Goal: Information Seeking & Learning: Learn about a topic

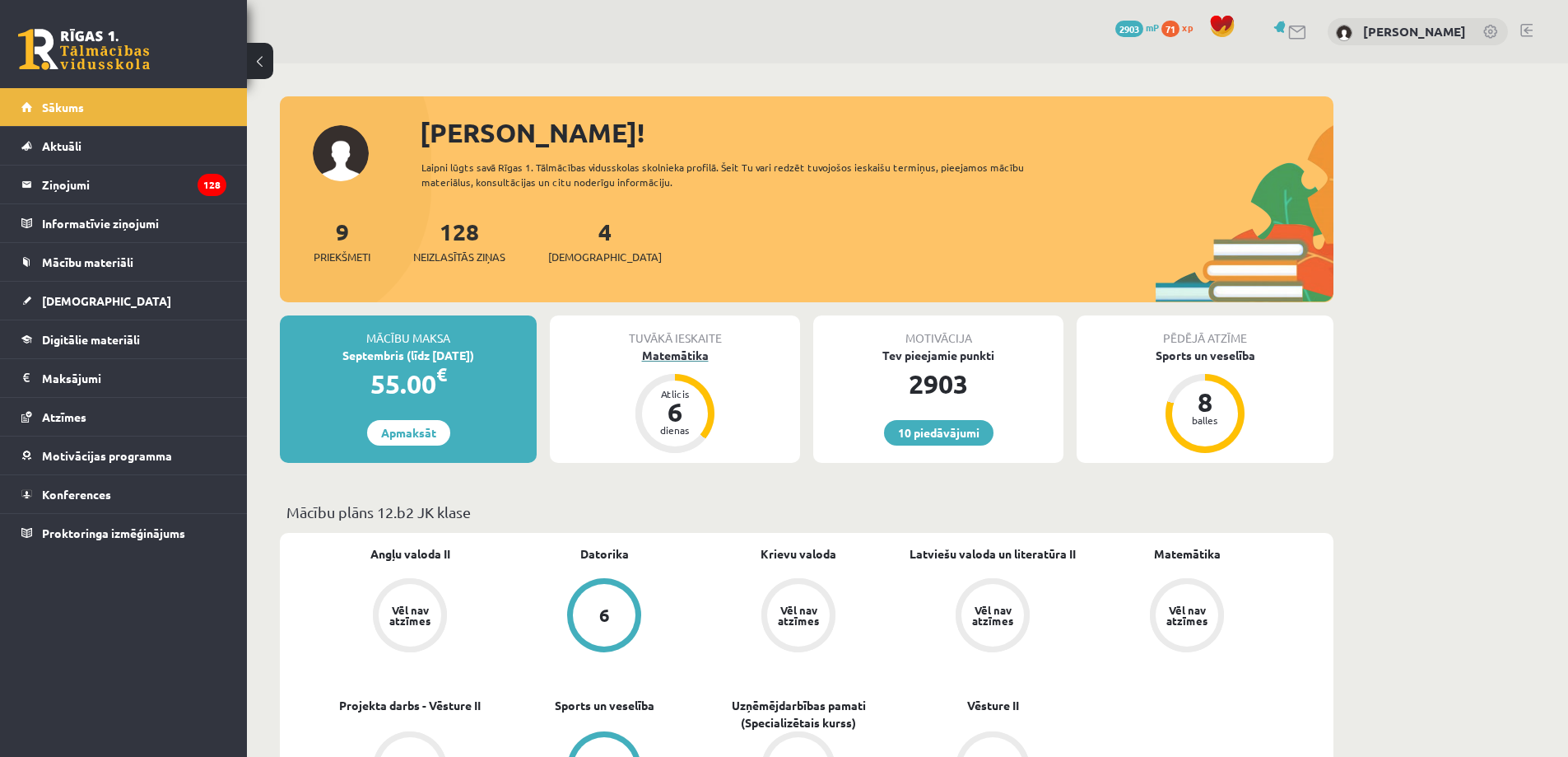
click at [689, 404] on div "6" at bounding box center [675, 411] width 50 height 26
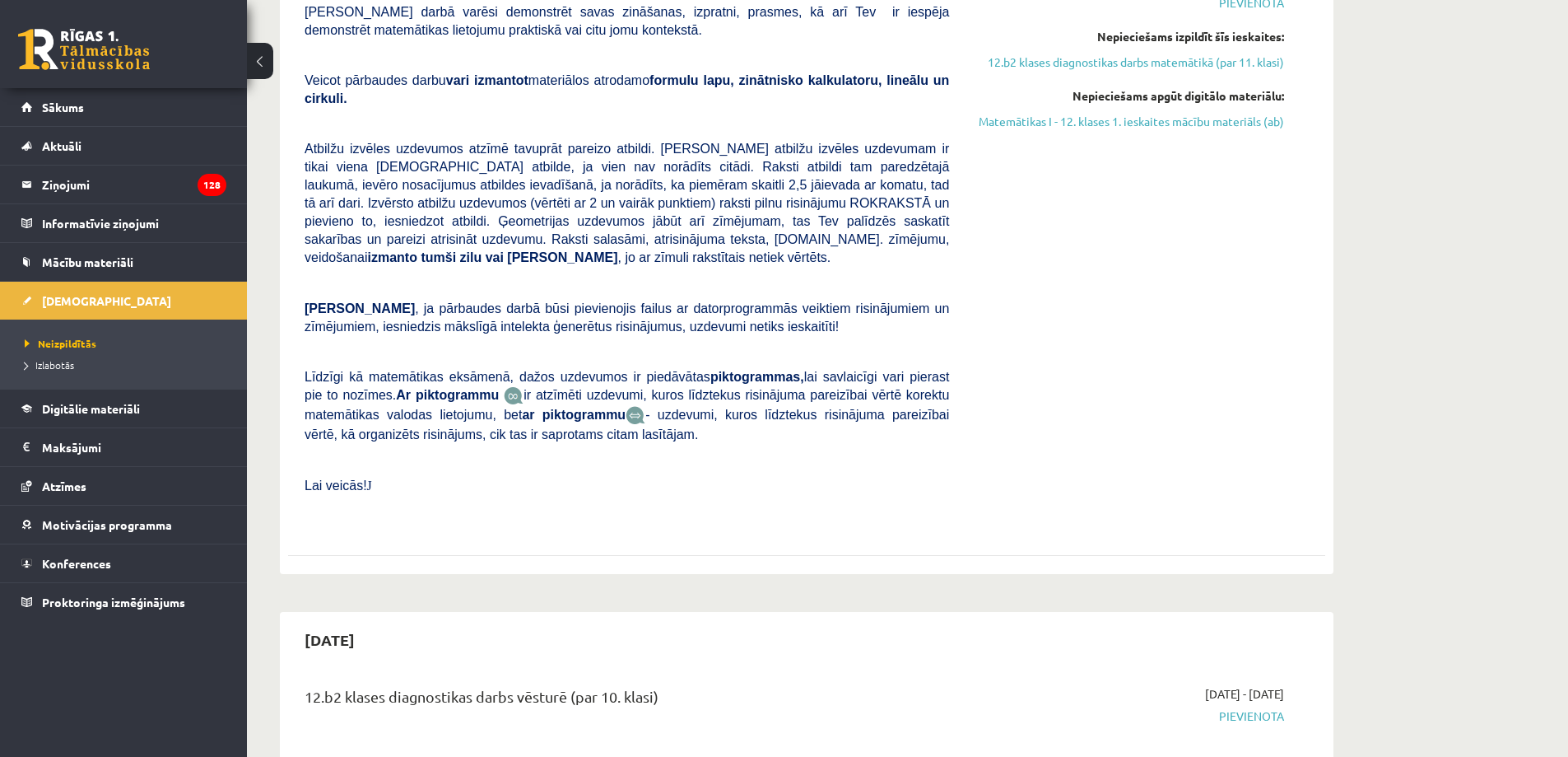
scroll to position [247, 0]
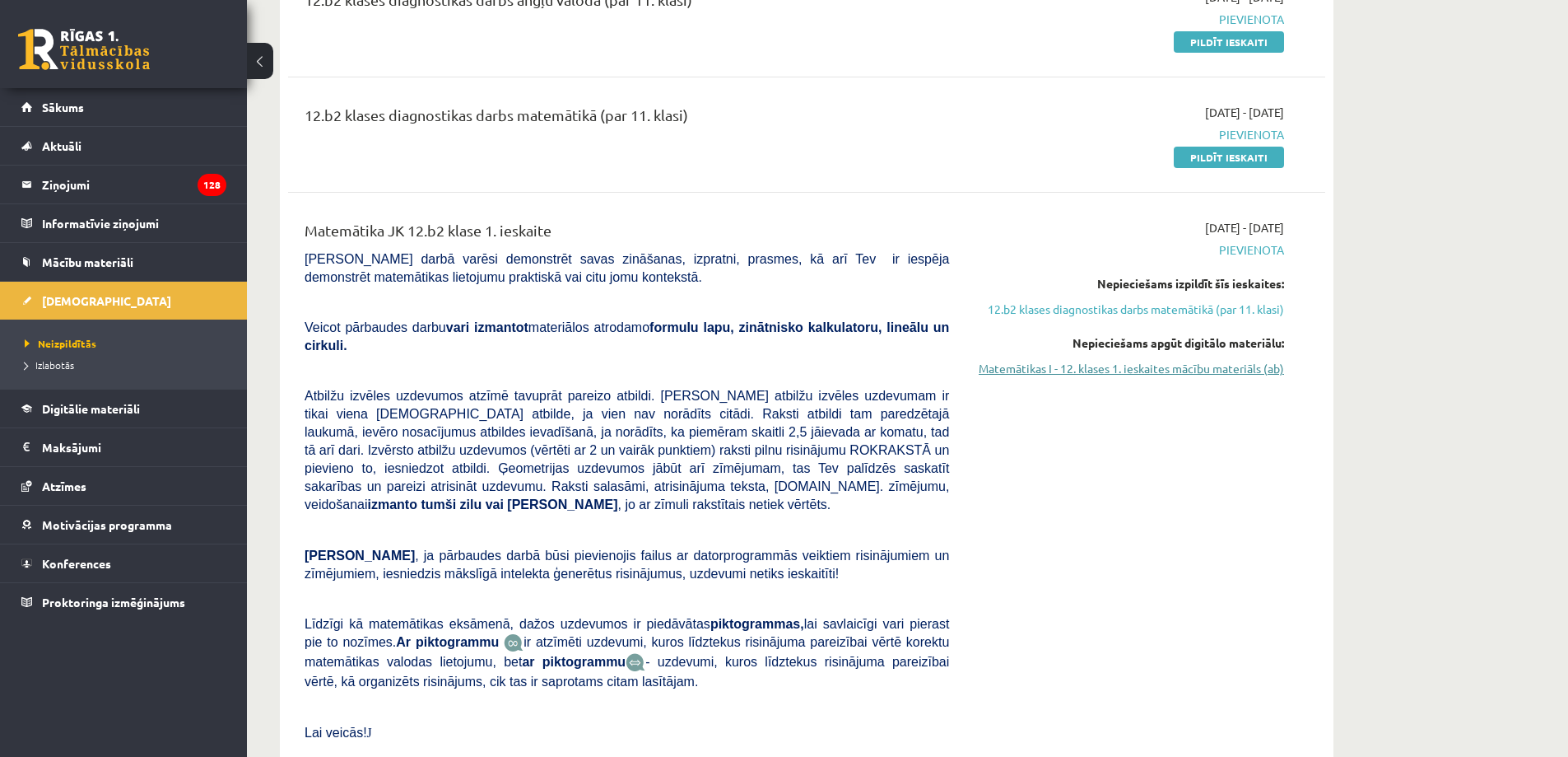
click at [1142, 374] on link "Matemātikas I - 12. klases 1. ieskaites mācību materiāls (ab)" at bounding box center [1129, 368] width 311 height 18
click at [1118, 306] on link "12.b2 klases diagnostikas darbs matemātikā (par 11. klasi)" at bounding box center [1129, 309] width 311 height 18
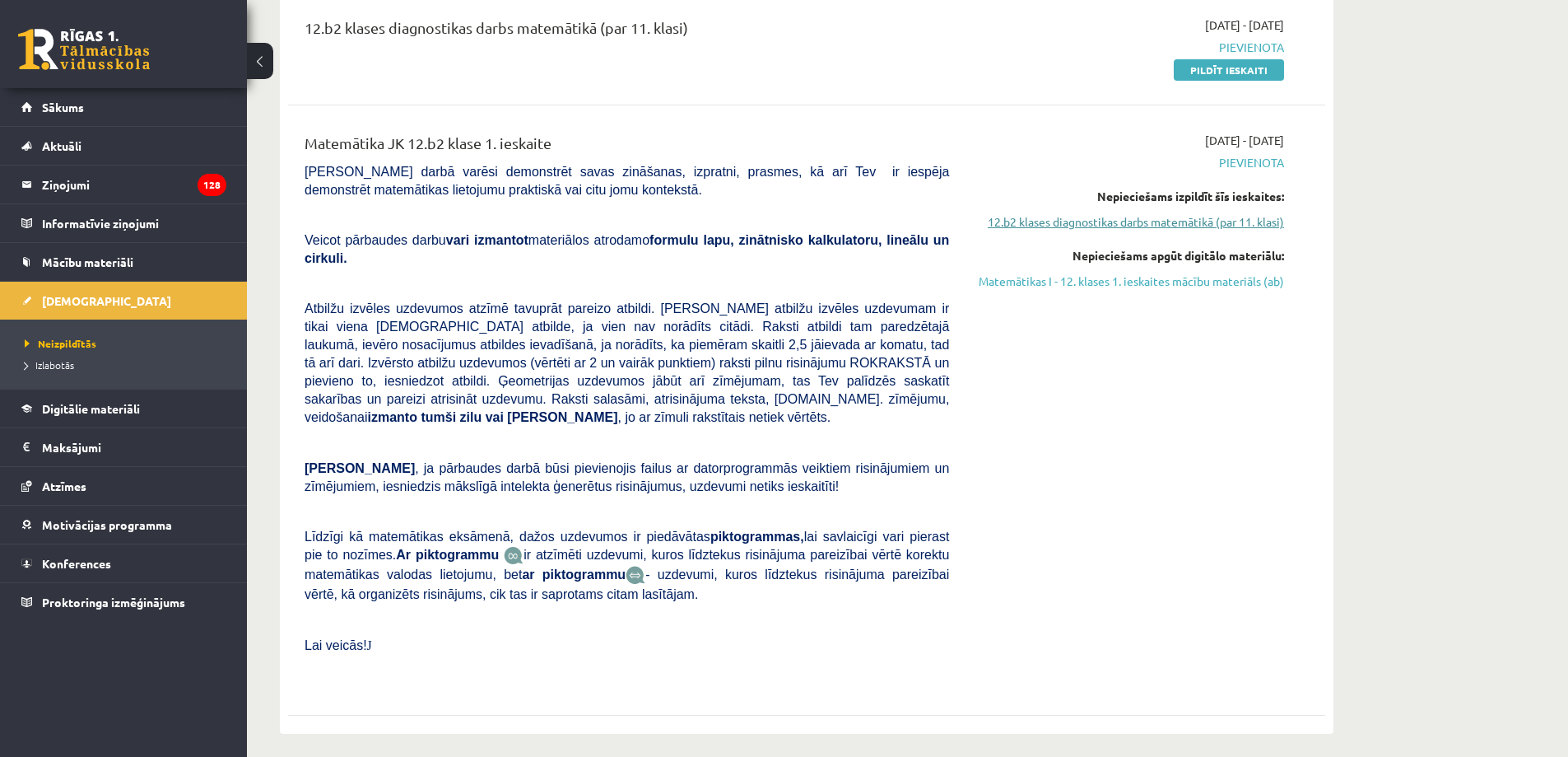
click at [1109, 218] on link "12.b2 klases diagnostikas darbs matemātikā (par 11. klasi)" at bounding box center [1129, 221] width 311 height 18
click at [1084, 291] on div "2025-09-01 - 2025-09-15 Pievienota Nepieciešams izpildīt šīs ieskaites: 12.b2 k…" at bounding box center [1129, 409] width 335 height 557
click at [1087, 286] on link "Matemātikas I - 12. klases 1. ieskaites mācību materiāls (ab)" at bounding box center [1129, 281] width 311 height 18
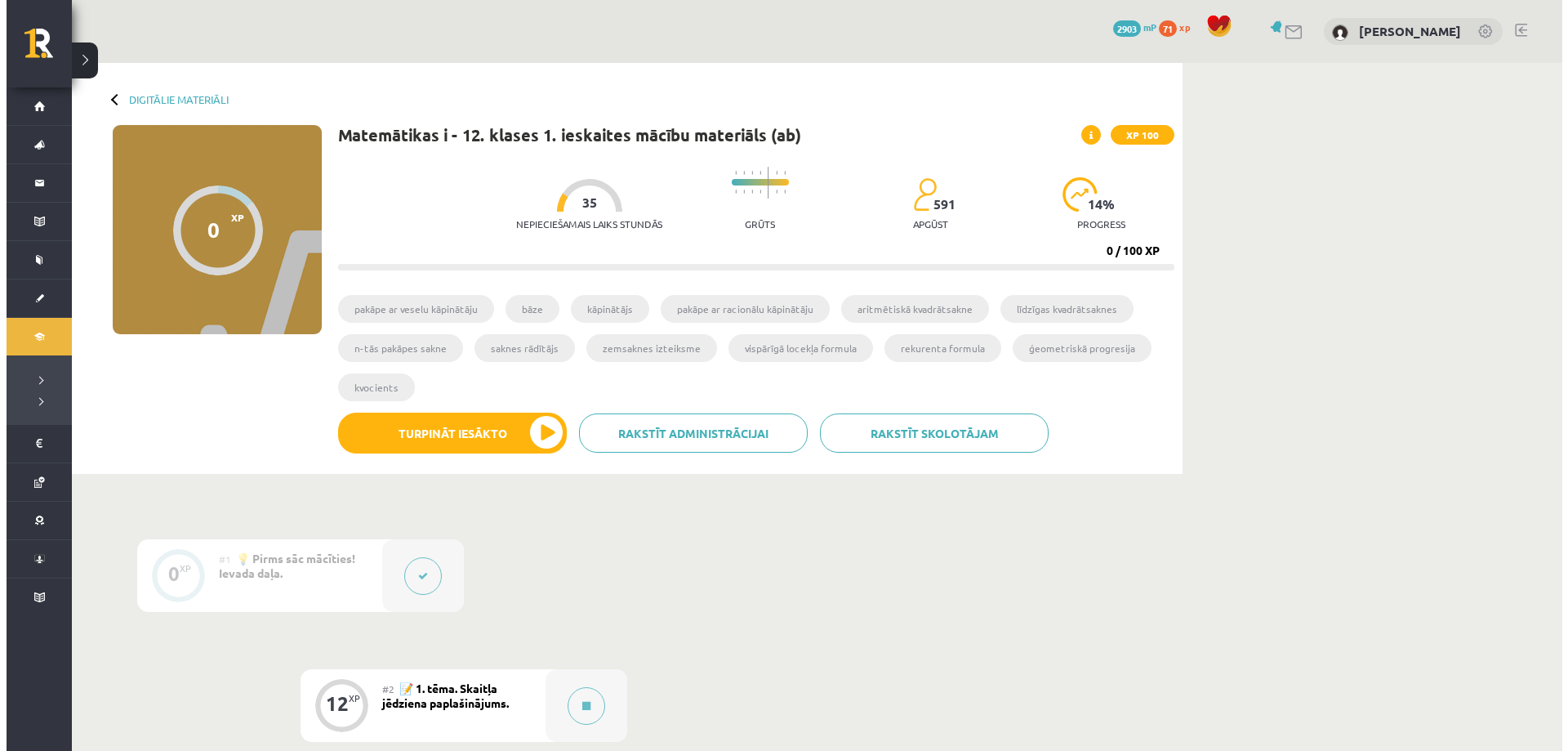
scroll to position [572, 0]
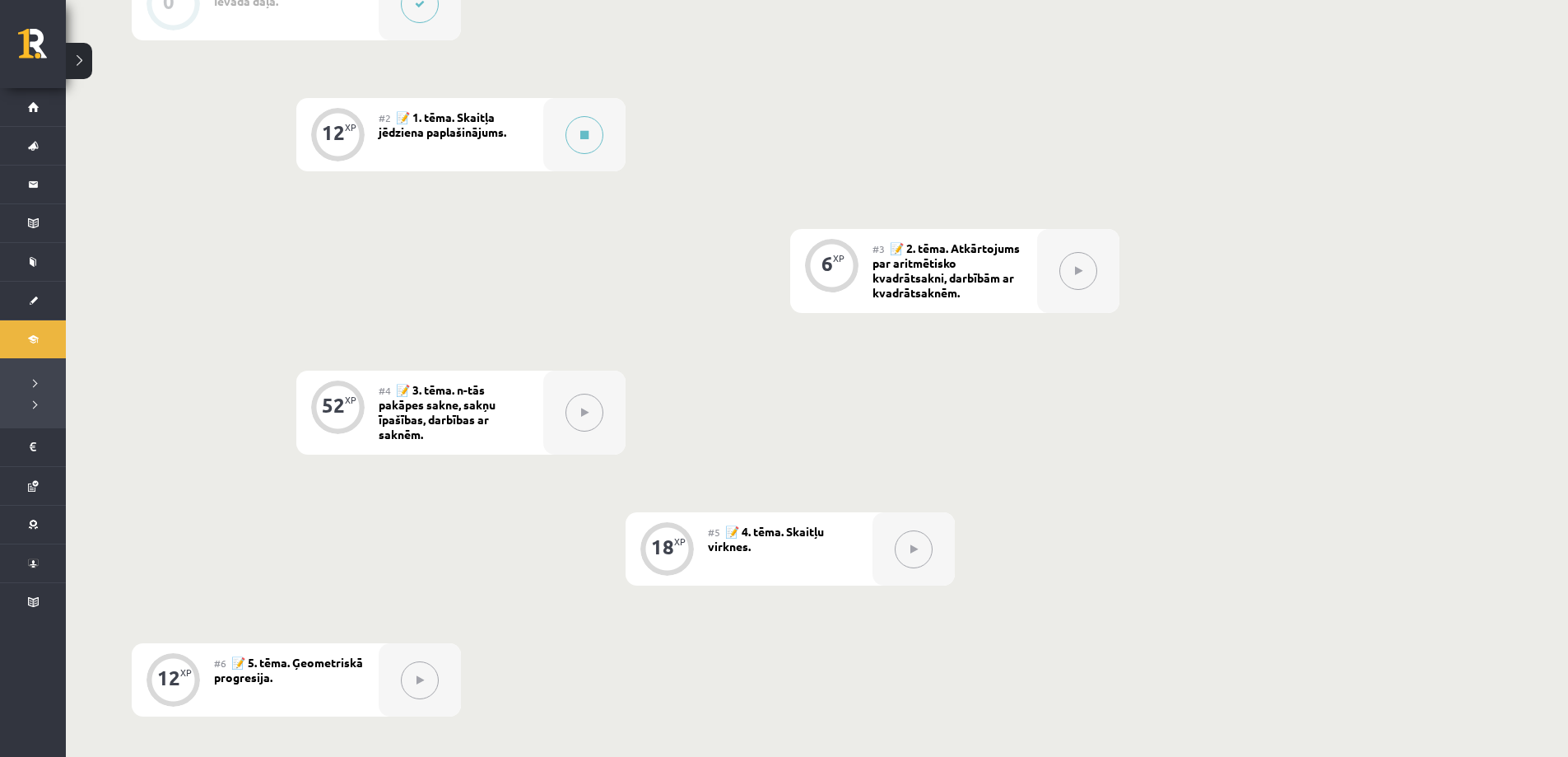
click at [515, 134] on div "#2 📝 1. tēma. Skaitļa jēdziena paplašinājums." at bounding box center [461, 134] width 165 height 73
click at [566, 130] on button at bounding box center [584, 135] width 38 height 38
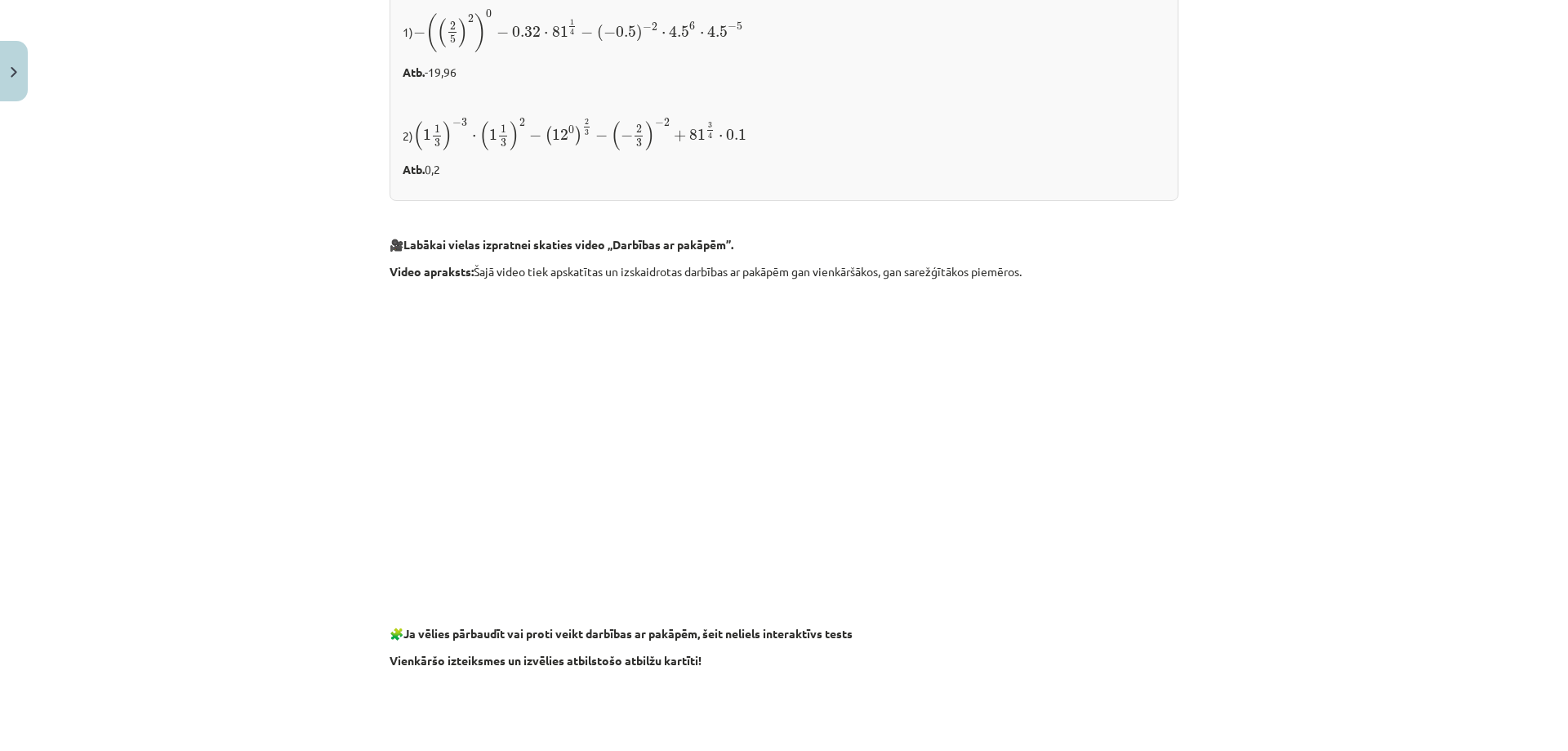
scroll to position [1417, 0]
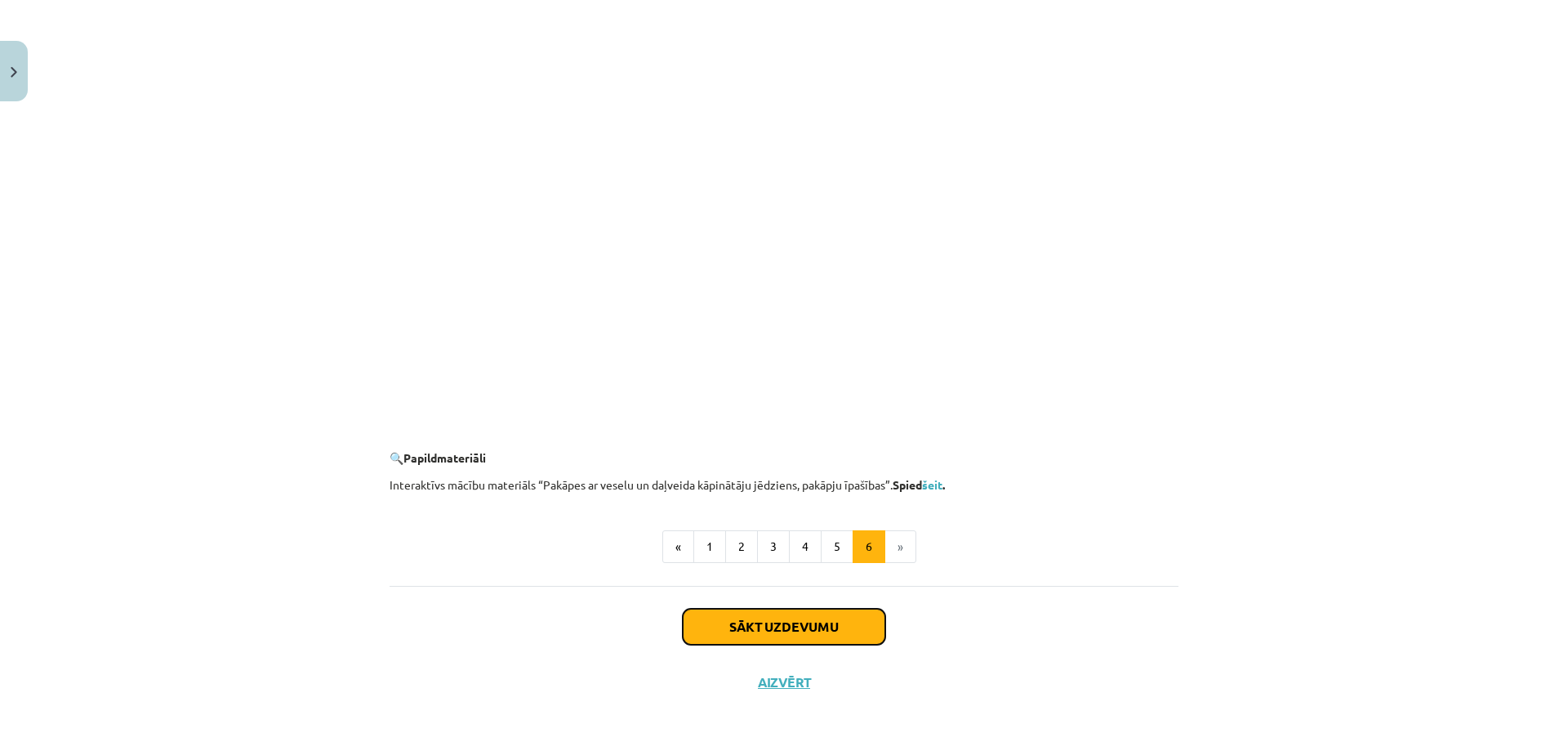
click at [810, 639] on button "Sākt uzdevumu" at bounding box center [784, 627] width 203 height 36
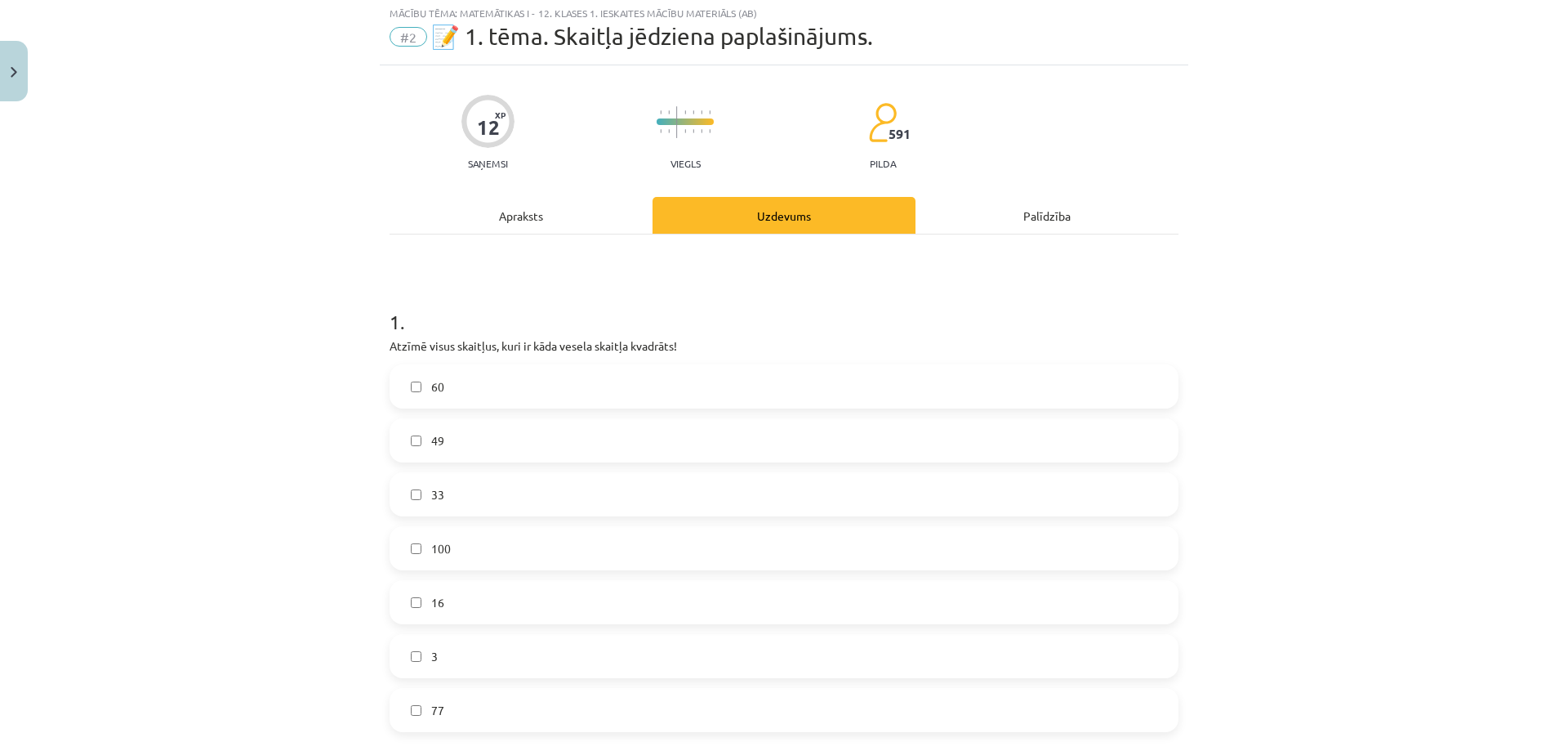
scroll to position [41, 0]
drag, startPoint x: 694, startPoint y: 342, endPoint x: 618, endPoint y: 323, distance: 78.3
click at [618, 323] on h1 "1 ." at bounding box center [783, 309] width 789 height 51
click at [417, 547] on label "100" at bounding box center [783, 551] width 786 height 41
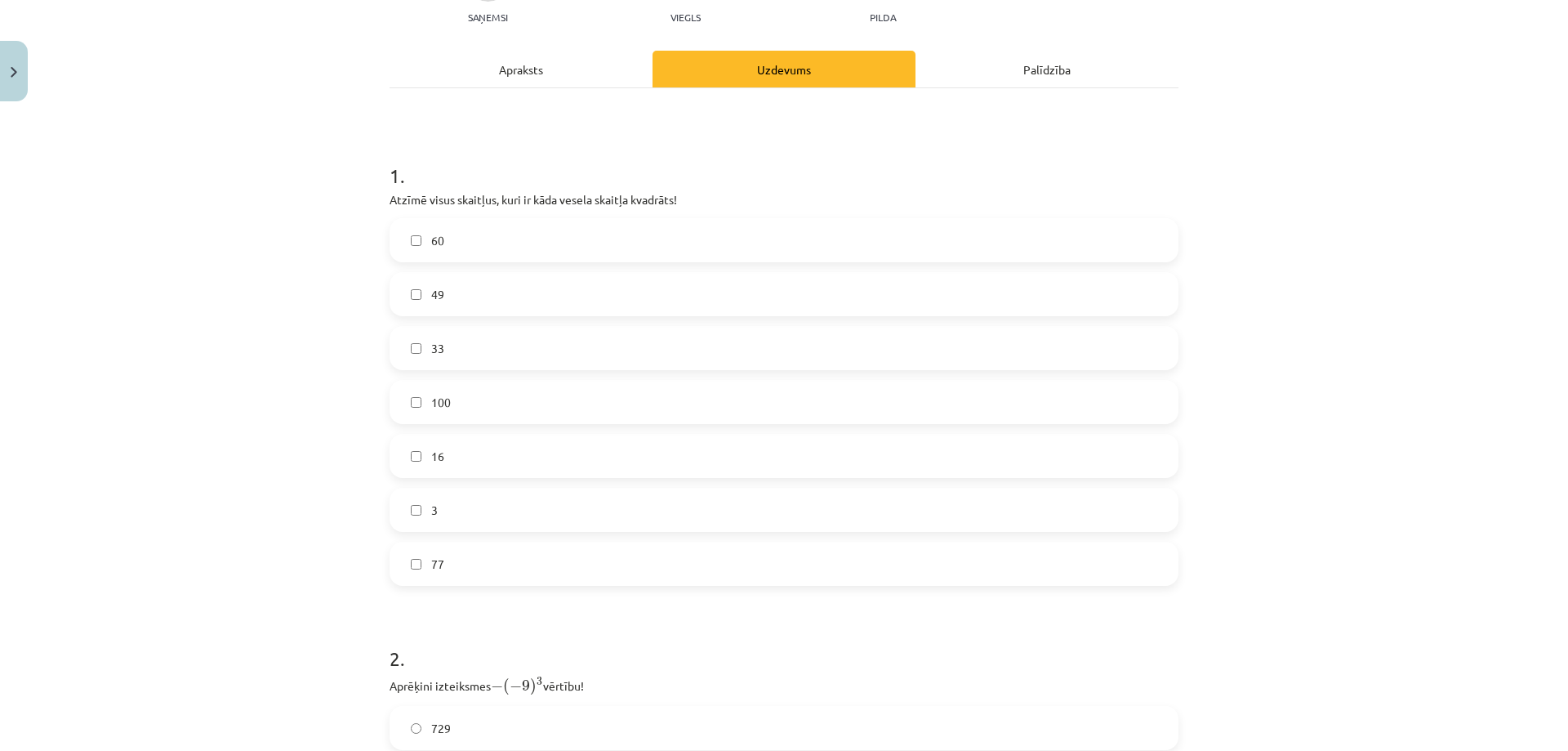
scroll to position [204, 0]
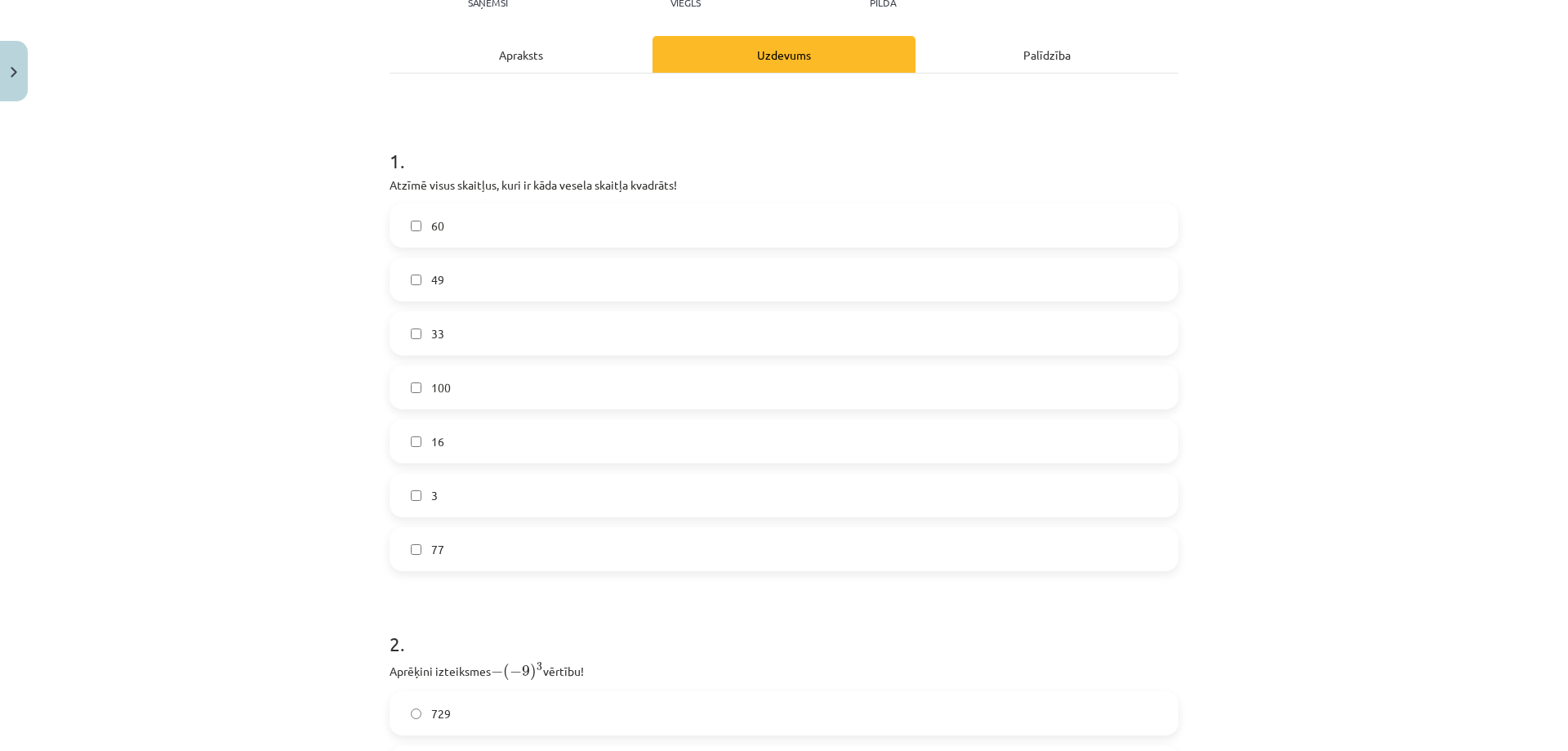
click at [457, 280] on label "49" at bounding box center [783, 279] width 786 height 41
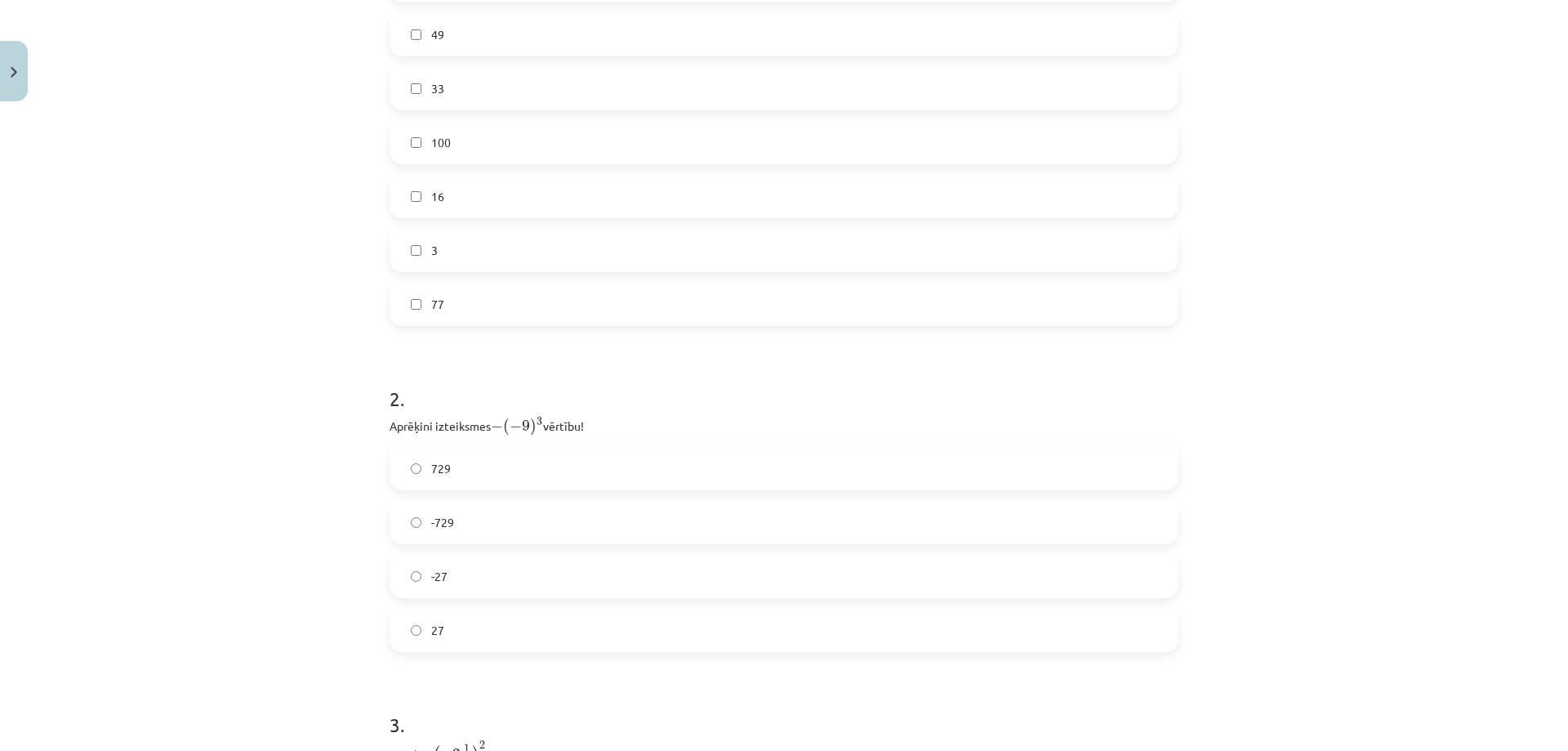
scroll to position [694, 0]
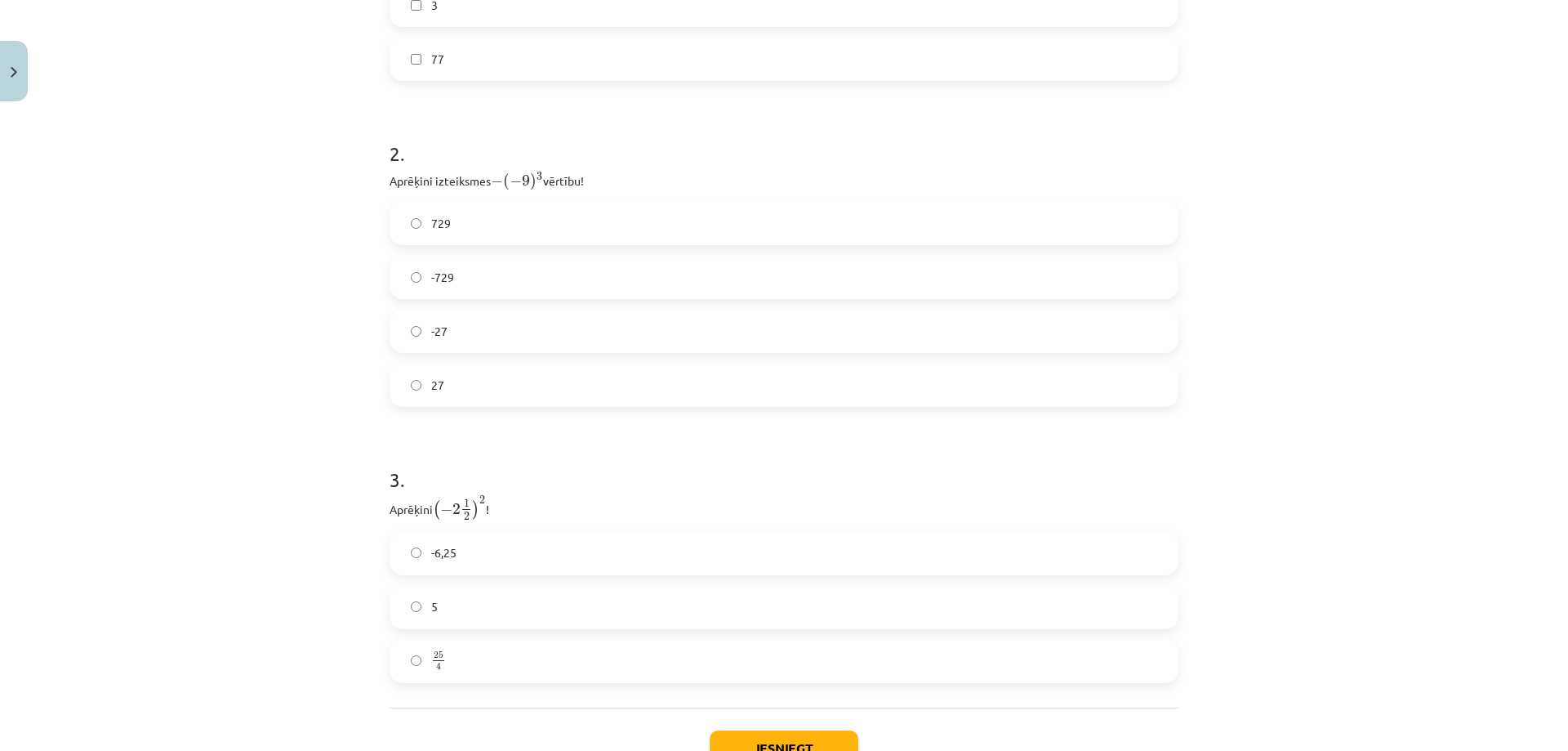
drag, startPoint x: 505, startPoint y: 498, endPoint x: 436, endPoint y: 496, distance: 69.0
click at [436, 496] on p "Aprēķini ( − 2 1 2 ) 2 ( − 2 1 2 ) 2 !" at bounding box center [783, 508] width 789 height 26
copy p "( − 2 1 2 ) 2 ( − 2 1 2 ) 2 !"
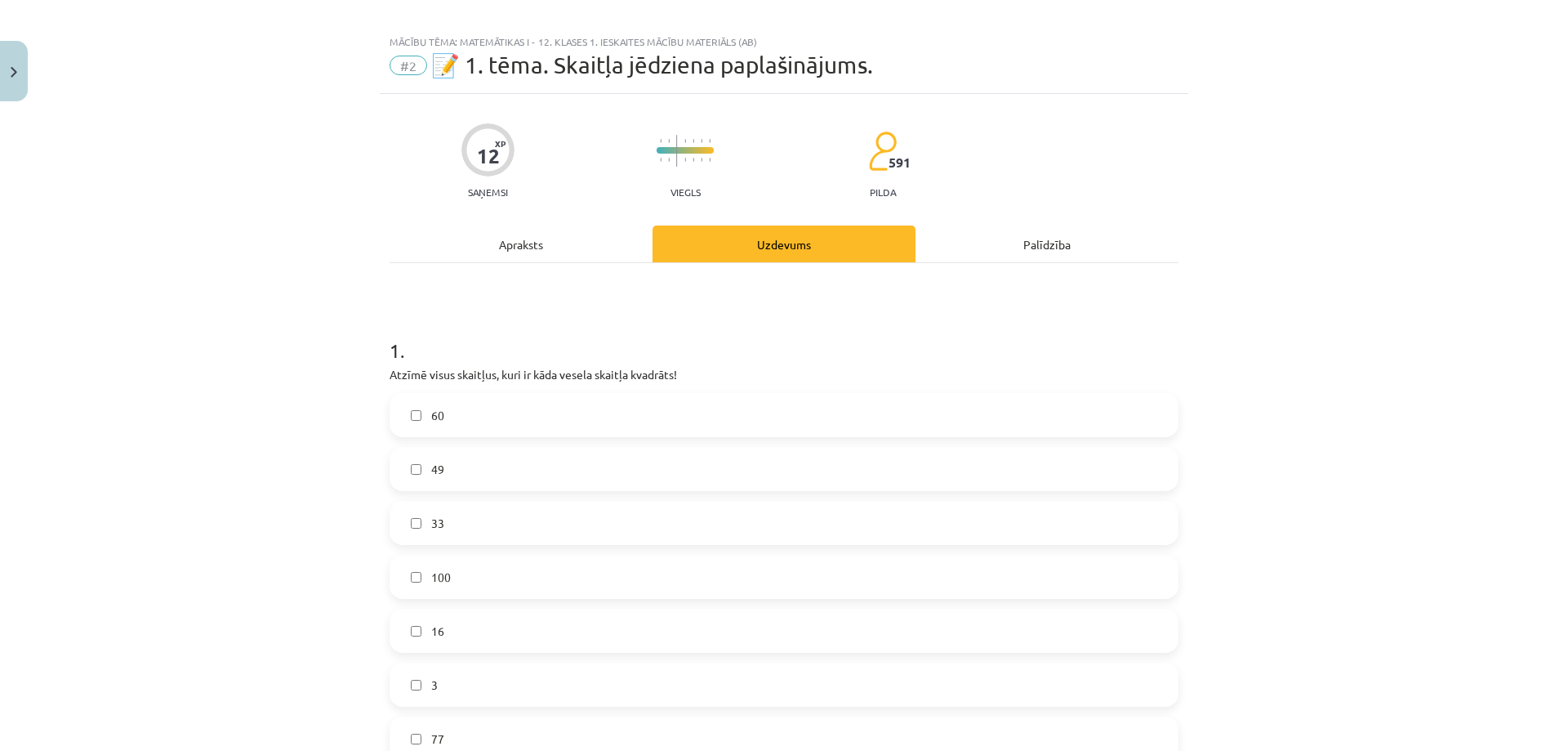
scroll to position [0, 0]
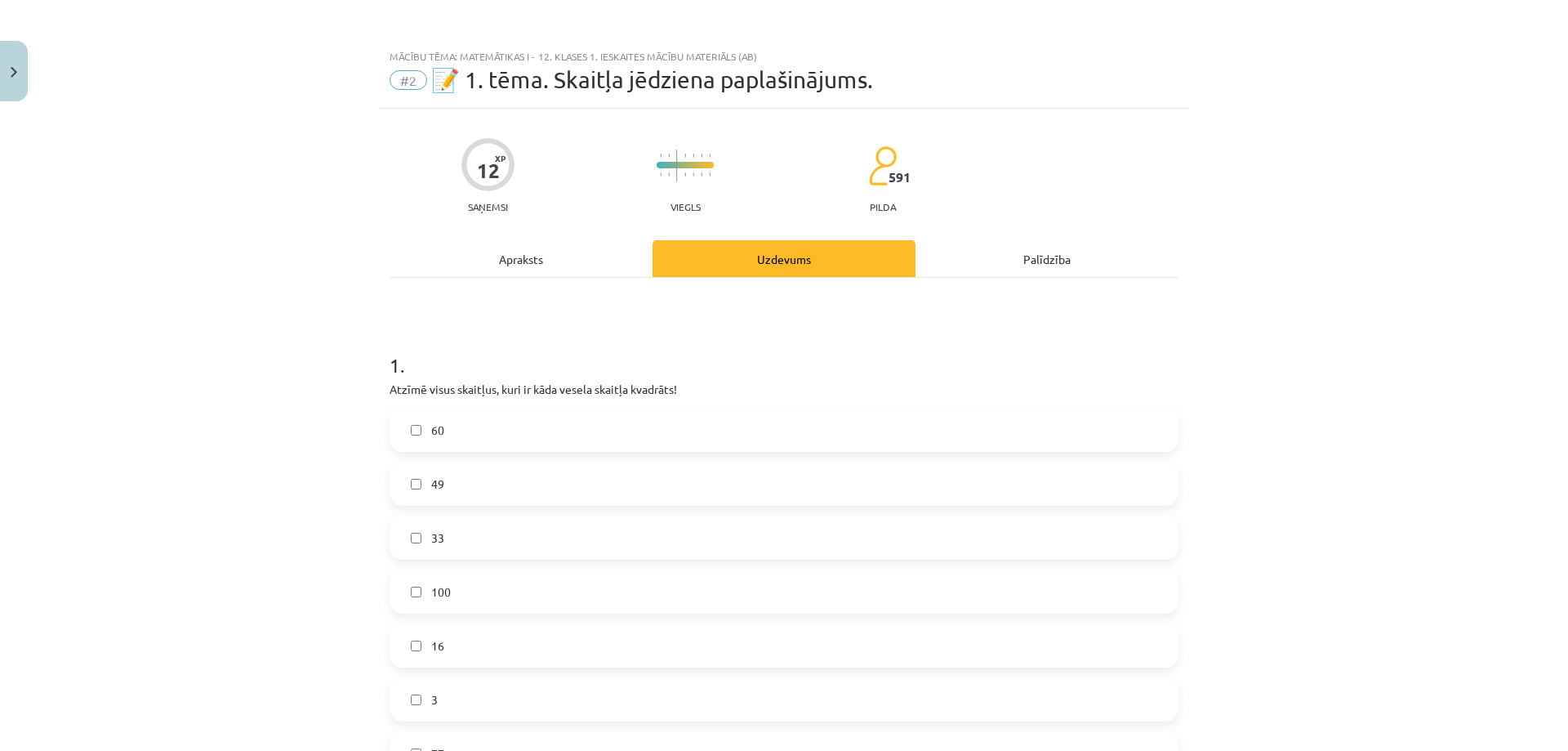
click at [316, 376] on div "Mācību tēma: Matemātikas i - 12. klases 1. ieskaites mācību materiāls (ab) #2 📝…" at bounding box center [784, 375] width 1568 height 751
drag, startPoint x: 367, startPoint y: 71, endPoint x: 619, endPoint y: 78, distance: 252.1
click at [611, 82] on div "Mācību tēma: Matemātikas i - 12. klases 1. ieskaites mācību materiāls (ab) #2 📝…" at bounding box center [784, 375] width 1568 height 751
click at [901, 93] on div "#2 📝 1. tēma. Skaitļa jēdziena paplašinājums." at bounding box center [783, 79] width 789 height 26
drag, startPoint x: 807, startPoint y: 78, endPoint x: 445, endPoint y: 99, distance: 362.6
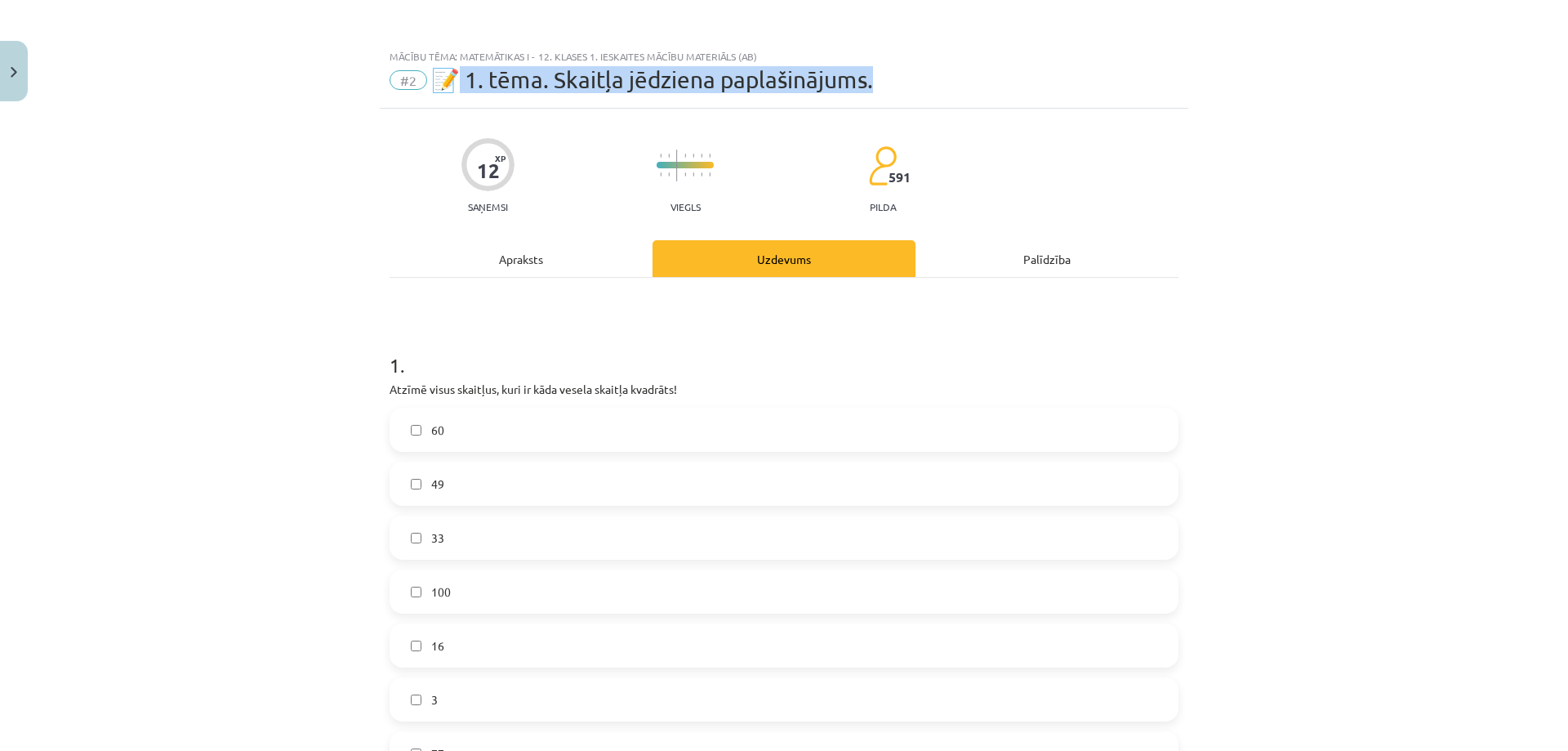
click at [445, 99] on div "Mācību tēma: Matemātikas i - 12. klases 1. ieskaites mācību materiāls (ab) #2 📝…" at bounding box center [784, 74] width 808 height 68
copy span "1. tēma. Skaitļa jēdziena paplašinājums."
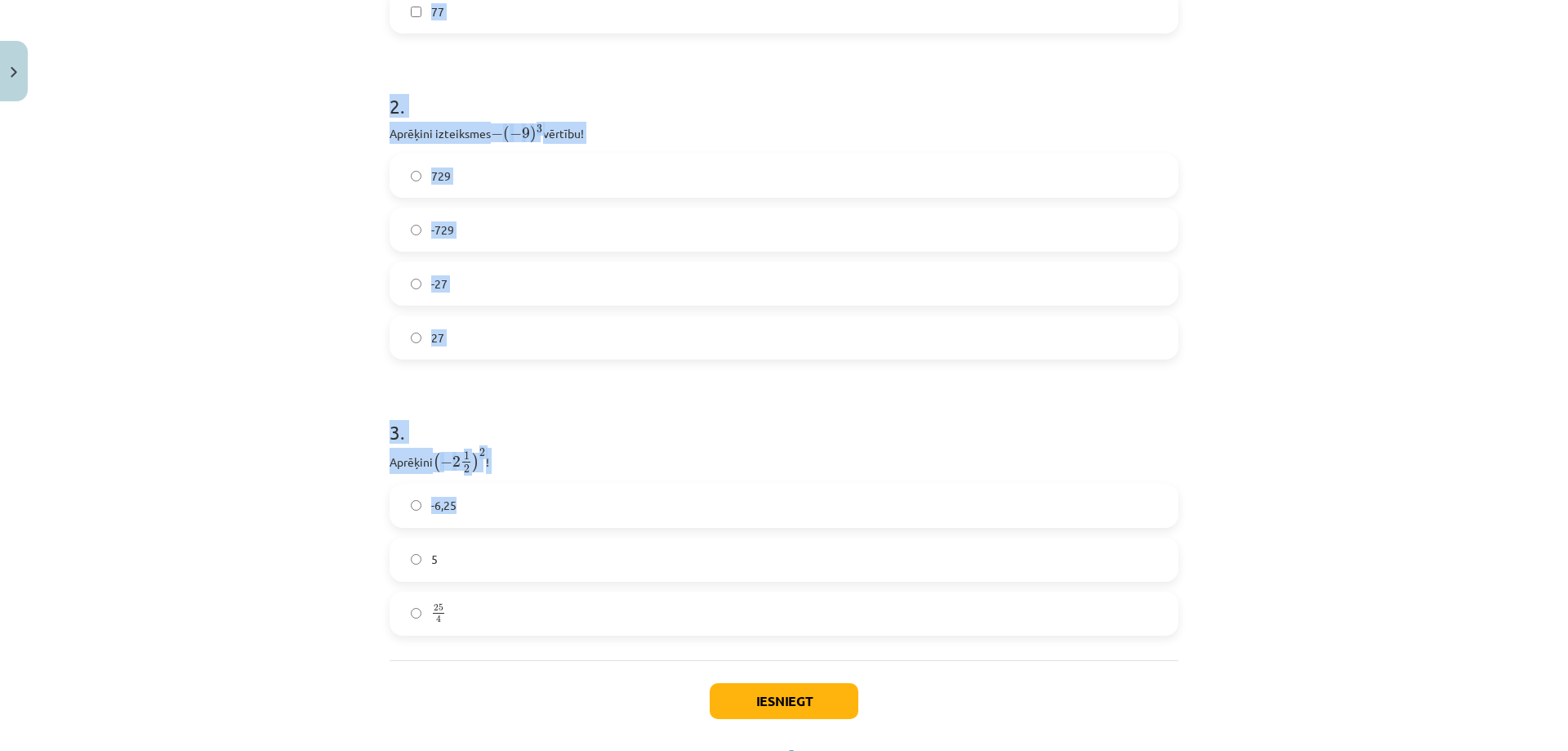
scroll to position [815, 0]
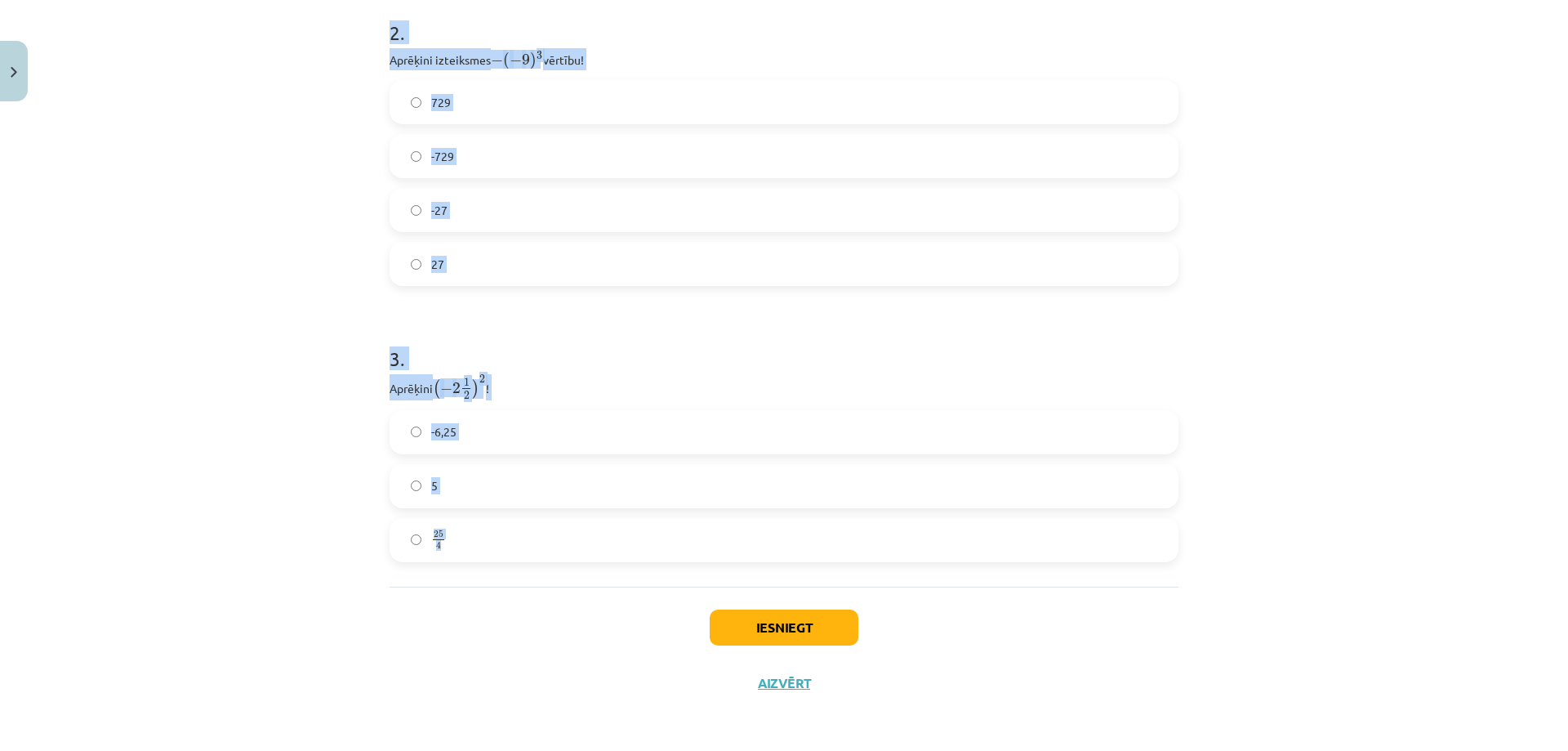
drag, startPoint x: 388, startPoint y: 362, endPoint x: 727, endPoint y: 542, distance: 383.8
click at [727, 542] on div "12 XP Saņemsi Viegls 591 pilda Apraksts Uzdevums Palīdzība 1 . Atzīmē visus ska…" at bounding box center [784, 2] width 808 height 1418
copy form "1 . Atzīmē visus skaitļus, kuri ir kāda vesela skaitļa kvadrāts! 60 49 33 100 1…"
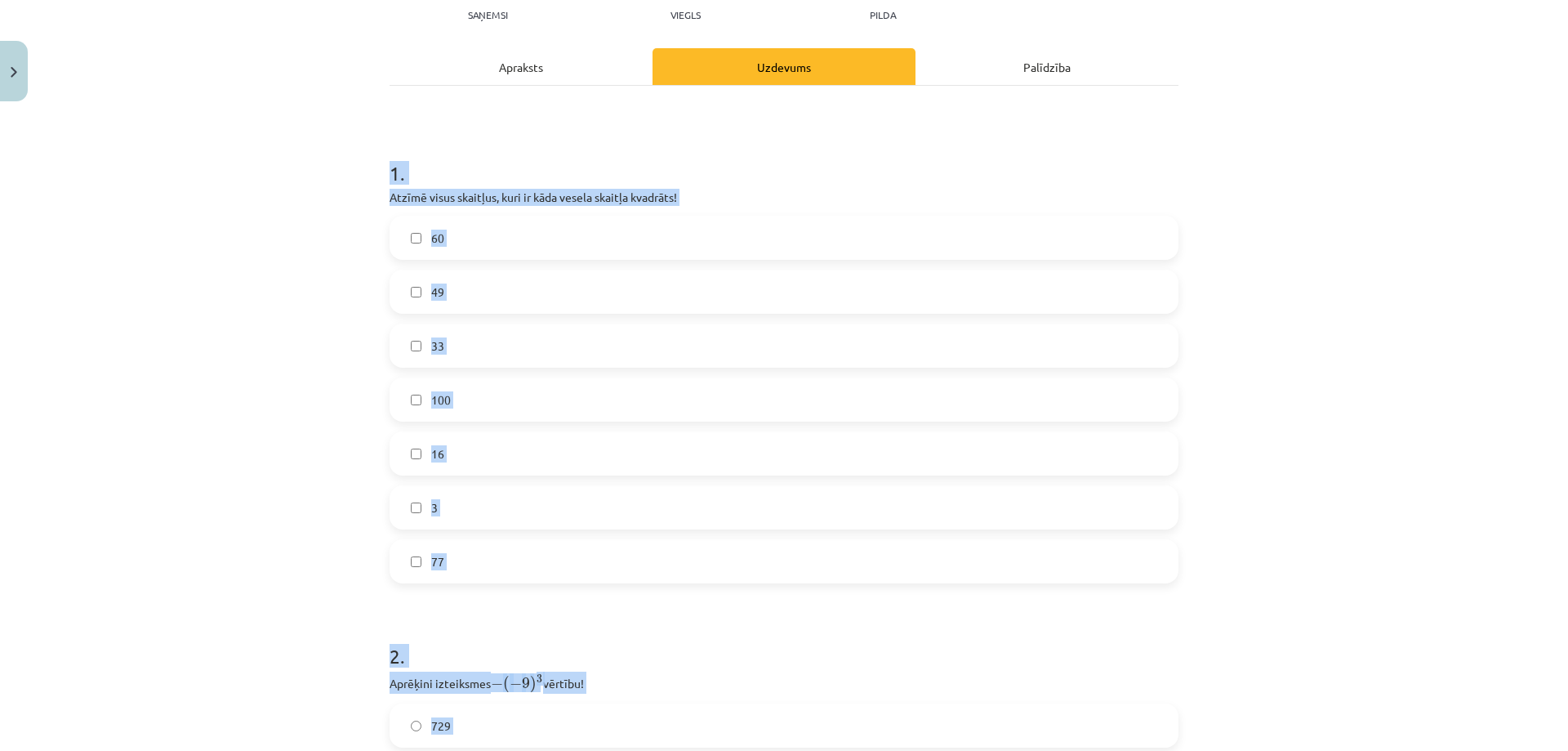
scroll to position [0, 0]
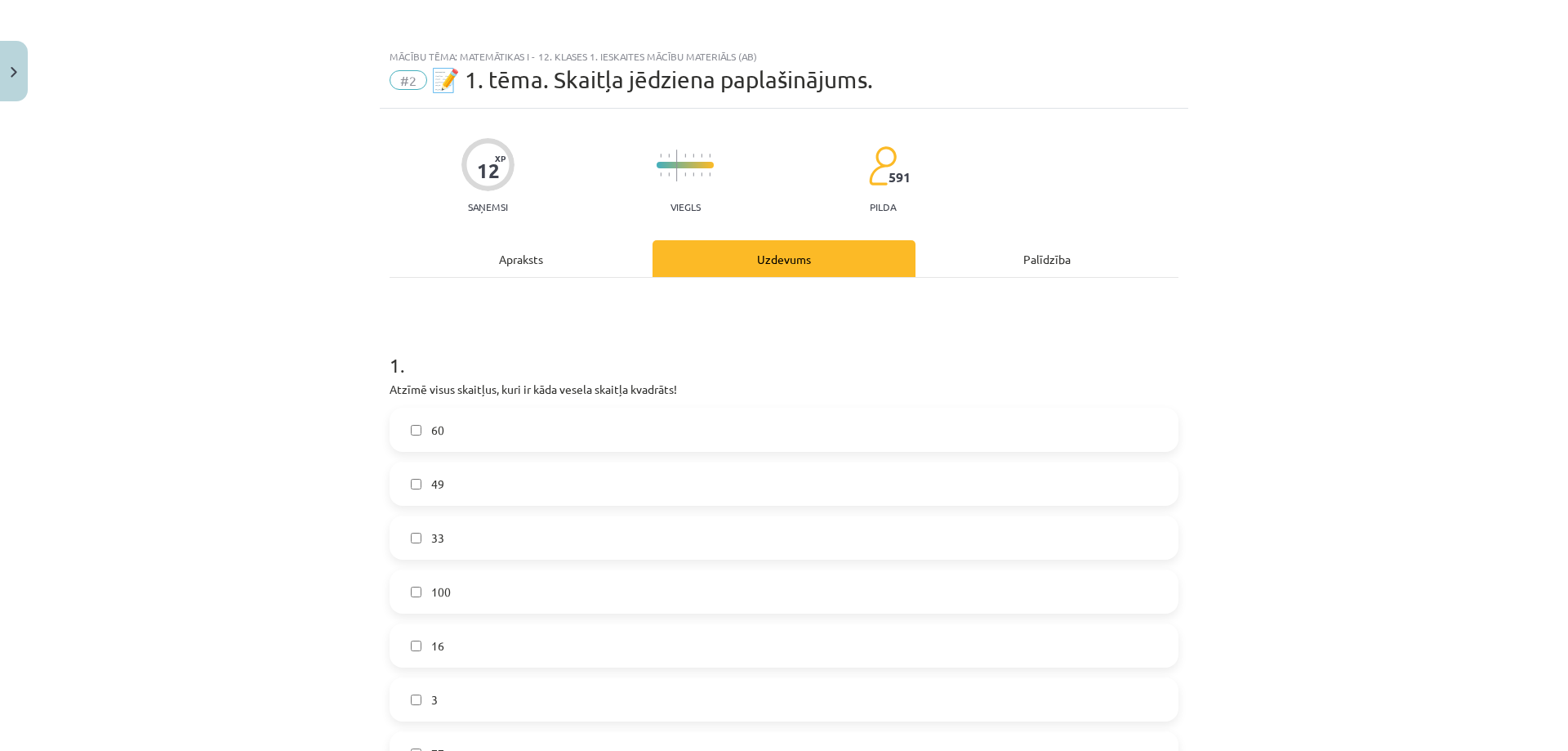
click at [301, 252] on div "Mācību tēma: Matemātikas i - 12. klases 1. ieskaites mācību materiāls (ab) #2 📝…" at bounding box center [784, 375] width 1568 height 751
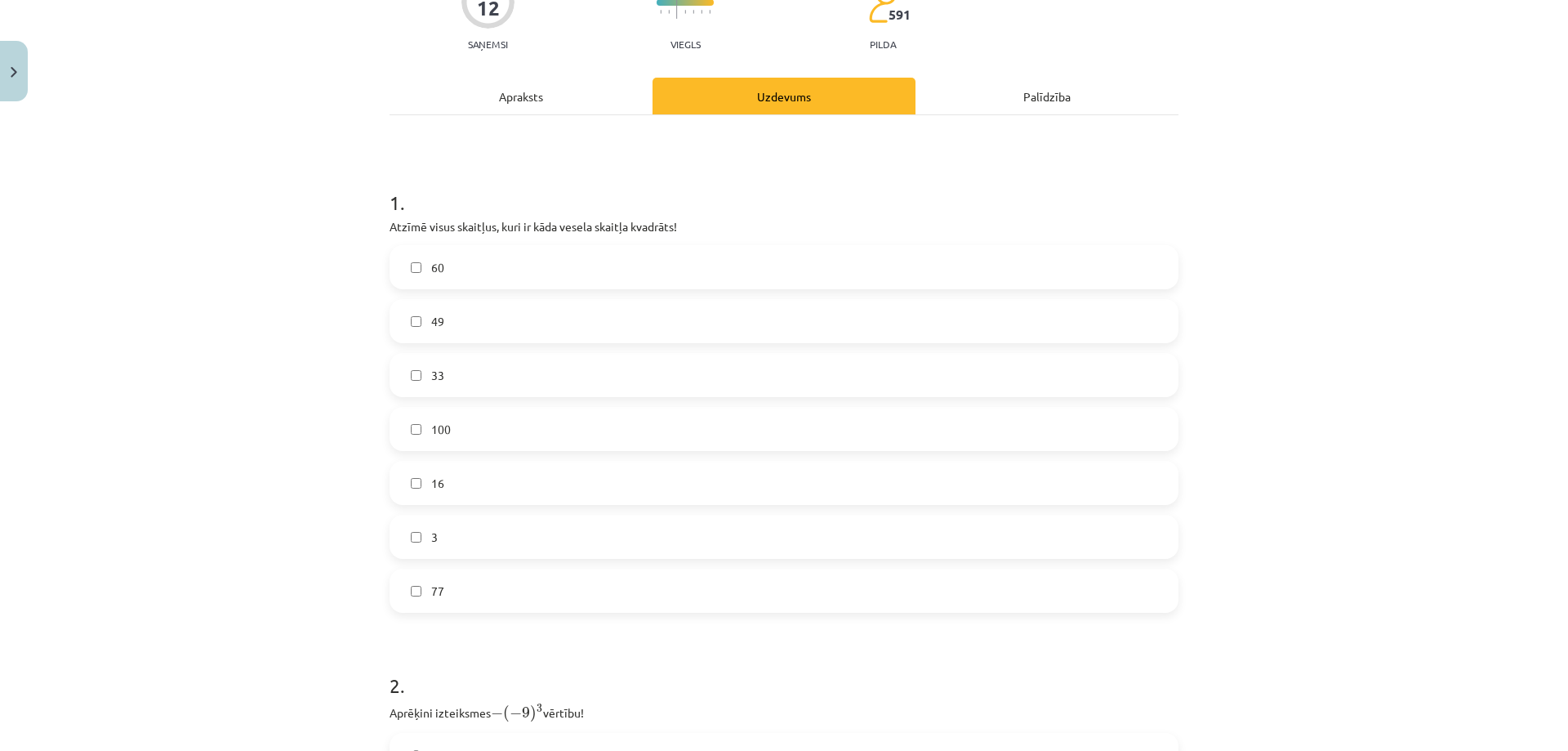
scroll to position [164, 0]
click at [443, 496] on label "16" at bounding box center [783, 482] width 786 height 41
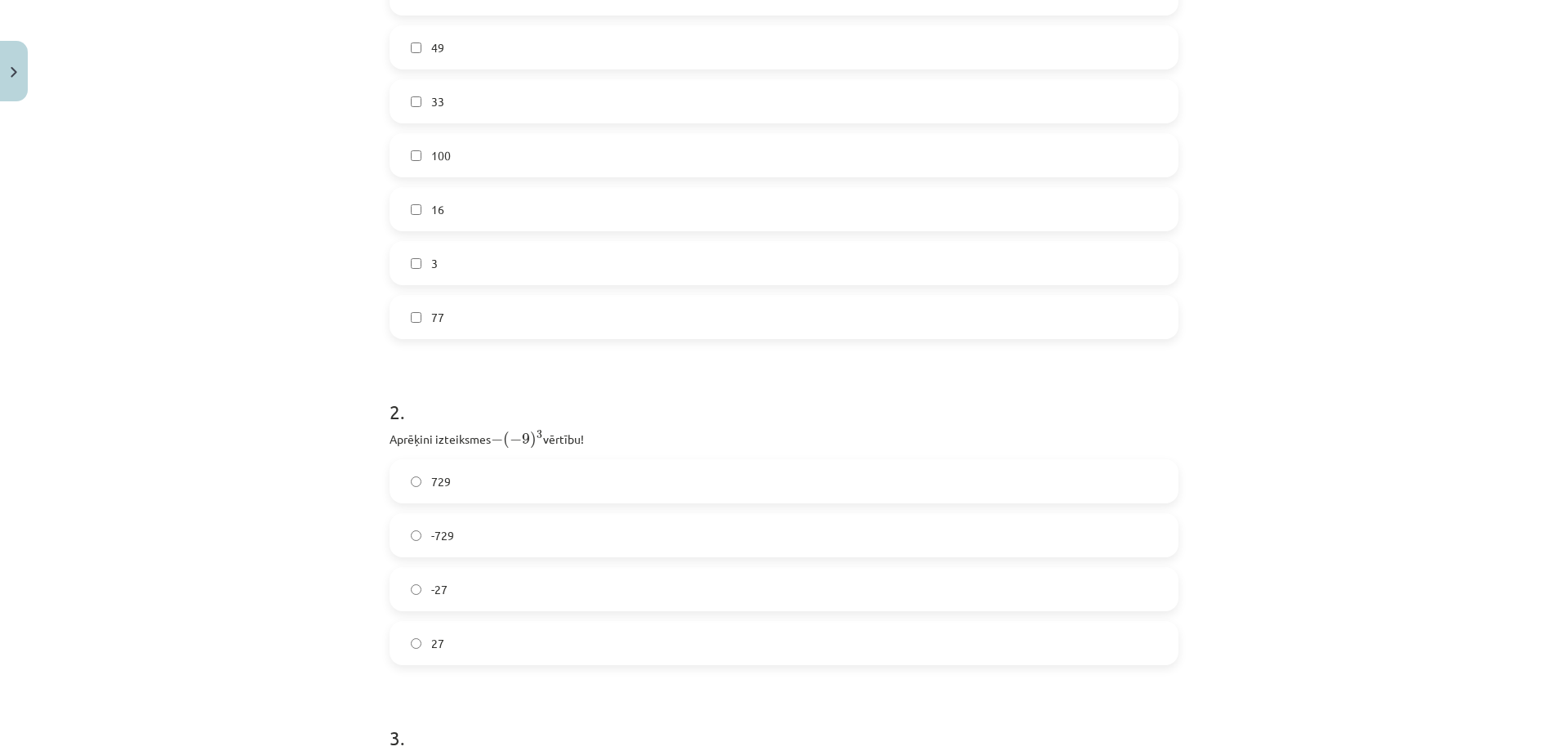
scroll to position [490, 0]
click at [447, 473] on span "-729" at bounding box center [442, 481] width 23 height 18
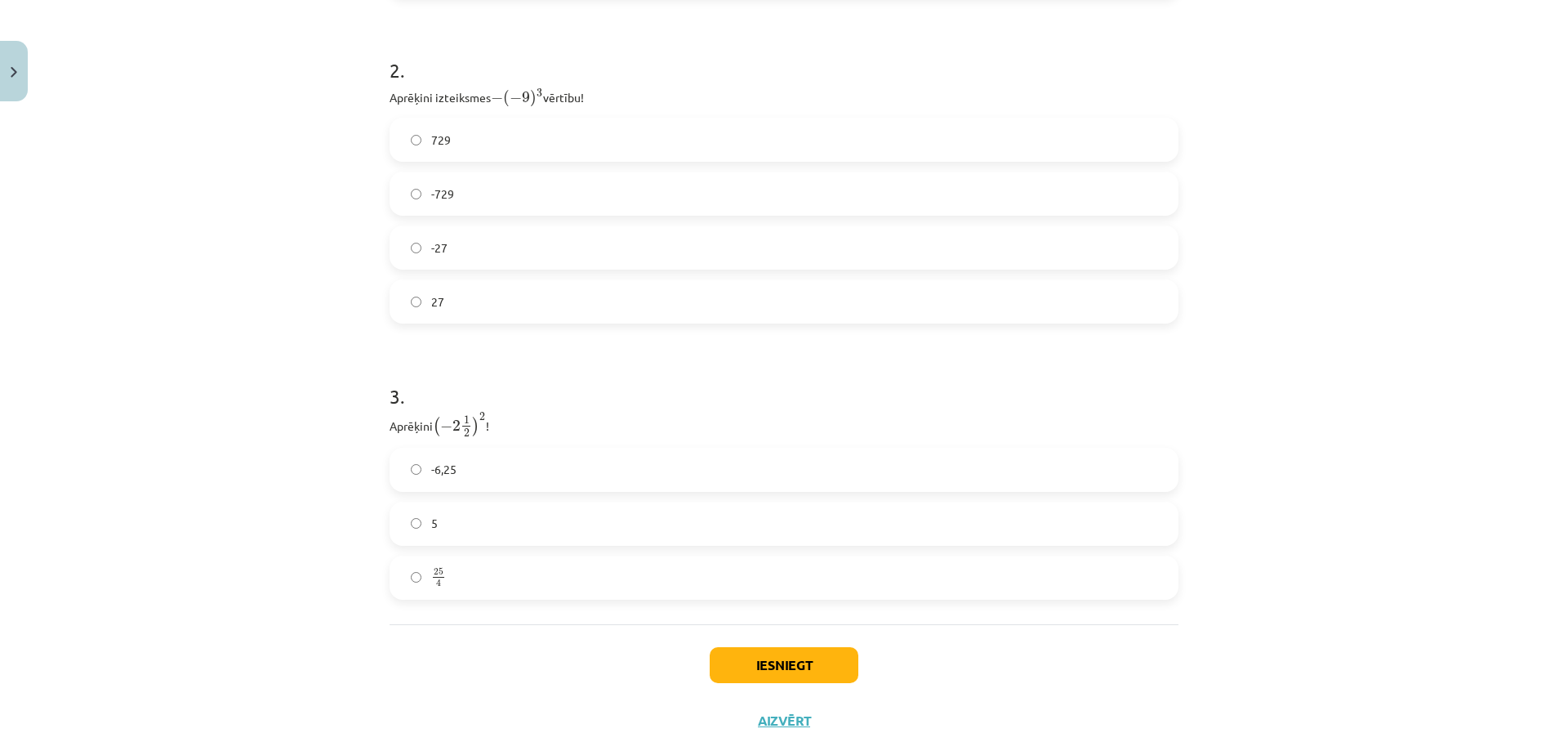
scroll to position [815, 0]
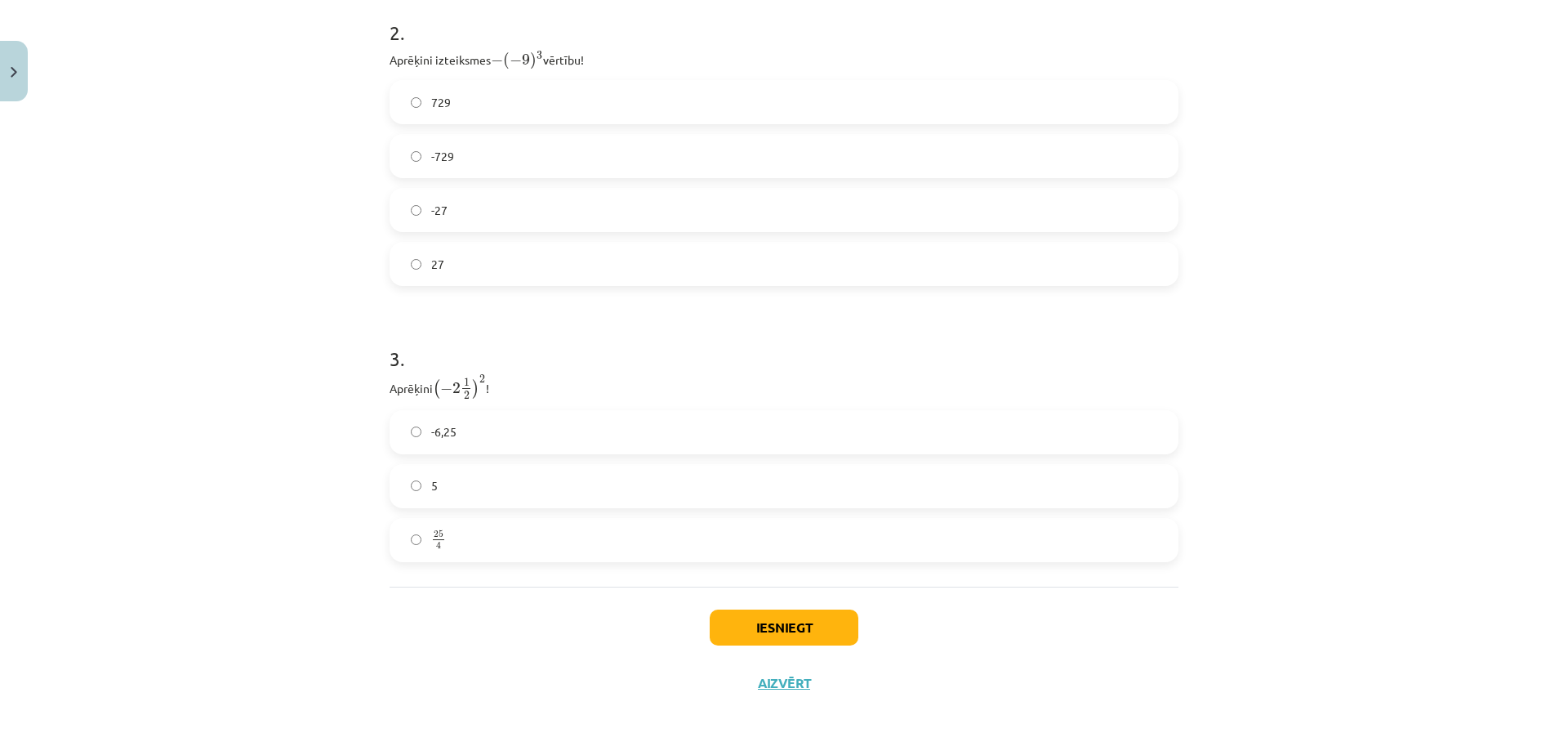
click at [452, 545] on label "25 4 25 4" at bounding box center [783, 540] width 786 height 41
click at [785, 617] on button "Iesniegt" at bounding box center [784, 627] width 149 height 36
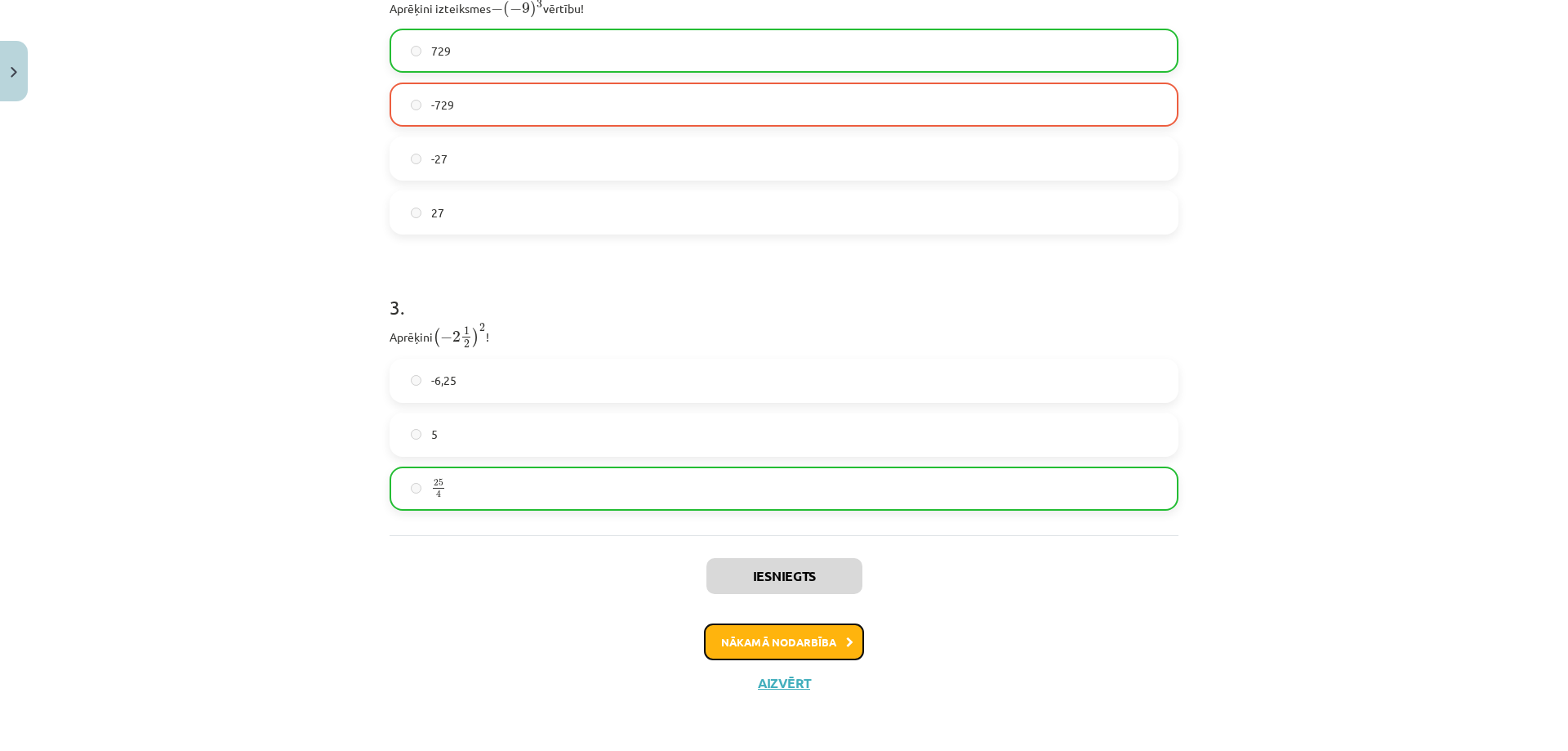
click at [775, 636] on button "Nākamā nodarbība" at bounding box center [784, 642] width 160 height 38
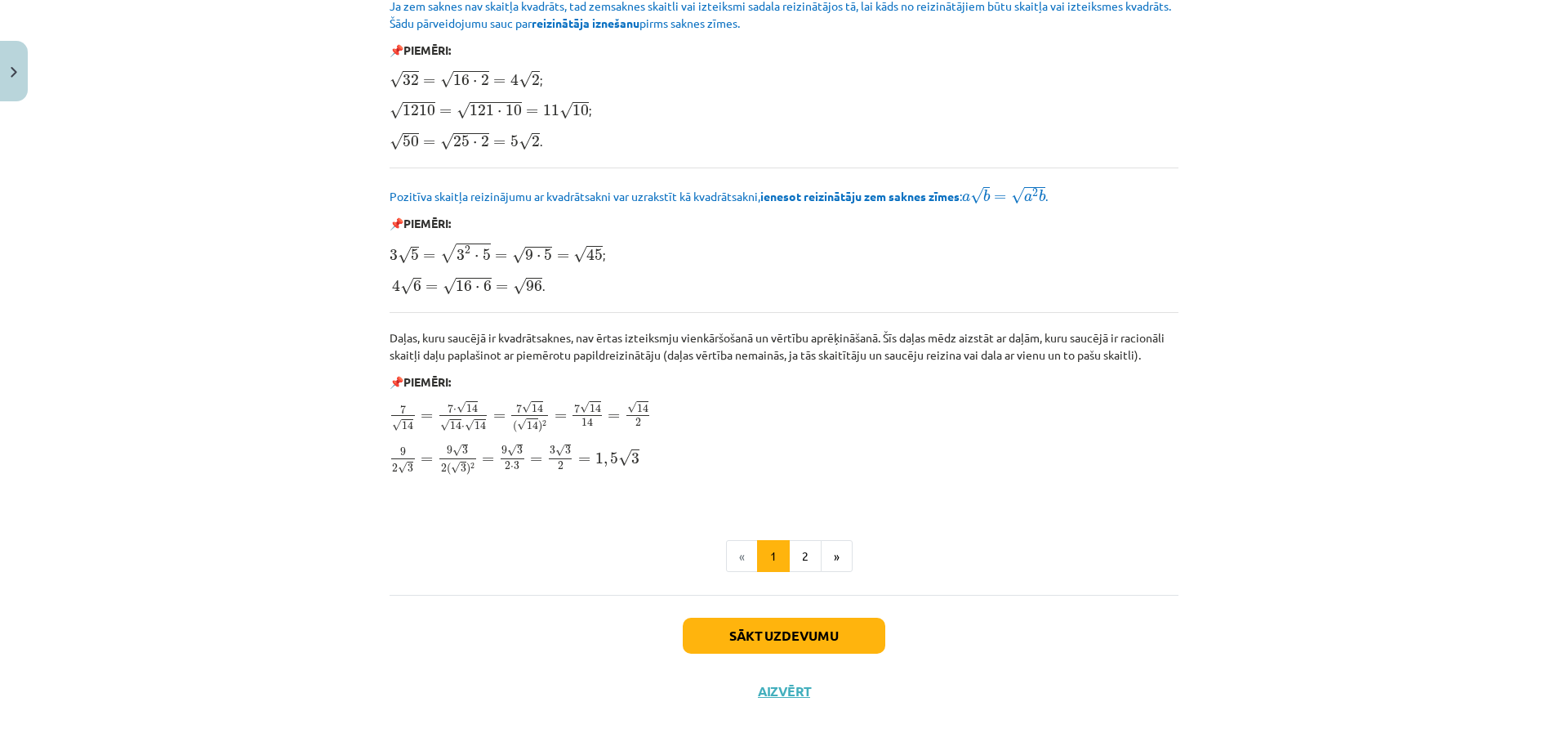
scroll to position [1807, 0]
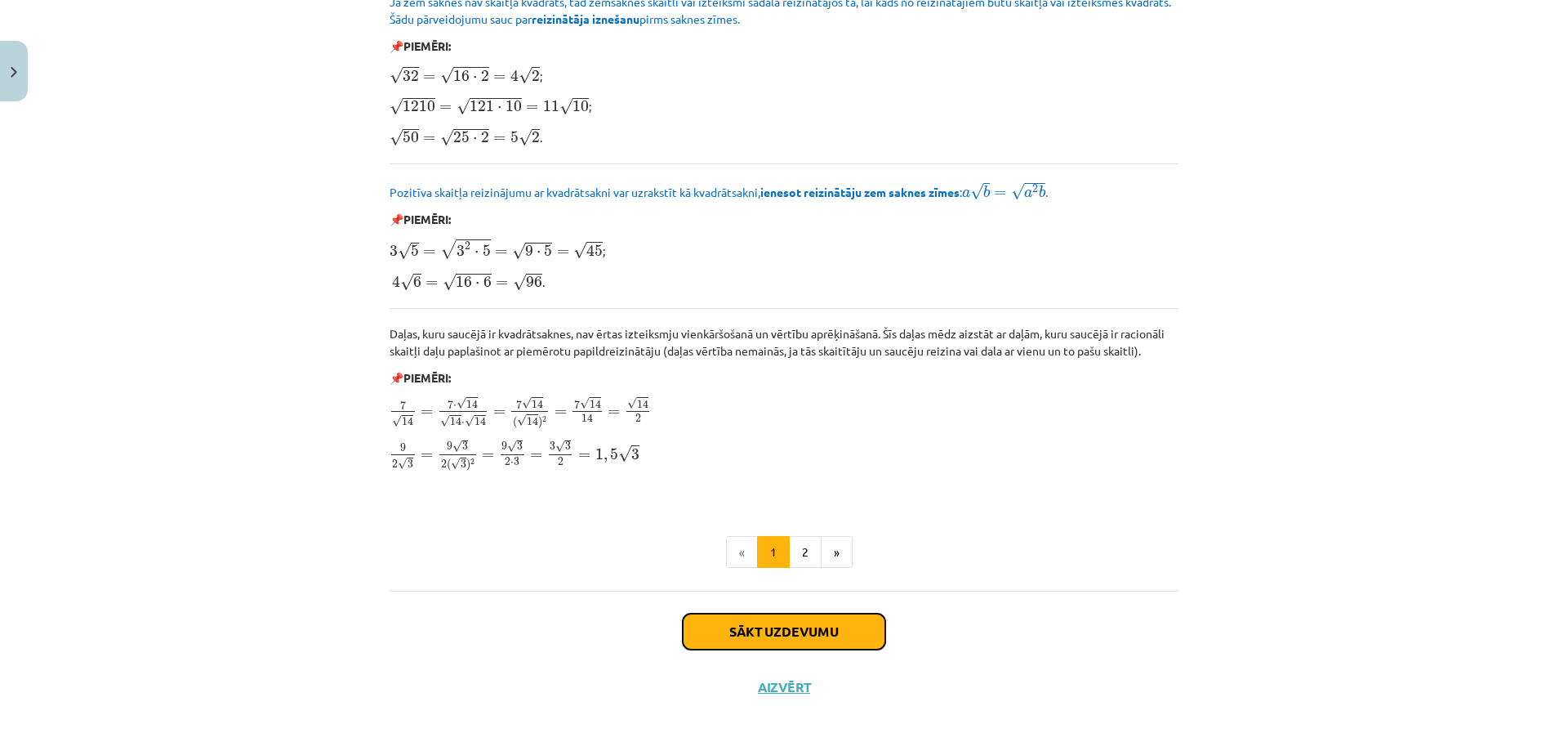
click at [757, 631] on button "Sākt uzdevumu" at bounding box center [784, 631] width 203 height 36
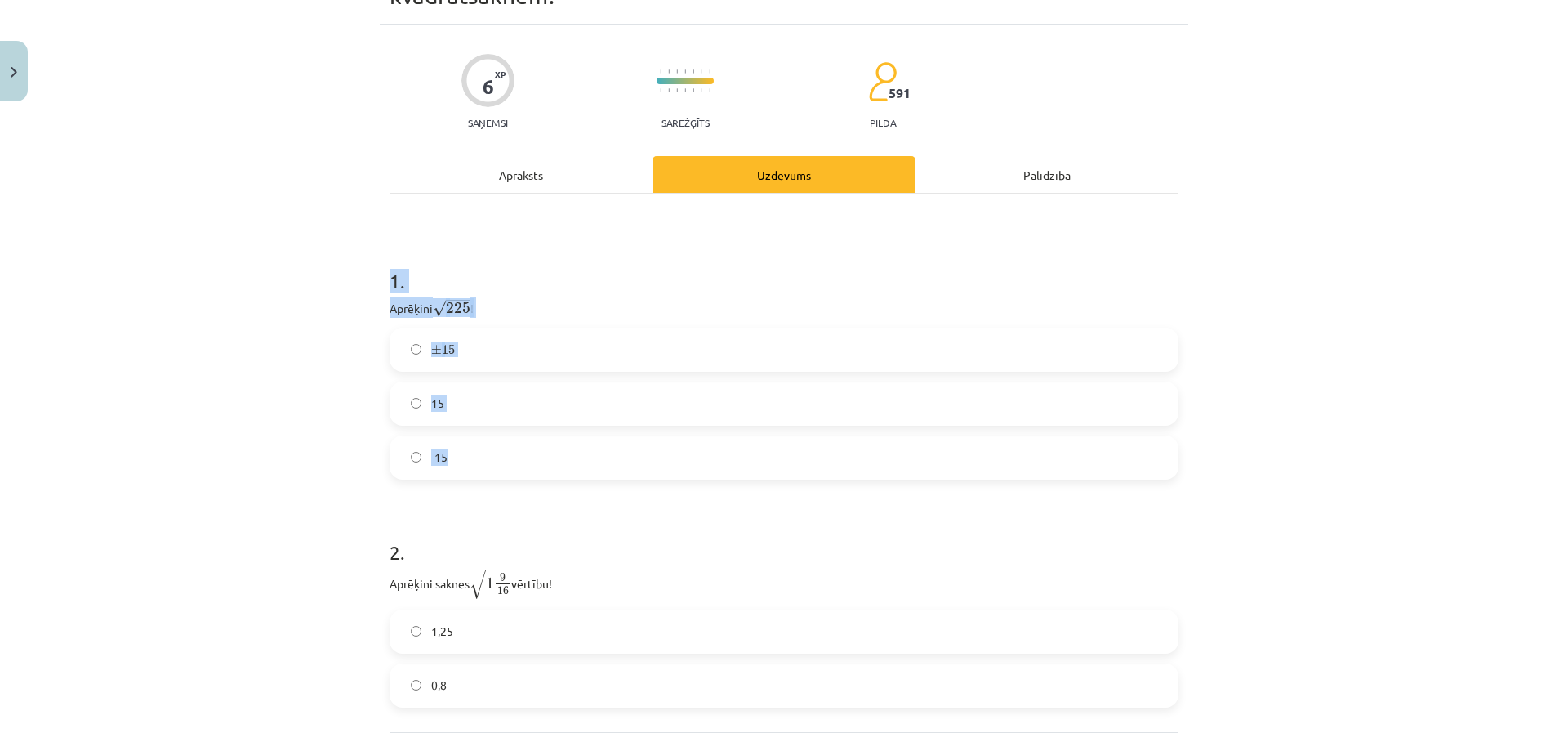
scroll to position [256, 0]
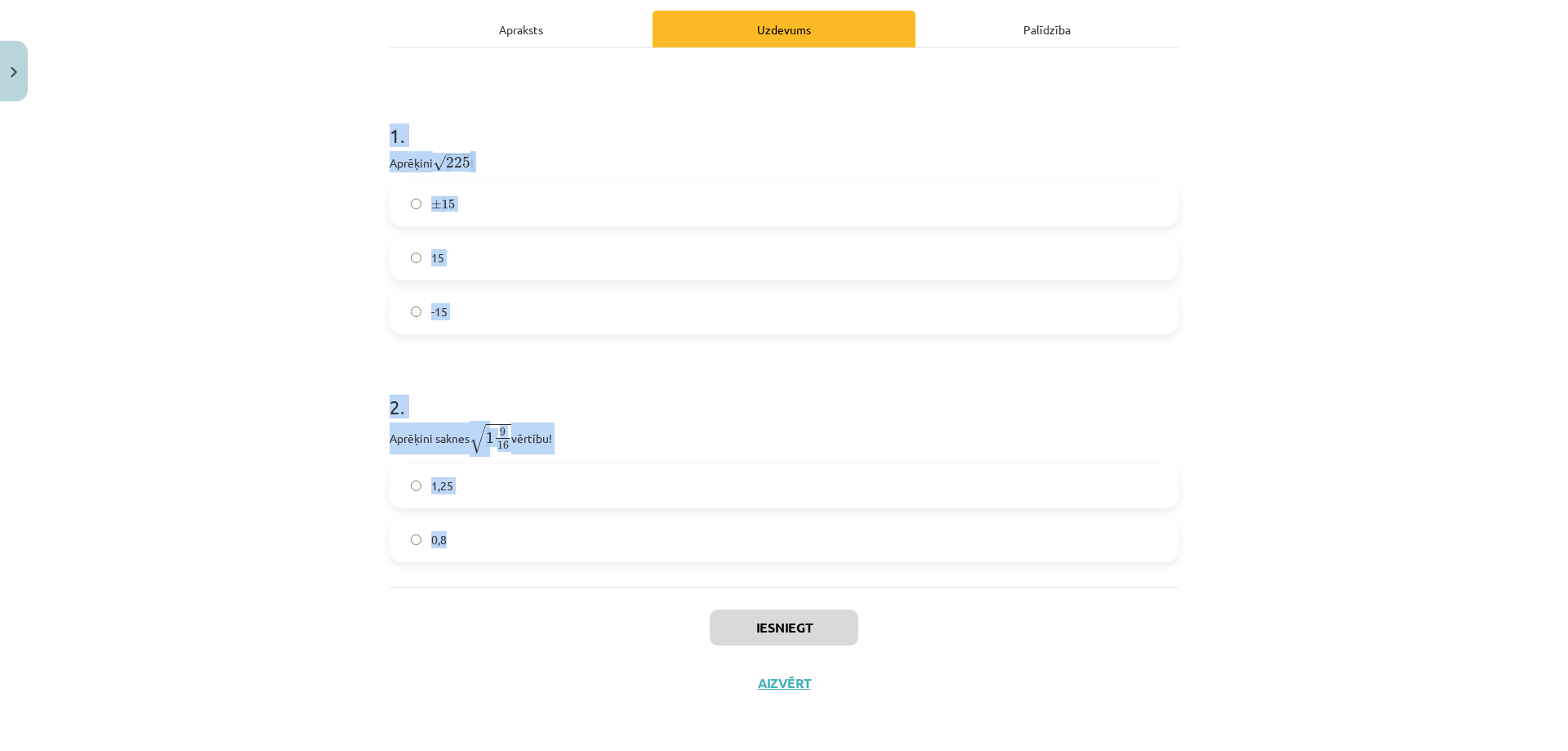
drag, startPoint x: 379, startPoint y: 348, endPoint x: 696, endPoint y: 552, distance: 377.0
click at [696, 552] on div "6 XP Saņemsi Sarežģīts 591 pilda Apraksts Uzdevums Palīdzība 1 . Aprēķini √ 225…" at bounding box center [784, 295] width 808 height 832
copy form "1 . Aprēķini √ 225 225 ! ± 15 ± 15 15 -15 2 . Aprēķini saknes √ 1 9 16 1 9 16 v…"
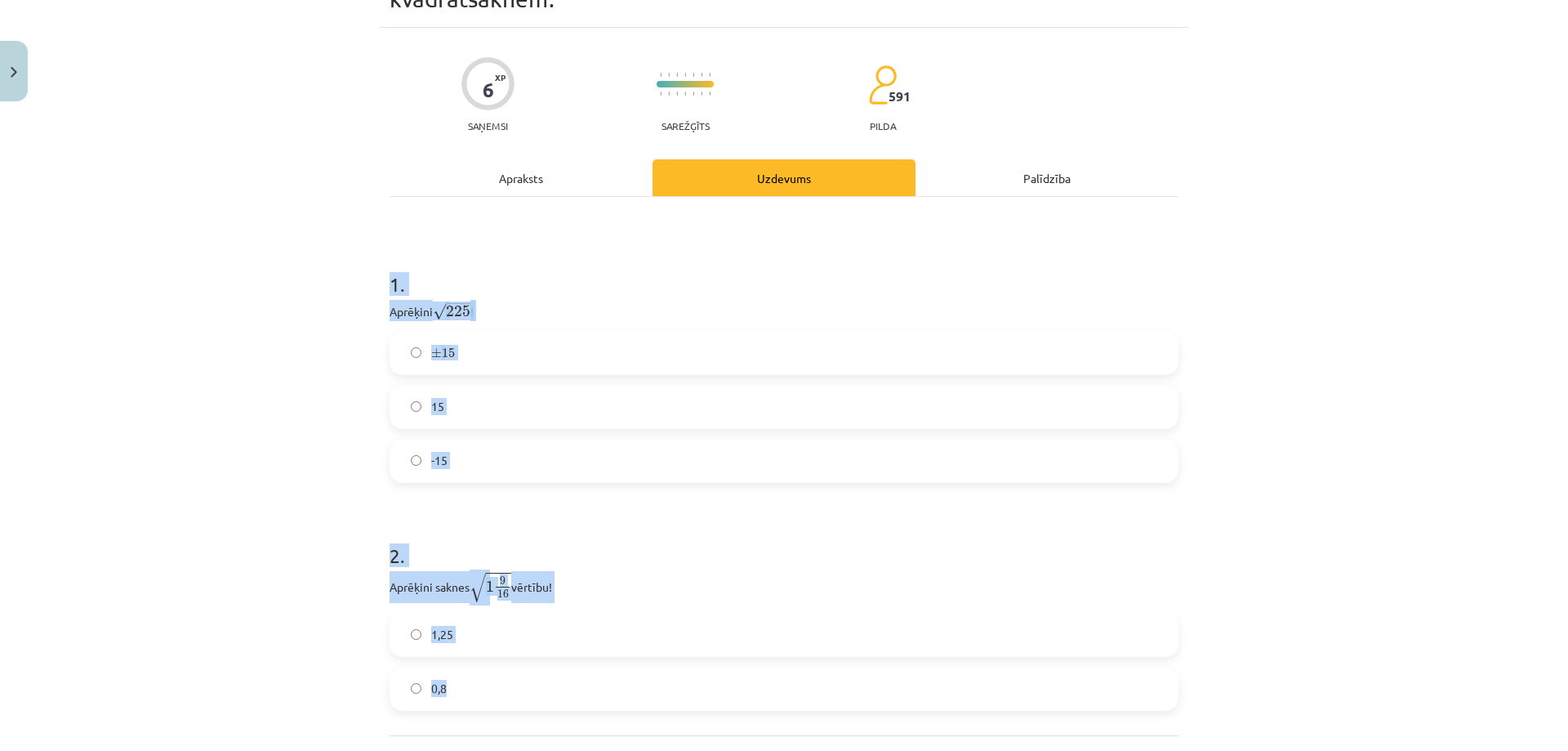
scroll to position [93, 0]
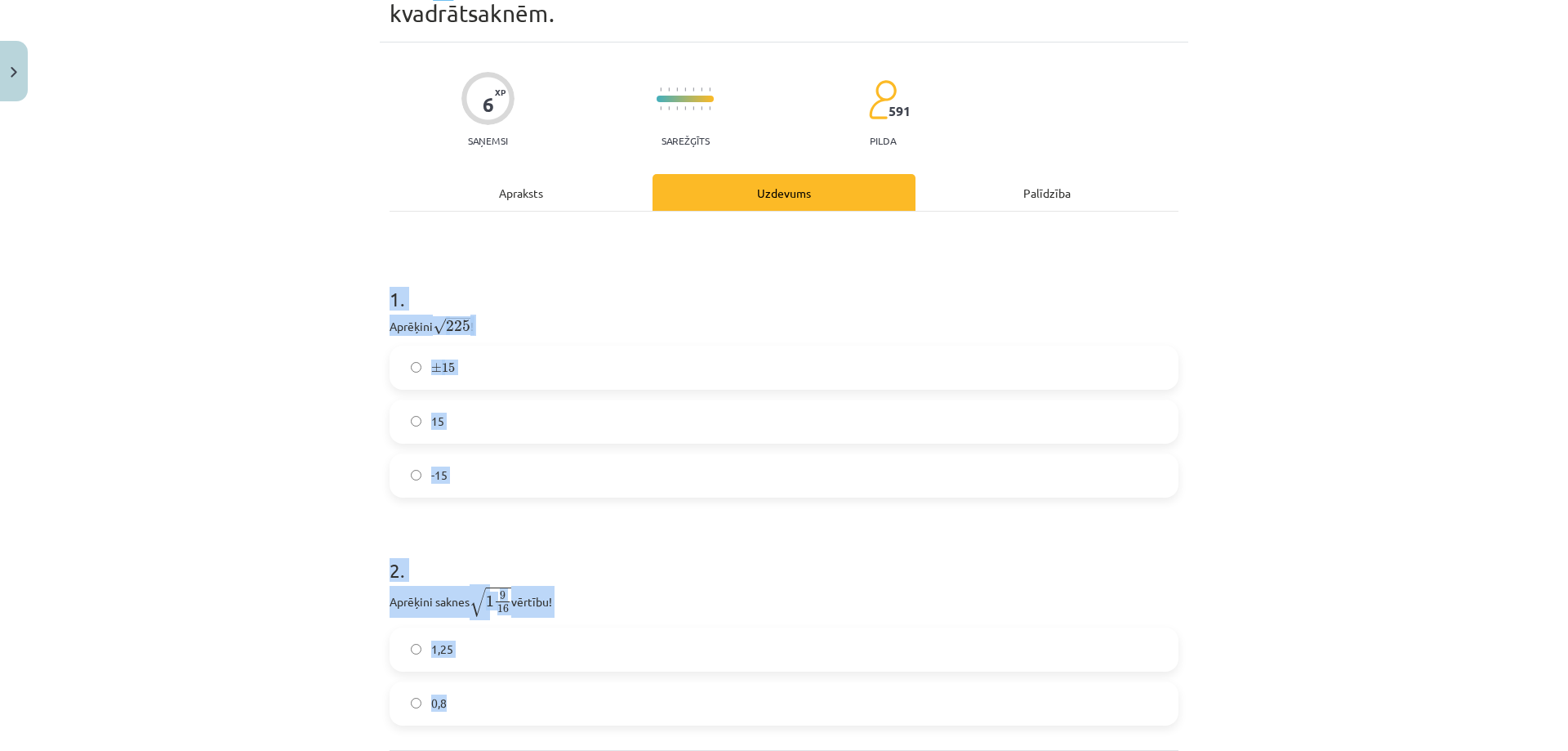
click at [312, 251] on div "Mācību tēma: Matemātikas i - 12. klases 1. ieskaites mācību materiāls (ab) #3 📝…" at bounding box center [784, 375] width 1568 height 751
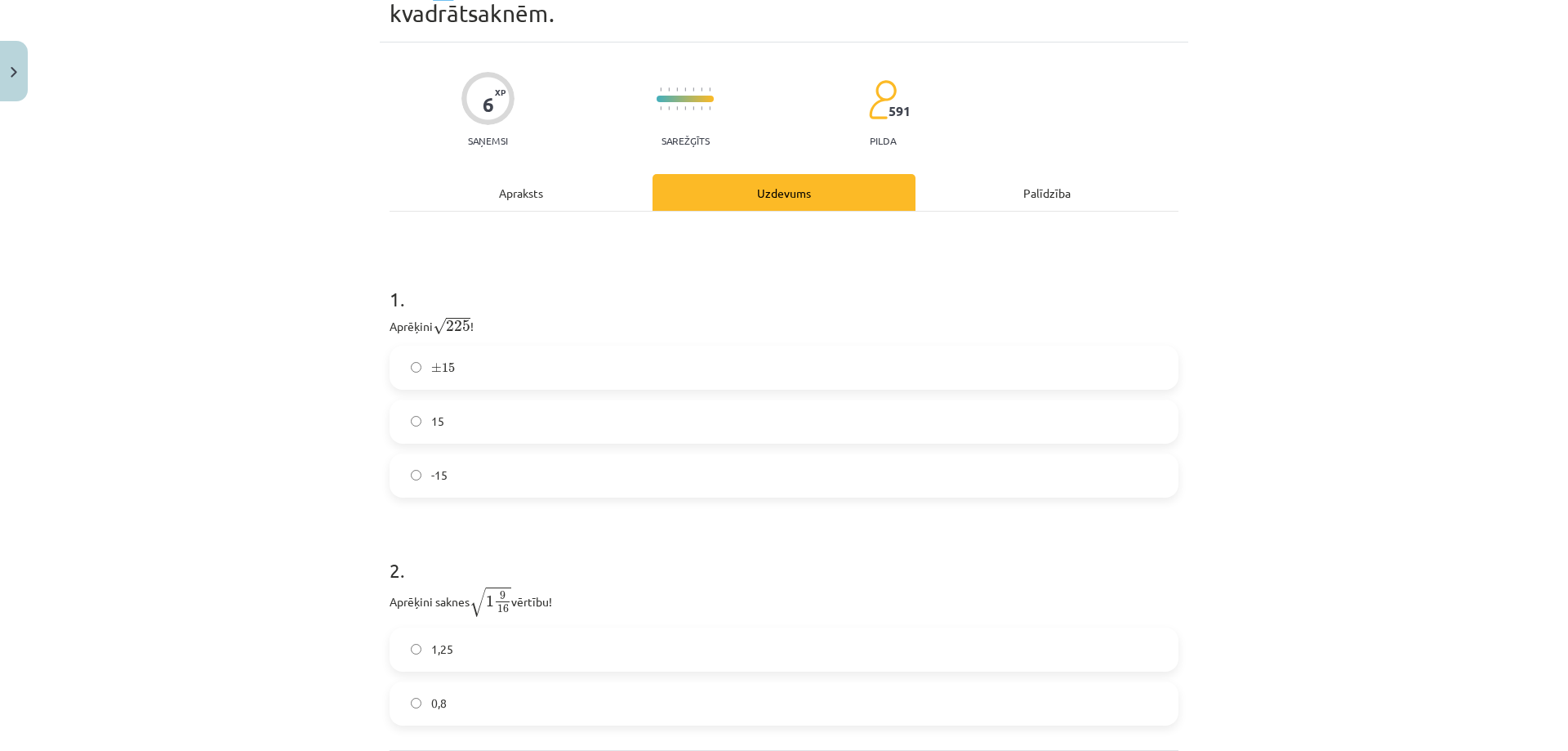
click at [443, 419] on label "15" at bounding box center [783, 421] width 786 height 41
click at [432, 368] on span "±" at bounding box center [436, 368] width 11 height 10
click at [432, 404] on label "15" at bounding box center [783, 421] width 786 height 41
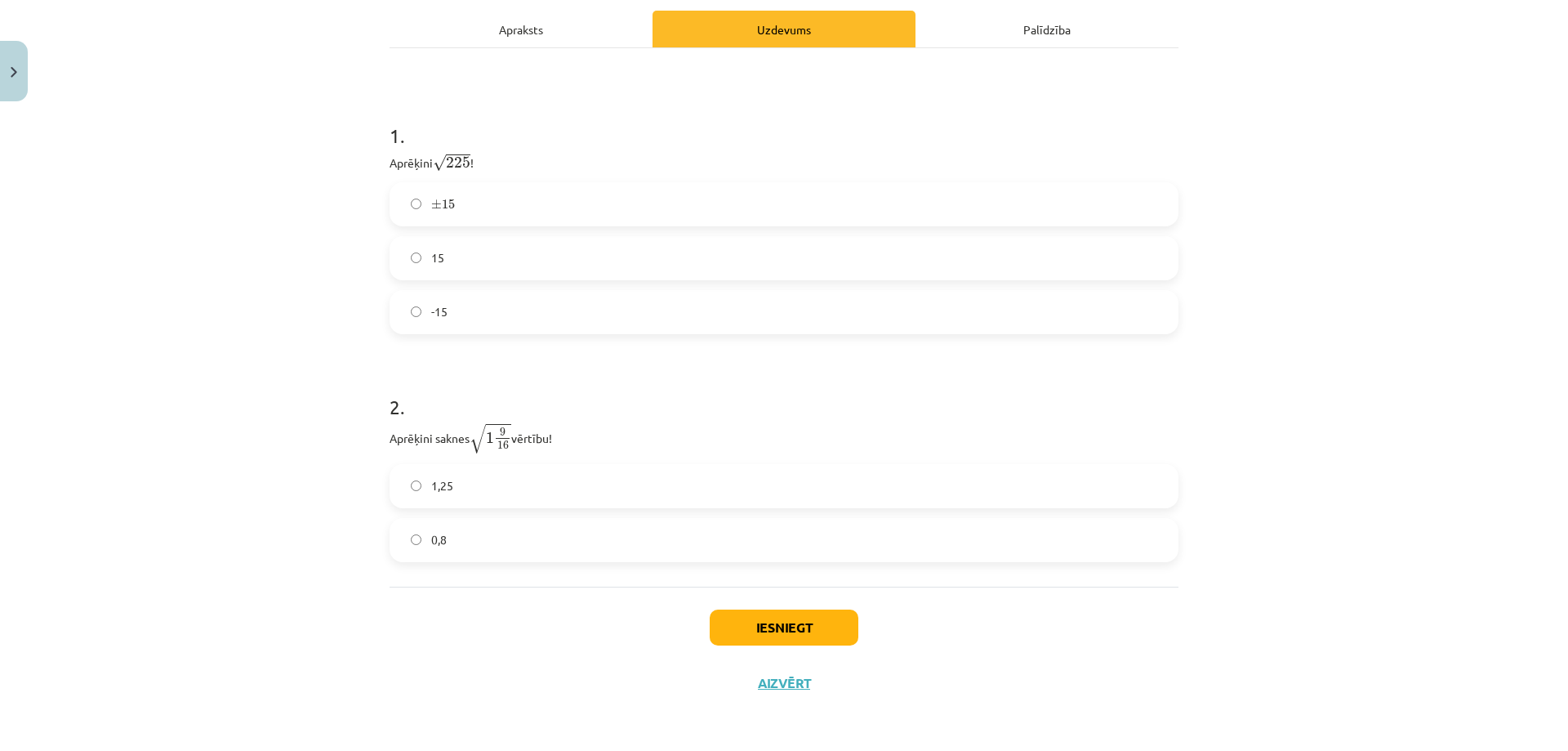
click at [478, 545] on label "0,8" at bounding box center [783, 540] width 786 height 41
click at [741, 618] on button "Iesniegt" at bounding box center [784, 627] width 149 height 36
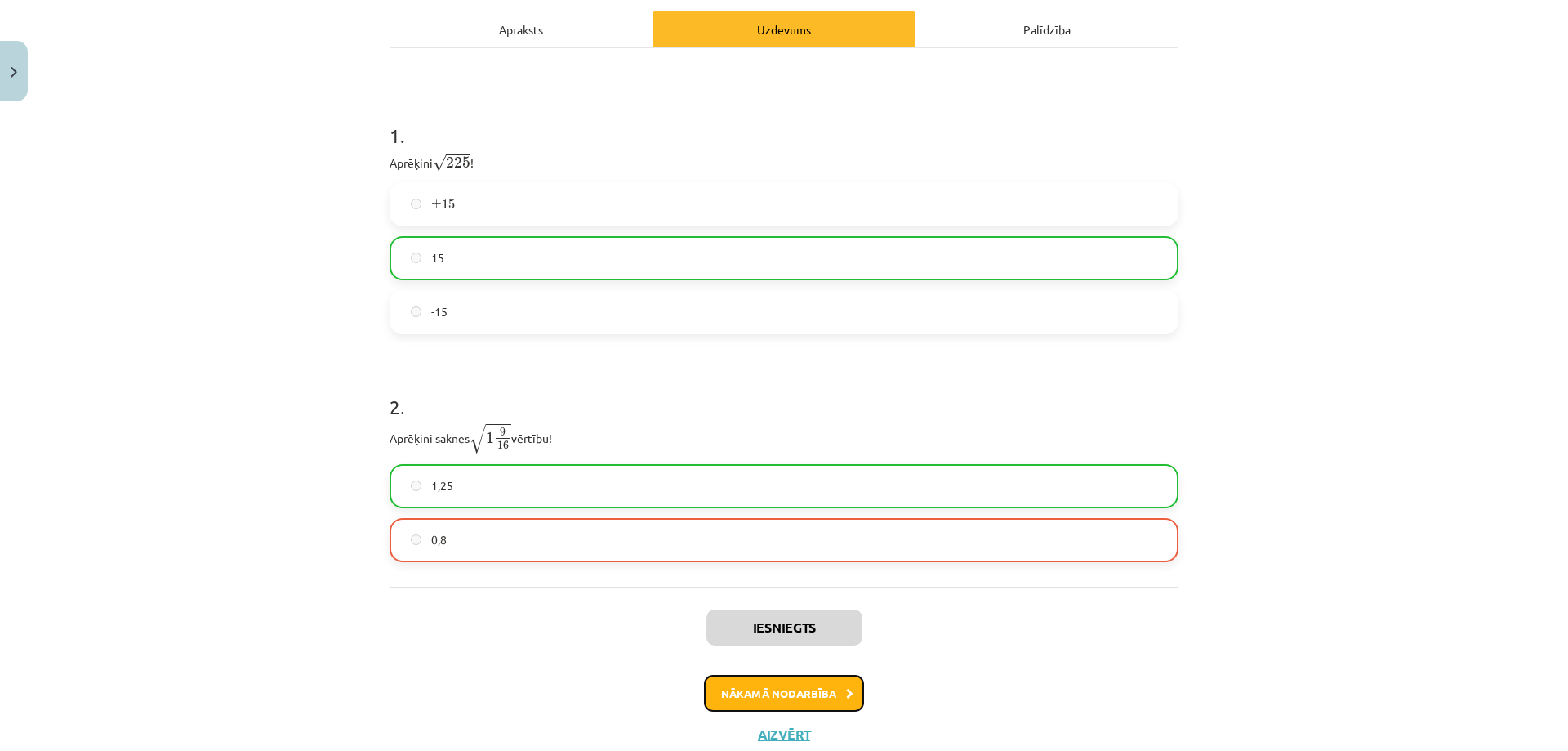
click at [766, 694] on button "Nākamā nodarbība" at bounding box center [784, 693] width 160 height 38
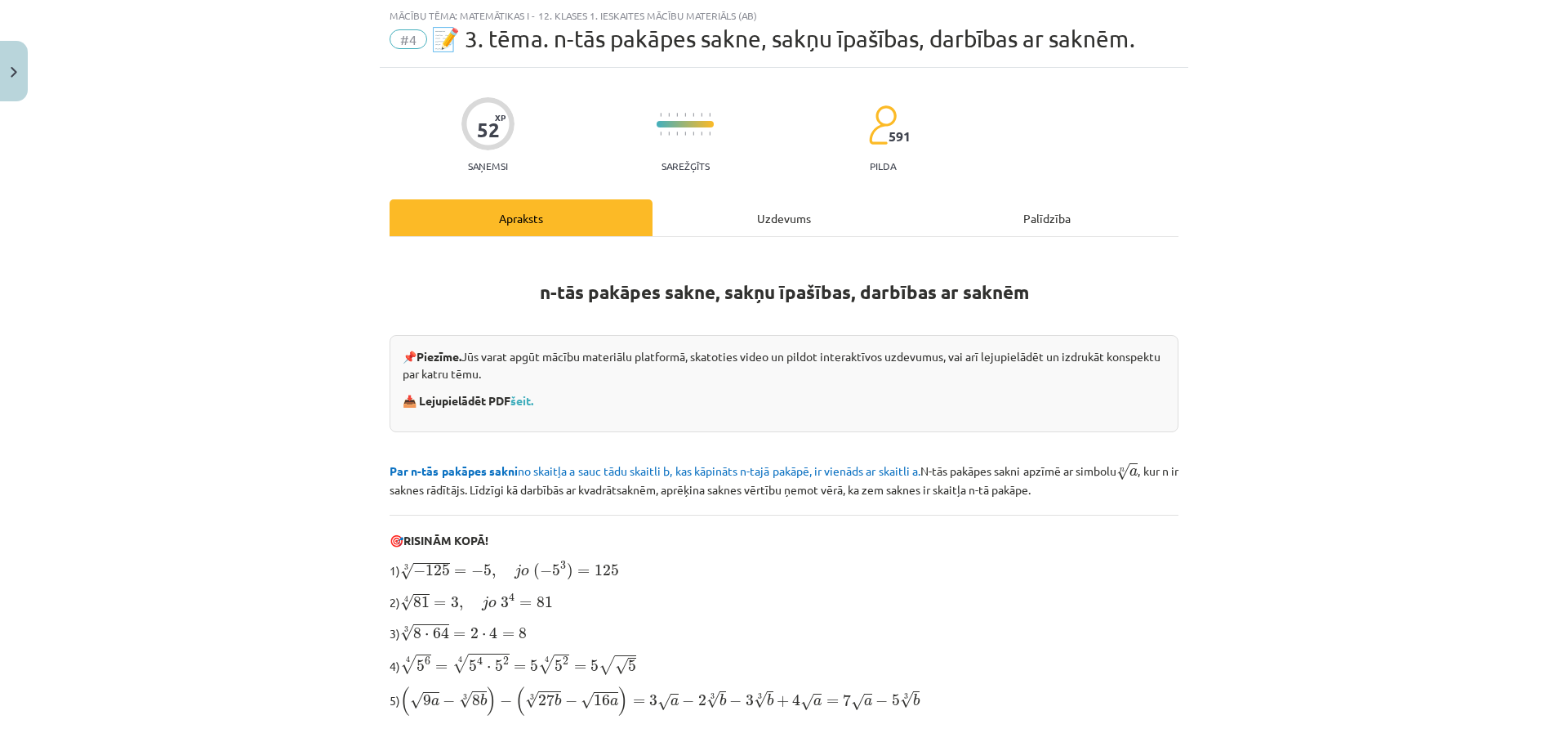
scroll to position [368, 0]
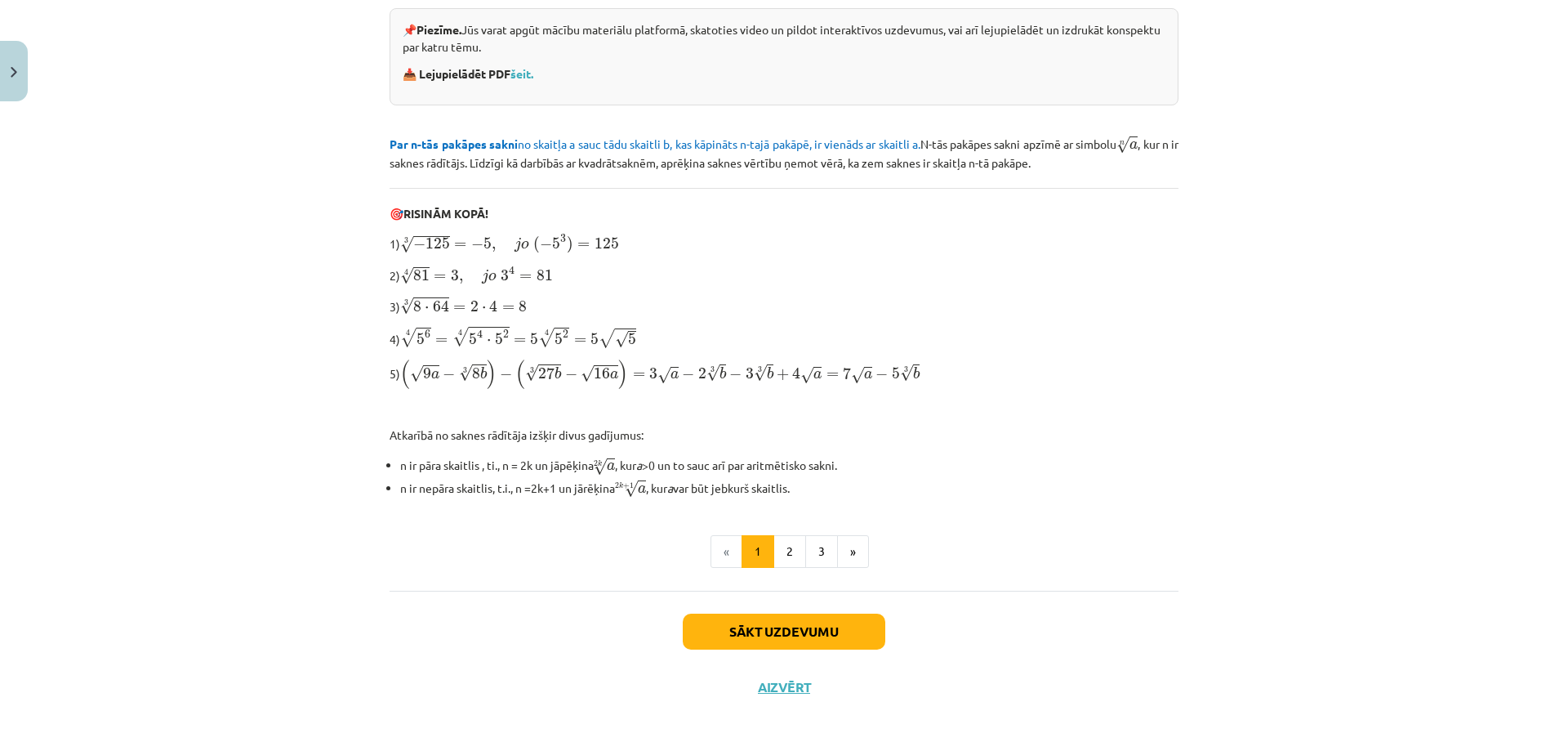
drag, startPoint x: 847, startPoint y: 493, endPoint x: 493, endPoint y: 428, distance: 359.9
click at [493, 428] on div "n-tās pakāpes sakne, sakņu īpašības, darbības ar saknēm 📌 Piezīme. Jūs varat ap…" at bounding box center [783, 211] width 789 height 573
click at [924, 456] on li "n ir pāra skaitlis , ti., n = 2k un jāpēķina 2 k √ a a 2 k , kur a >0 un to sau…" at bounding box center [789, 464] width 778 height 22
click at [805, 555] on button "3" at bounding box center [821, 551] width 33 height 33
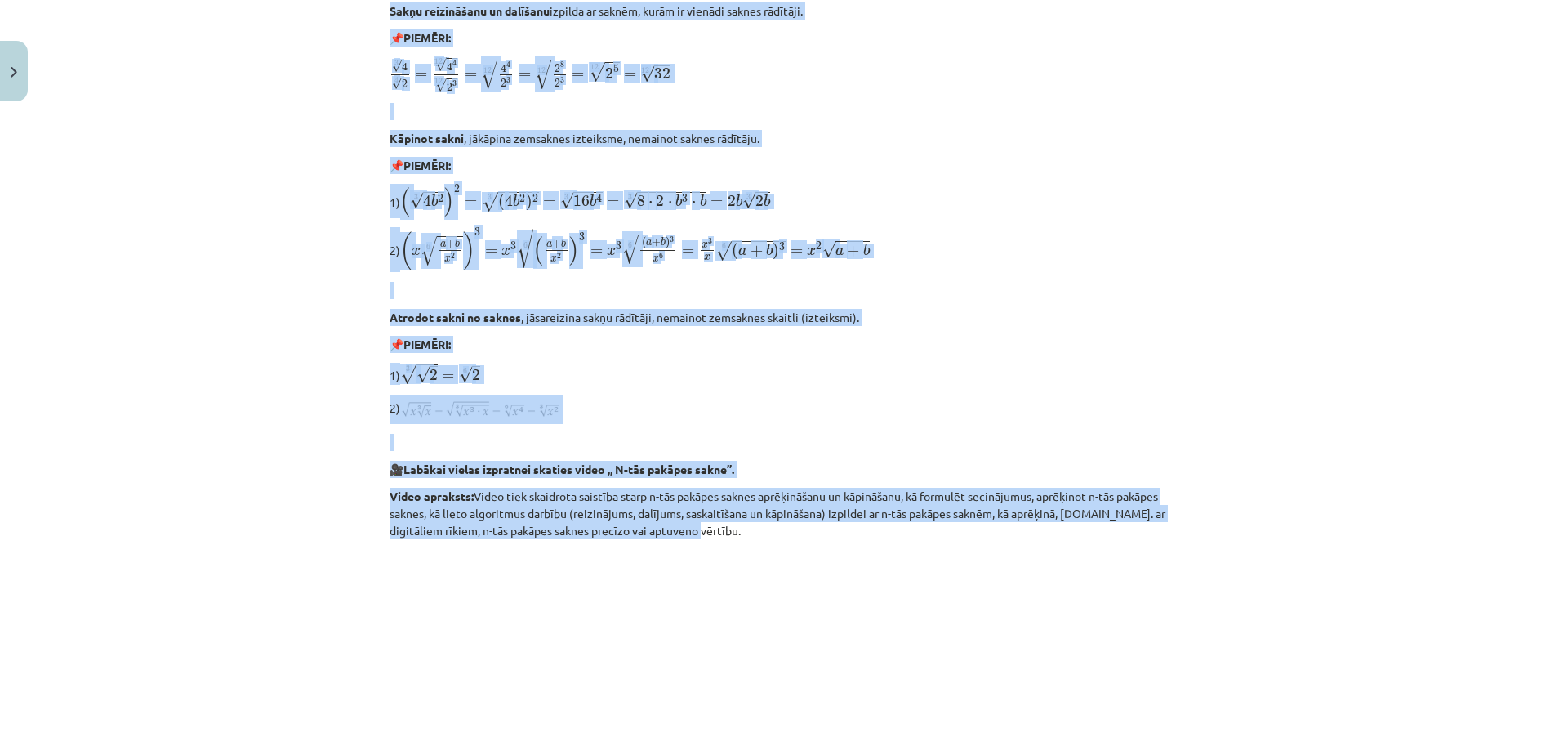
scroll to position [1062, 0]
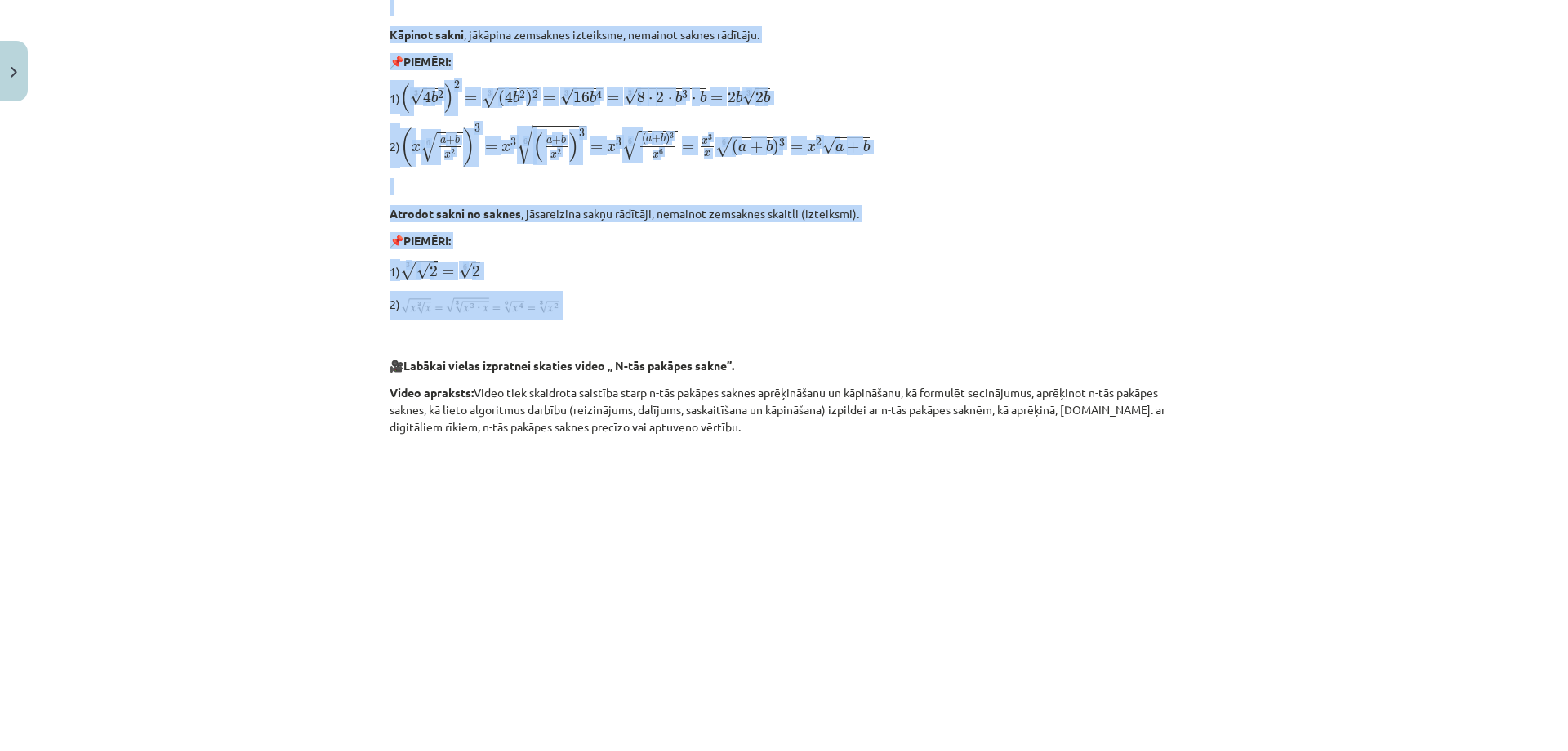
drag, startPoint x: 691, startPoint y: 314, endPoint x: 947, endPoint y: 298, distance: 256.5
click at [947, 298] on div "Darbības ar saknēm Risinot uzdevumus, bieži nākas vienkāršot izteiksmes, kas sa…" at bounding box center [783, 737] width 789 height 3013
copy div "Loremips do sitame Consect adipiscin, elits doeiu temporinci utlaboreet, dol ma…"
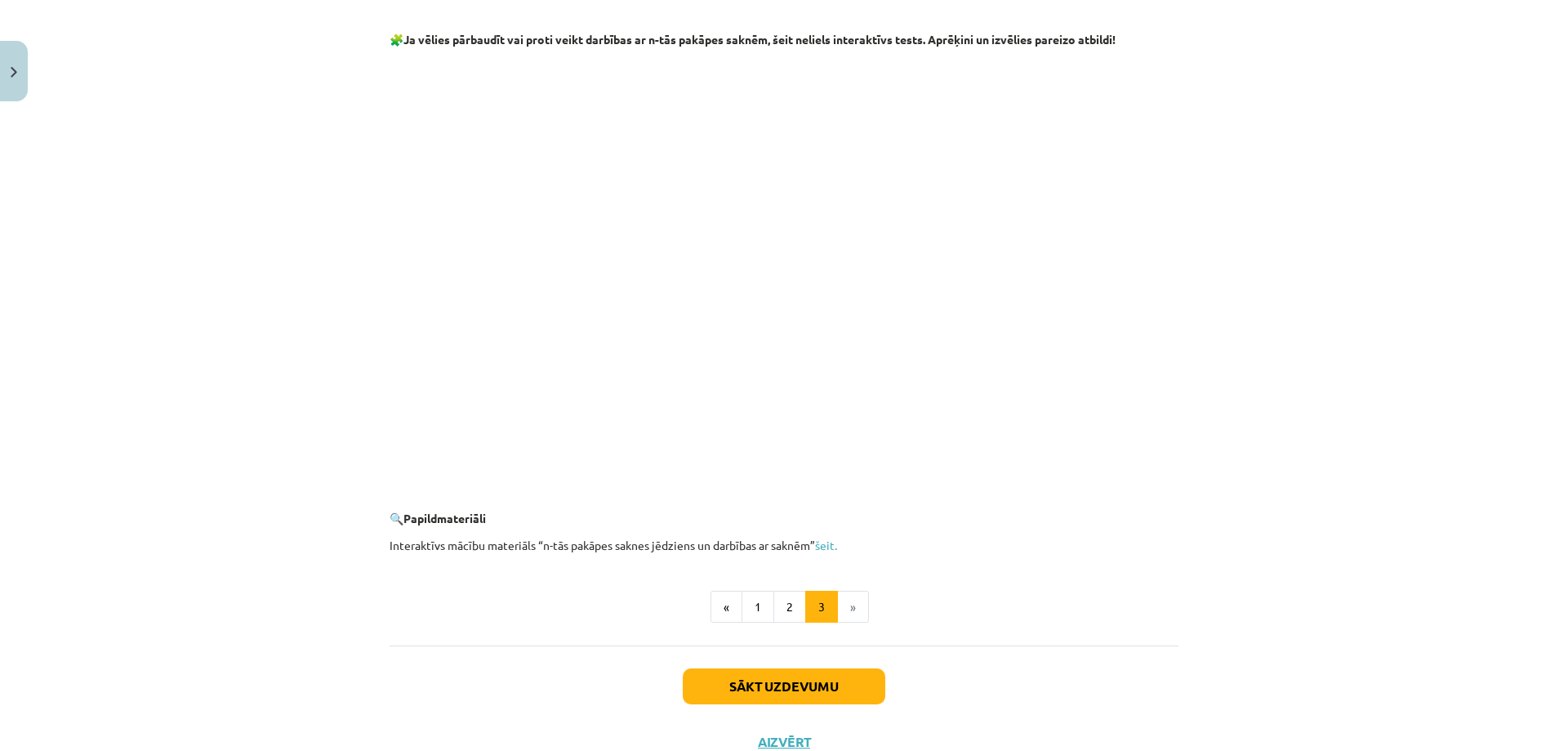
scroll to position [2812, 0]
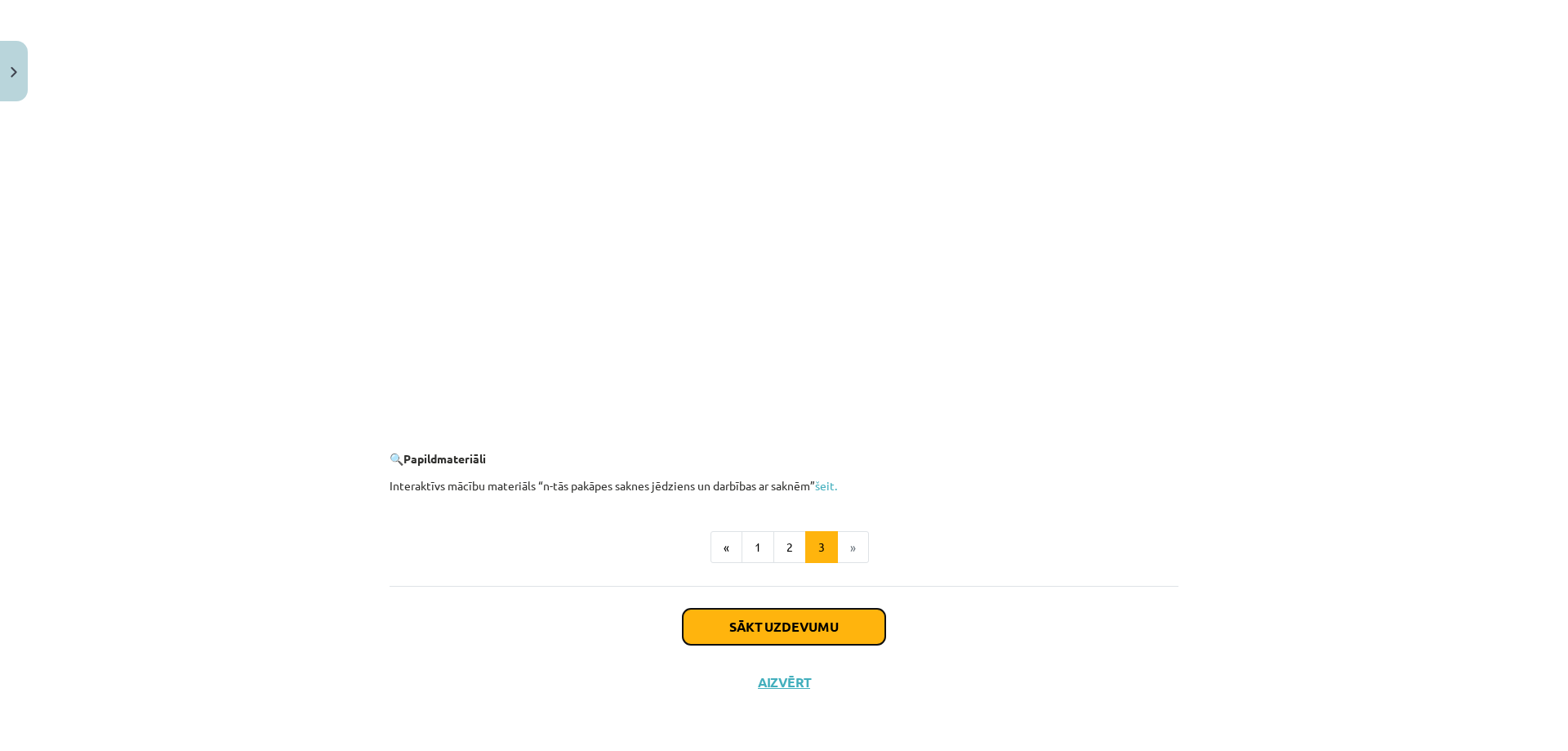
click at [832, 620] on button "Sākt uzdevumu" at bounding box center [784, 627] width 203 height 36
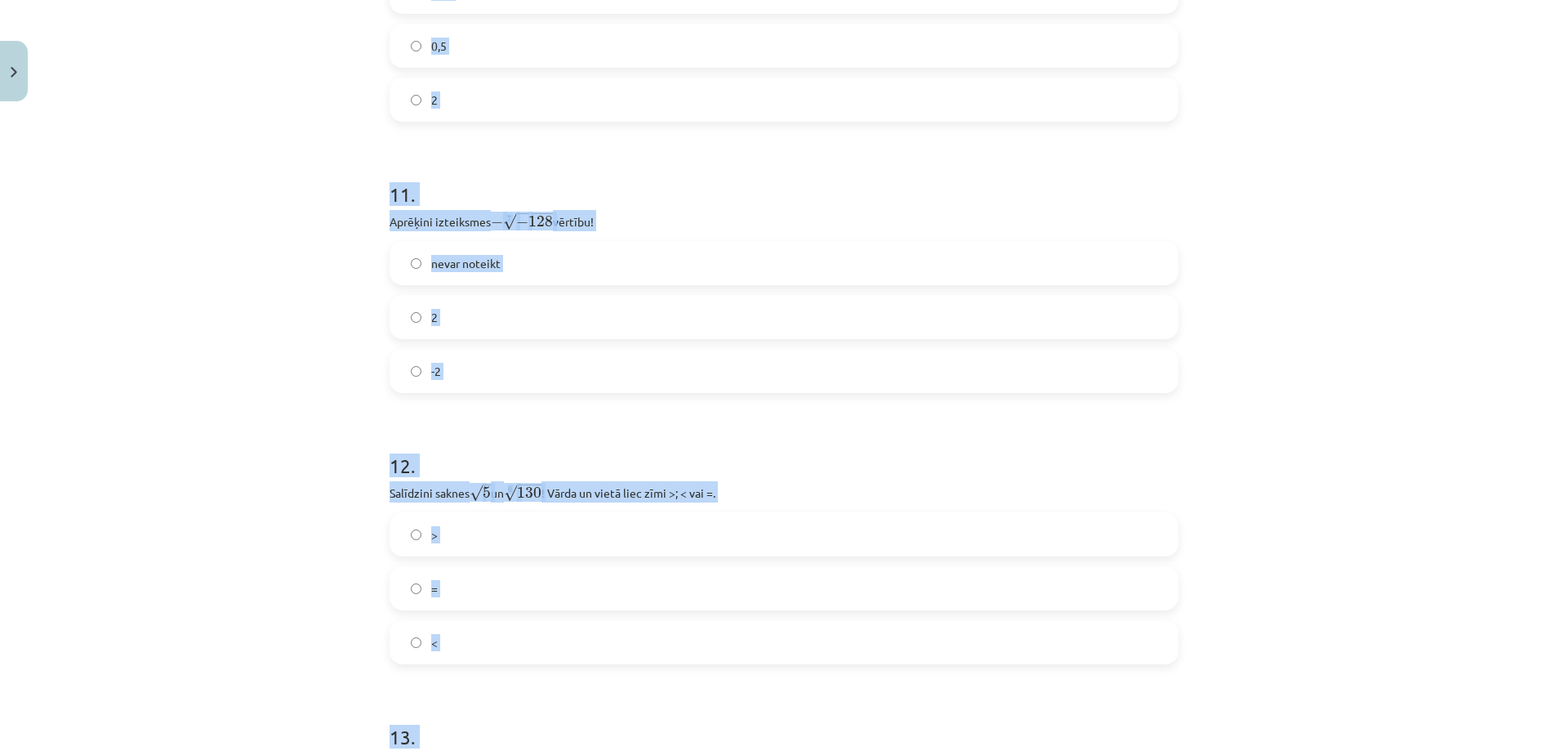
scroll to position [3499, 0]
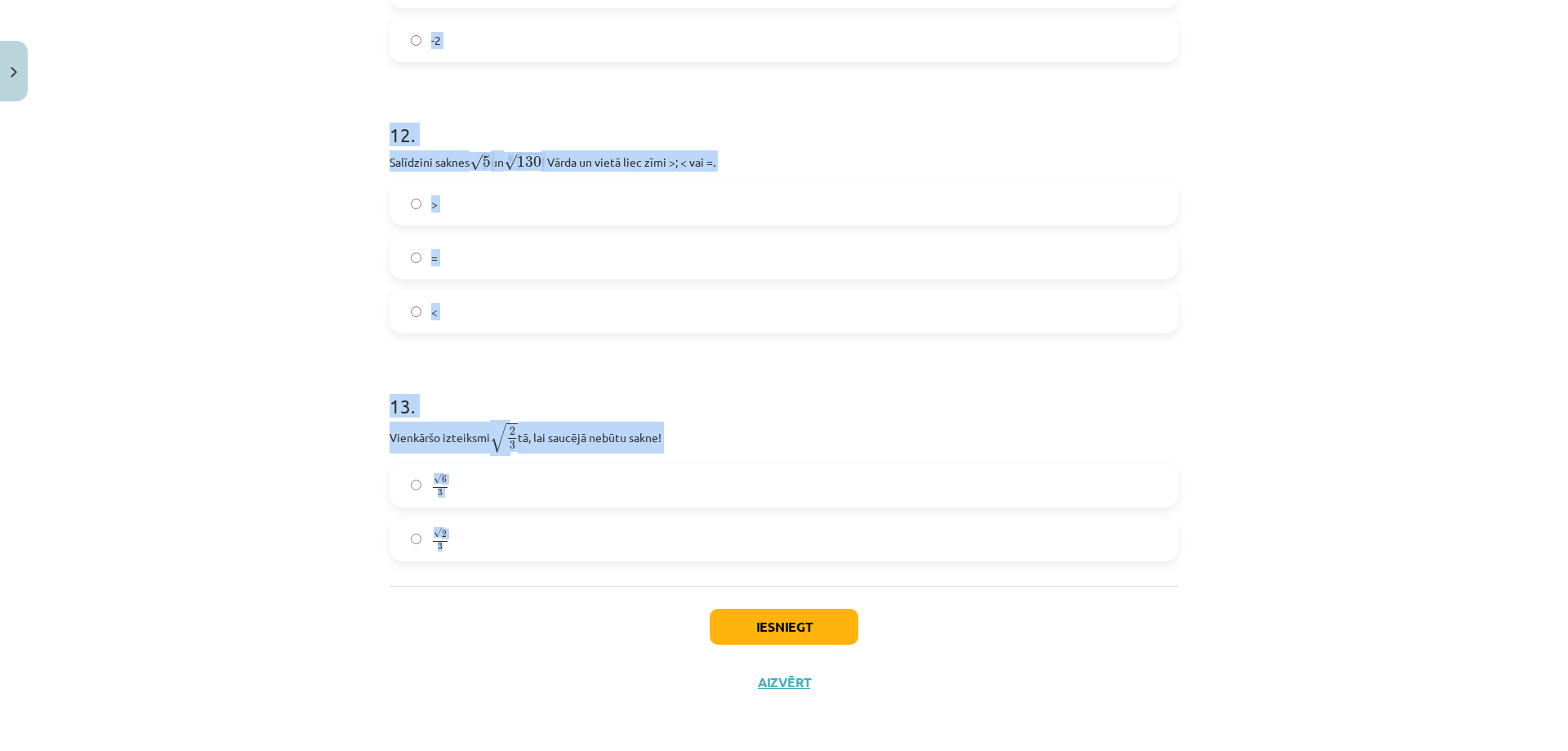
drag, startPoint x: 370, startPoint y: 388, endPoint x: 792, endPoint y: 525, distance: 443.7
click at [792, 525] on div "Mācību tēma: Matemātikas i - 12. klases 1. ieskaites mācību materiāls (ab) #4 📝…" at bounding box center [784, 375] width 1568 height 751
copy form "Lore ipsumdolo sitametco adipiscing e s d e t i = ⋯ utlabo etdo, mag aliq enima…"
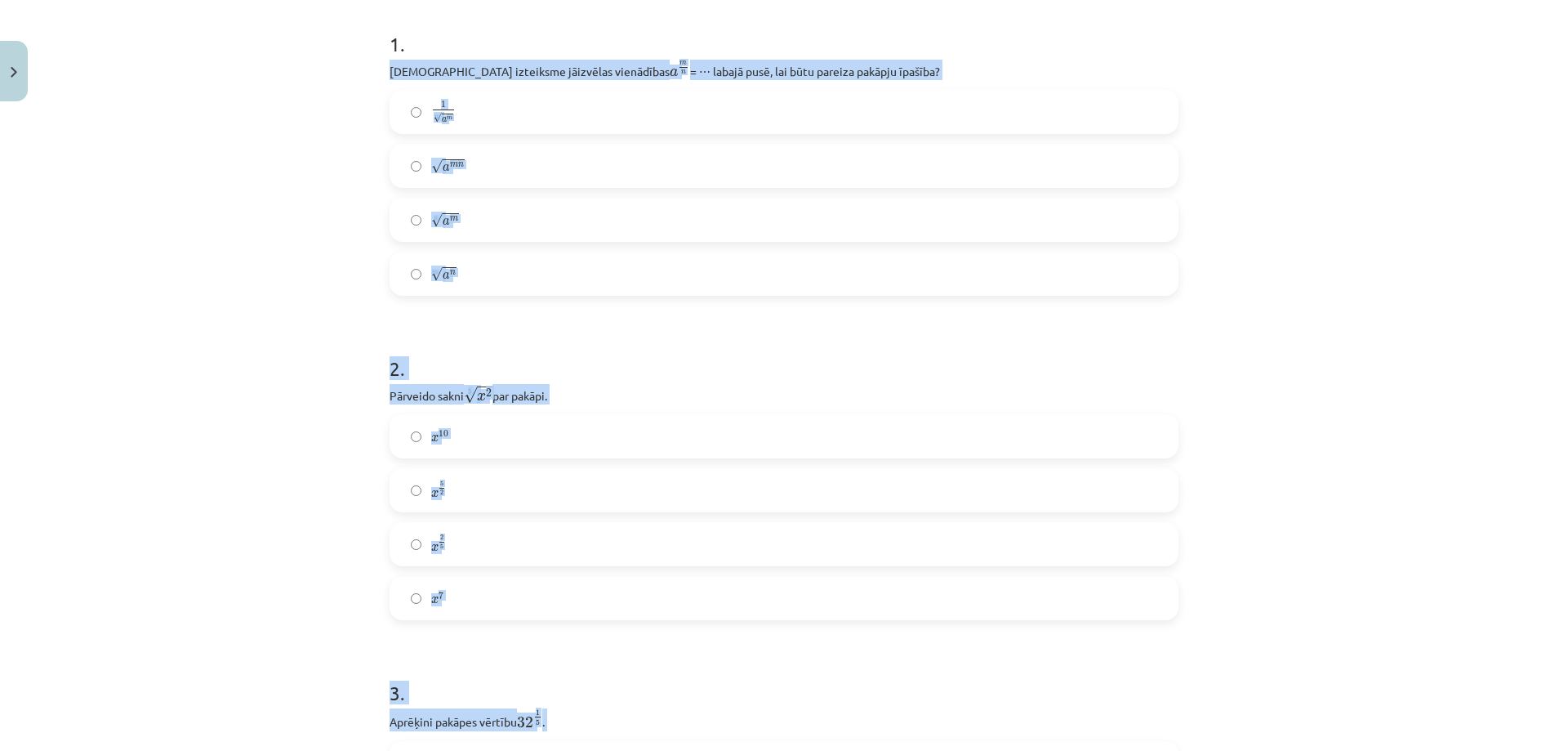
scroll to position [150, 0]
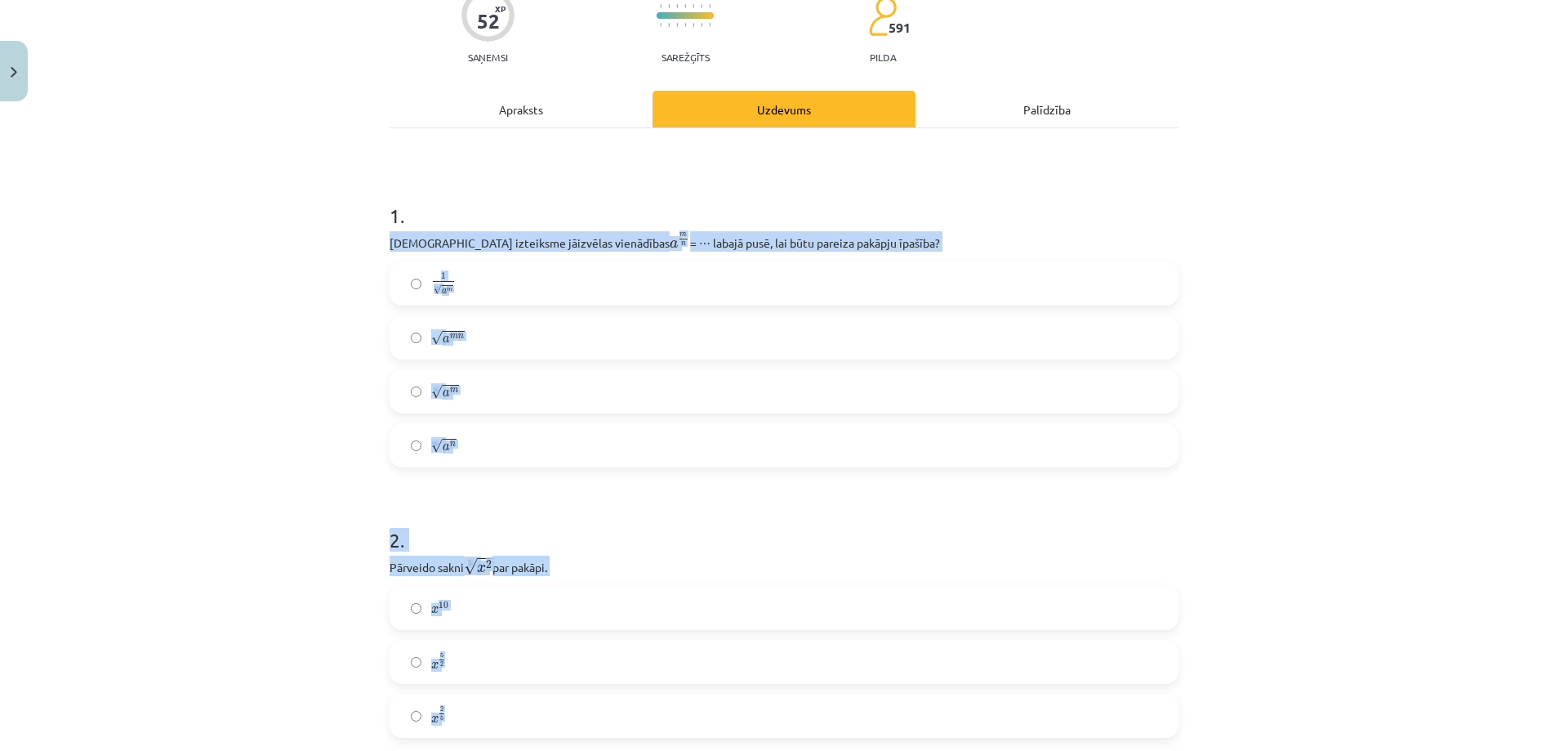
click at [312, 310] on div "Mācību tēma: Matemātikas i - 12. klases 1. ieskaites mācību materiāls (ab) #4 📝…" at bounding box center [784, 375] width 1568 height 751
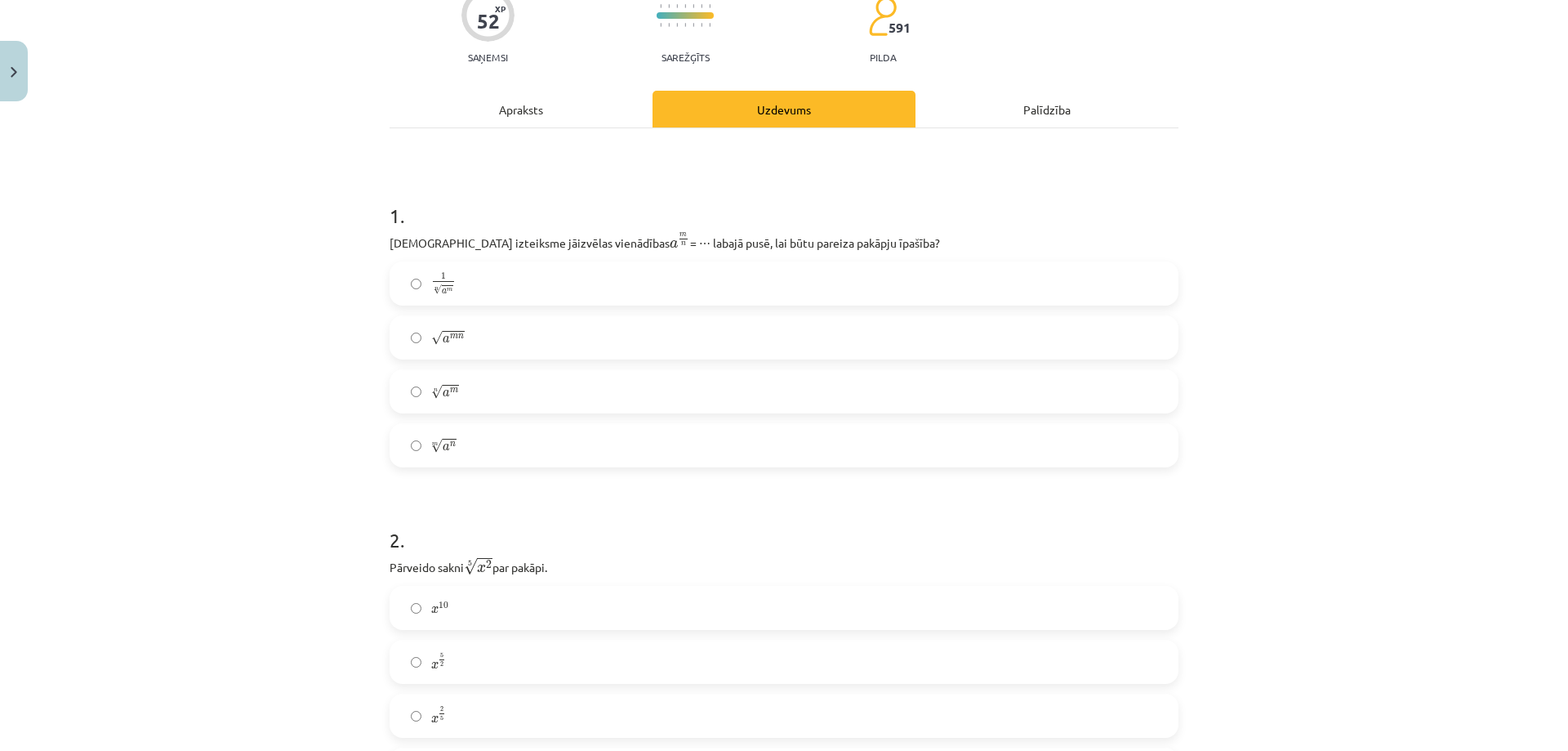
click at [454, 385] on label "n √ a m a m n" at bounding box center [783, 391] width 786 height 41
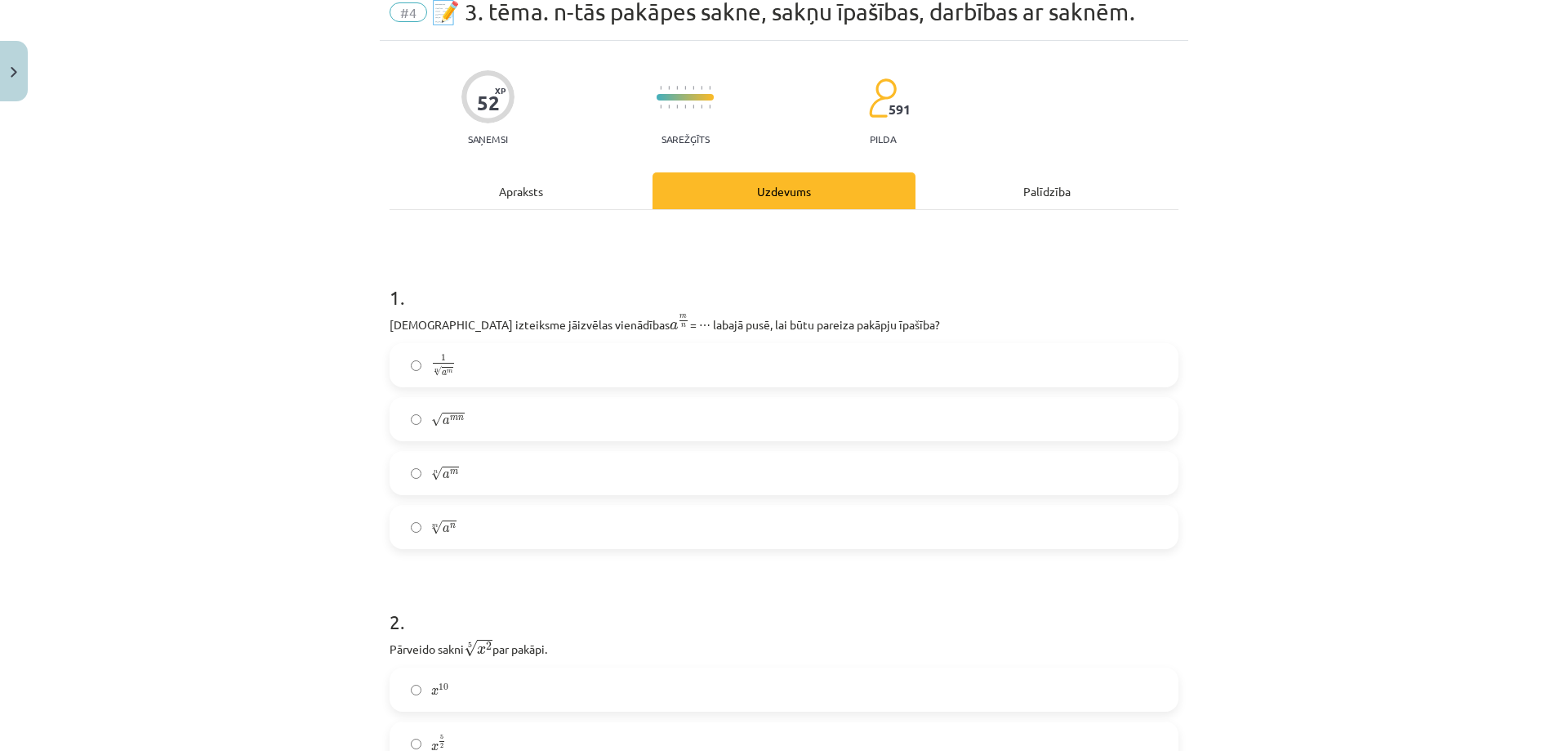
scroll to position [313, 0]
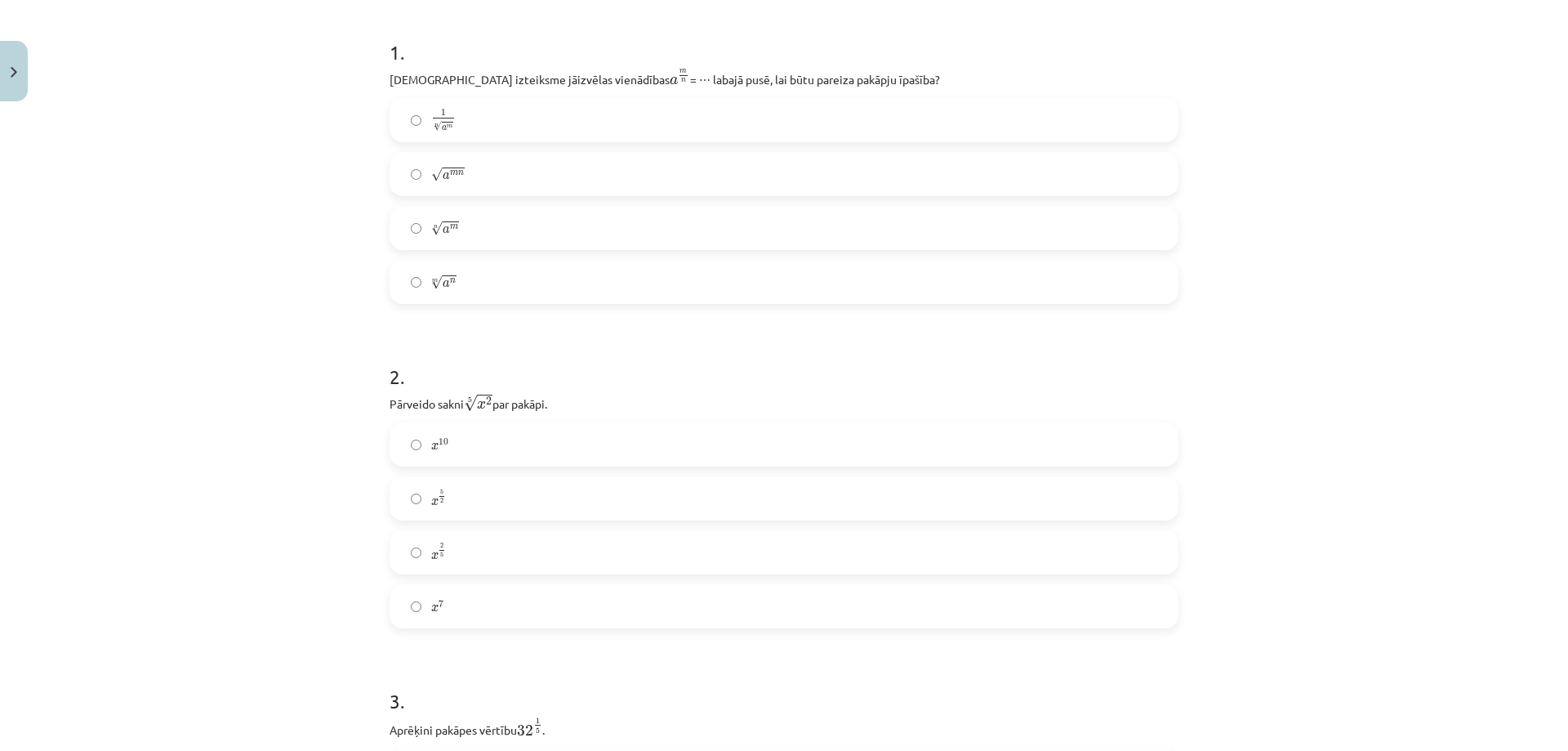
click at [483, 550] on label "x 2 5 x 2 5" at bounding box center [783, 552] width 786 height 41
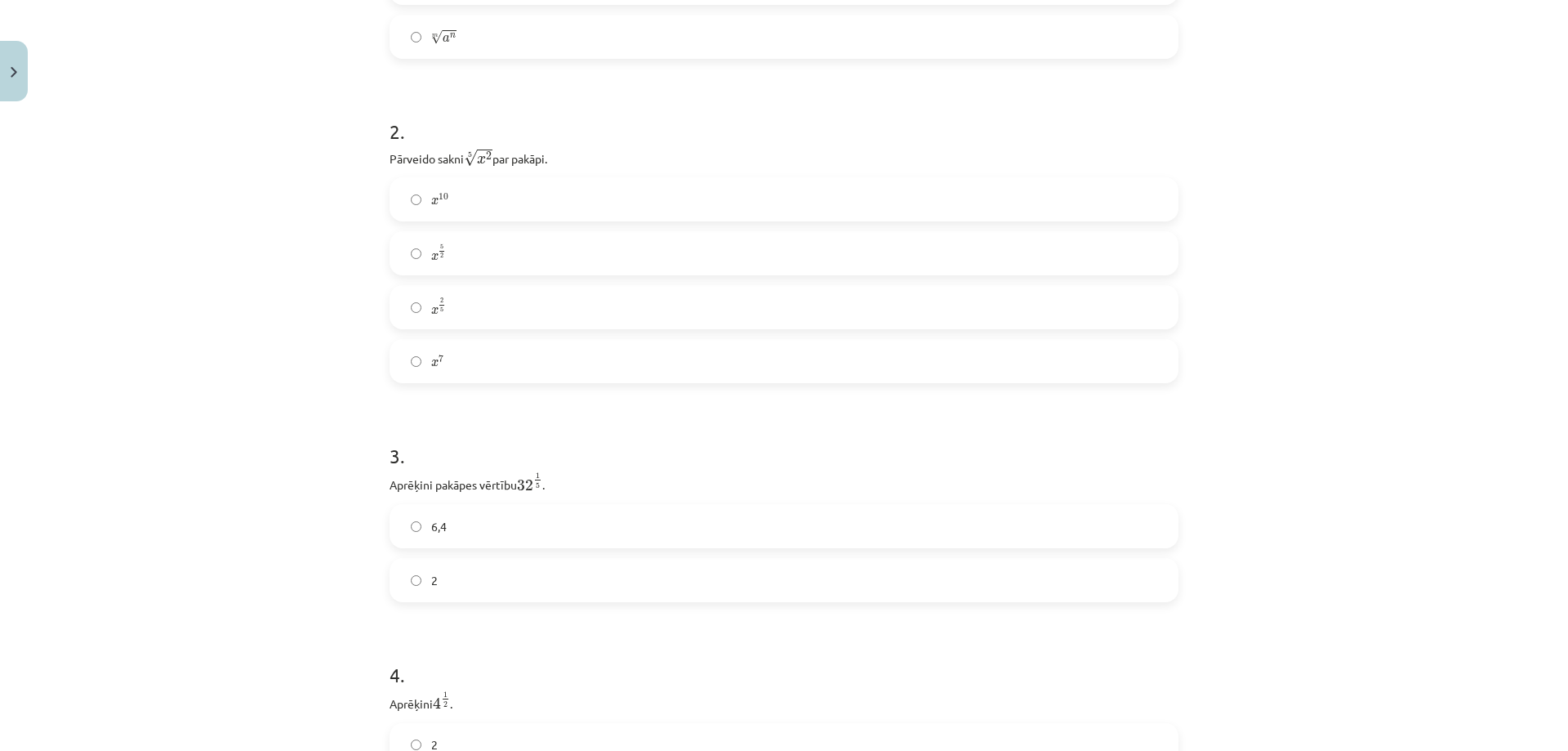
scroll to position [640, 0]
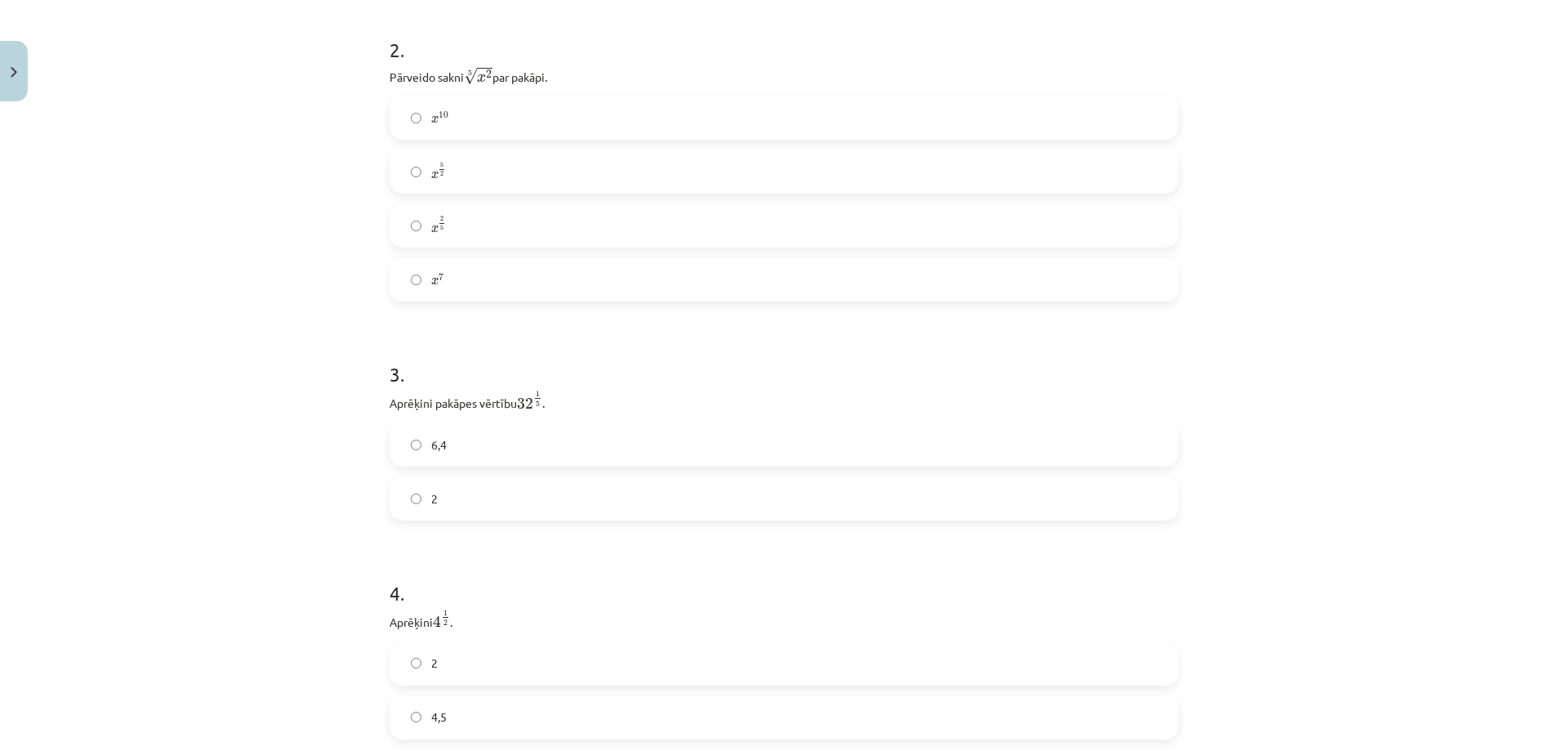
click at [538, 406] on span "1 5" at bounding box center [538, 398] width 8 height 16
click at [448, 504] on label "2" at bounding box center [783, 498] width 786 height 41
click at [451, 336] on label "2" at bounding box center [783, 336] width 786 height 41
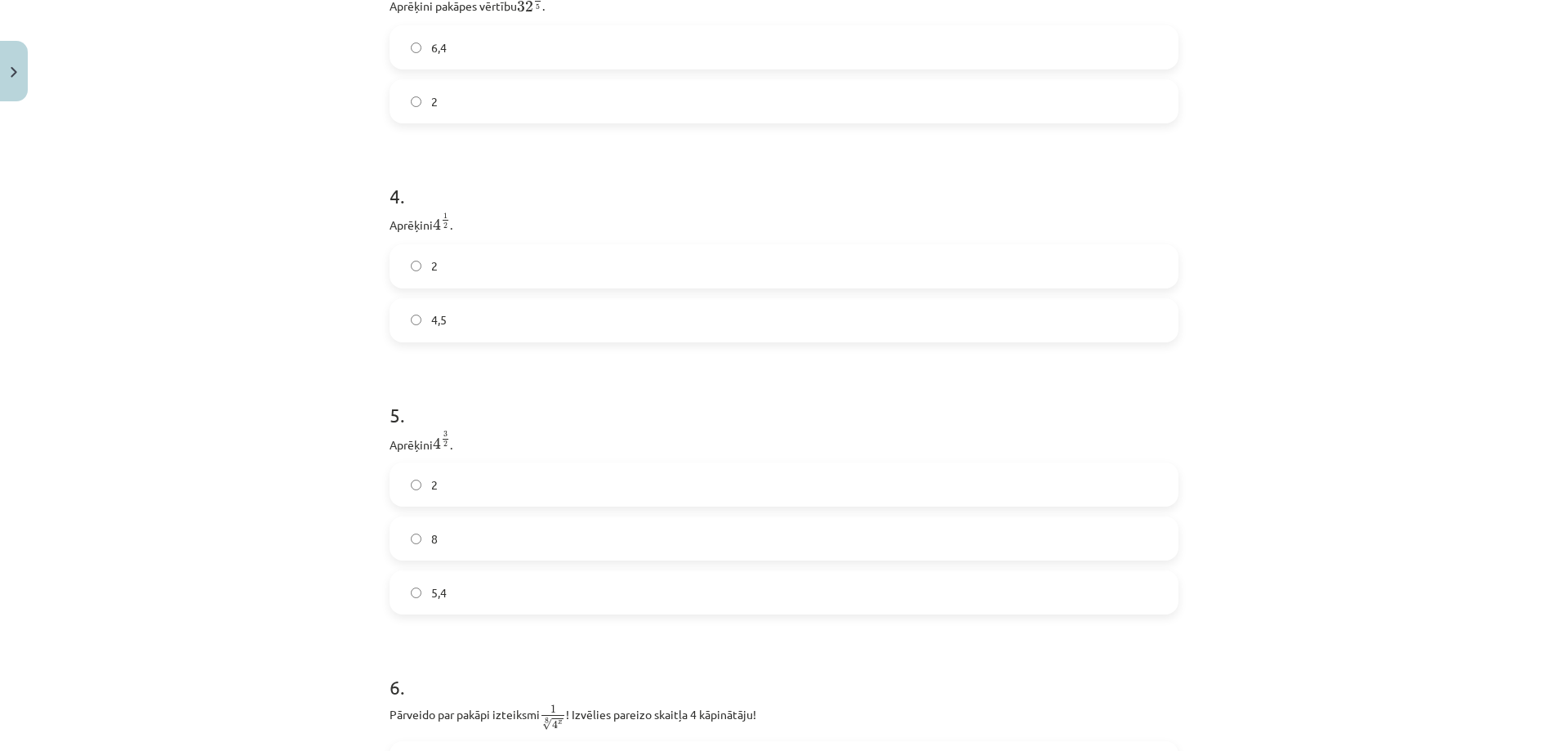
scroll to position [1129, 0]
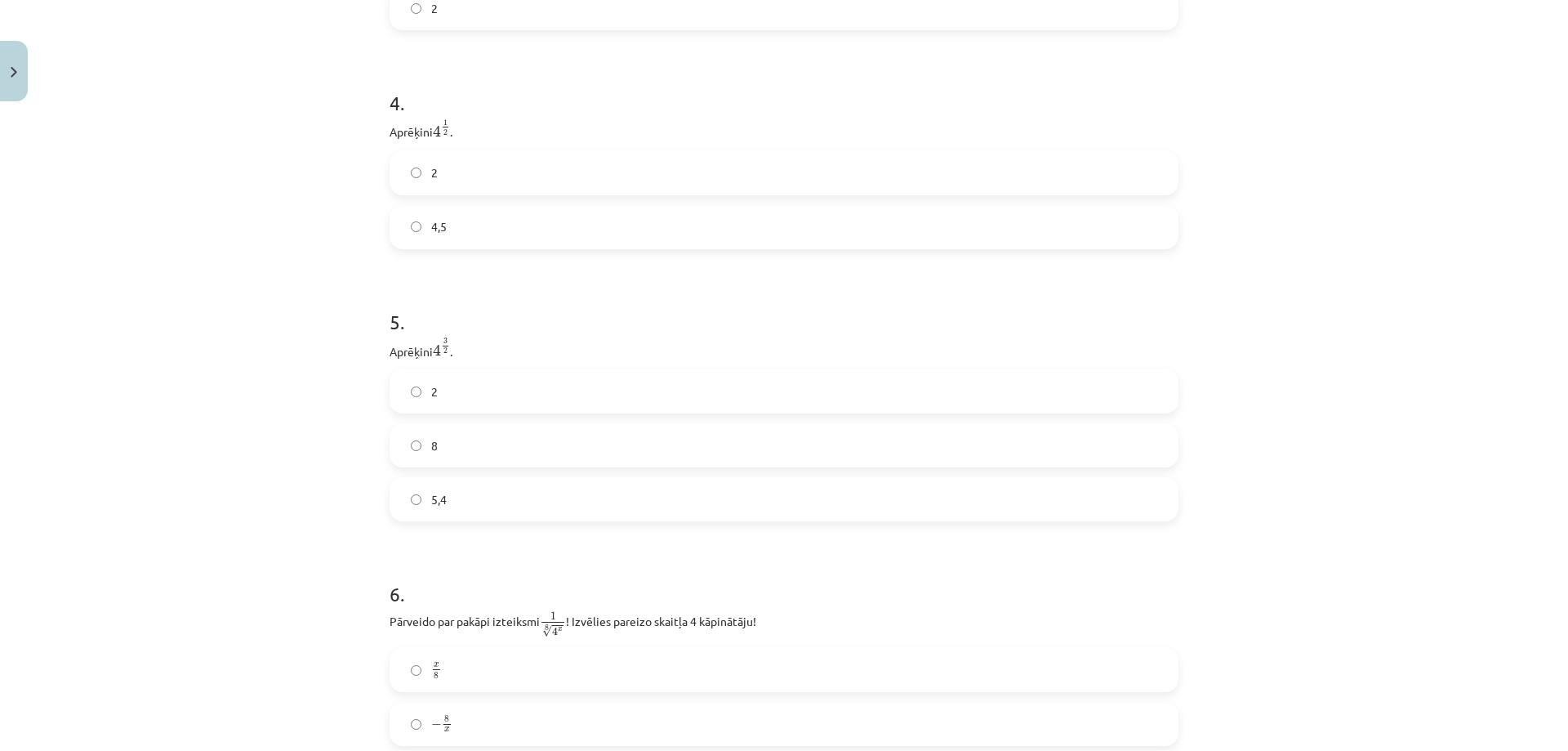
click at [447, 454] on label "8" at bounding box center [783, 445] width 786 height 41
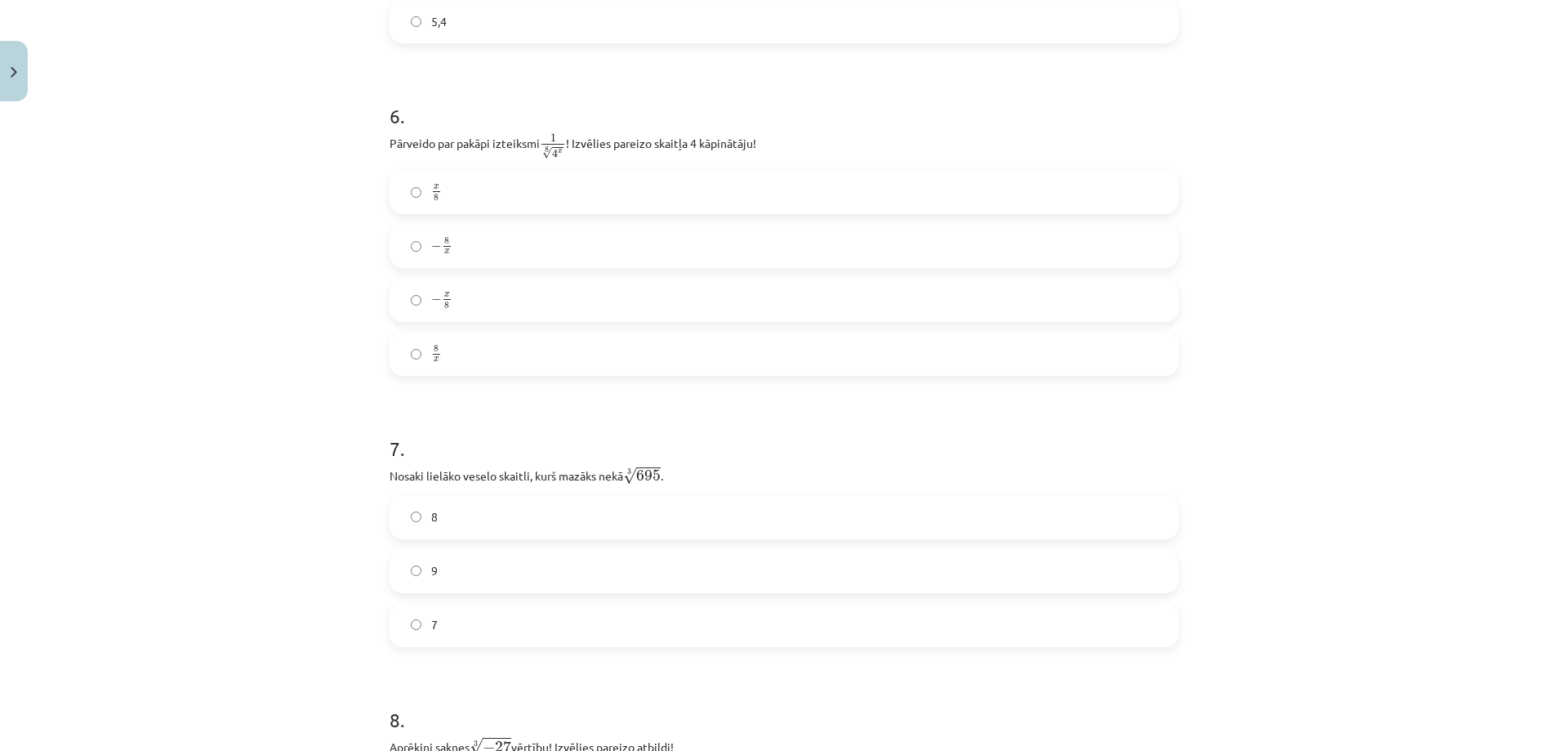
scroll to position [1620, 0]
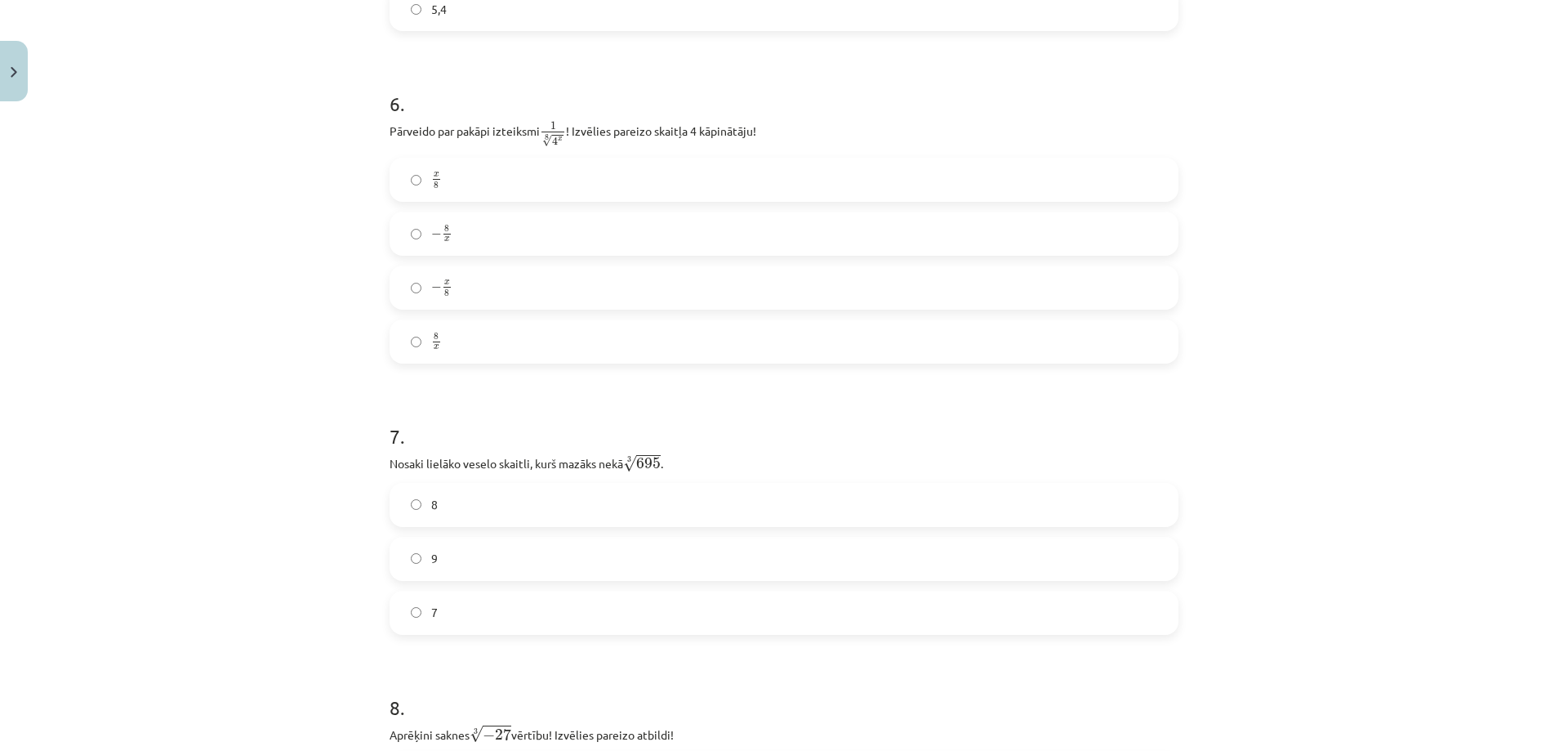
click at [423, 522] on label "8" at bounding box center [783, 505] width 786 height 41
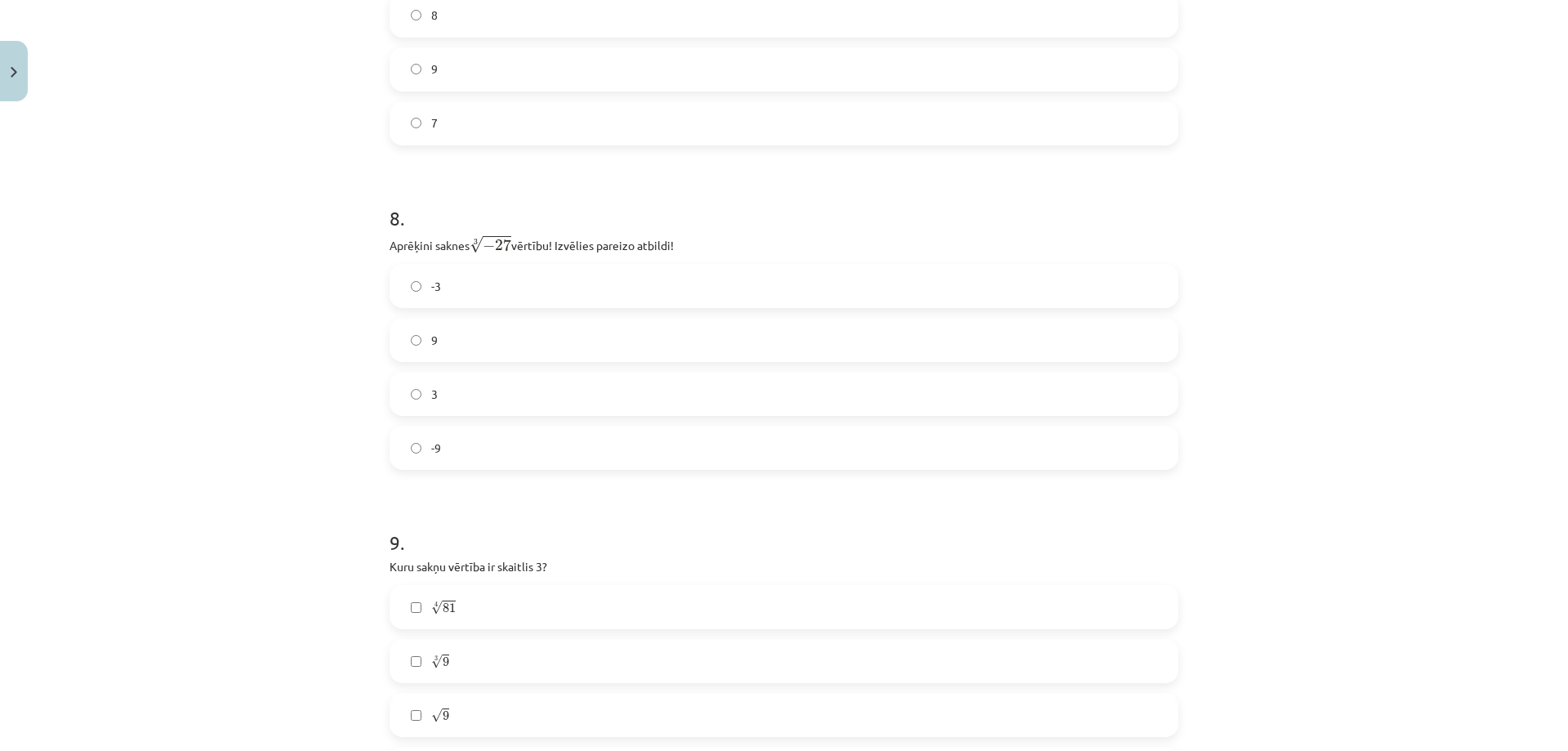
scroll to position [2110, 0]
click at [452, 271] on label "-3" at bounding box center [783, 285] width 786 height 41
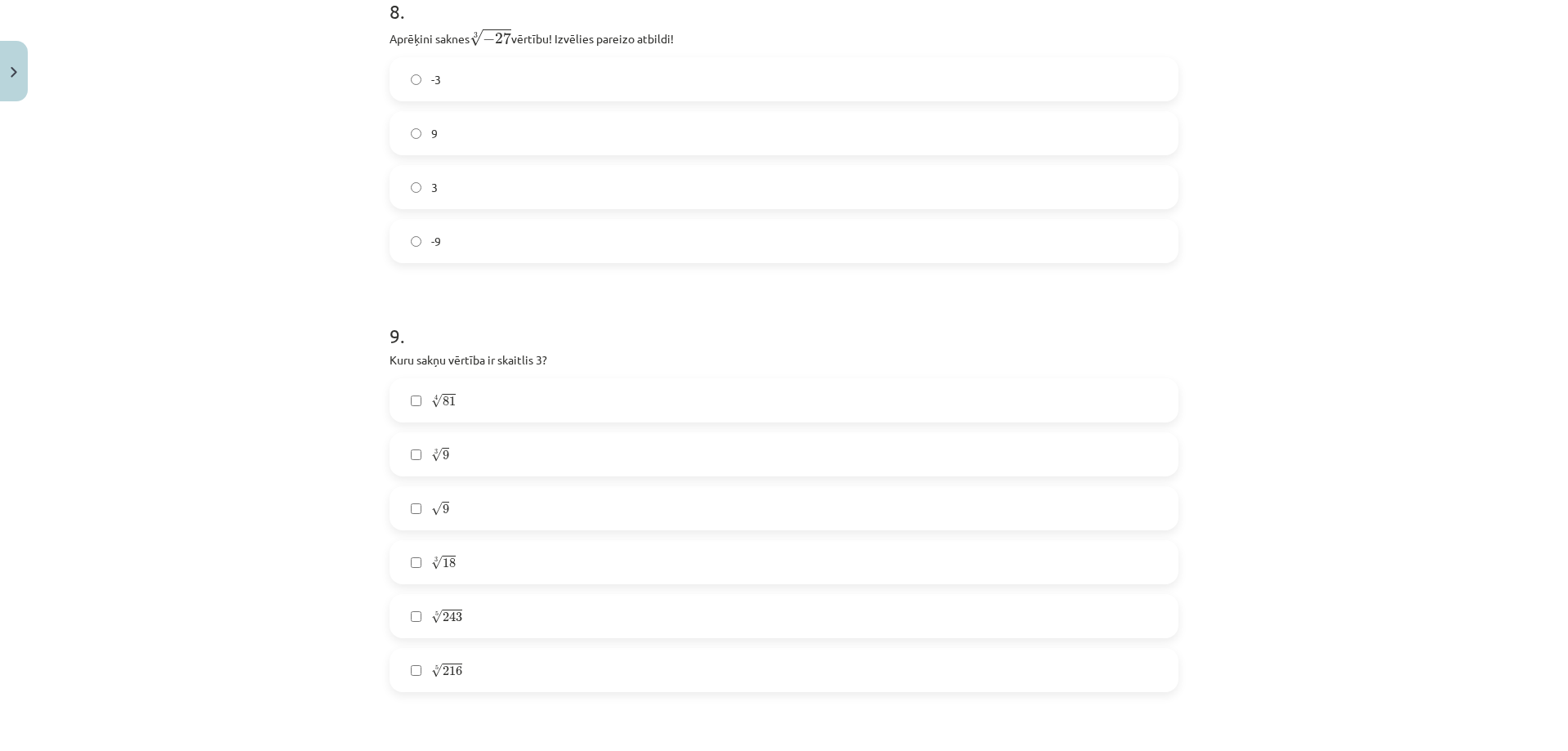
scroll to position [2355, 0]
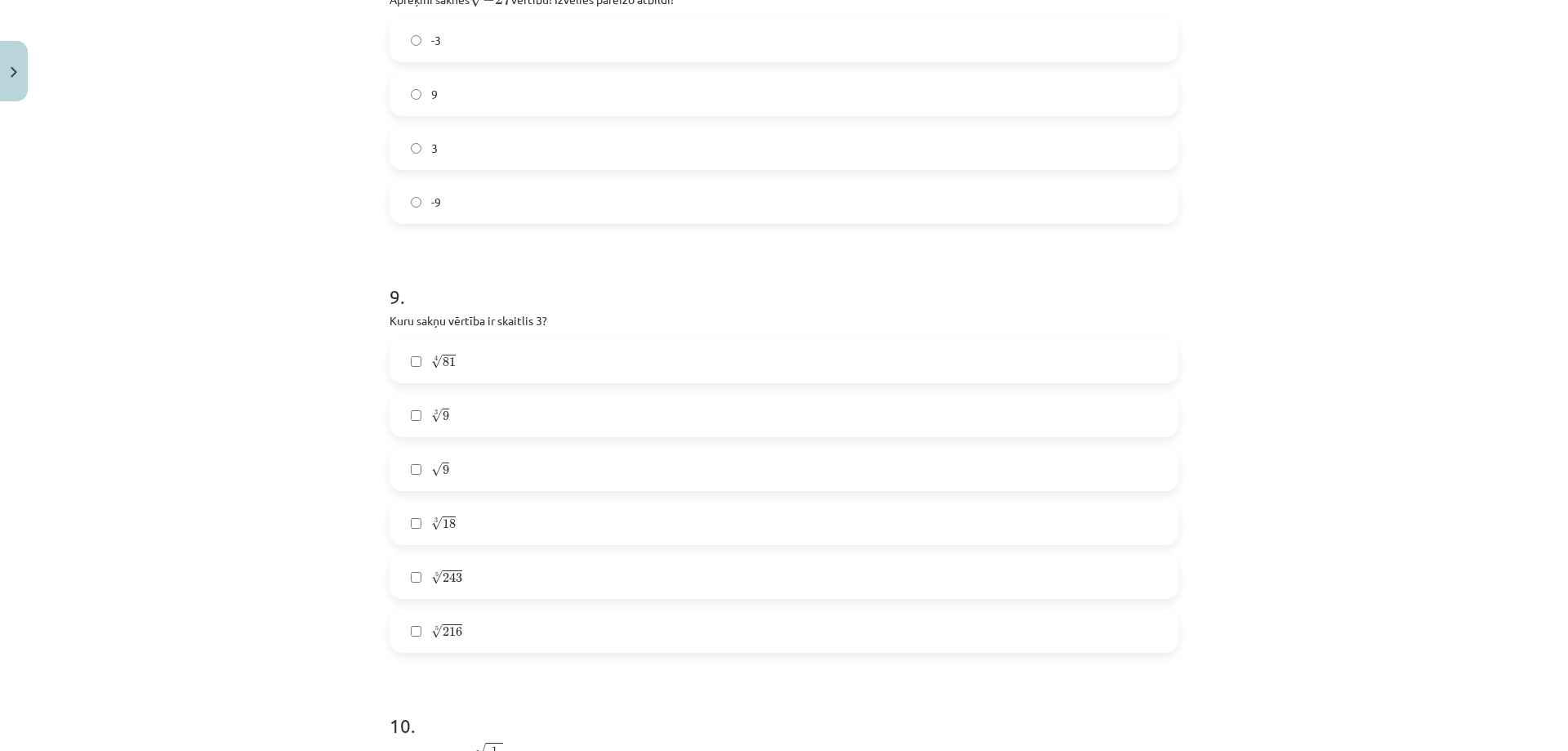
click at [447, 360] on span "81" at bounding box center [449, 362] width 13 height 10
click at [447, 474] on label "√ 9 9" at bounding box center [783, 469] width 786 height 41
click at [454, 579] on span "243" at bounding box center [452, 578] width 19 height 10
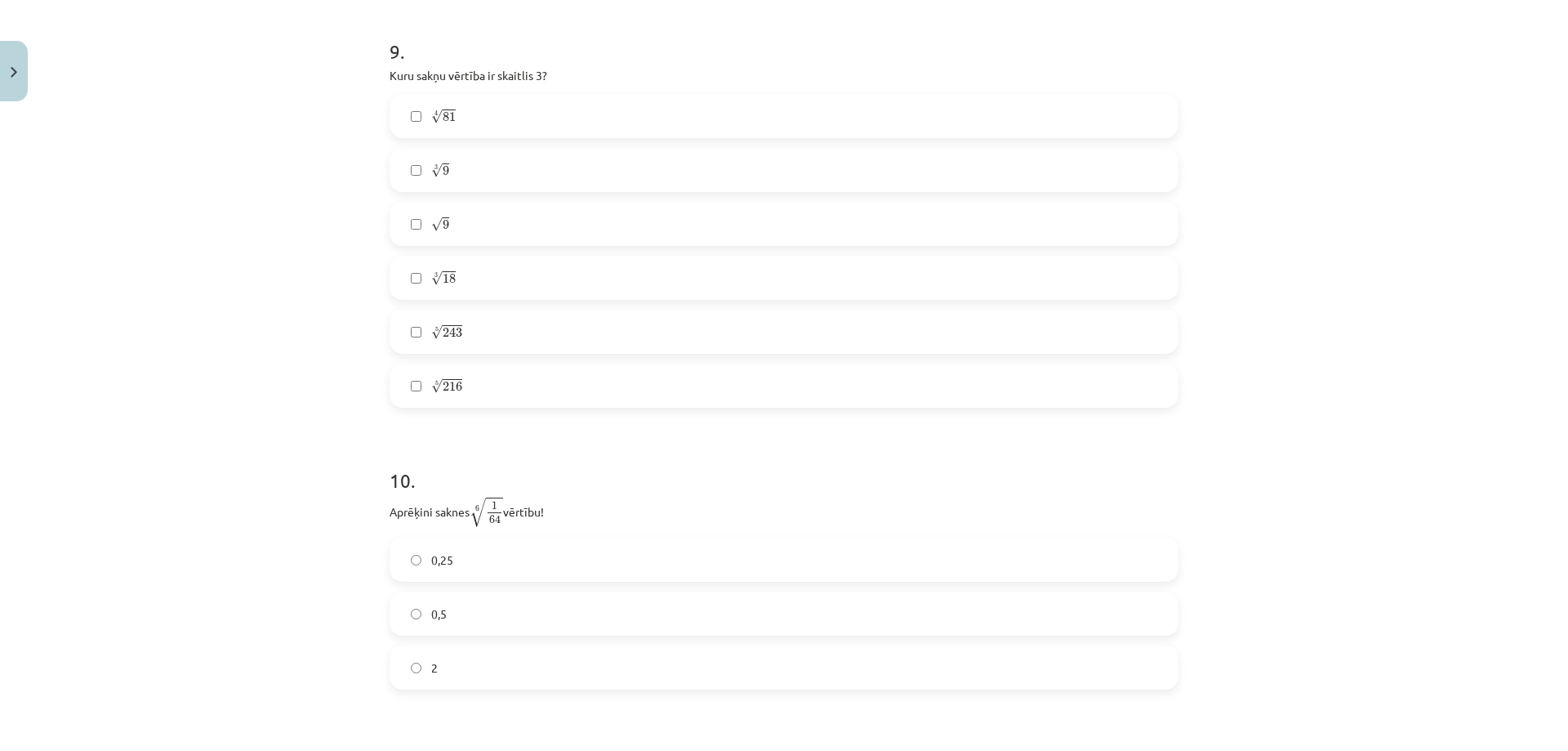
scroll to position [2682, 0]
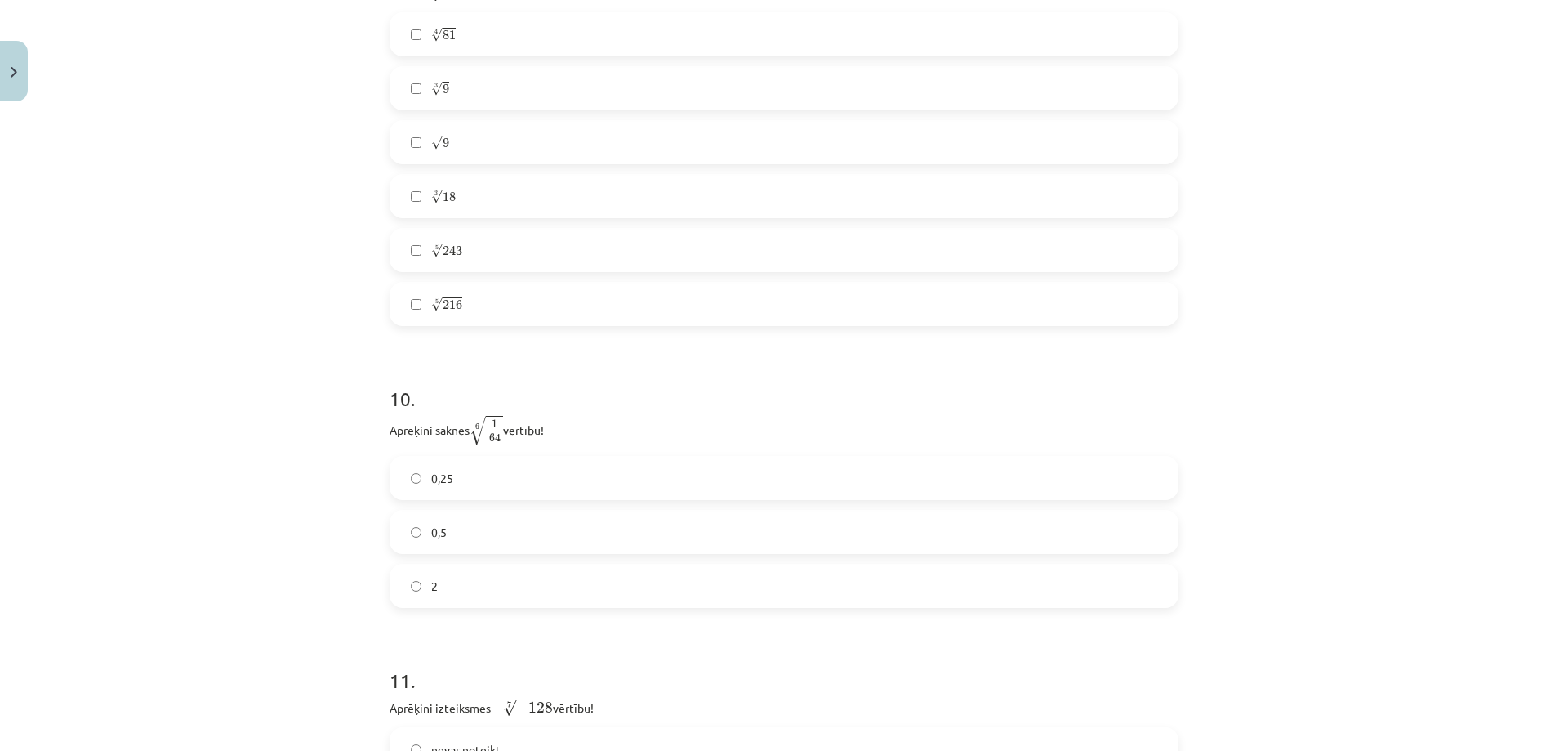
click at [451, 604] on label "2" at bounding box center [783, 586] width 786 height 41
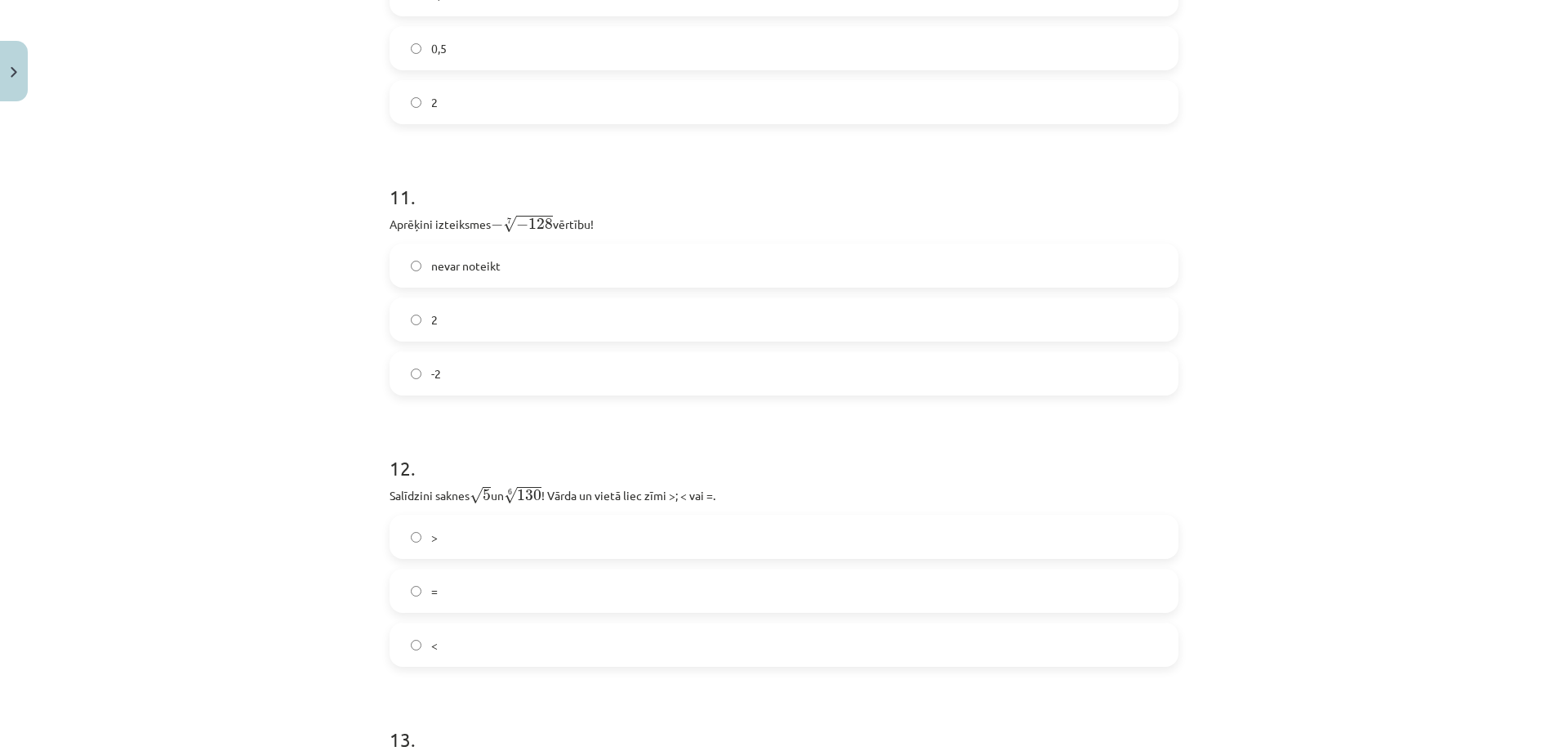
scroll to position [3172, 0]
click at [446, 326] on label "2" at bounding box center [783, 312] width 786 height 41
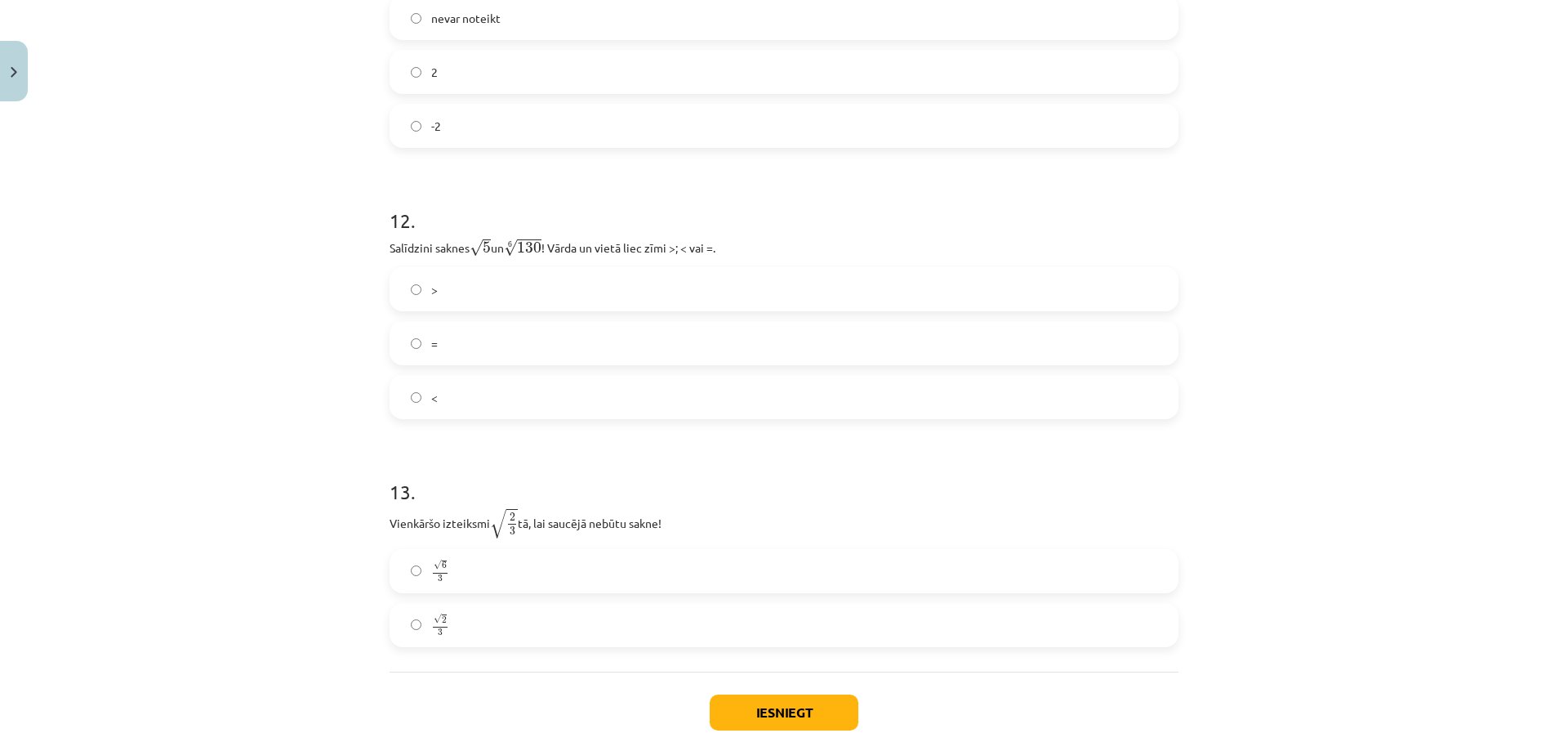
scroll to position [3418, 0]
click at [458, 389] on label "<" at bounding box center [783, 393] width 786 height 41
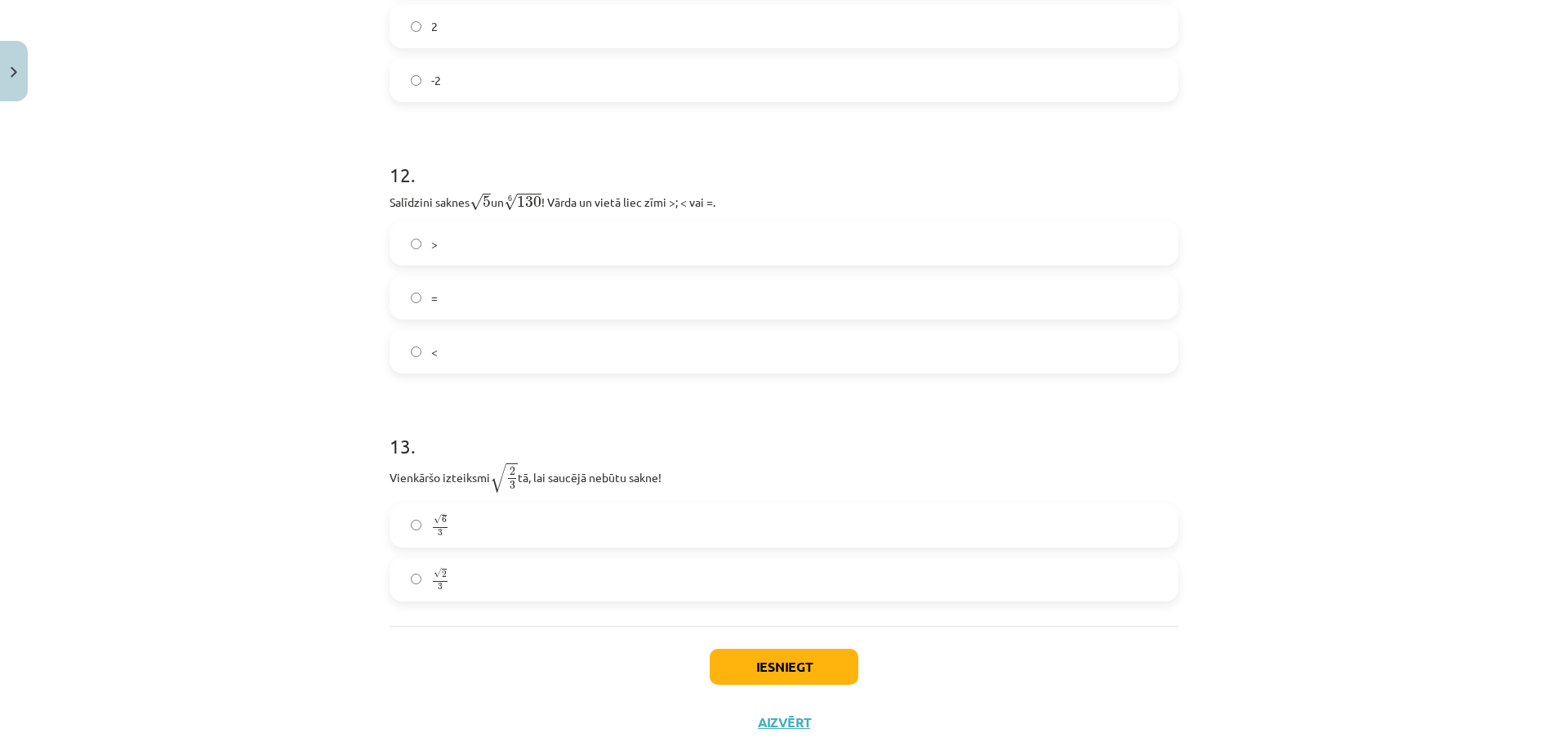
scroll to position [3499, 0]
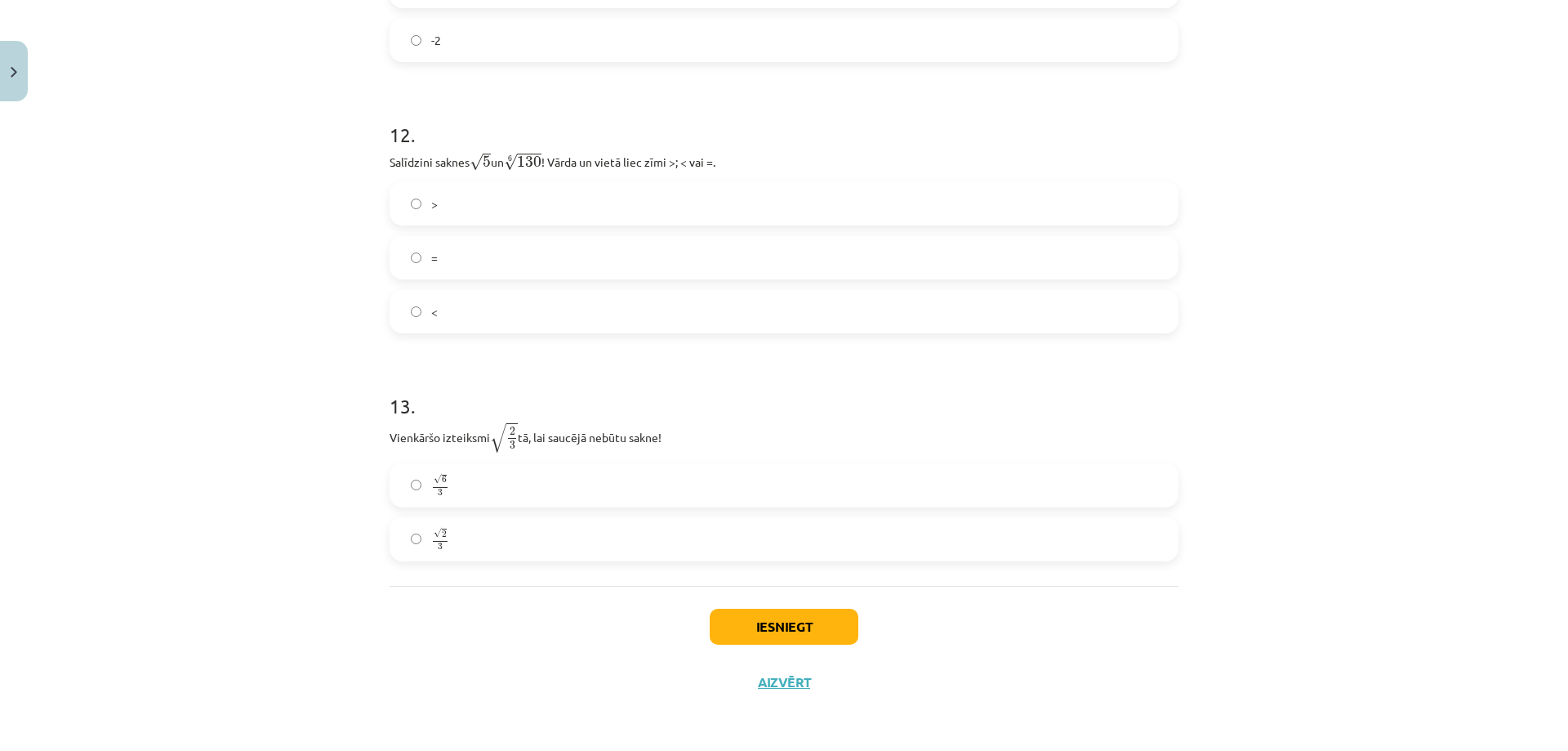
click at [492, 490] on label "√ 6 3 6 3" at bounding box center [783, 485] width 786 height 41
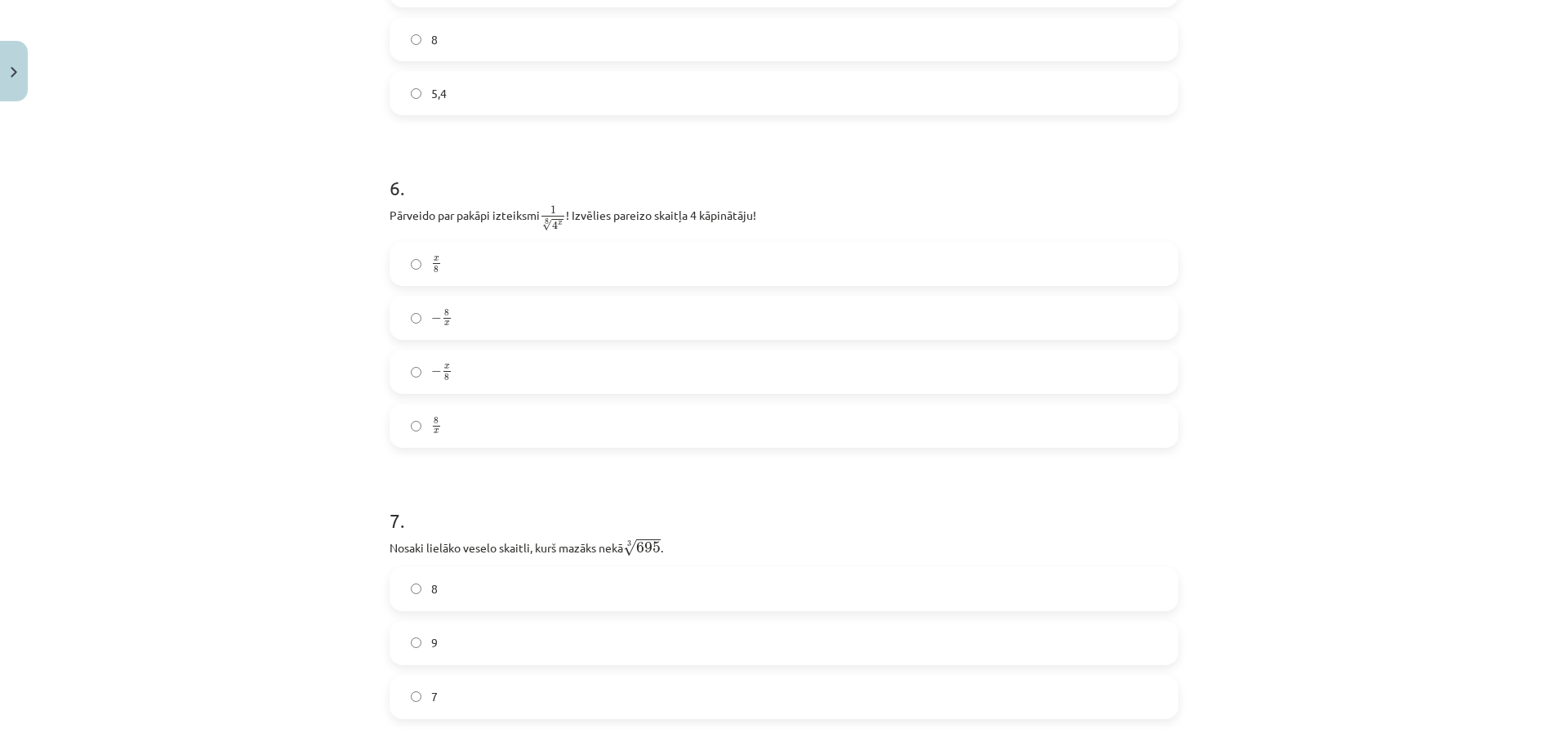
scroll to position [1375, 0]
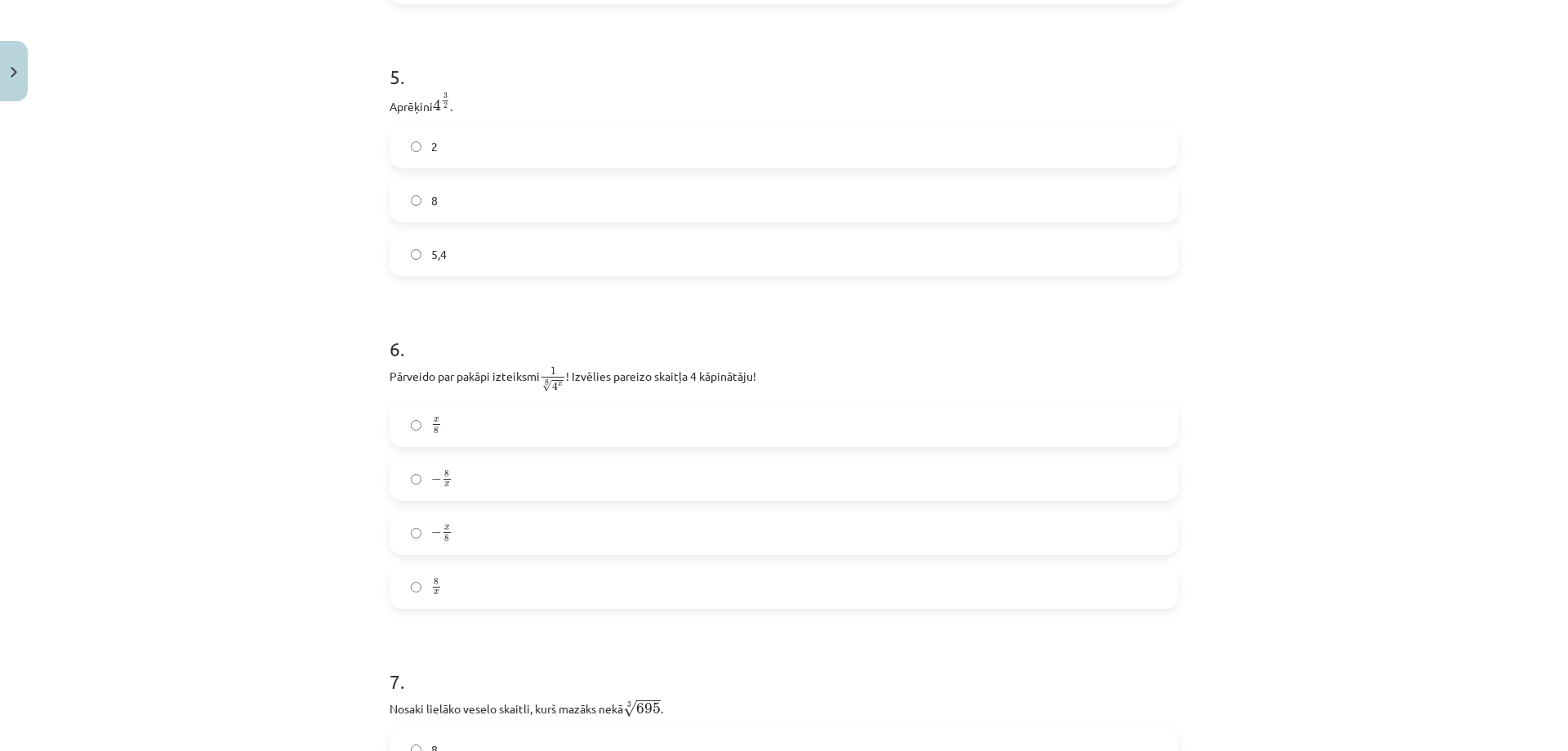
click at [472, 533] on label "− x 8 − x 8" at bounding box center [783, 532] width 786 height 41
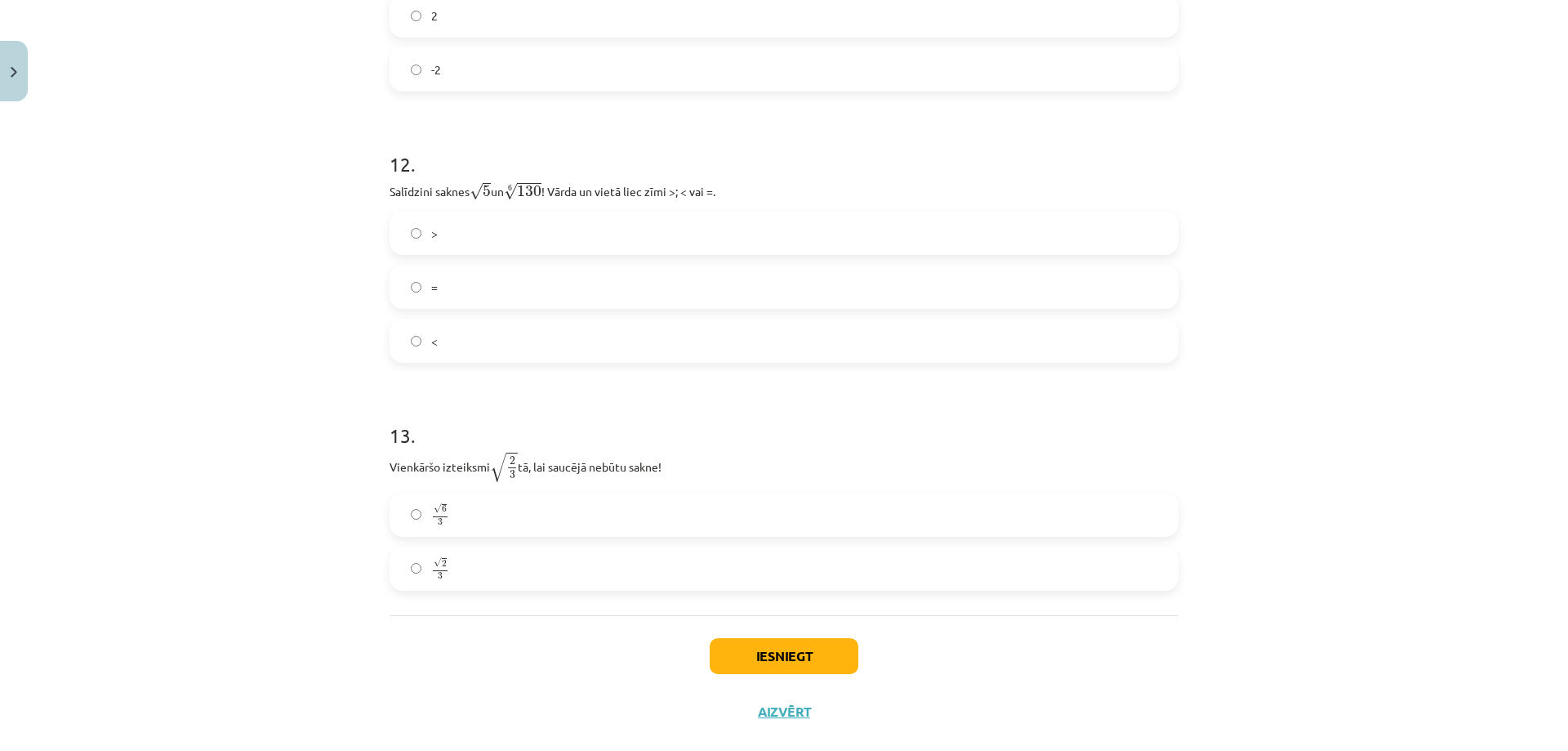
scroll to position [3499, 0]
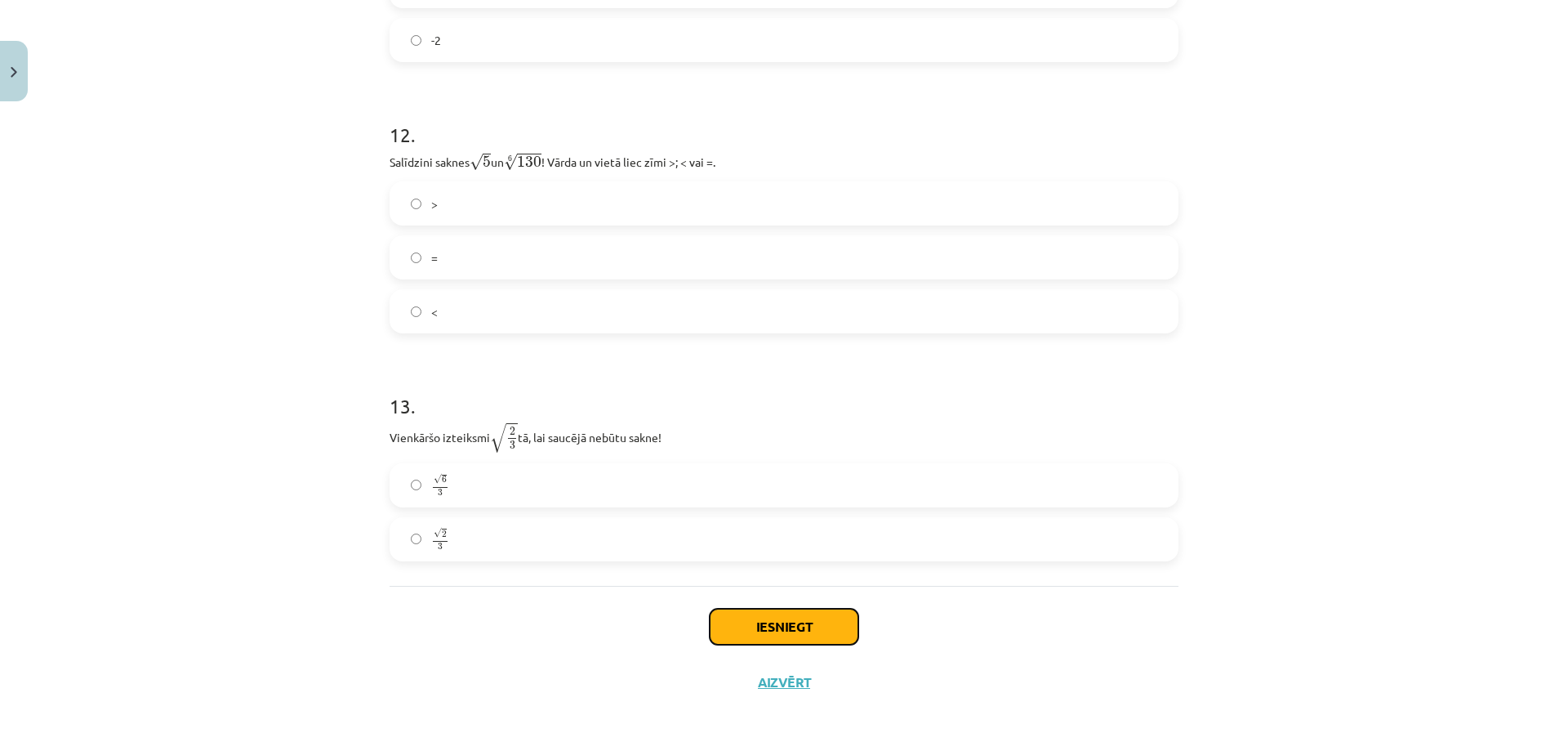
click at [807, 631] on button "Iesniegt" at bounding box center [784, 627] width 149 height 36
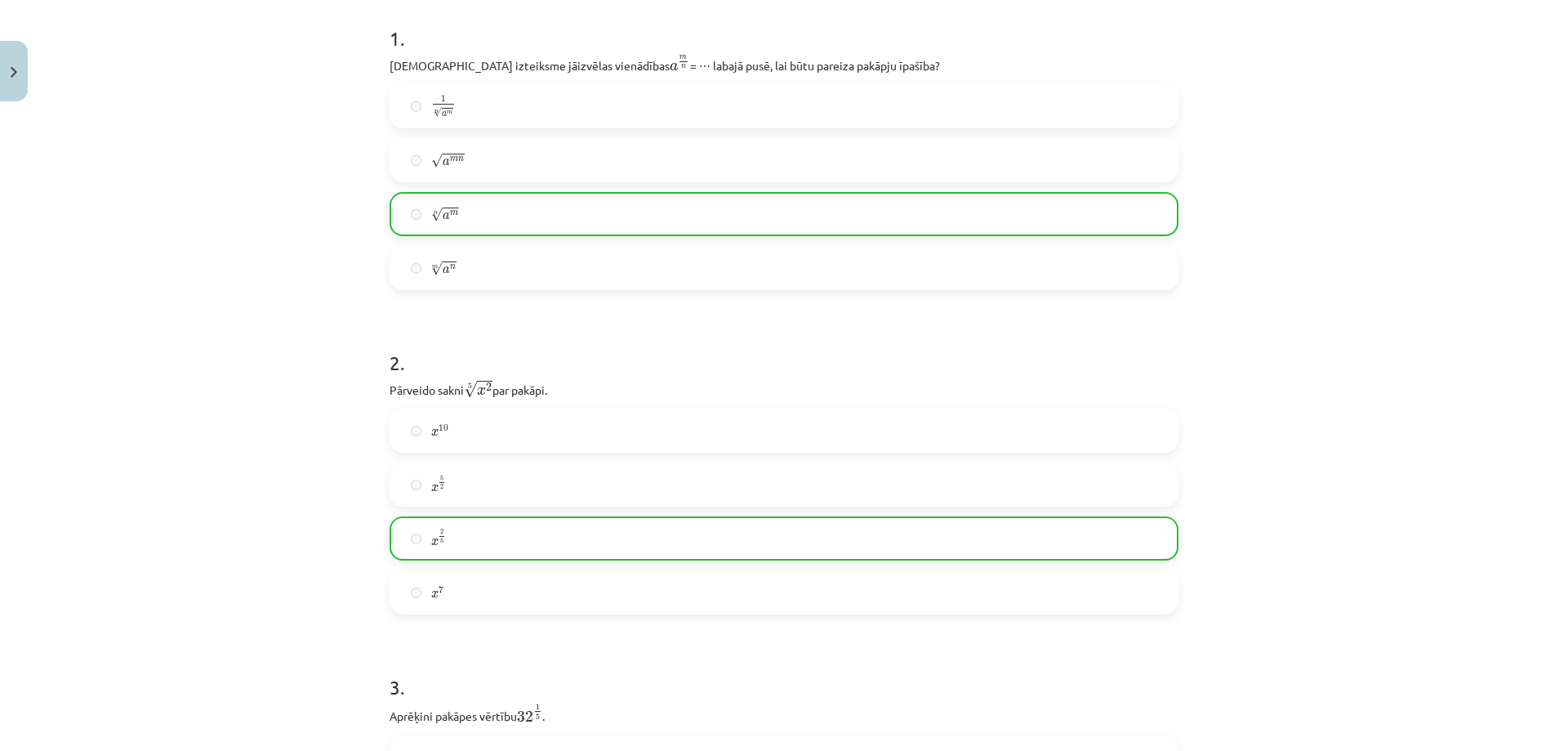
scroll to position [0, 0]
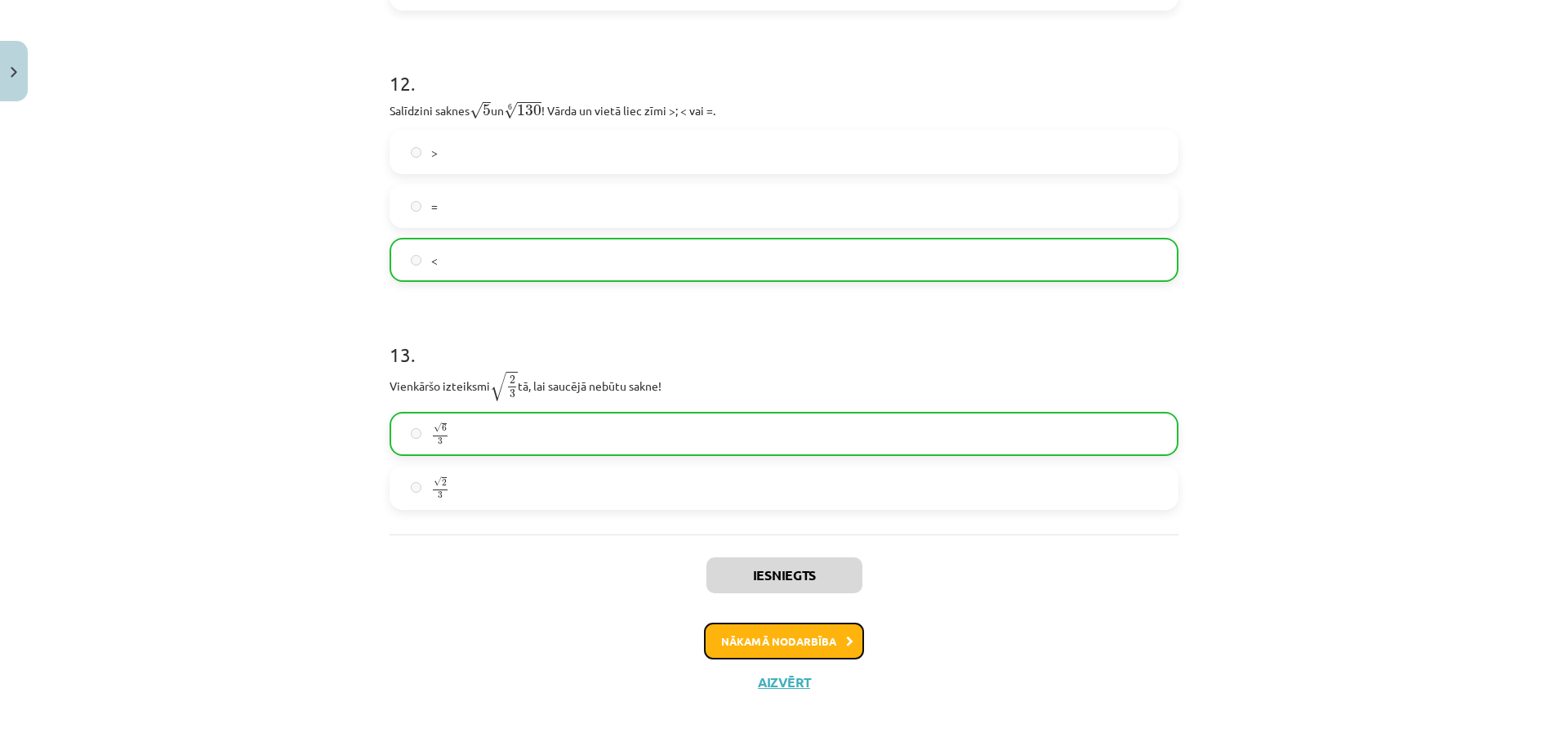
click at [802, 644] on button "Nākamā nodarbība" at bounding box center [784, 641] width 160 height 38
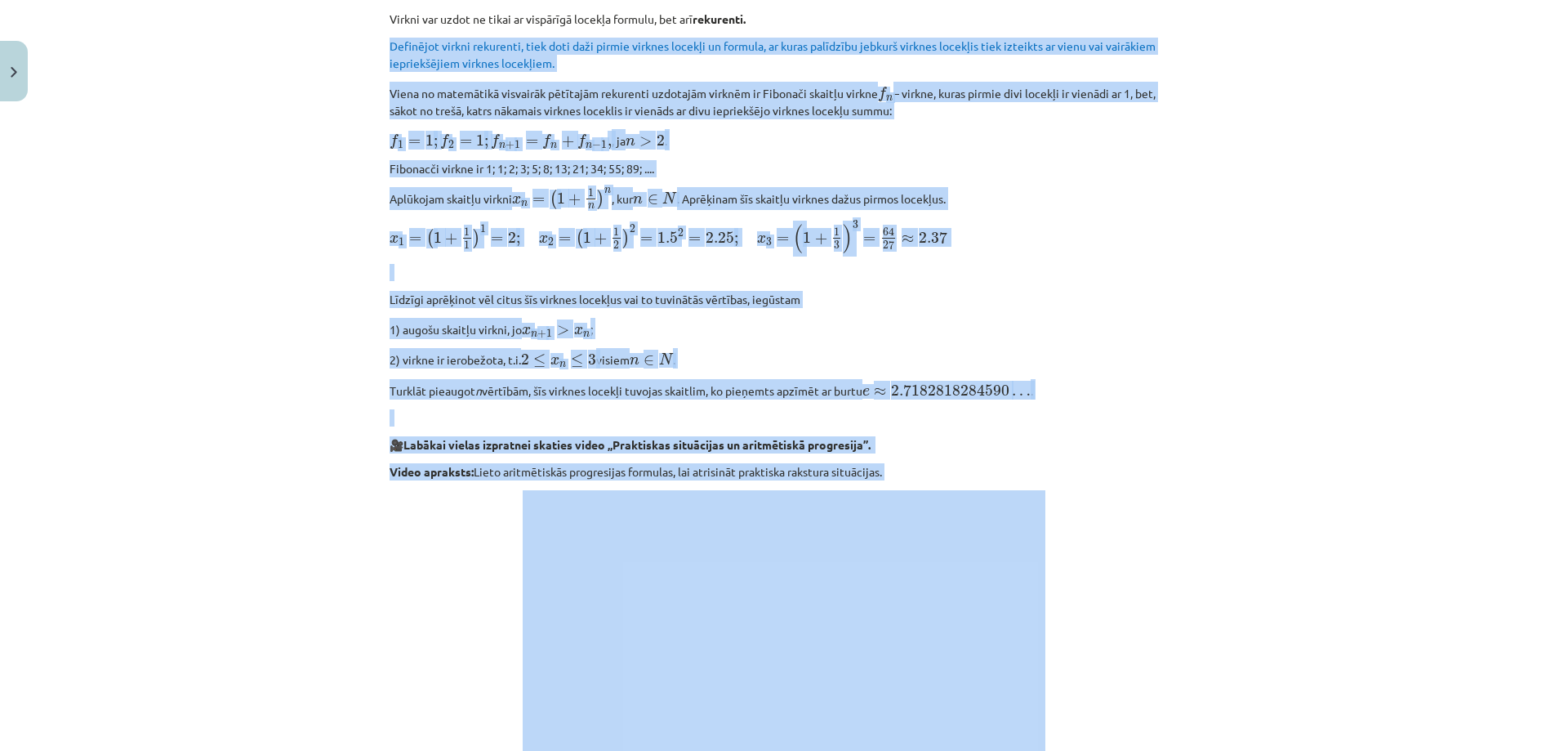
scroll to position [1130, 0]
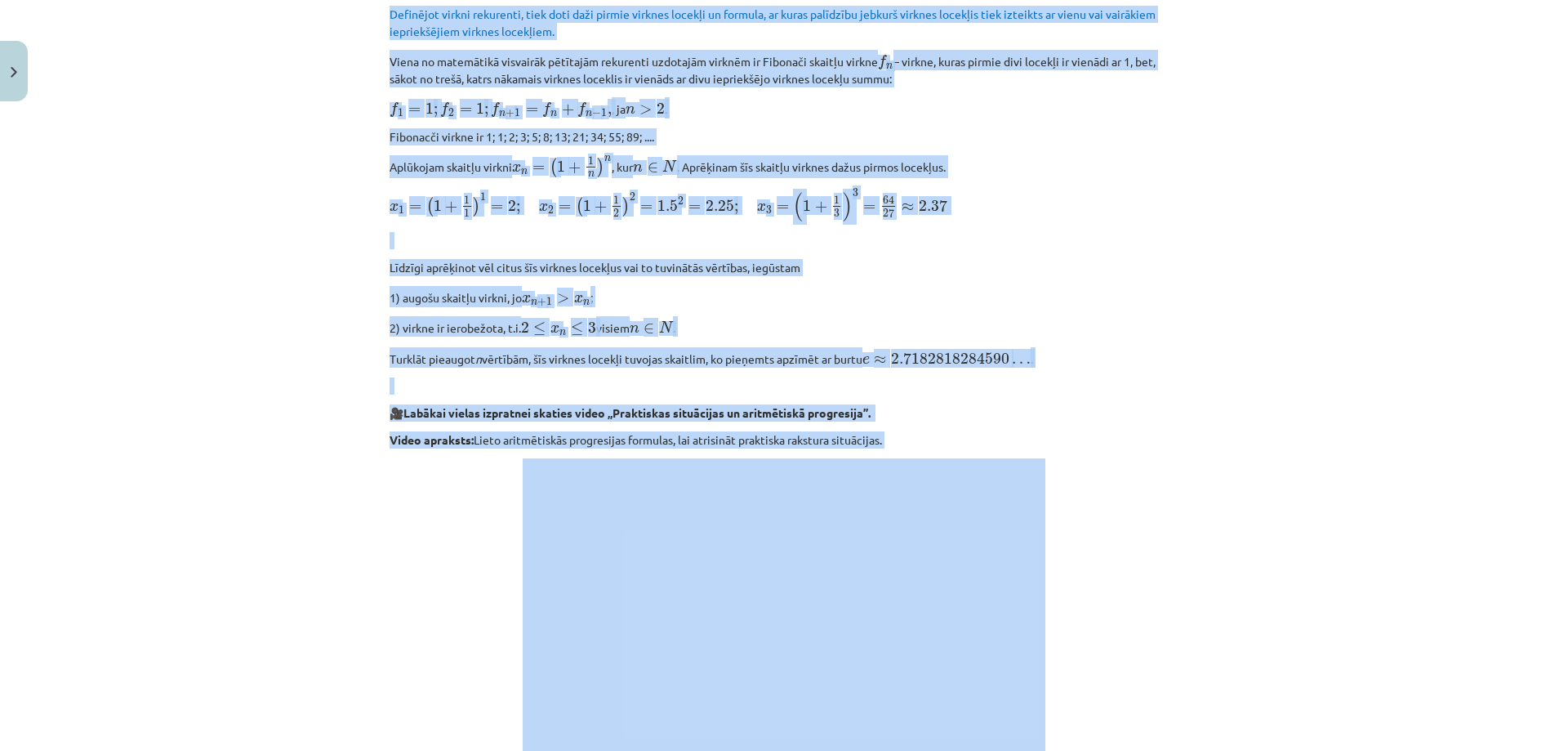
drag, startPoint x: 370, startPoint y: 160, endPoint x: 1069, endPoint y: 350, distance: 724.4
click at [1069, 350] on div "Mācību tēma: Matemātikas i - 12. klases 1. ieskaites mācību materiāls (ab) #5 📝…" at bounding box center [784, 375] width 1568 height 751
click at [1069, 351] on p "Turklāt pieaugot n vērtībām, šīs virknes locekļi tuvojas skaitlim, ko pieņemts …" at bounding box center [783, 358] width 789 height 20
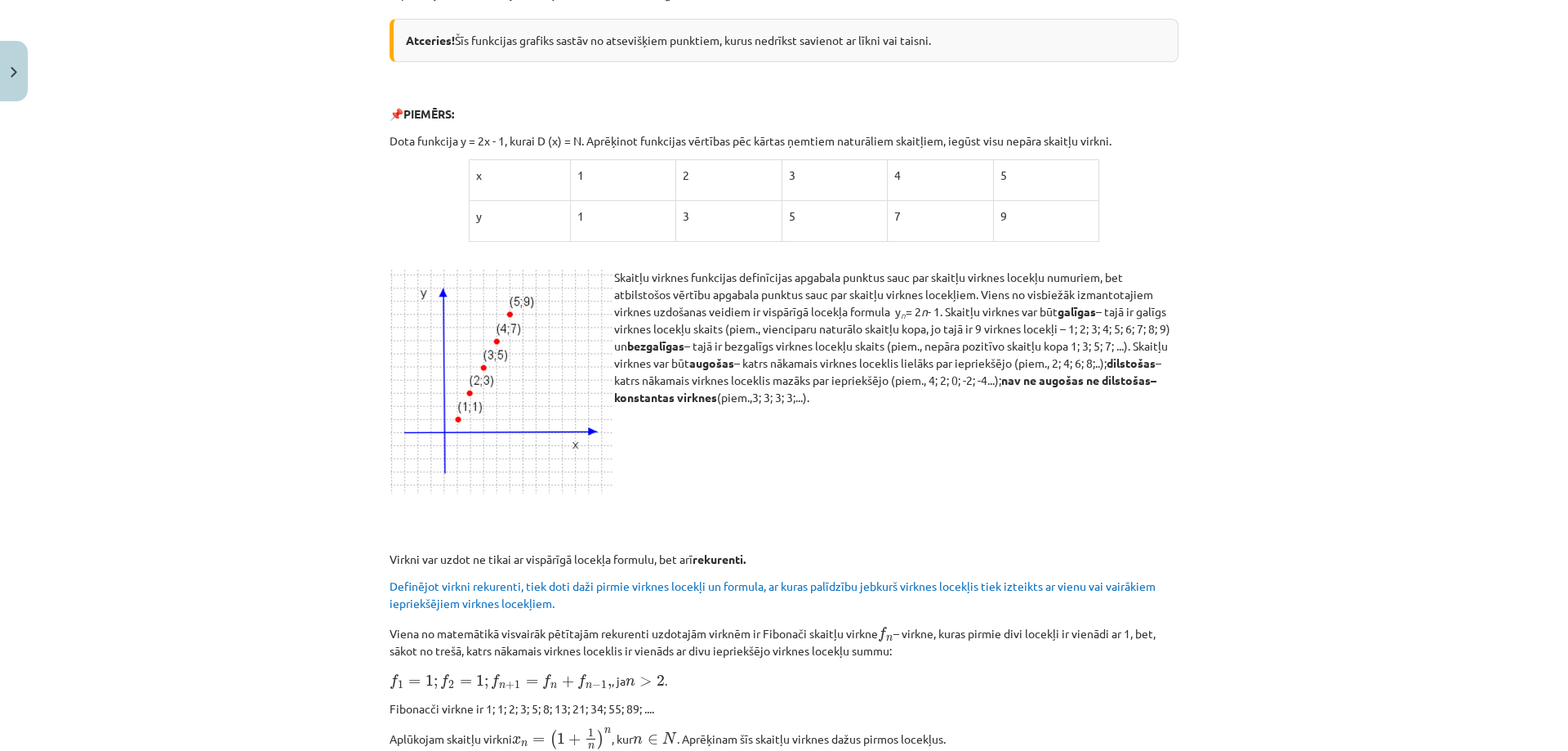
scroll to position [0, 0]
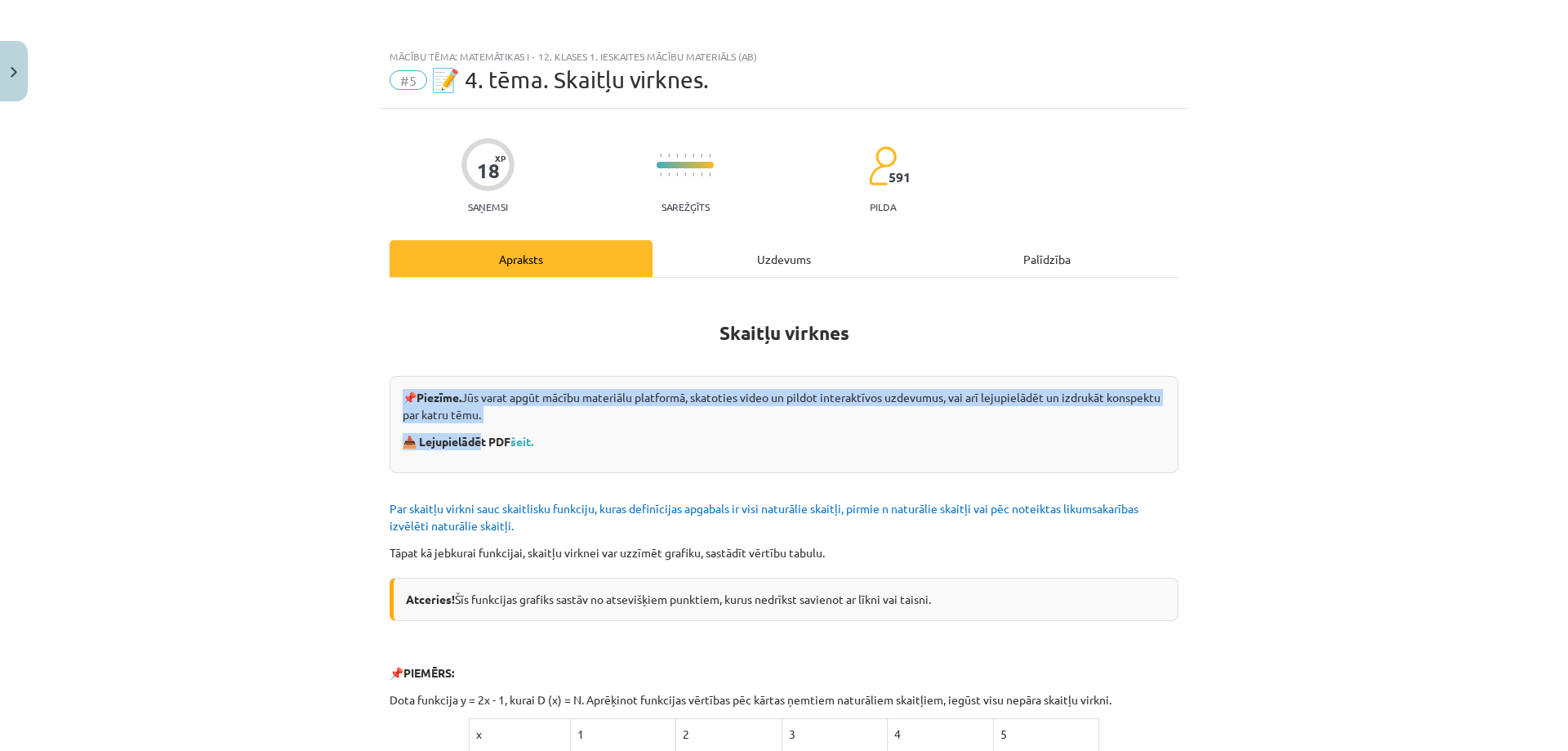
drag, startPoint x: 399, startPoint y: 394, endPoint x: 476, endPoint y: 434, distance: 86.8
click at [476, 434] on div "📌 Piezīme. Jūs varat apgūt mācību materiālu platformā, skatoties video un pildo…" at bounding box center [783, 424] width 789 height 97
click at [351, 421] on div "Mācību tēma: Matemātikas i - 12. klases 1. ieskaites mācību materiāls (ab) #5 📝…" at bounding box center [784, 375] width 1568 height 751
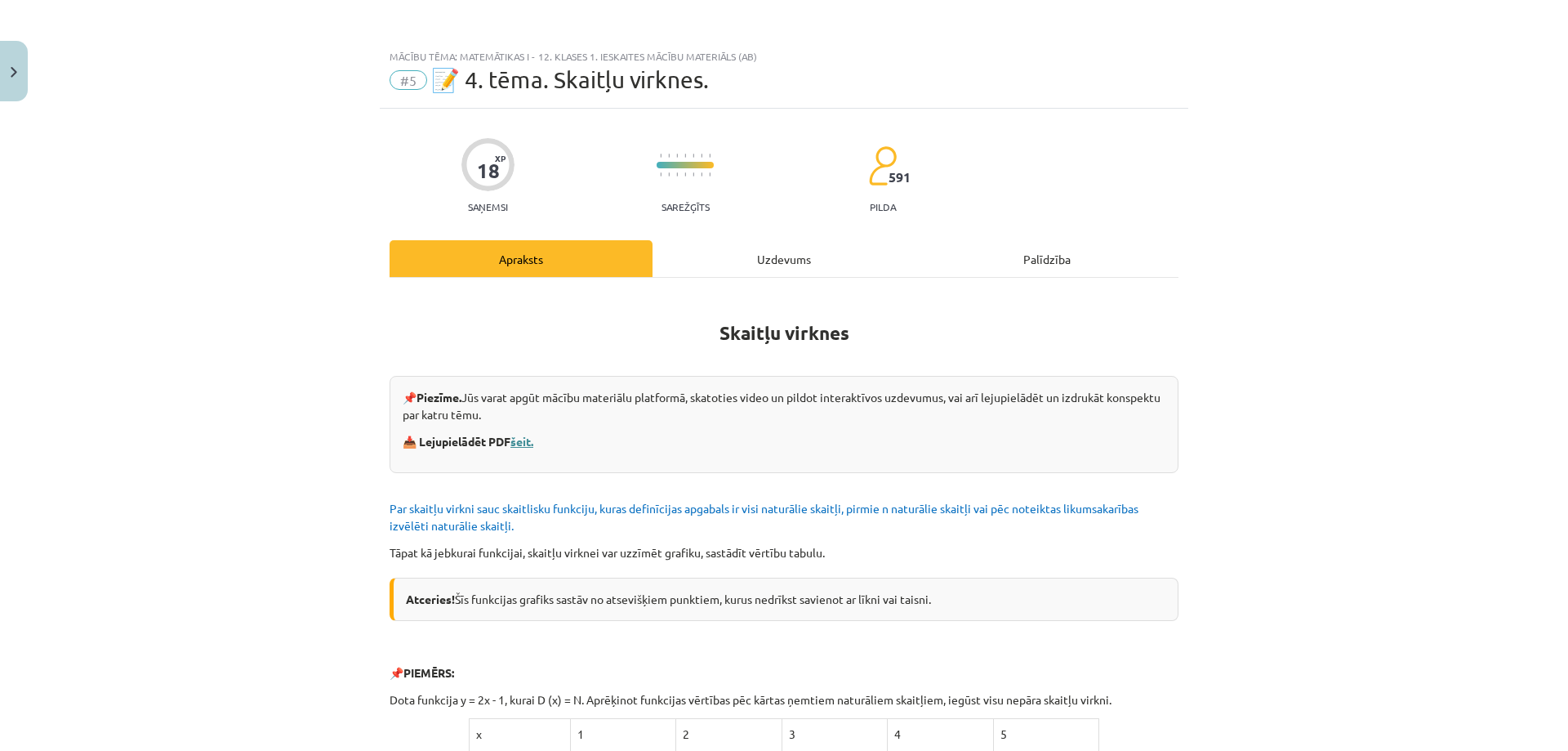
click at [526, 440] on link "šeit." at bounding box center [521, 441] width 23 height 15
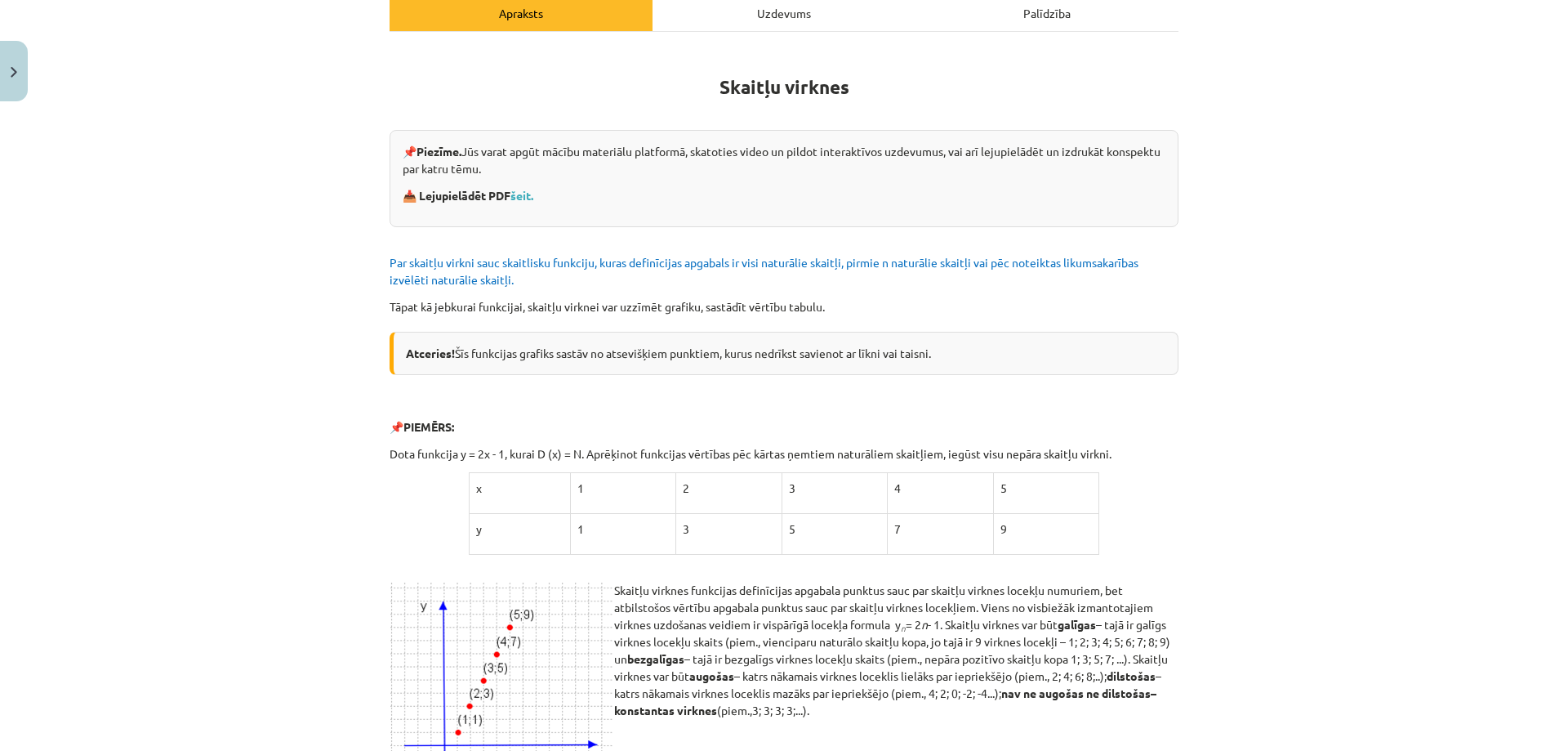
scroll to position [245, 0]
click at [508, 194] on strong "📥 Lejupielādēt PDF šeit." at bounding box center [468, 196] width 133 height 15
click at [520, 195] on link "šeit." at bounding box center [521, 196] width 23 height 15
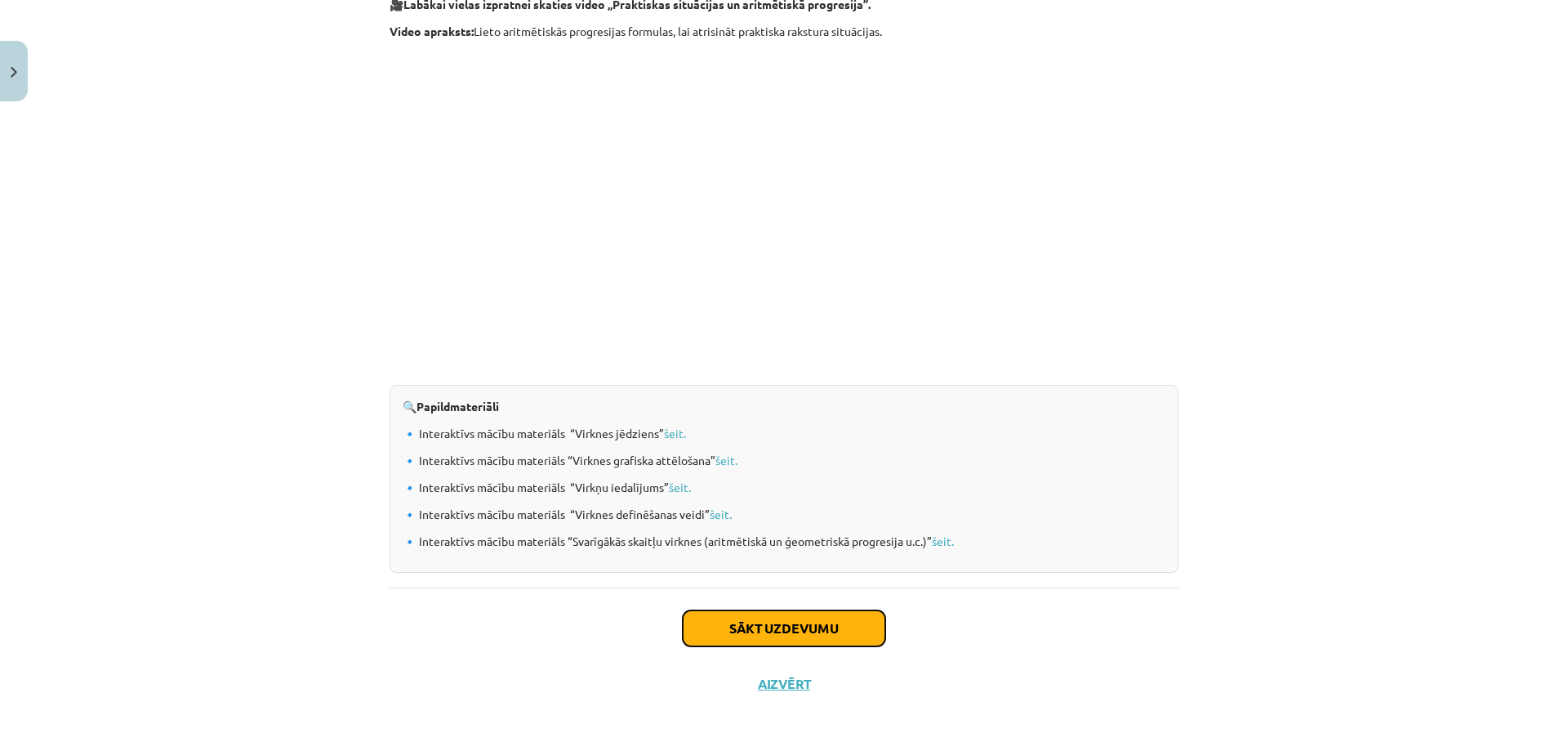
click at [746, 637] on button "Sākt uzdevumu" at bounding box center [784, 627] width 203 height 36
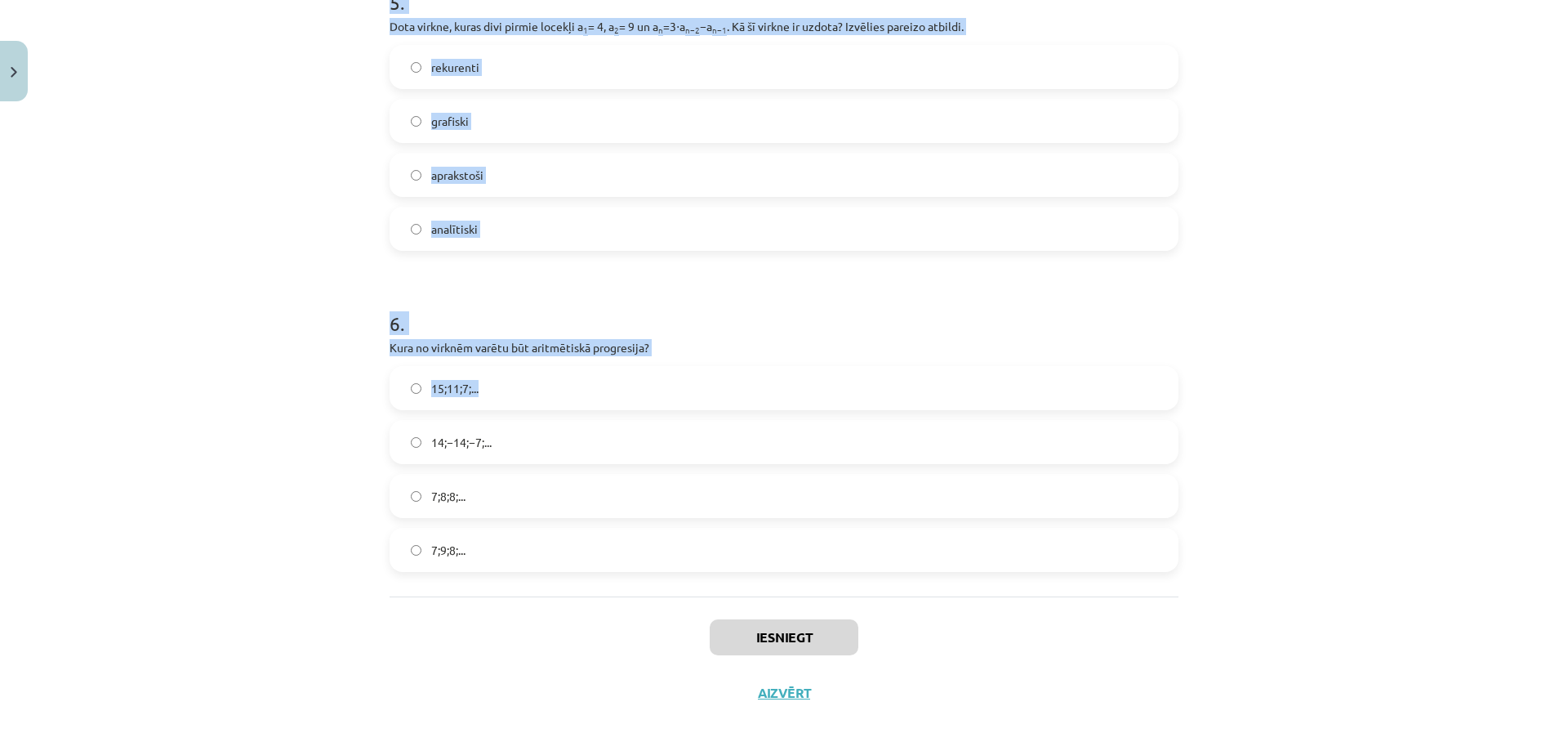
scroll to position [1664, 0]
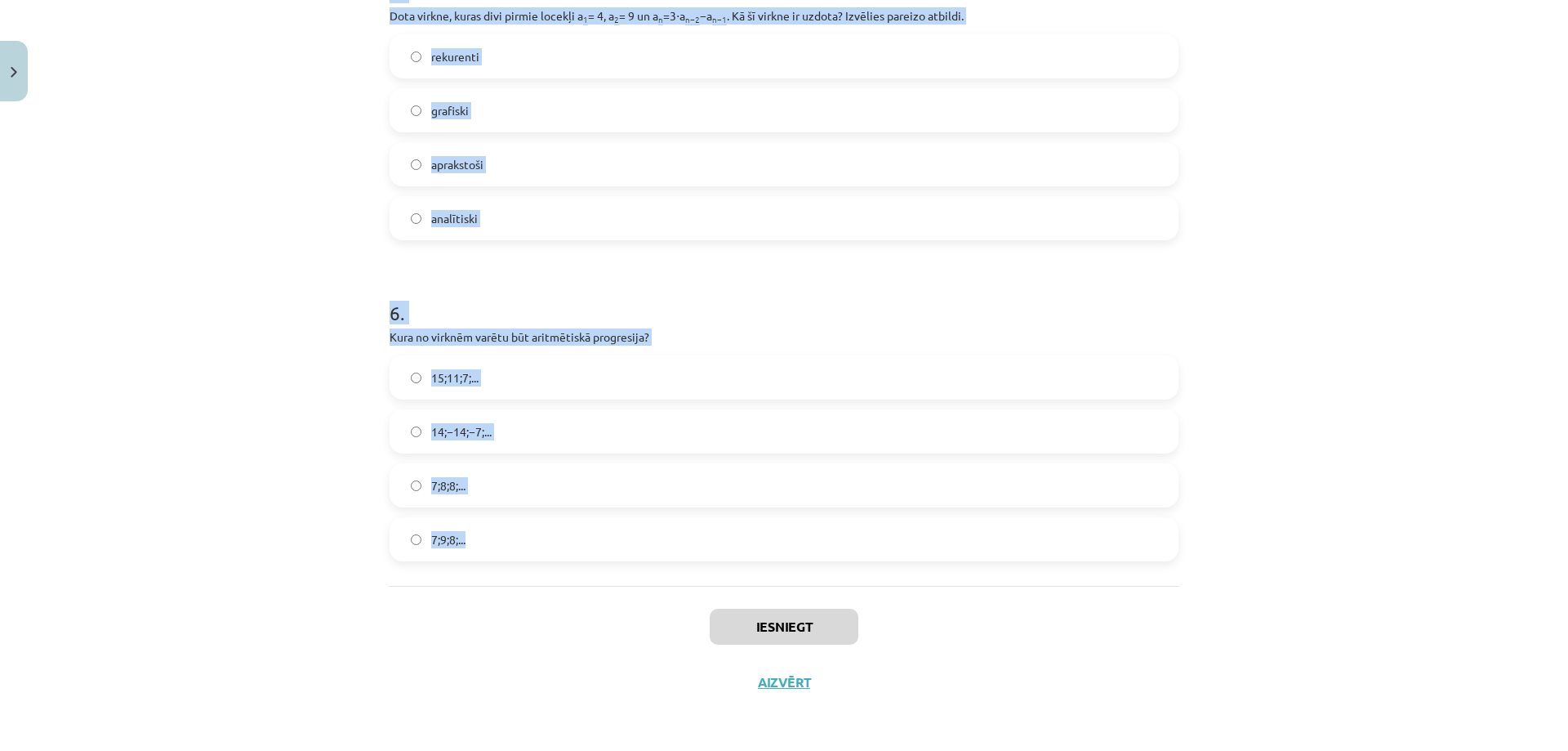
drag, startPoint x: 491, startPoint y: 350, endPoint x: 594, endPoint y: 545, distance: 220.5
click at [582, 545] on div "Mācību tēma: Matemātikas i - 12. klases 1. ieskaites mācību materiāls (ab) #5 📝…" at bounding box center [784, 375] width 1568 height 751
copy form "1 . Skaitļu virkne -7; -4; -1; 2; 5; ... ir Dilstoša Konstanta Ne augoša, ne di…"
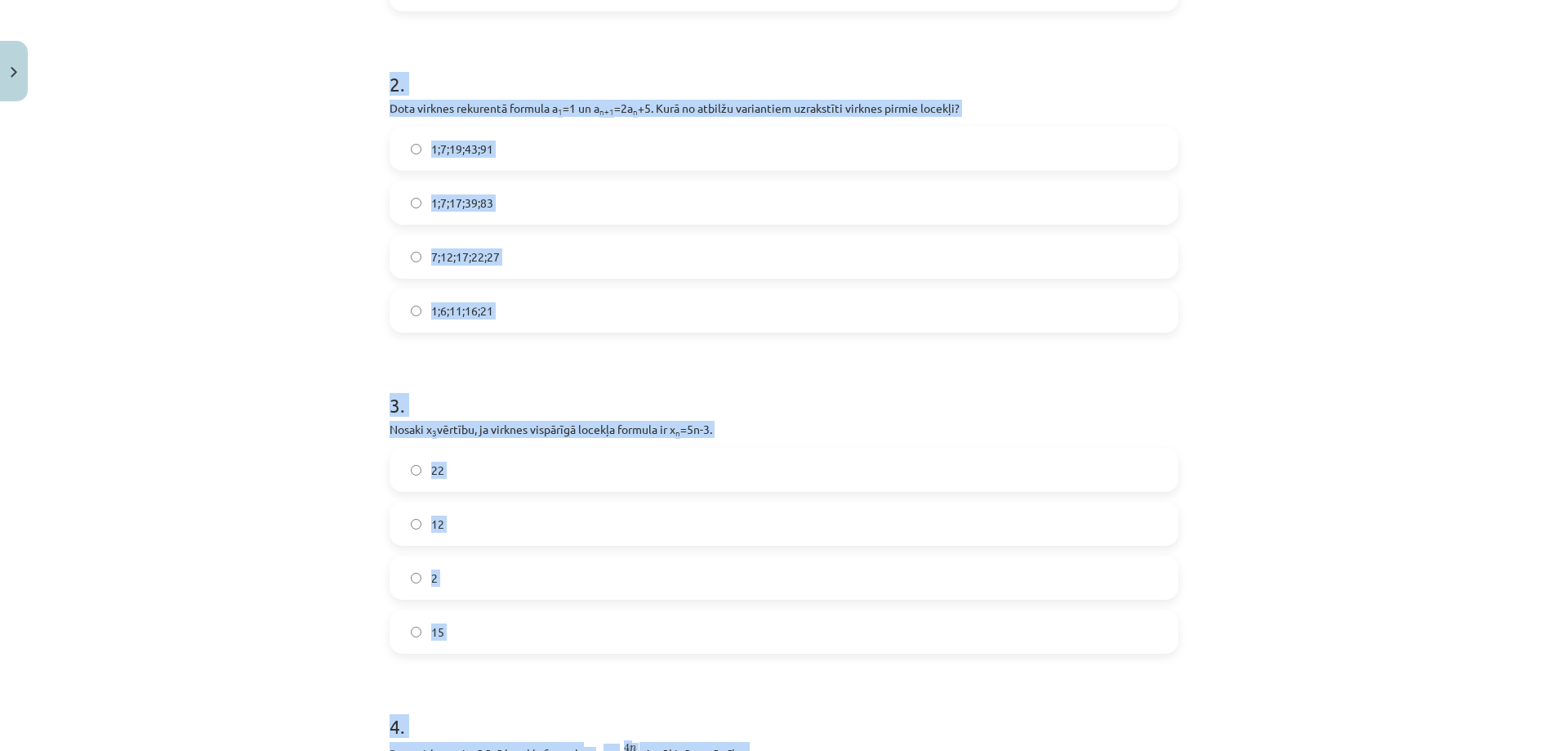
scroll to position [30, 0]
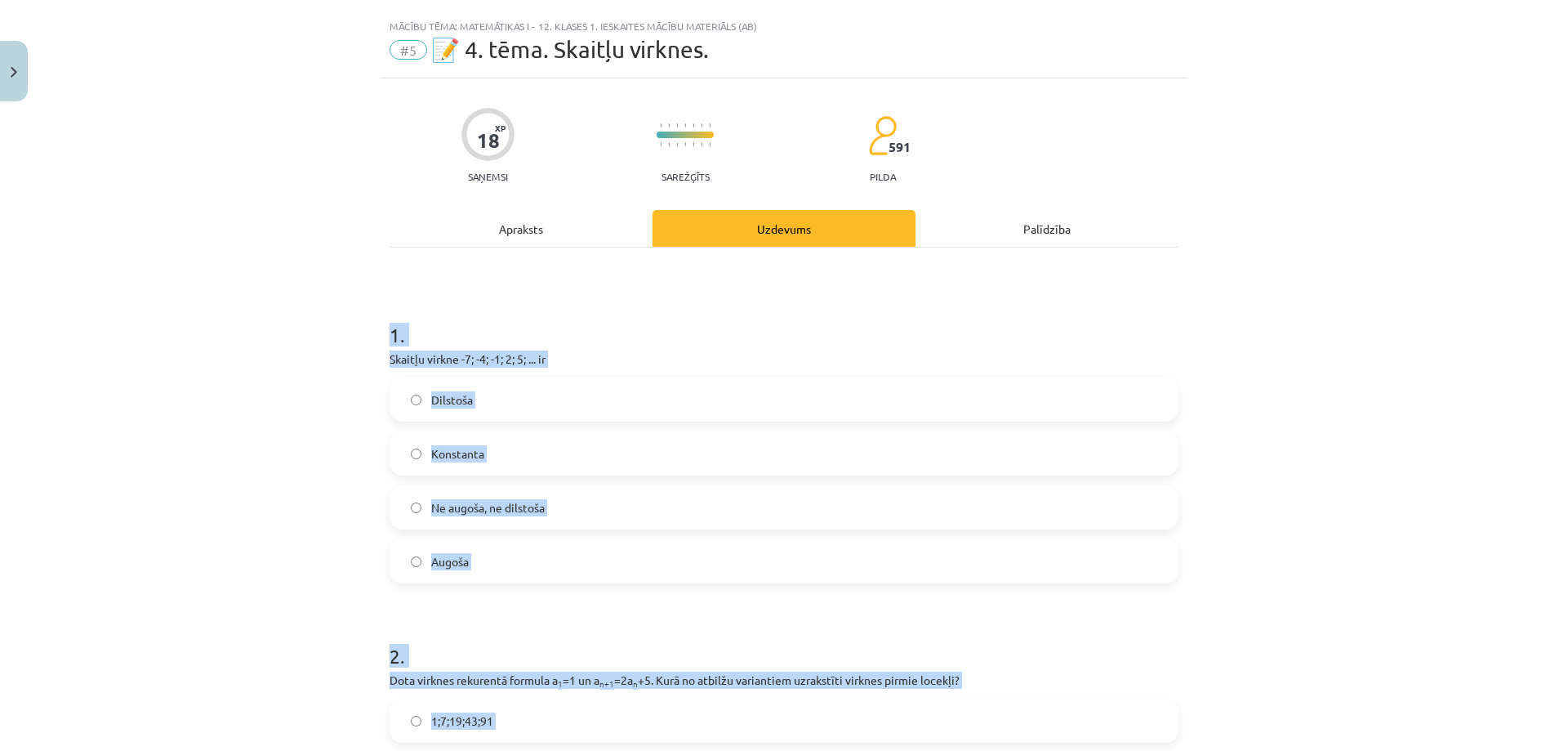
click at [315, 256] on div "Mācību tēma: Matemātikas i - 12. klases 1. ieskaites mācību materiāls (ab) #5 📝…" at bounding box center [784, 375] width 1568 height 751
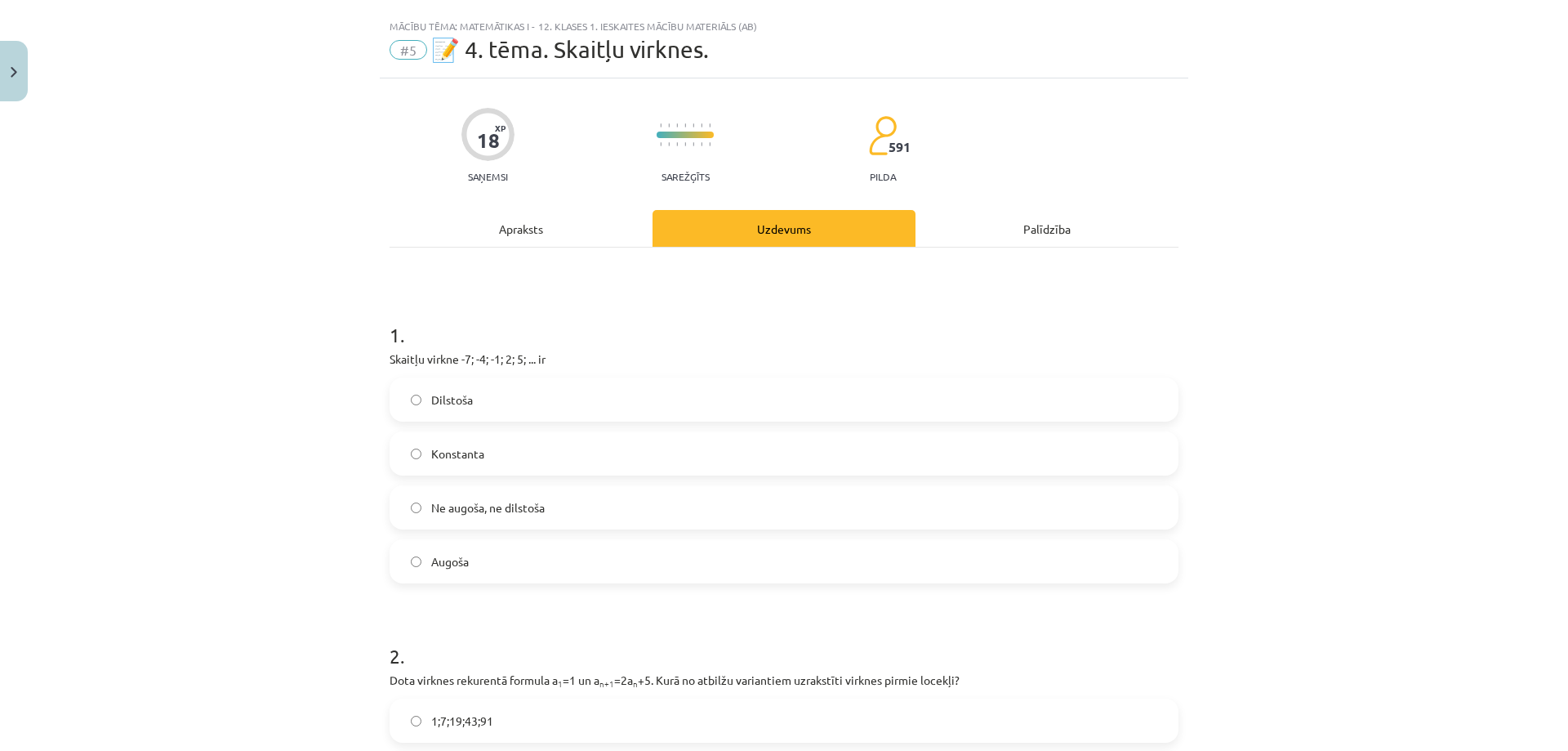
click at [443, 561] on span "Augoša" at bounding box center [449, 561] width 38 height 18
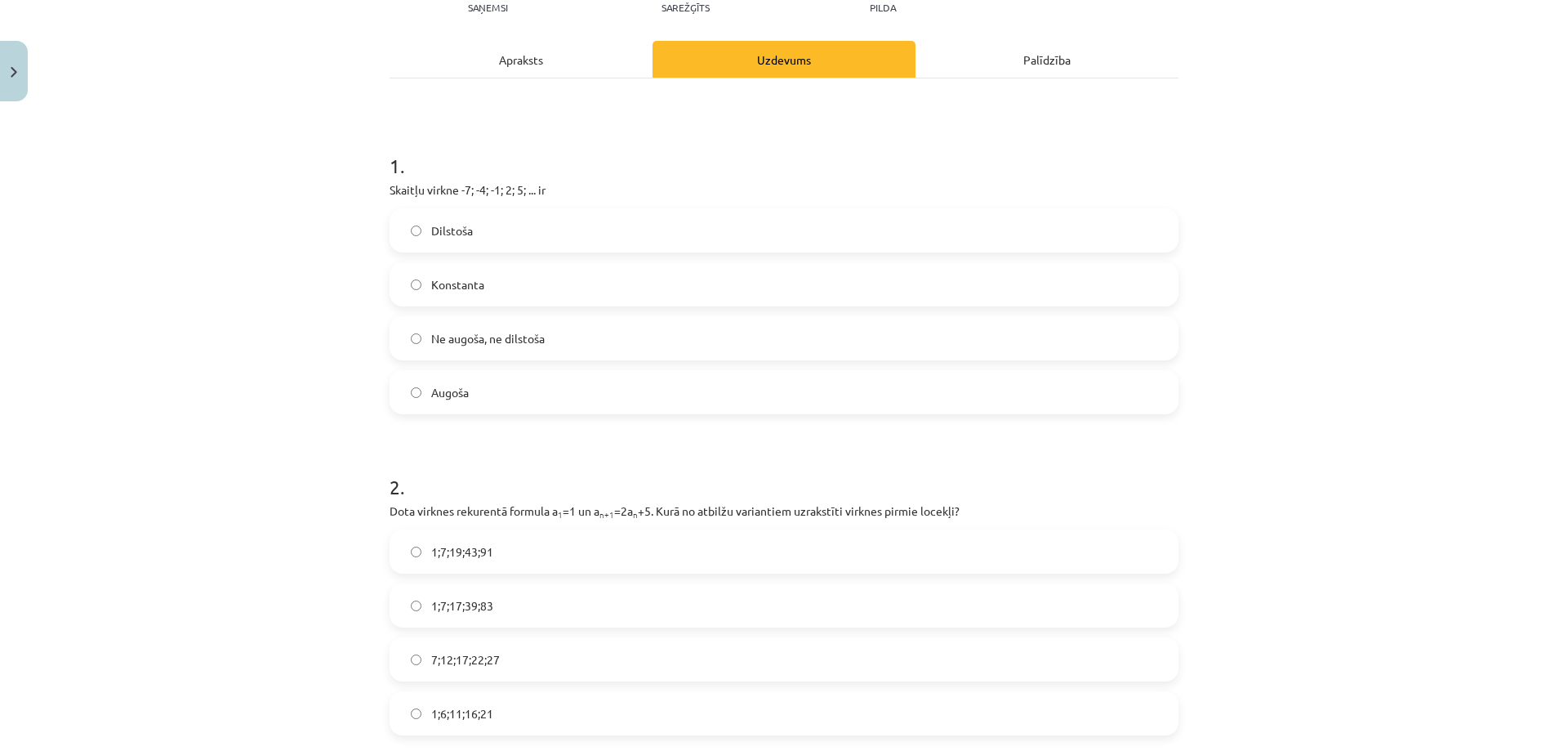
scroll to position [357, 0]
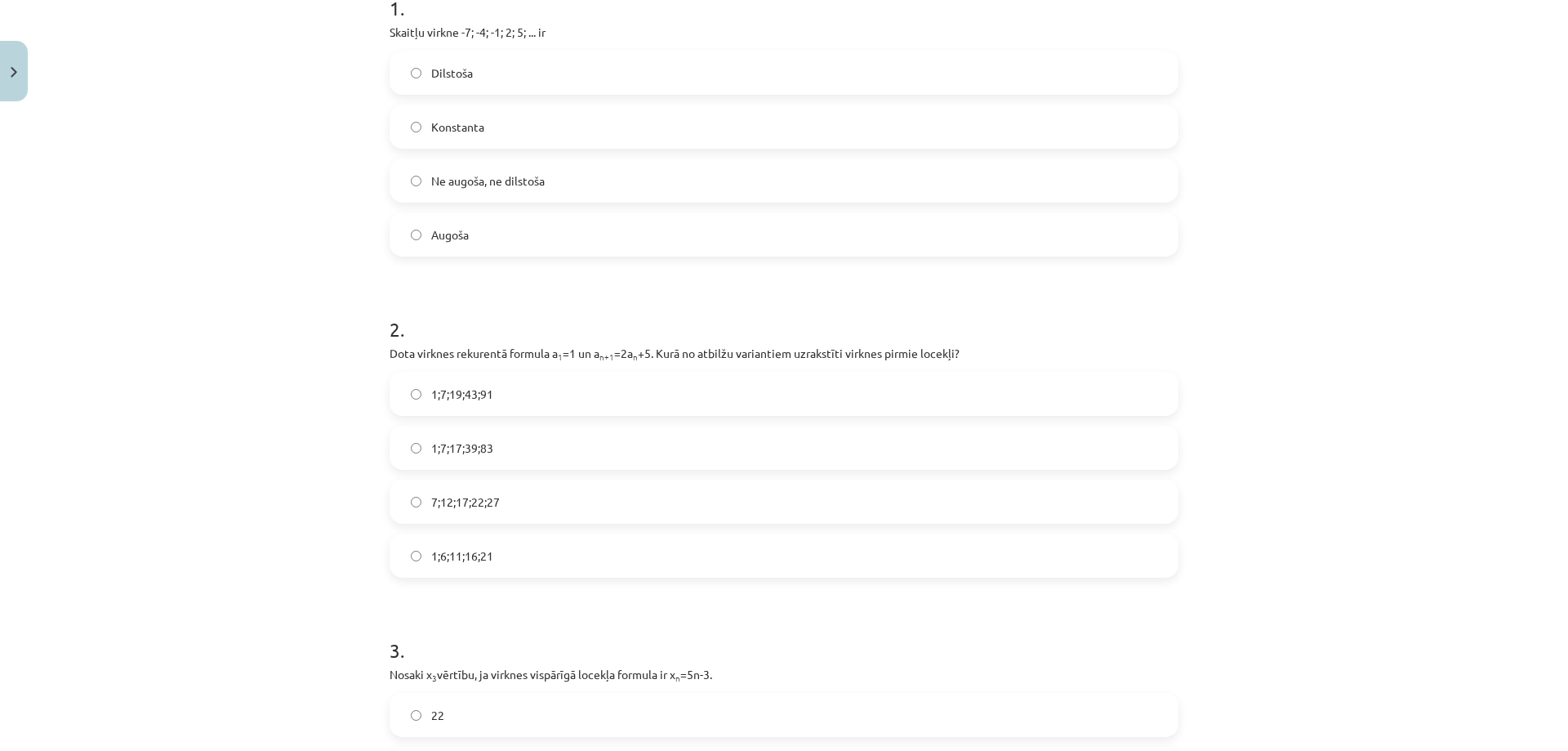
click at [398, 403] on label "1;7;19;43;91" at bounding box center [783, 393] width 786 height 41
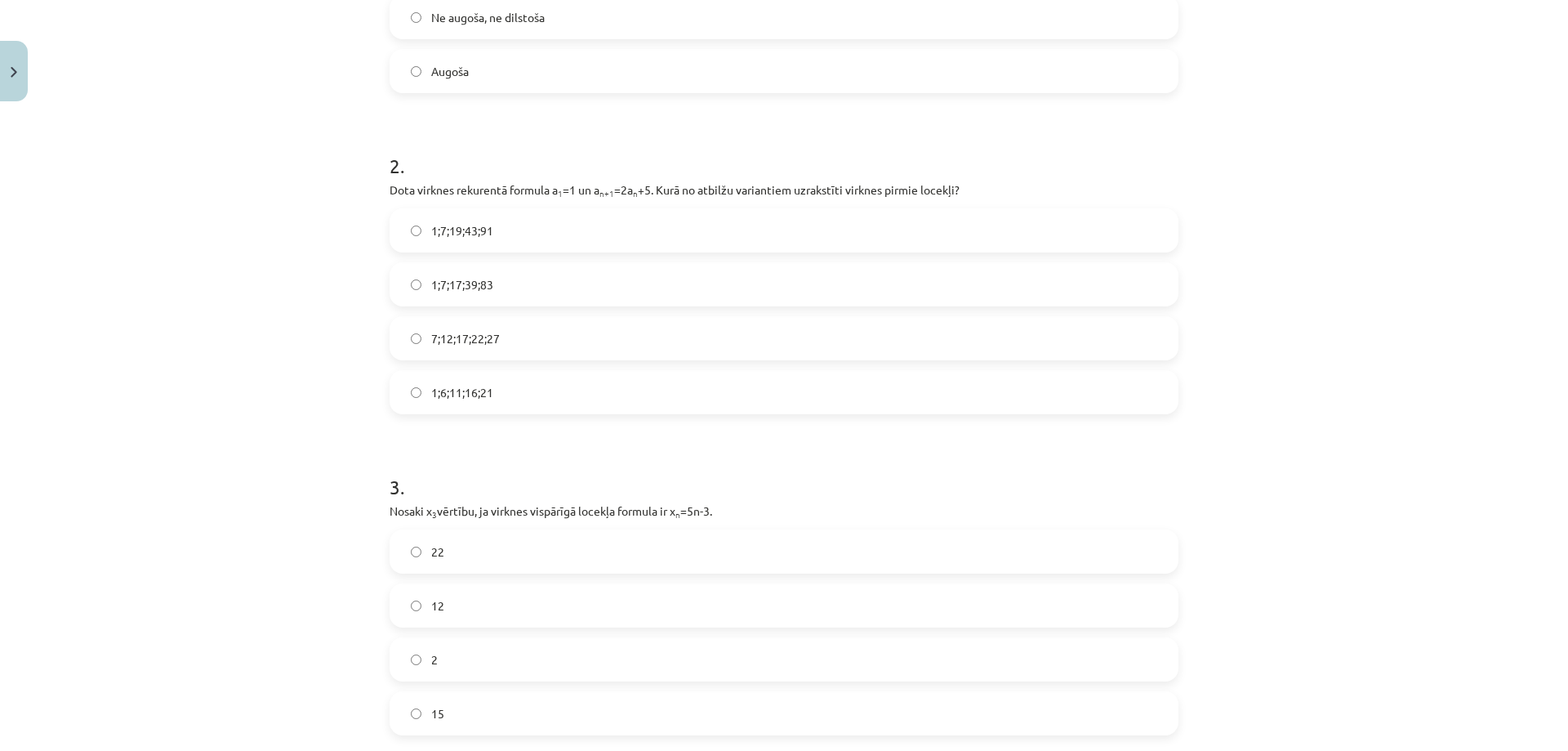
scroll to position [602, 0]
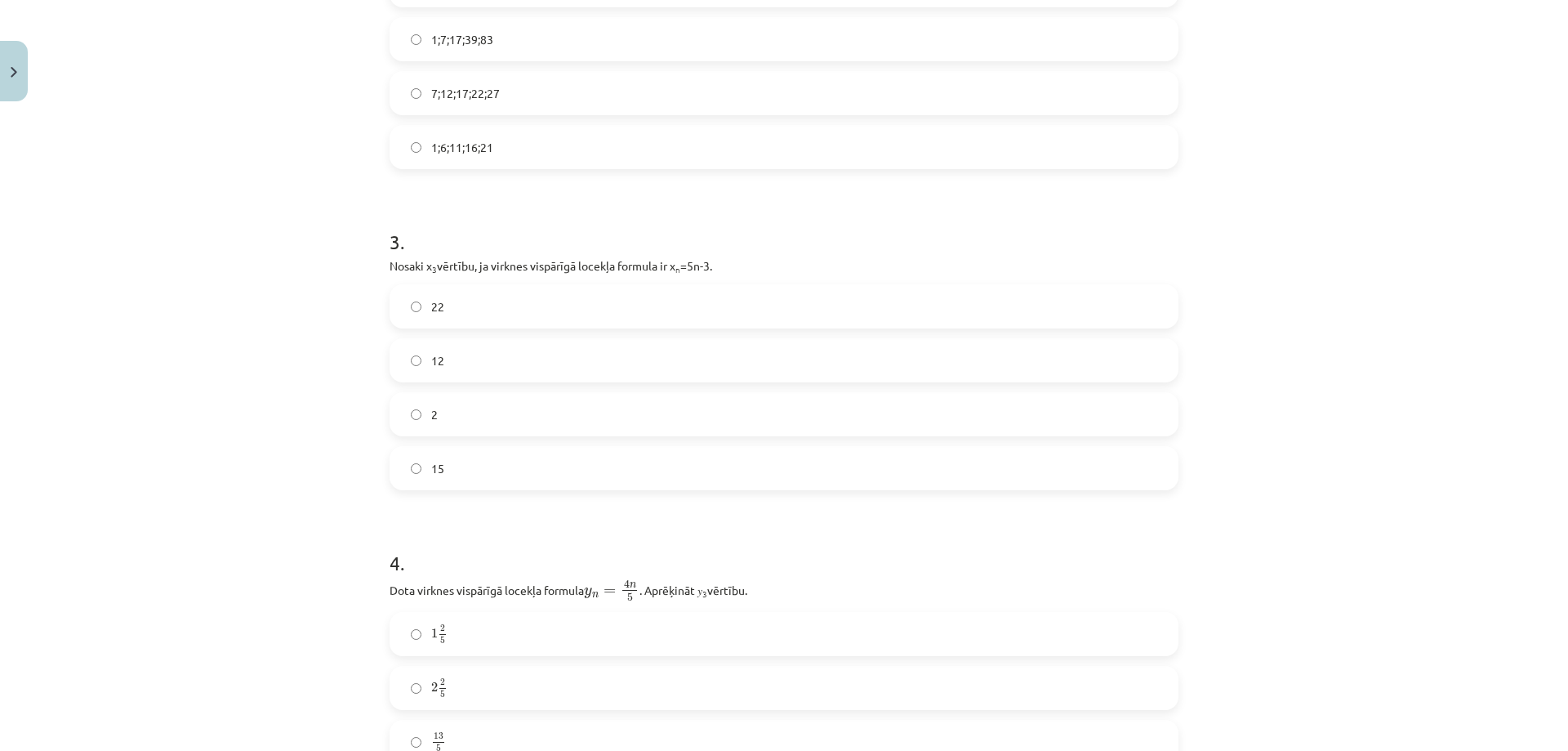
click at [483, 374] on label "12" at bounding box center [783, 360] width 786 height 41
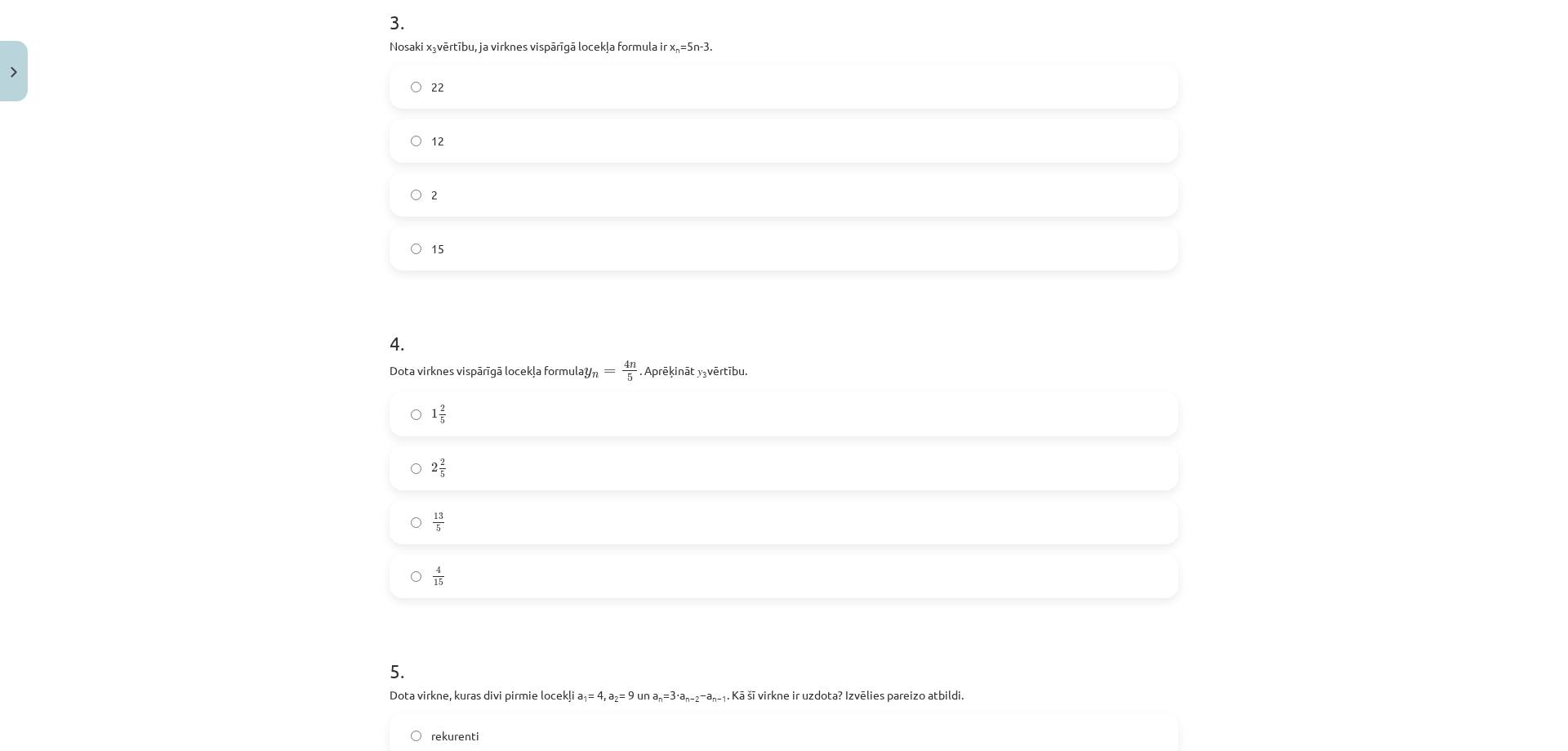
scroll to position [1011, 0]
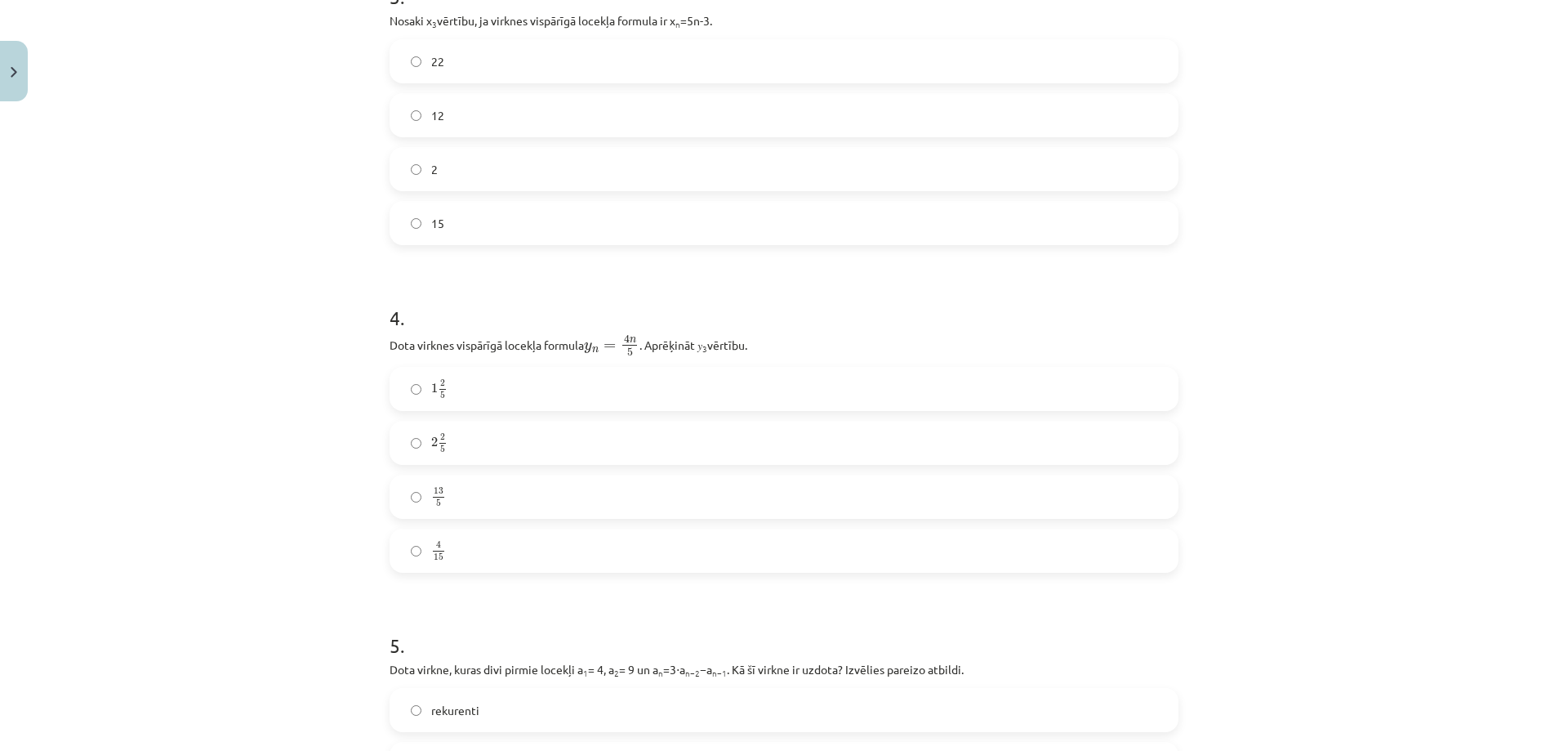
click at [463, 451] on label "2 2 5 2 2 5" at bounding box center [783, 443] width 786 height 41
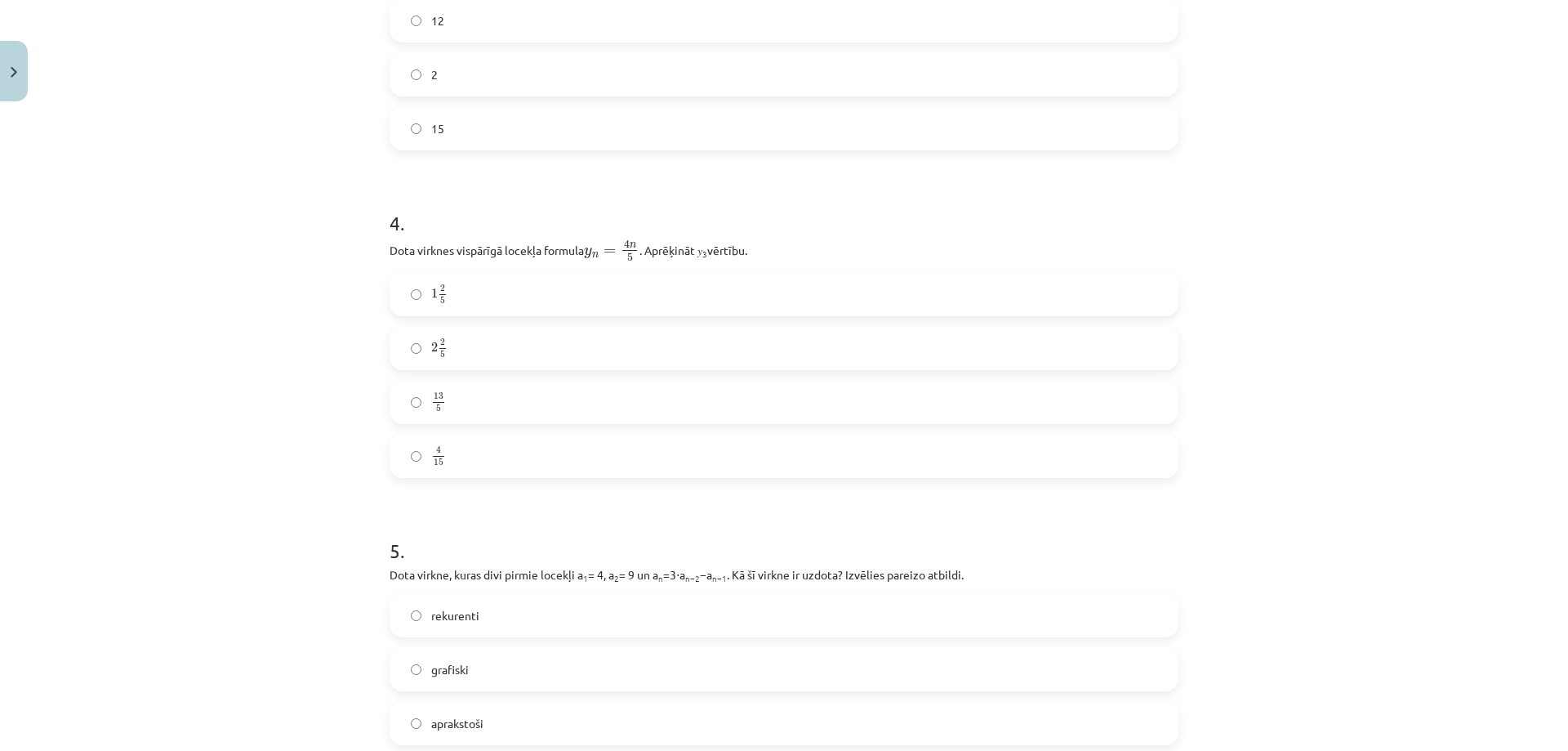
scroll to position [1256, 0]
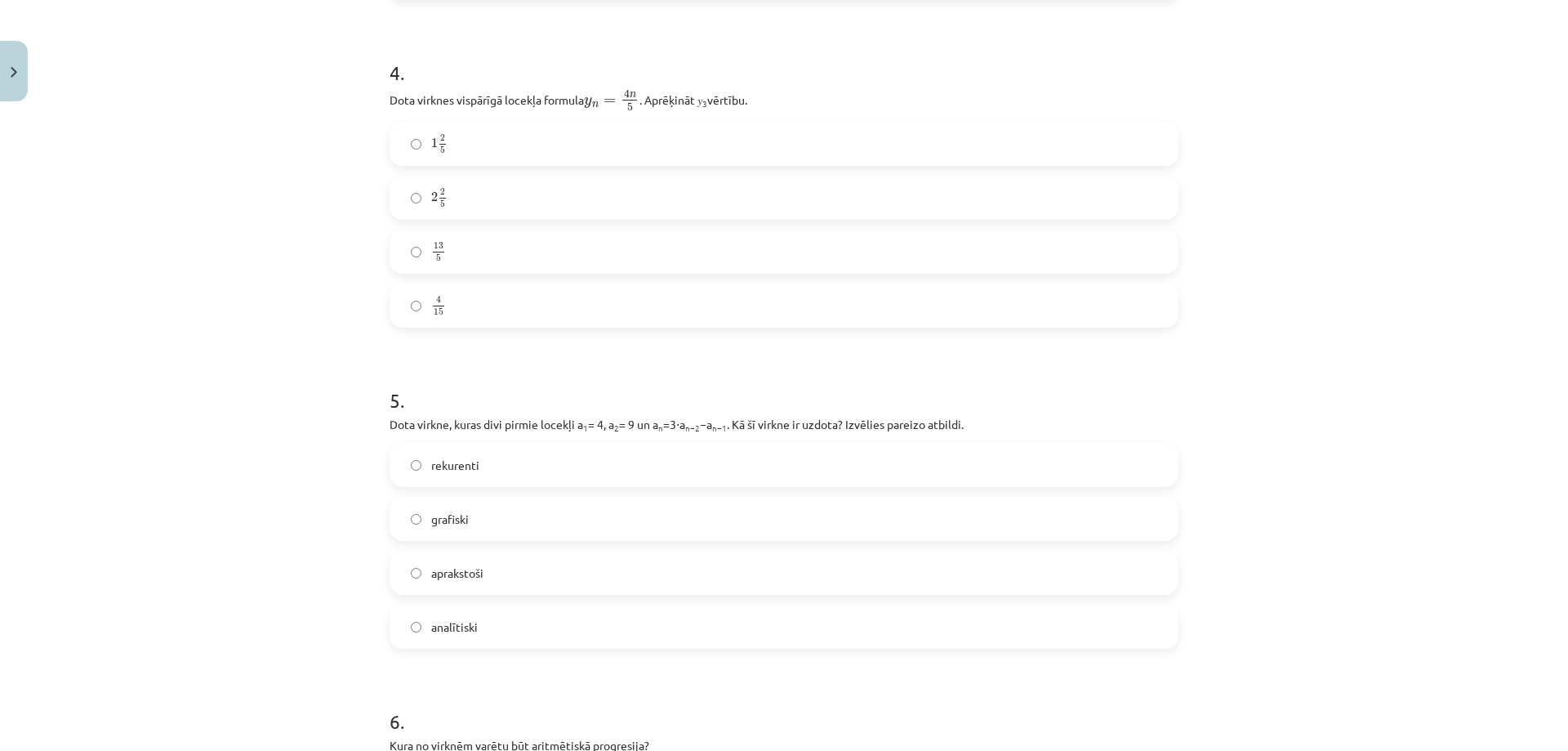
click at [564, 464] on label "rekurenti" at bounding box center [783, 464] width 786 height 41
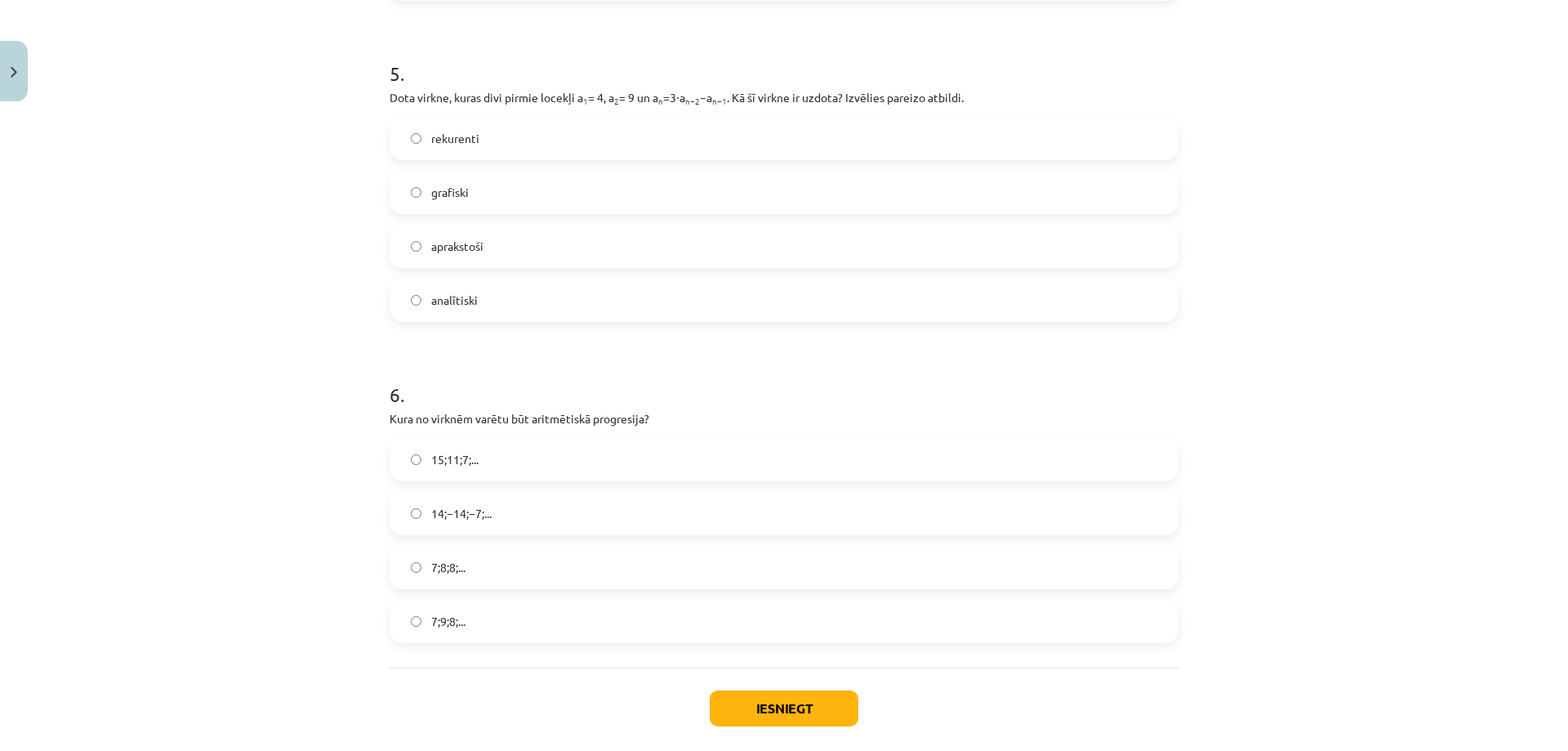
scroll to position [1664, 0]
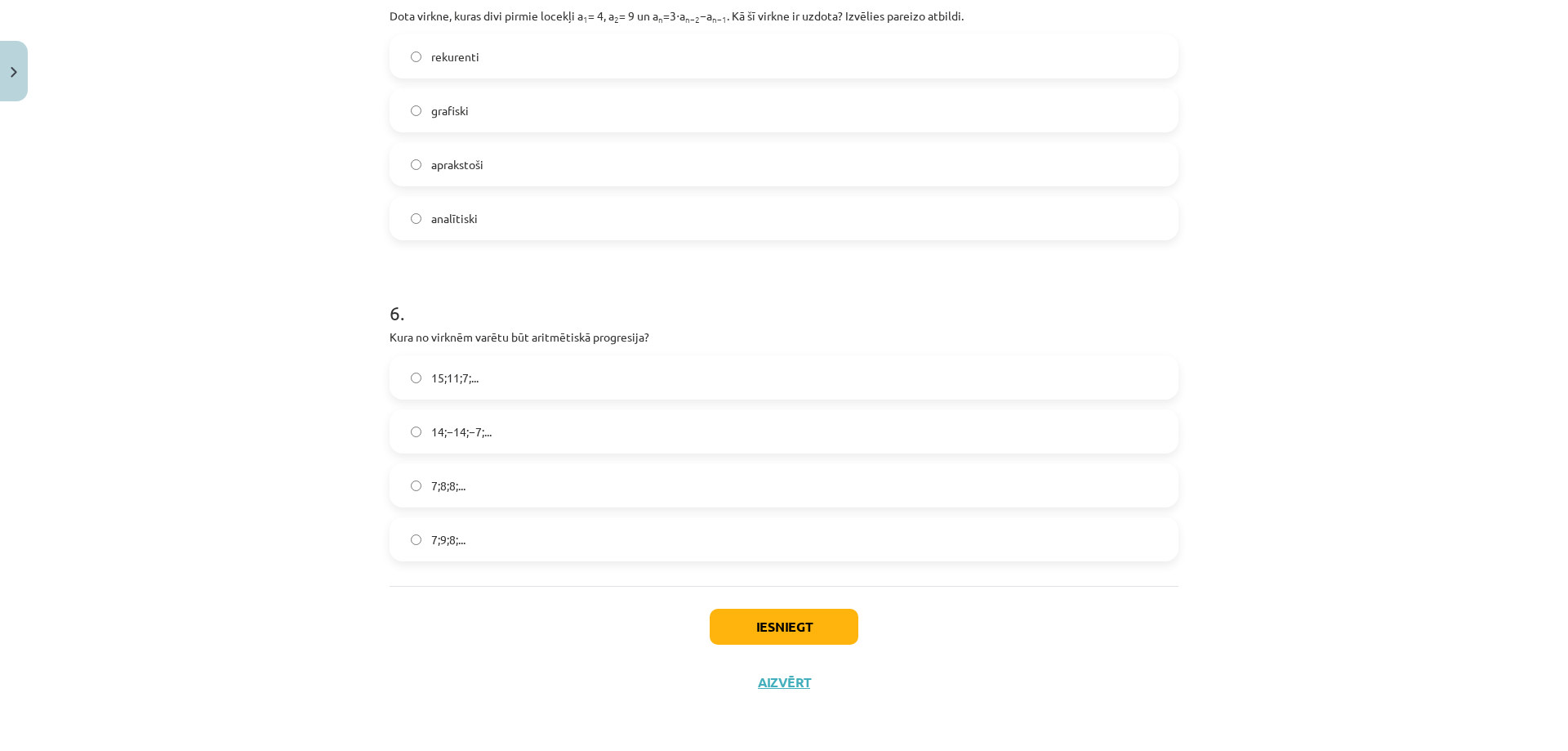
click at [507, 382] on label "15;11;7;..." at bounding box center [783, 377] width 786 height 41
click at [768, 617] on button "Iesniegt" at bounding box center [784, 627] width 149 height 36
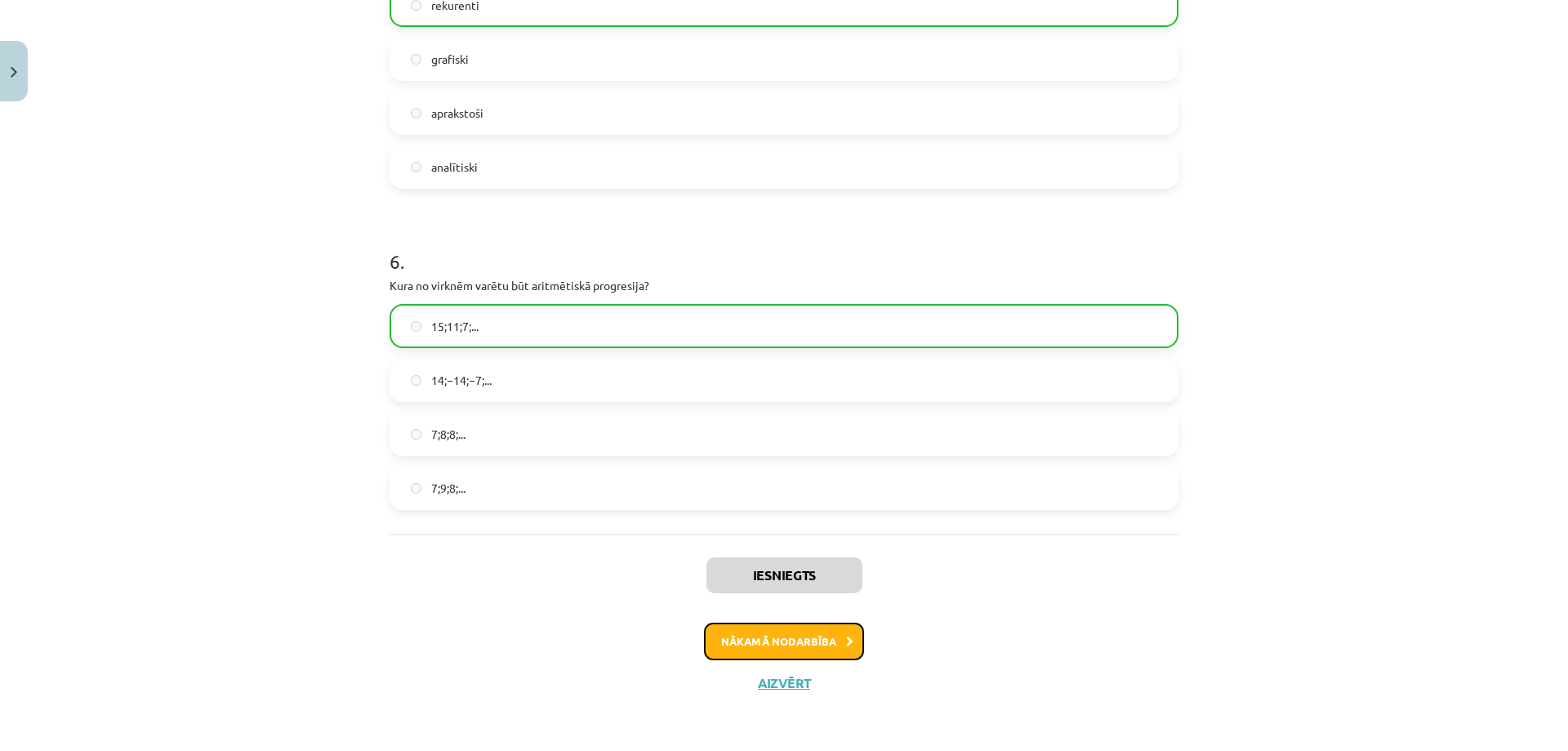
click at [771, 635] on button "Nākamā nodarbība" at bounding box center [784, 641] width 160 height 38
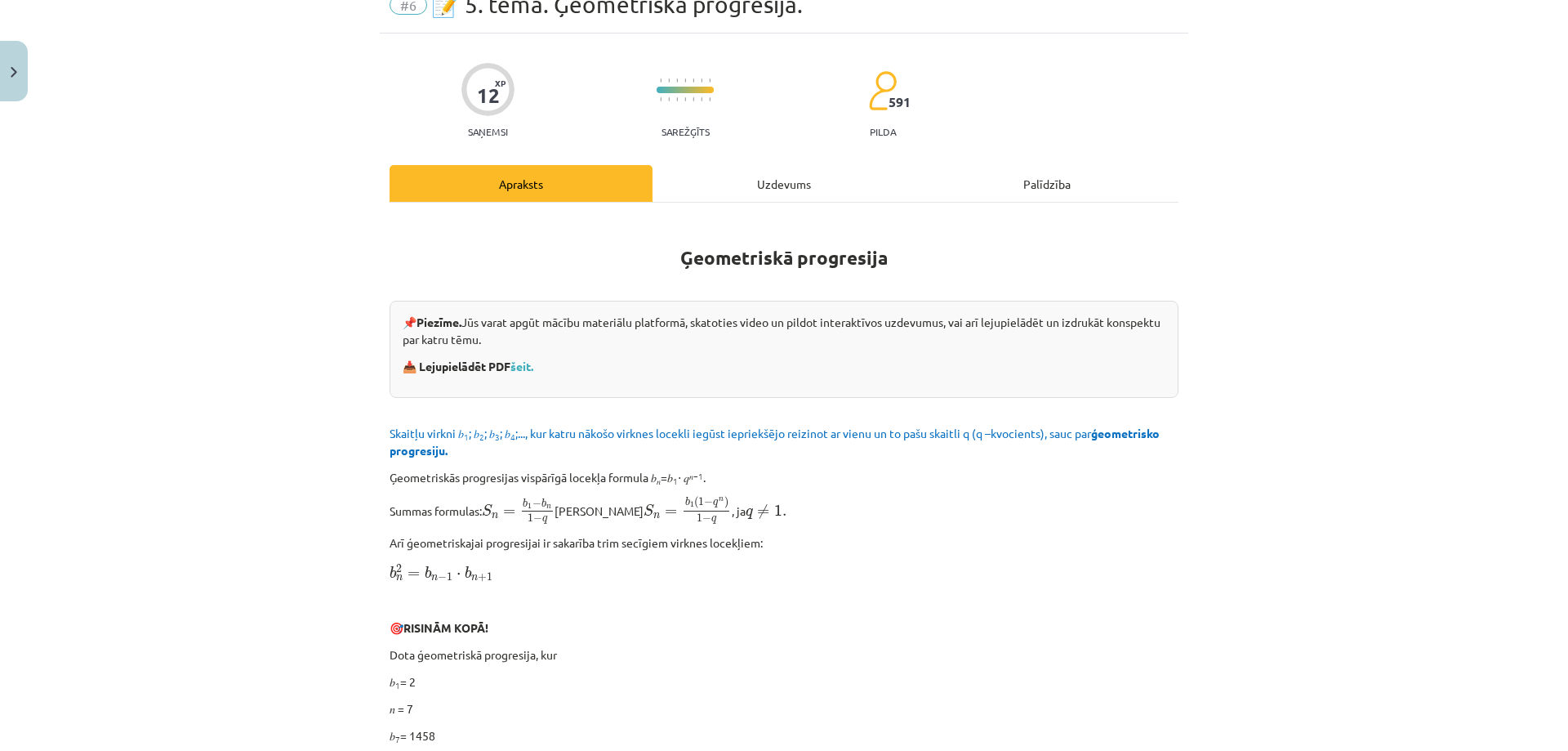
scroll to position [41, 0]
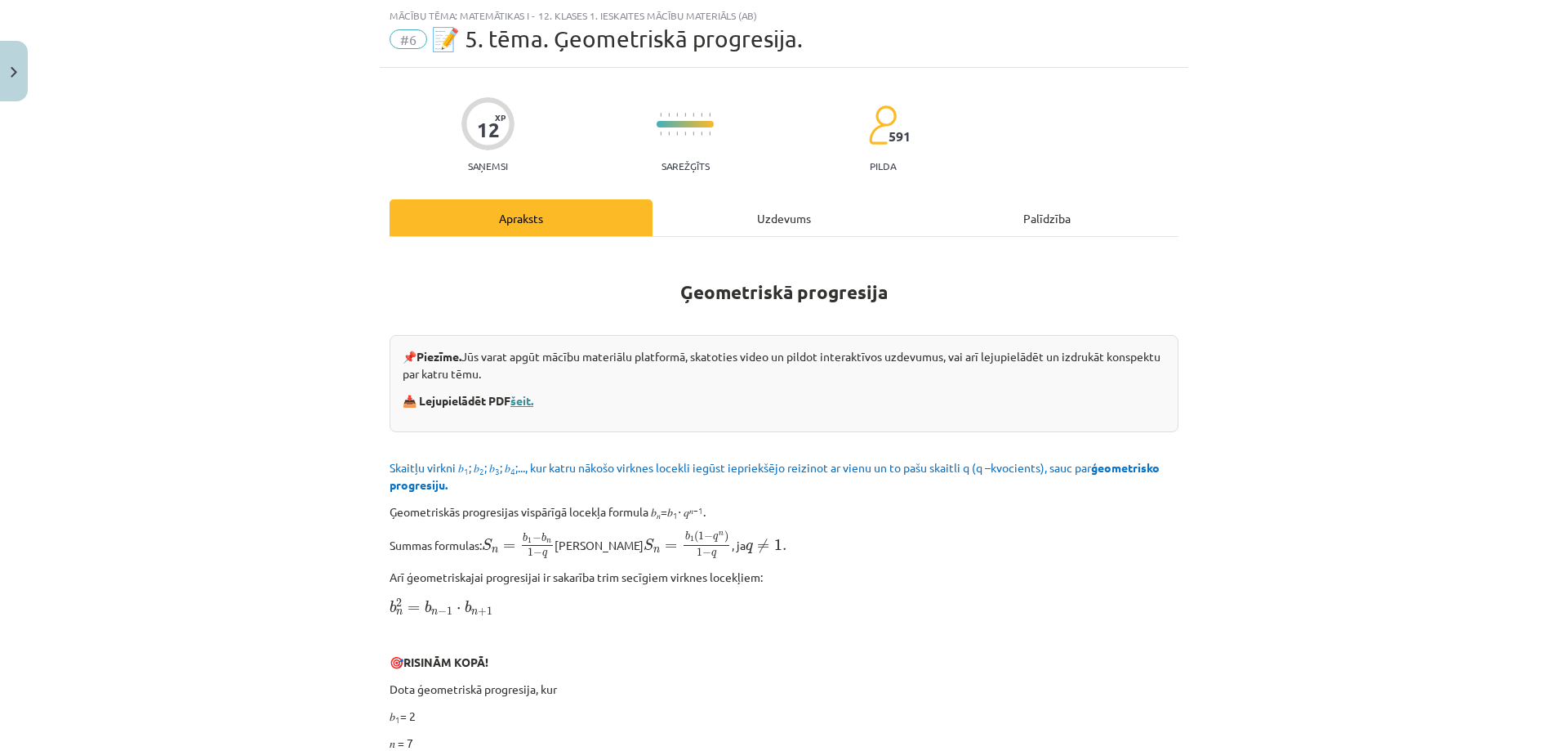
click at [528, 402] on link "šeit." at bounding box center [521, 400] width 23 height 15
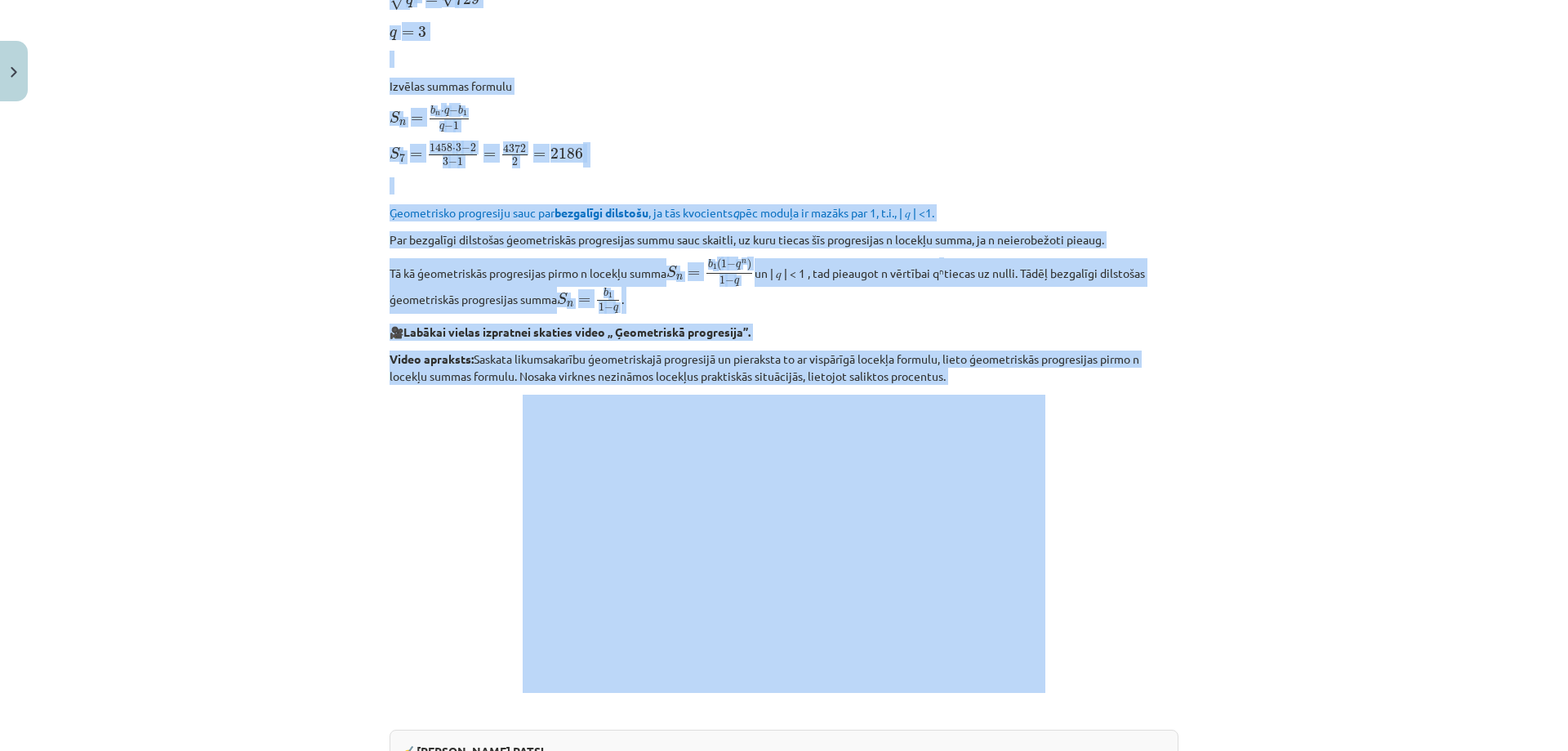
scroll to position [1185, 0]
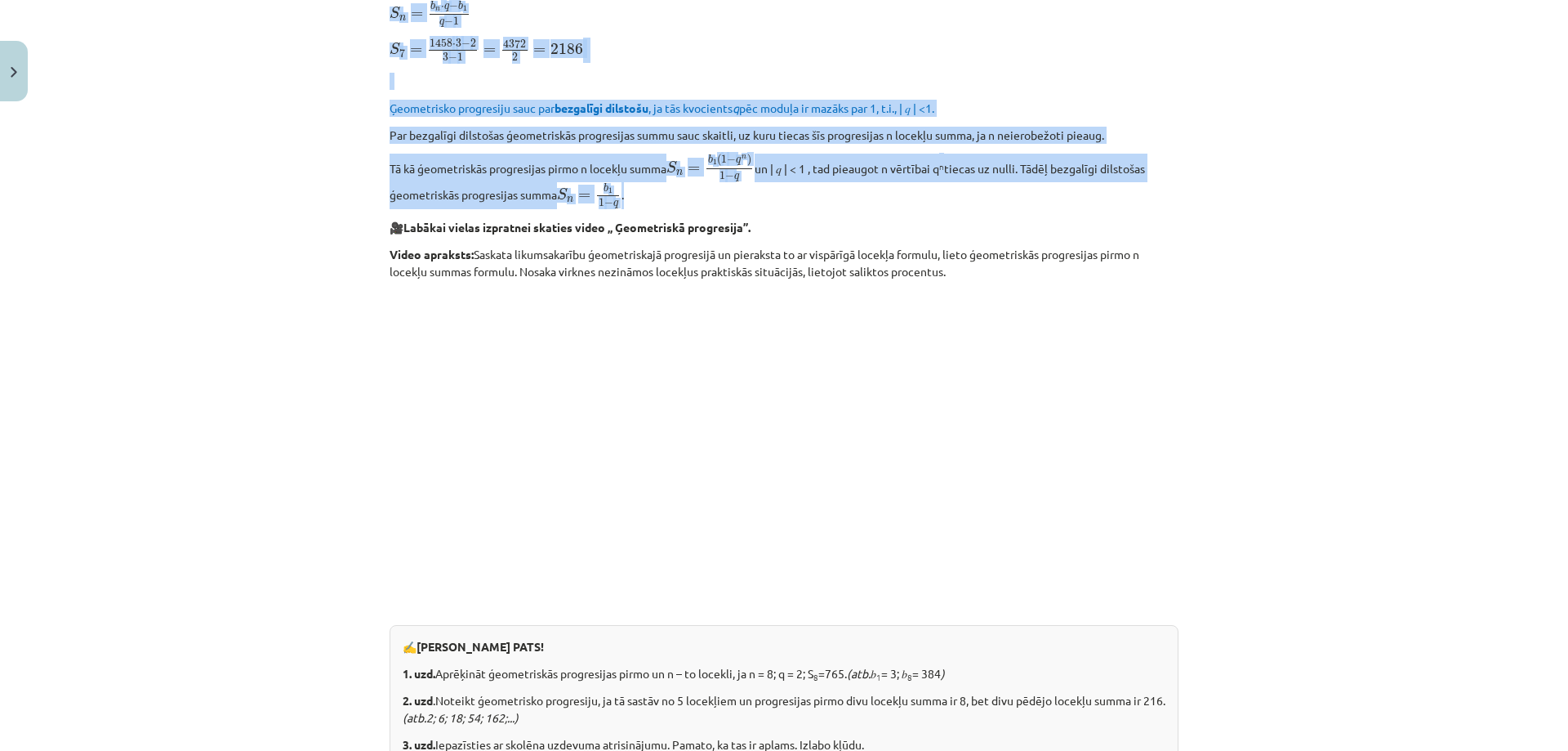
drag, startPoint x: 382, startPoint y: 209, endPoint x: 933, endPoint y: 193, distance: 551.2
click at [933, 193] on div "12 XP Saņemsi Sarežģīts 591 pilda Apraksts Uzdevums Palīdzība Ģeometriskā progr…" at bounding box center [784, 162] width 808 height 2476
copy div "Loremip dolors a 8 ; c 1 ; a 7 ; e 8 ;..., sed doeiu tempor incidid utlabor etd…"
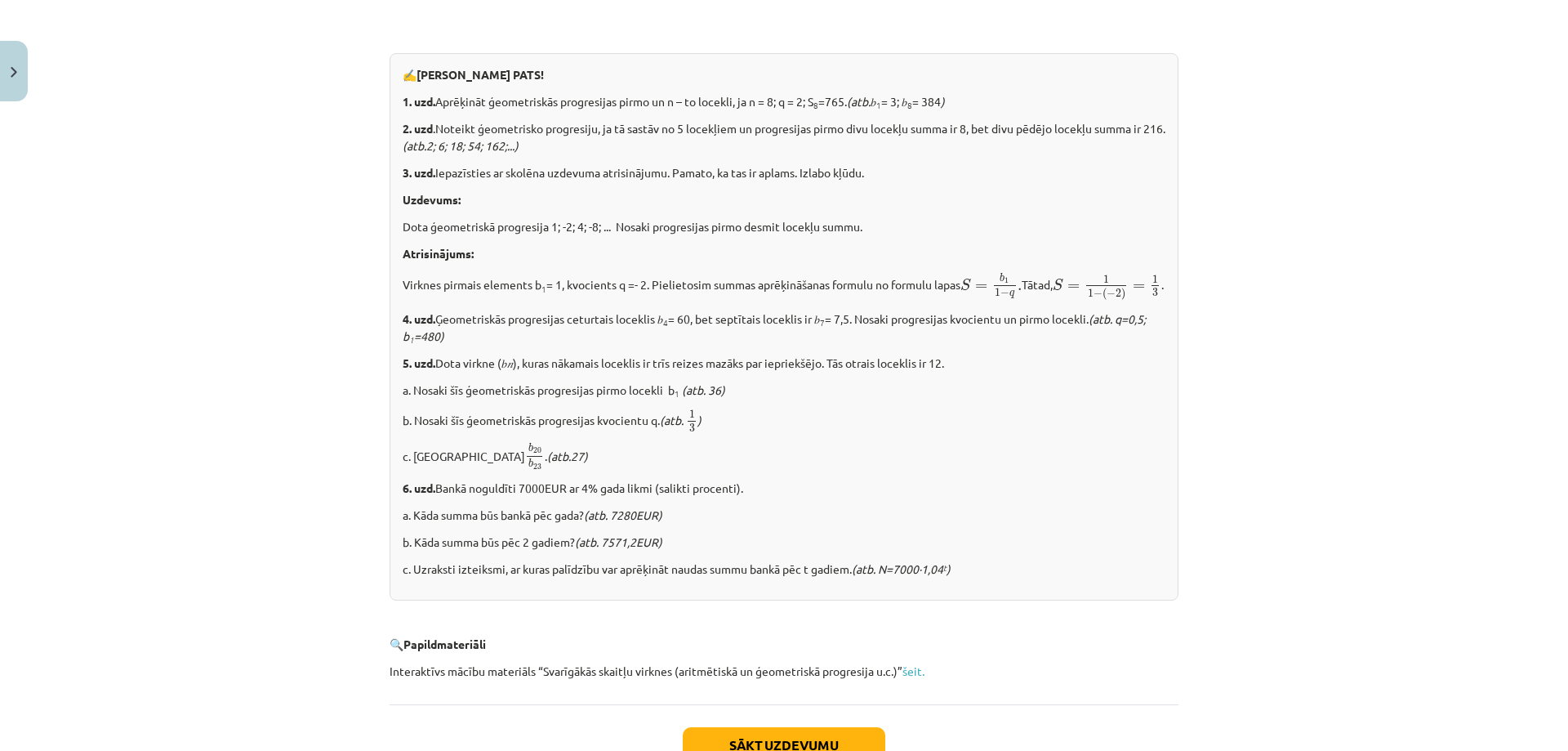
click at [345, 390] on div "Mācību tēma: Matemātikas i - 12. klases 1. ieskaites mācību materiāls (ab) #6 📝…" at bounding box center [784, 375] width 1568 height 751
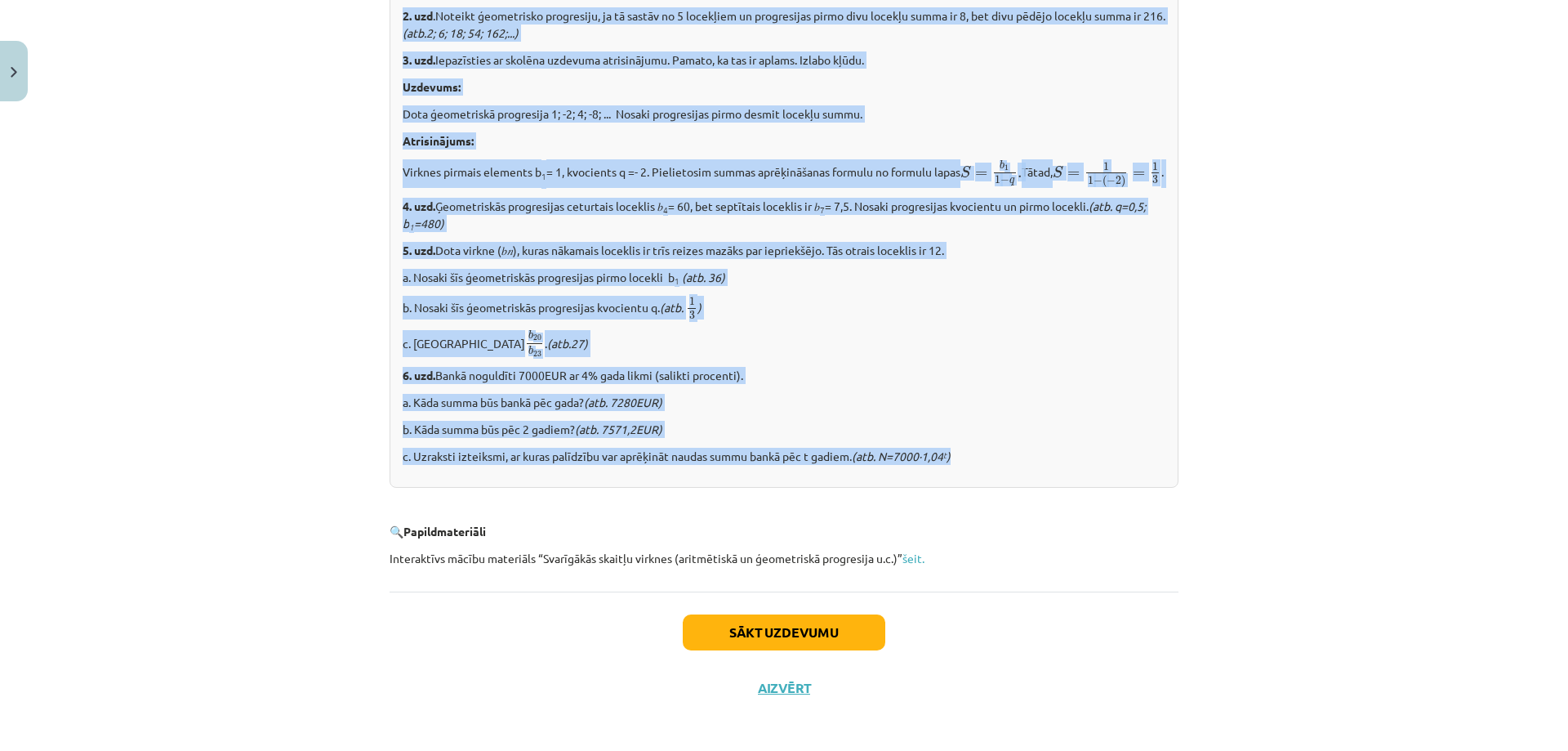
scroll to position [1879, 0]
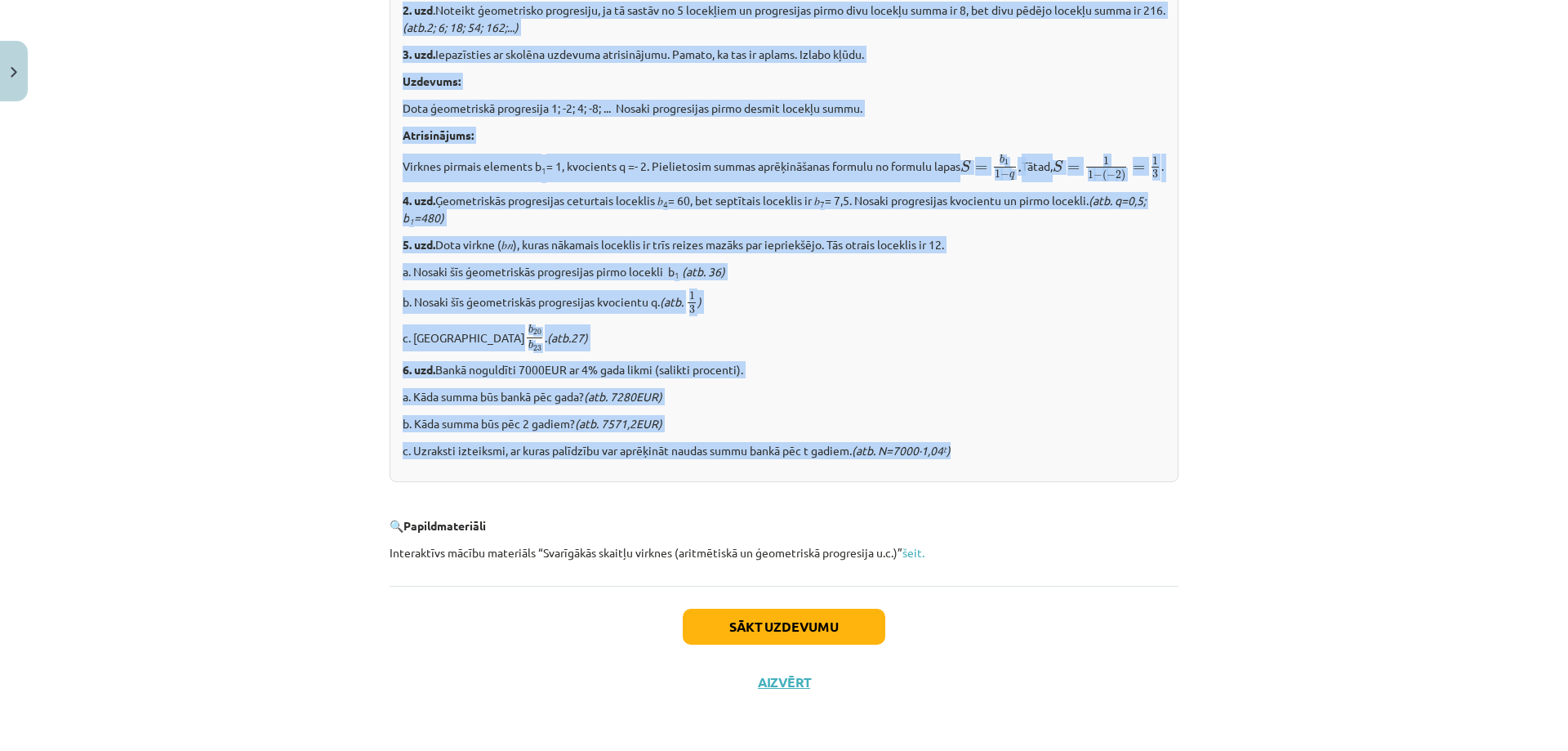
drag, startPoint x: 382, startPoint y: 297, endPoint x: 1083, endPoint y: 484, distance: 725.5
copy div "9. lor. Ipsumdolo sitametconse adipiscinge seddo ei t – in utlabor, et d = 5; m…"
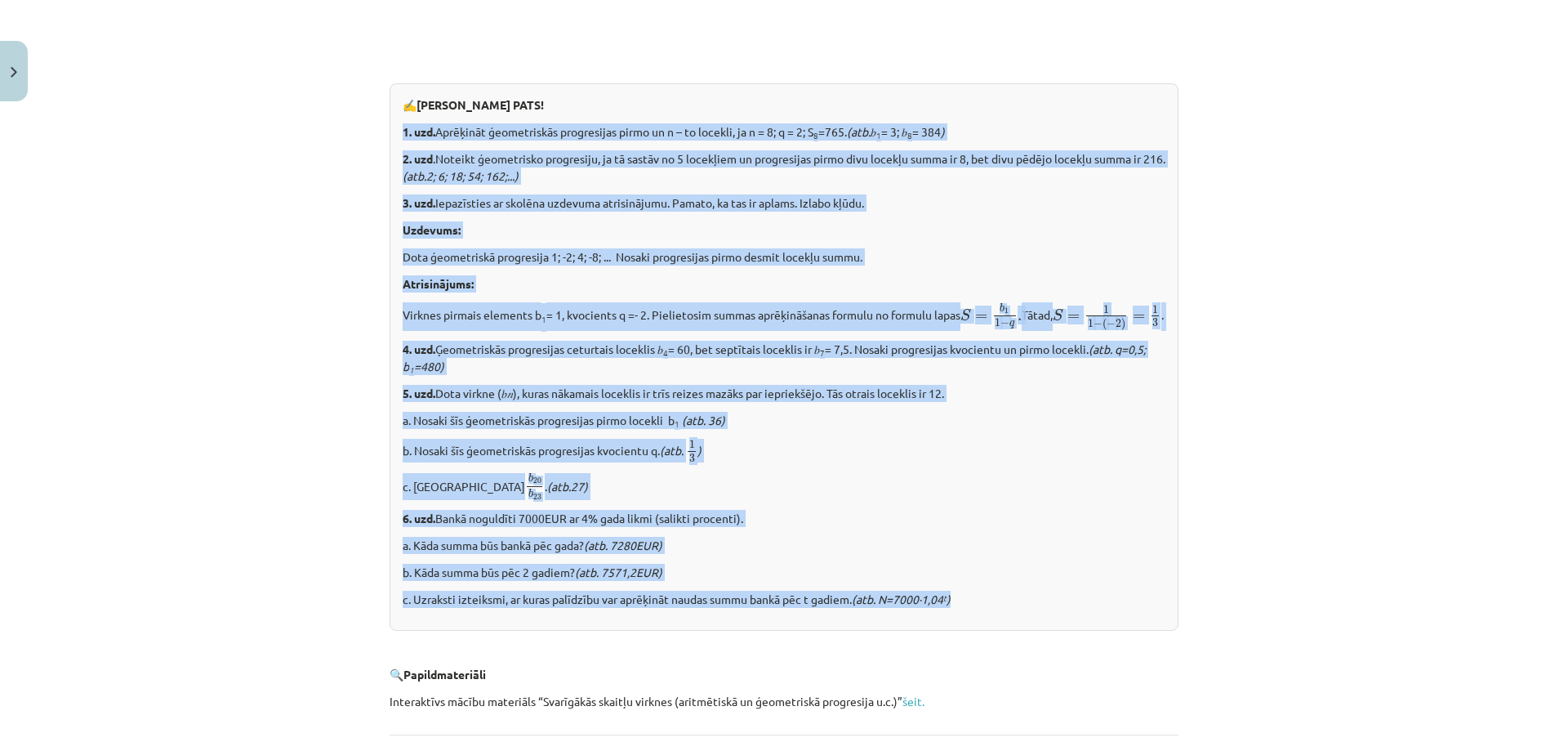
scroll to position [1634, 0]
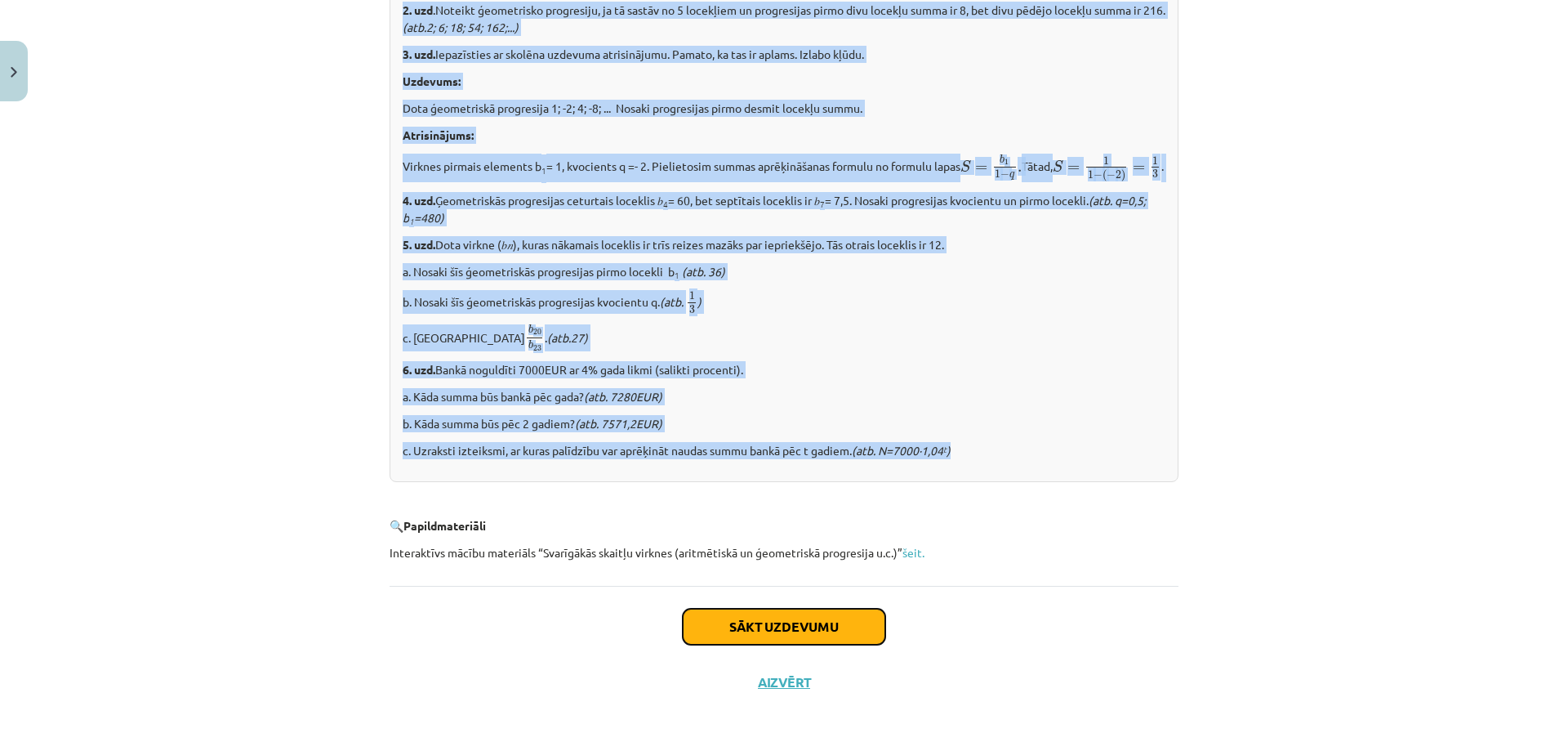
click at [799, 624] on button "Sākt uzdevumu" at bounding box center [784, 627] width 203 height 36
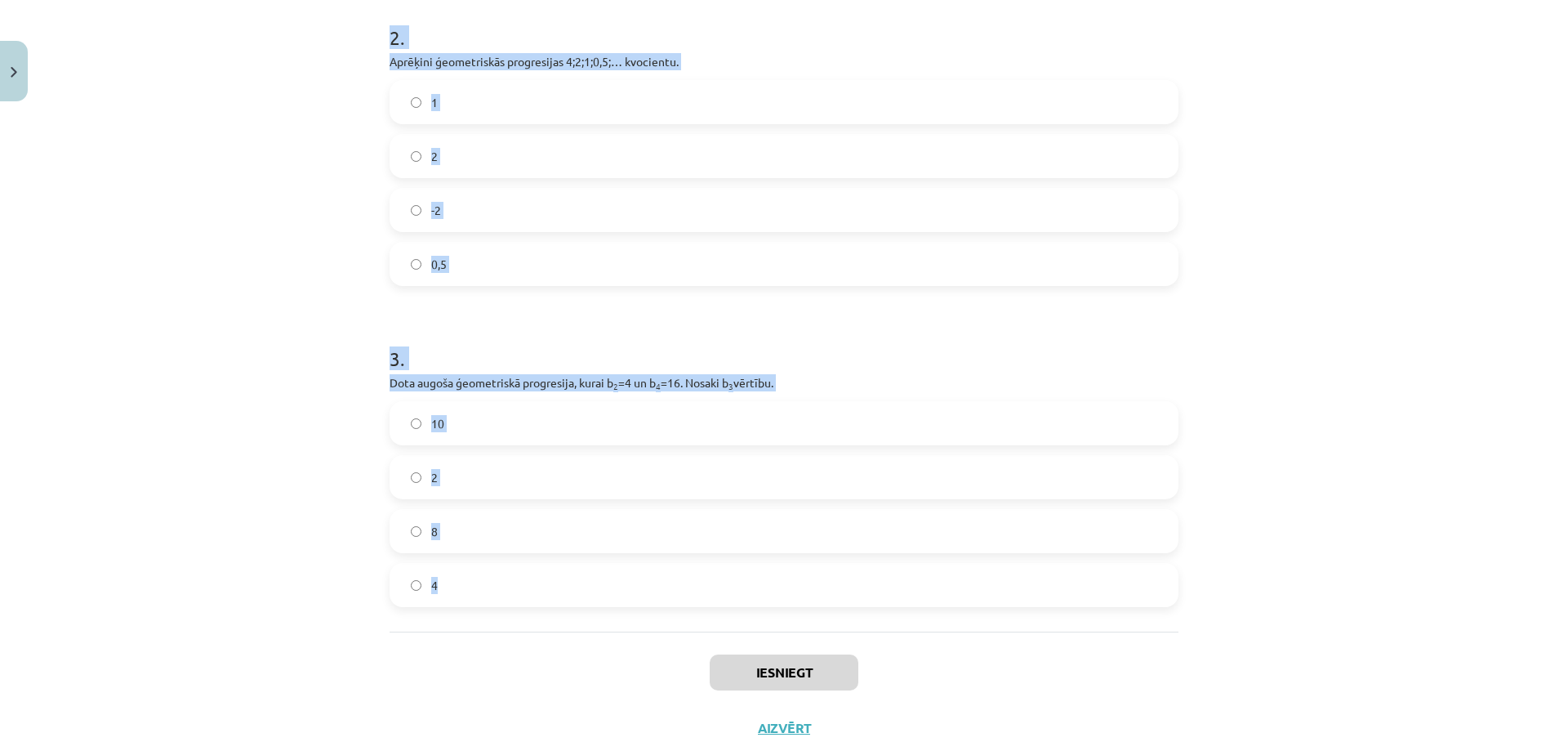
scroll to position [586, 0]
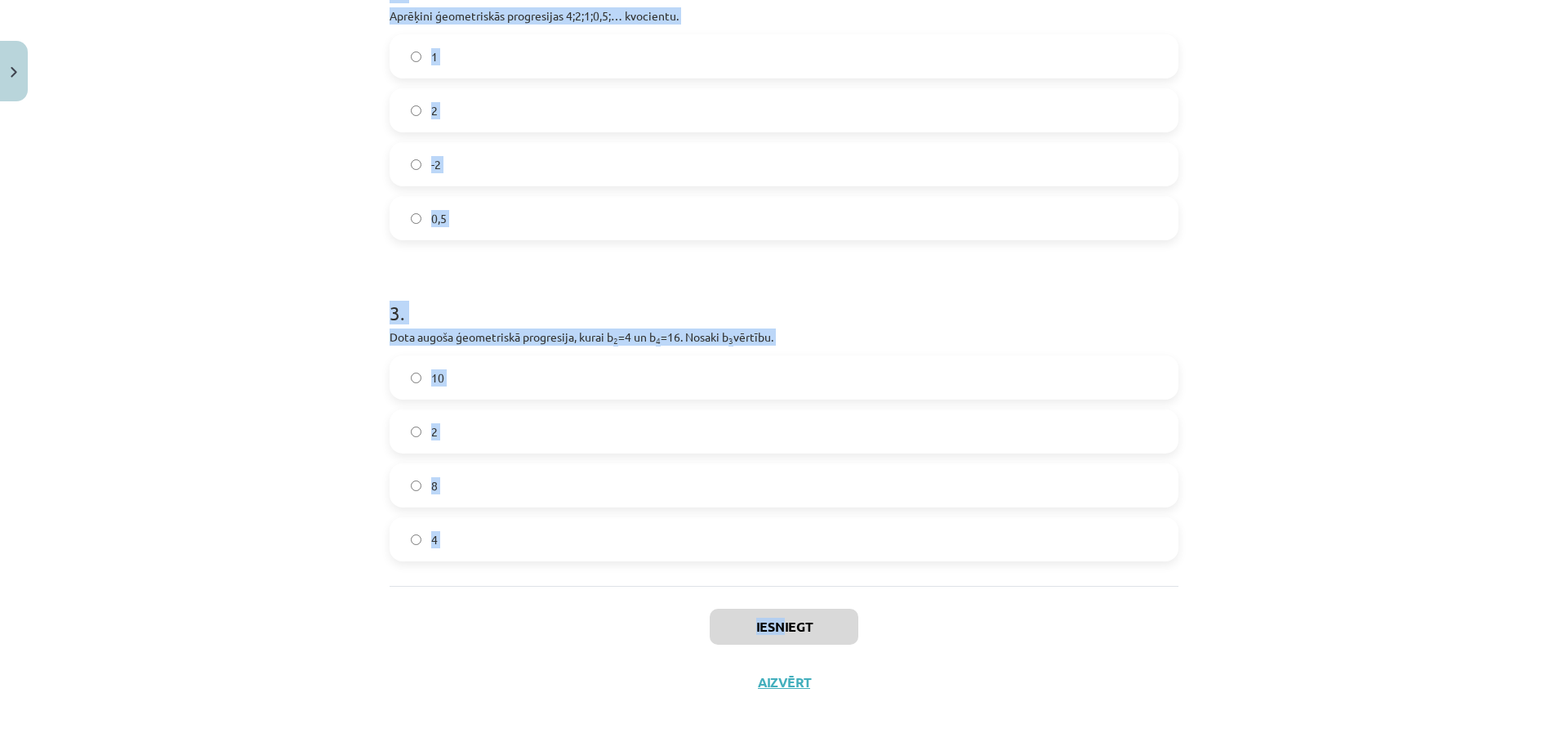
drag, startPoint x: 351, startPoint y: 317, endPoint x: 778, endPoint y: 594, distance: 509.0
click at [778, 594] on div "Mācību tēma: Matemātikas i - 12. klases 1. ieskaites mācību materiāls (ab) #6 📝…" at bounding box center [784, 375] width 1568 height 751
copy div "1 . Aprēķini ģeometriskās progresijas nākamo locekli, ja b 1 = 7 un q=5. 35 12 …"
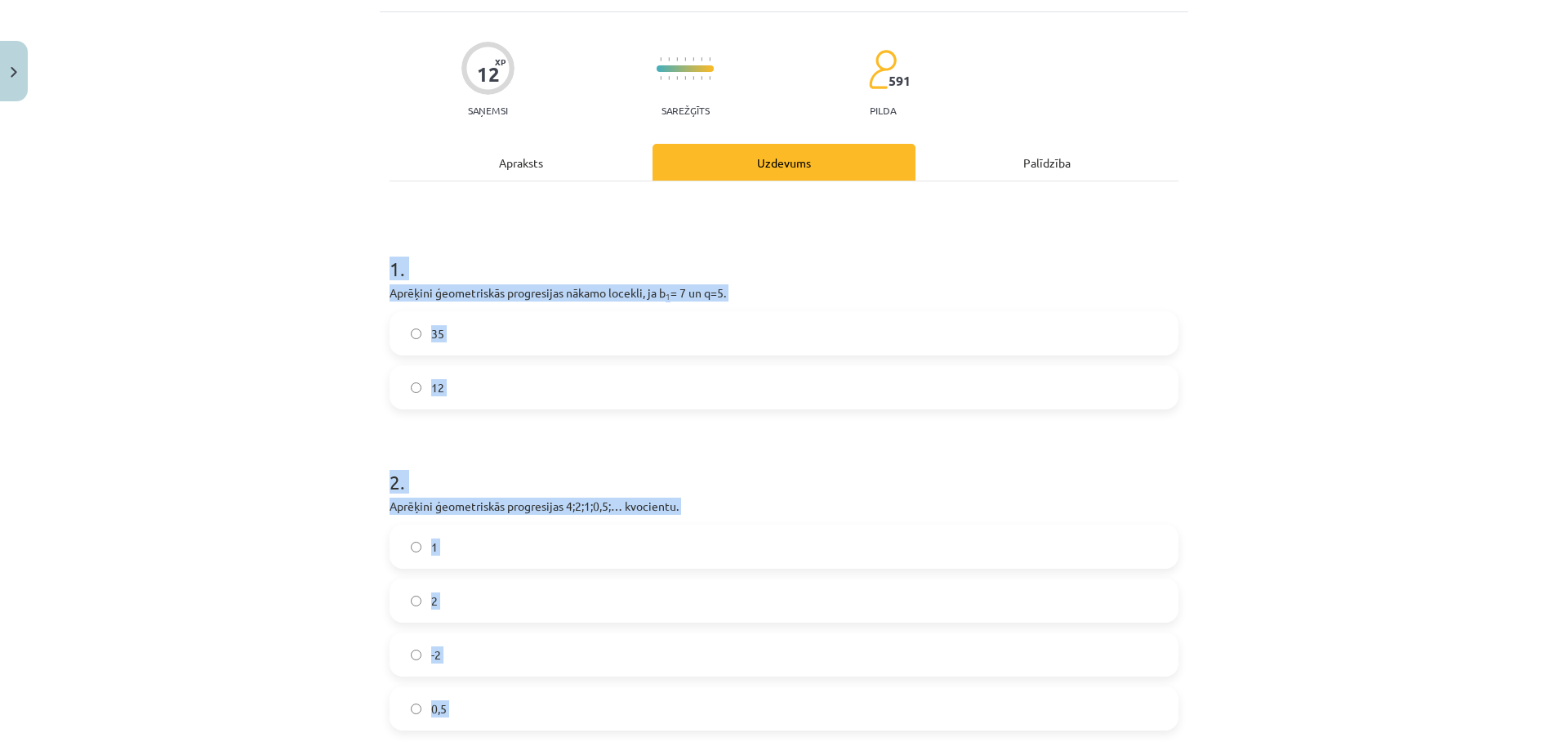
click at [473, 334] on label "35" at bounding box center [783, 333] width 786 height 41
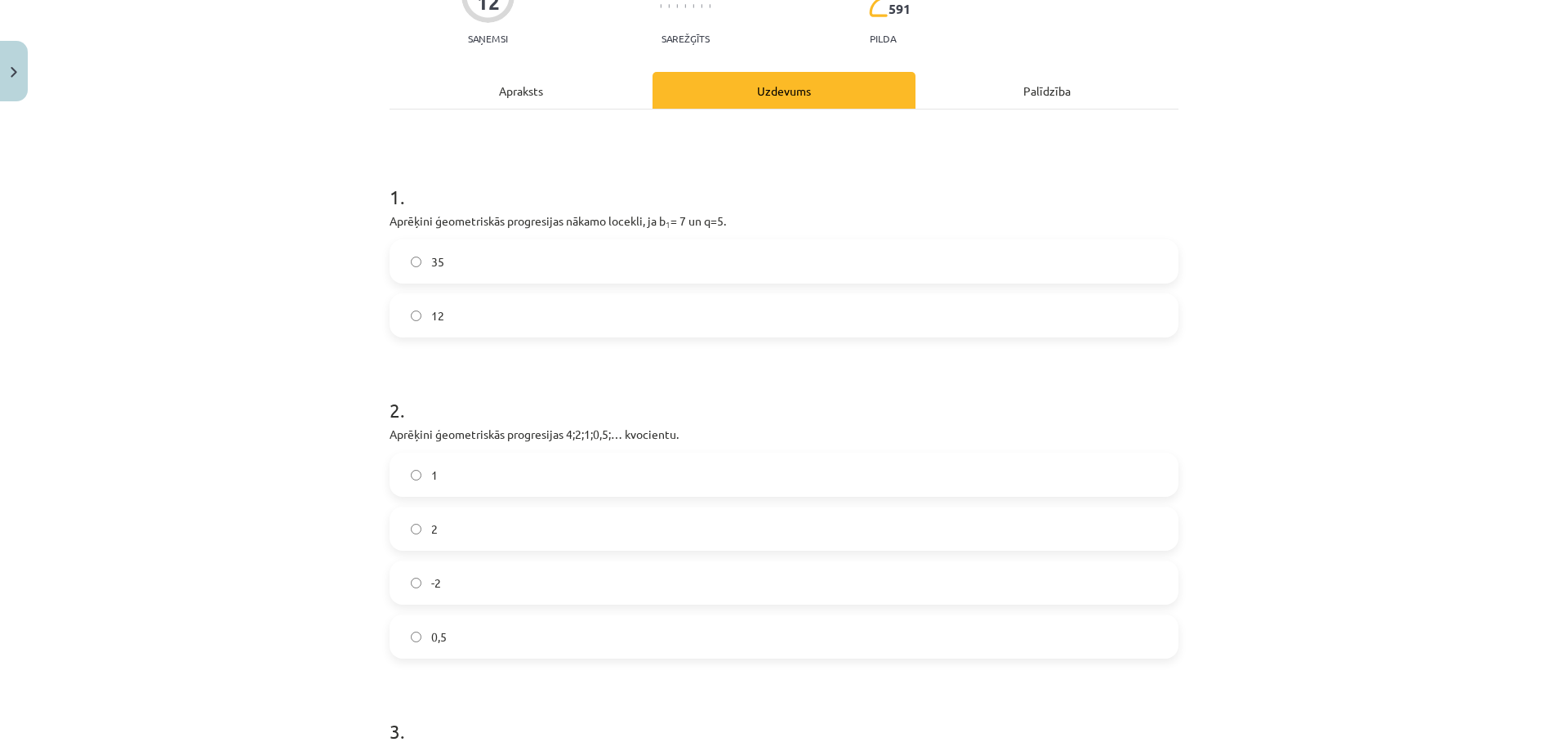
scroll to position [424, 0]
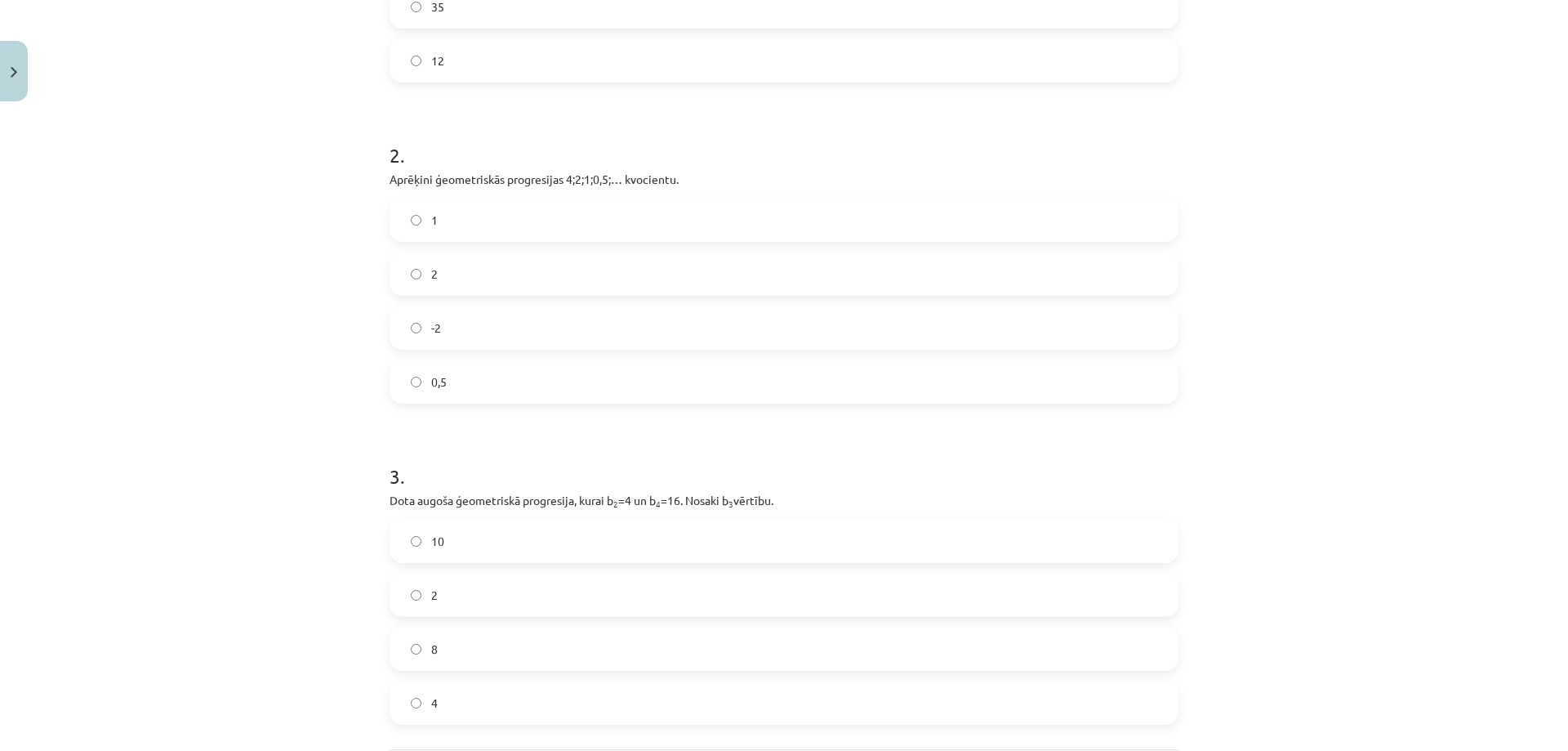
click at [487, 388] on label "0,5" at bounding box center [783, 381] width 786 height 41
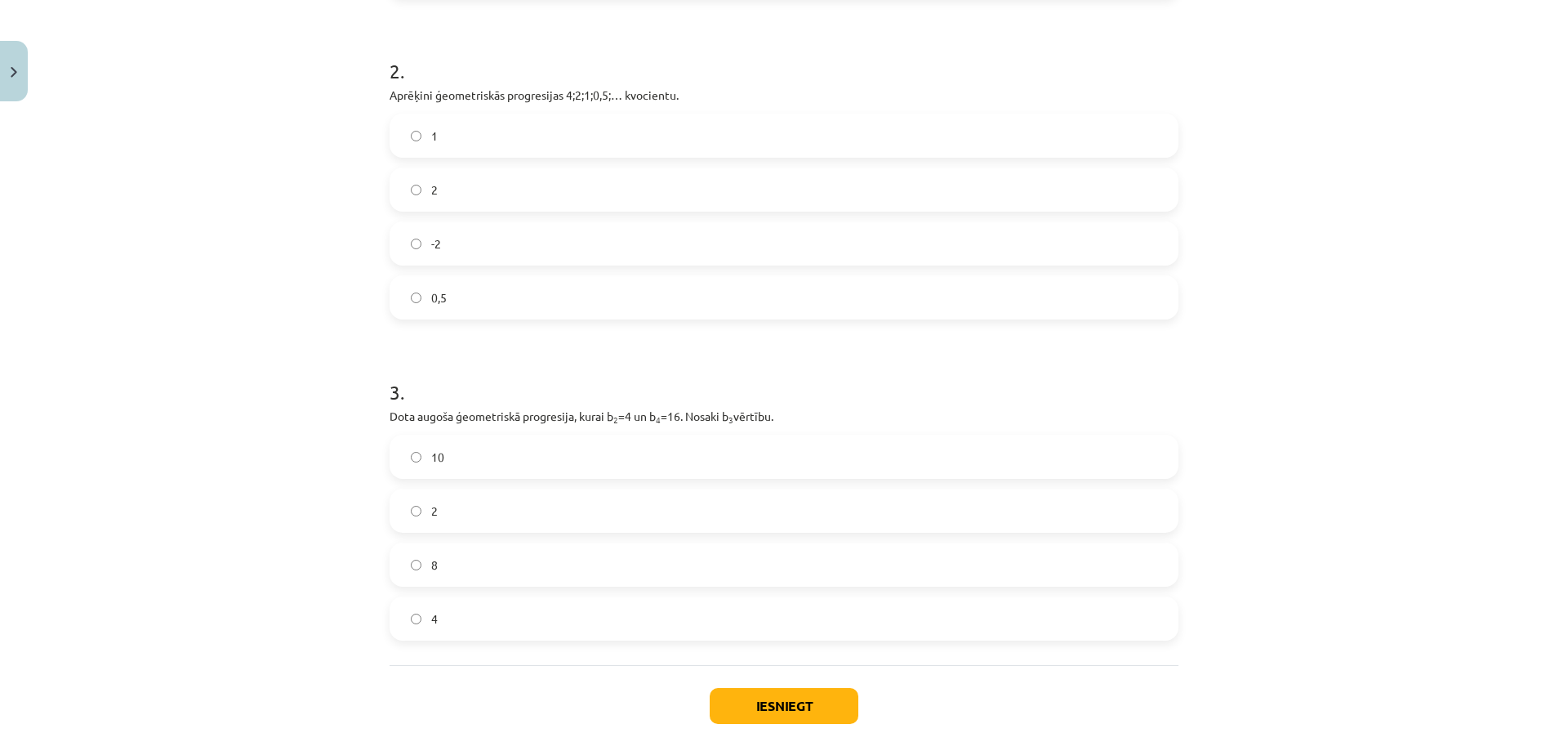
scroll to position [586, 0]
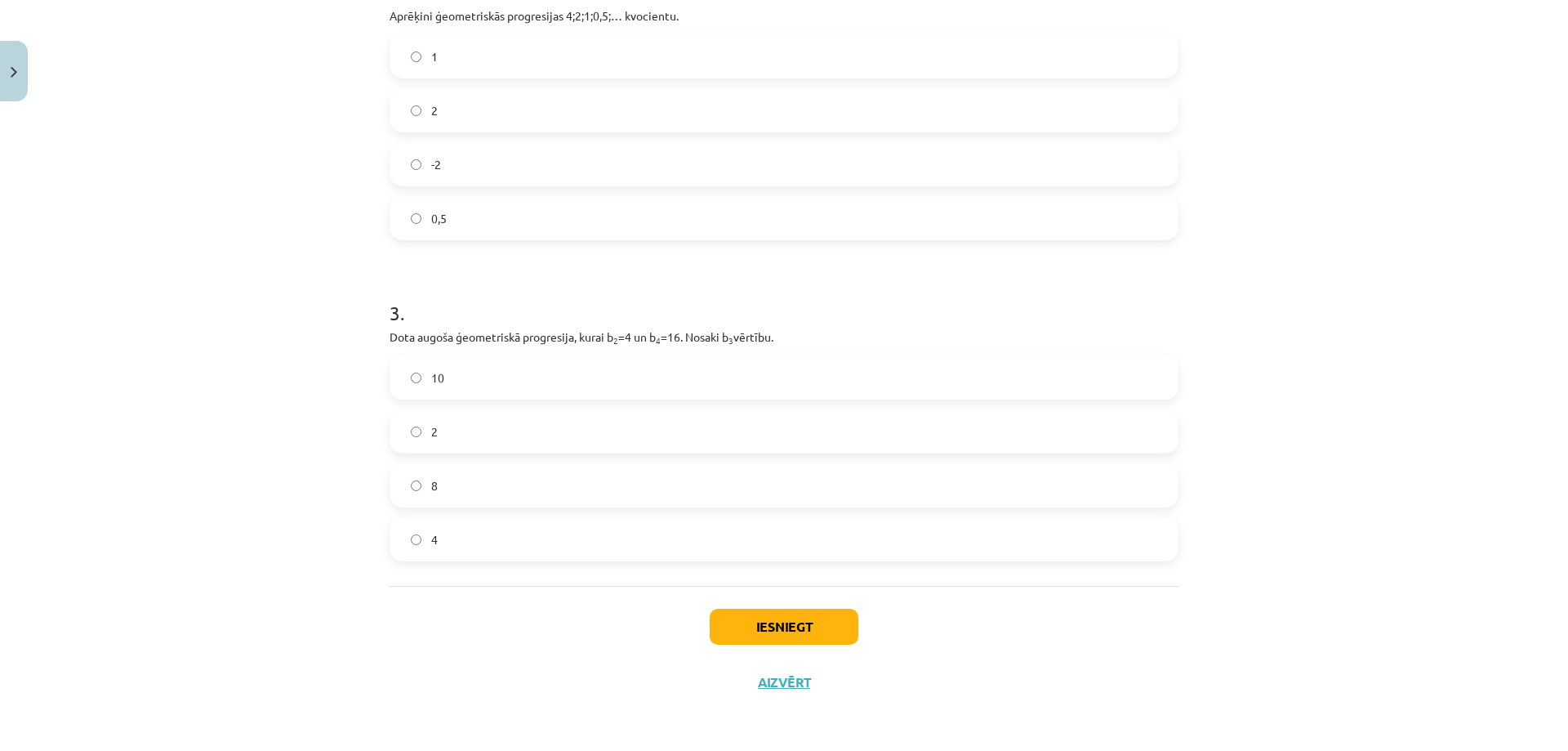
click at [479, 542] on label "4" at bounding box center [783, 539] width 786 height 41
click at [445, 496] on label "8" at bounding box center [783, 485] width 786 height 41
click at [781, 617] on button "Iesniegt" at bounding box center [784, 627] width 149 height 36
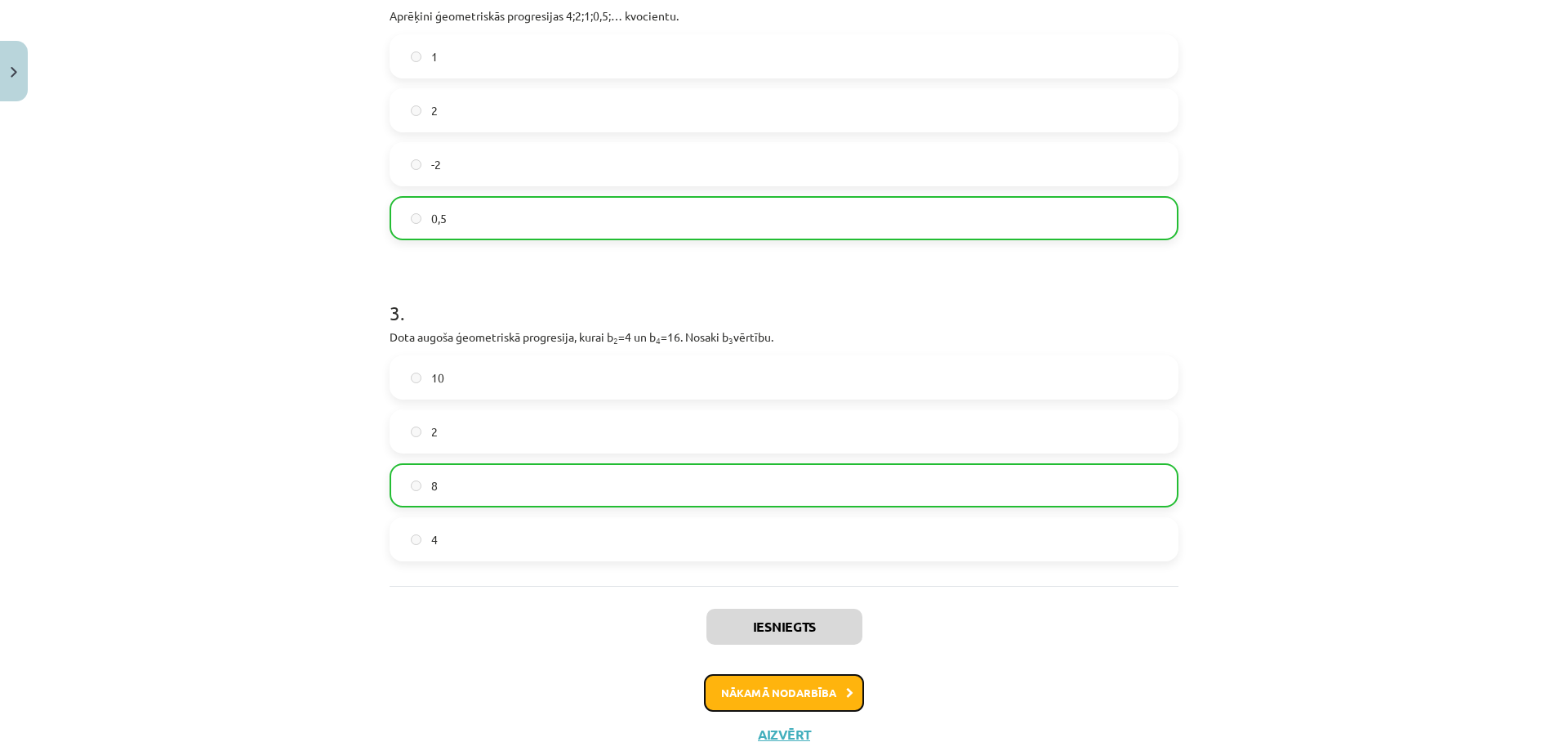
click at [788, 699] on button "Nākamā nodarbība" at bounding box center [784, 693] width 160 height 38
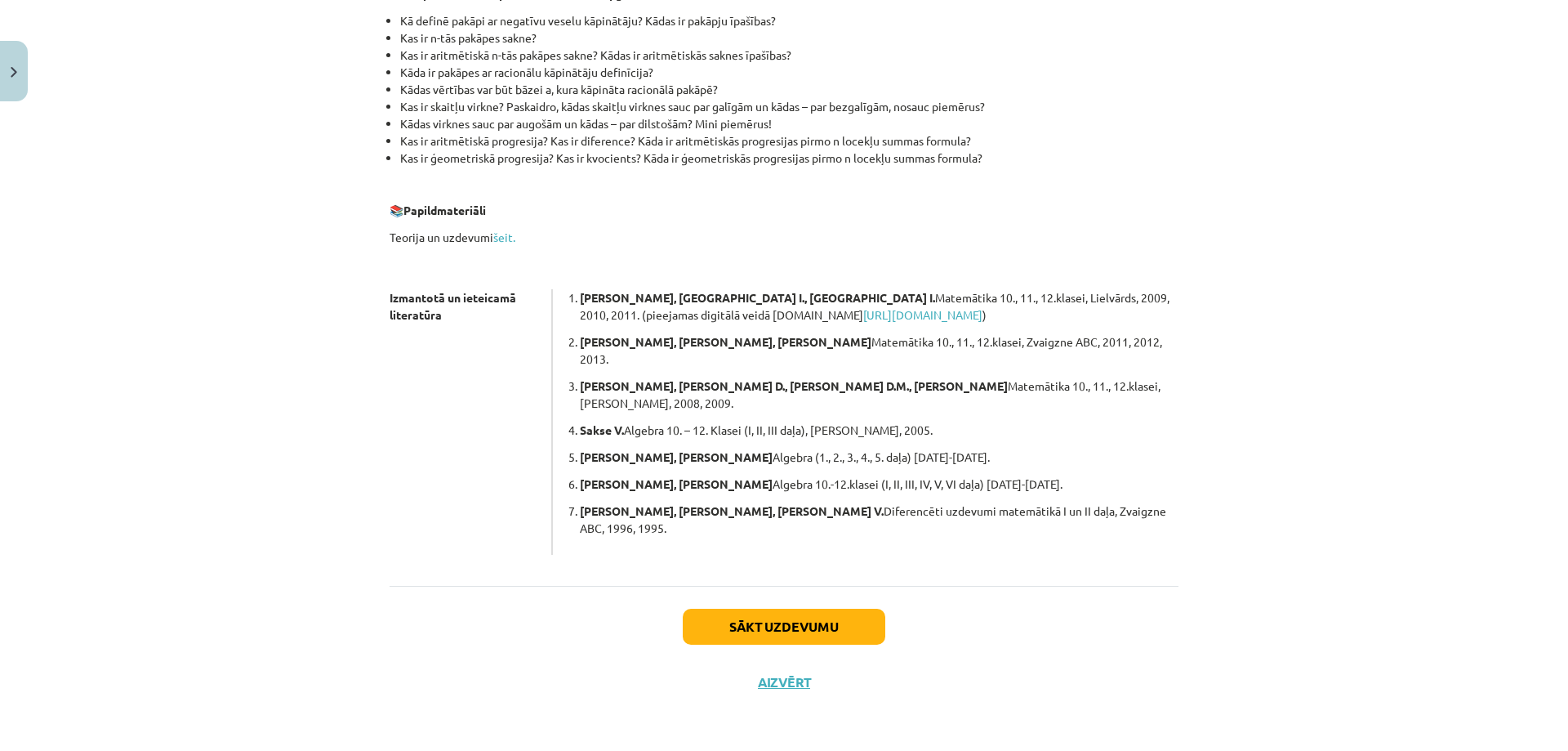
scroll to position [282, 0]
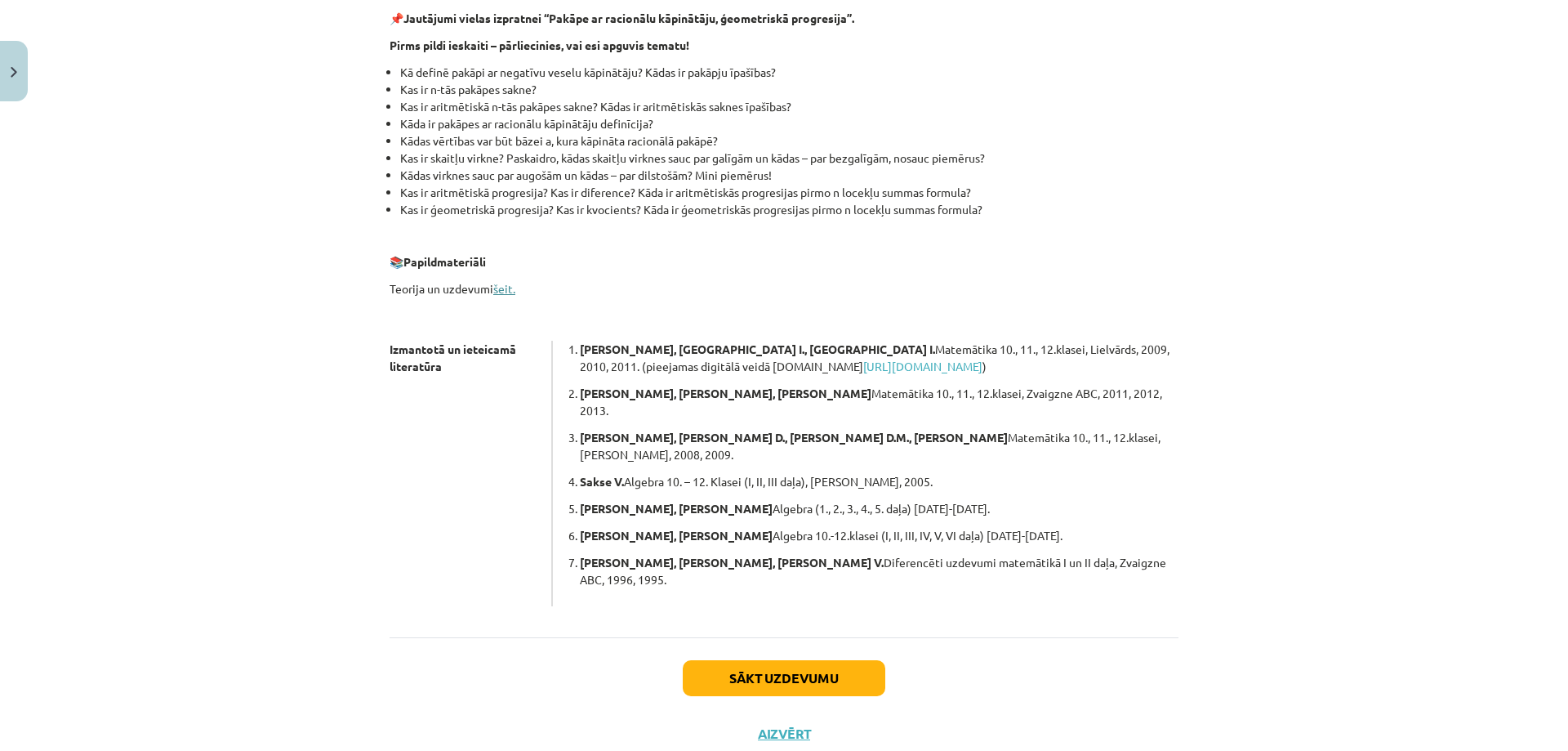
click at [493, 287] on link "šeit." at bounding box center [504, 288] width 22 height 15
click at [863, 366] on link "[URL][DOMAIN_NAME]" at bounding box center [923, 366] width 119 height 15
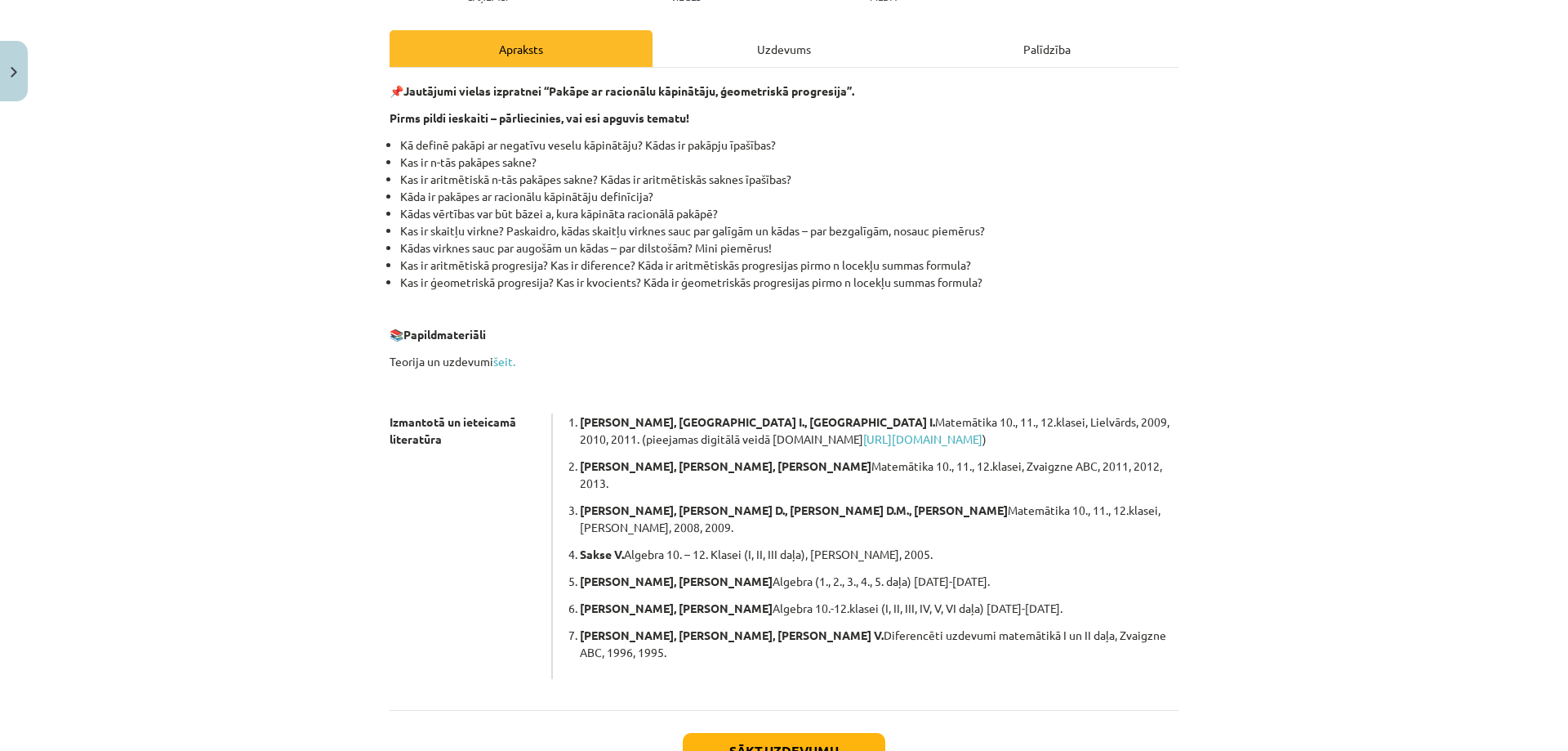
scroll to position [119, 0]
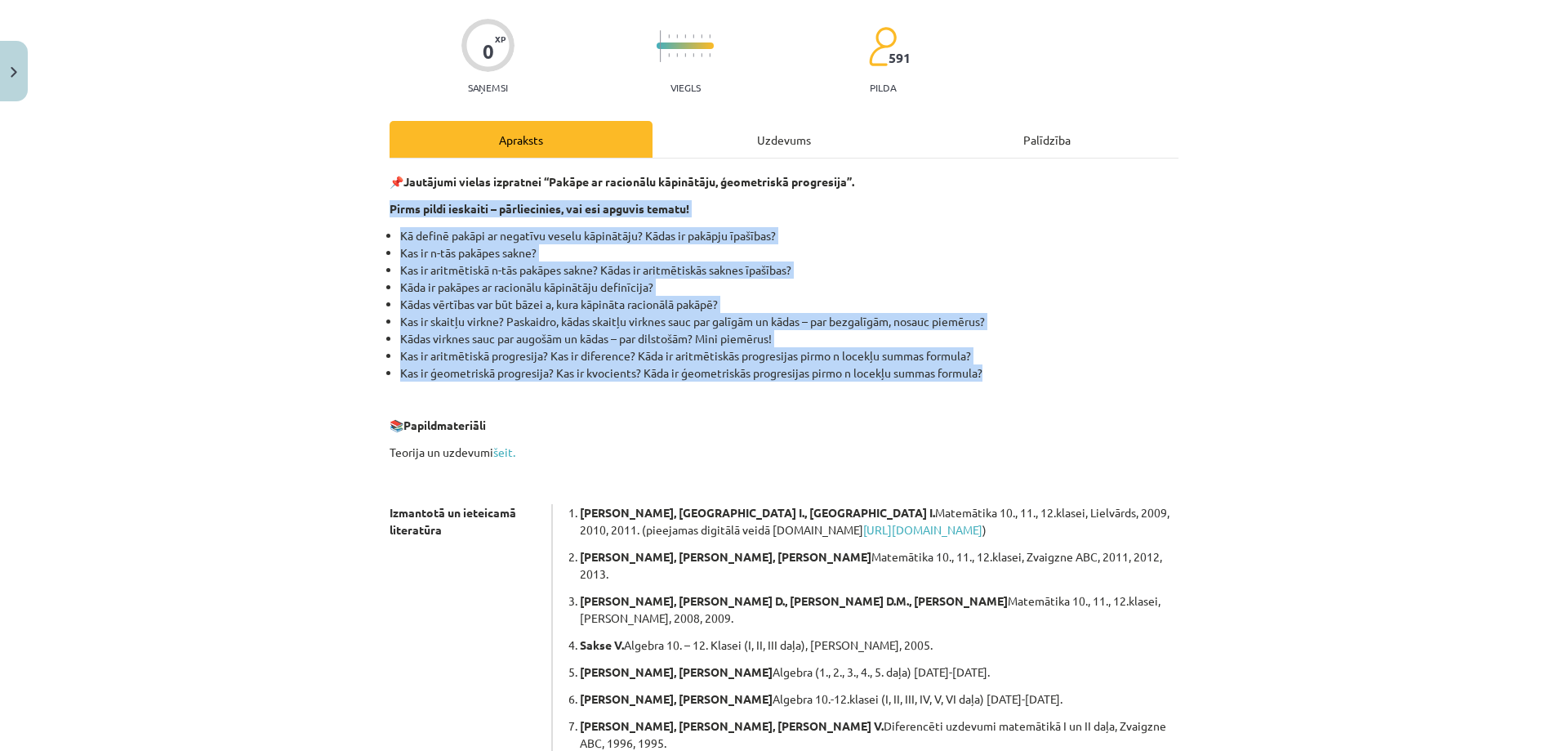
drag, startPoint x: 1014, startPoint y: 375, endPoint x: 334, endPoint y: 214, distance: 698.8
click at [334, 214] on div "Mācību tēma: Matemātikas i - 12. klases 1. ieskaites mācību materiāls (ab) #7 🤔…" at bounding box center [784, 375] width 1568 height 751
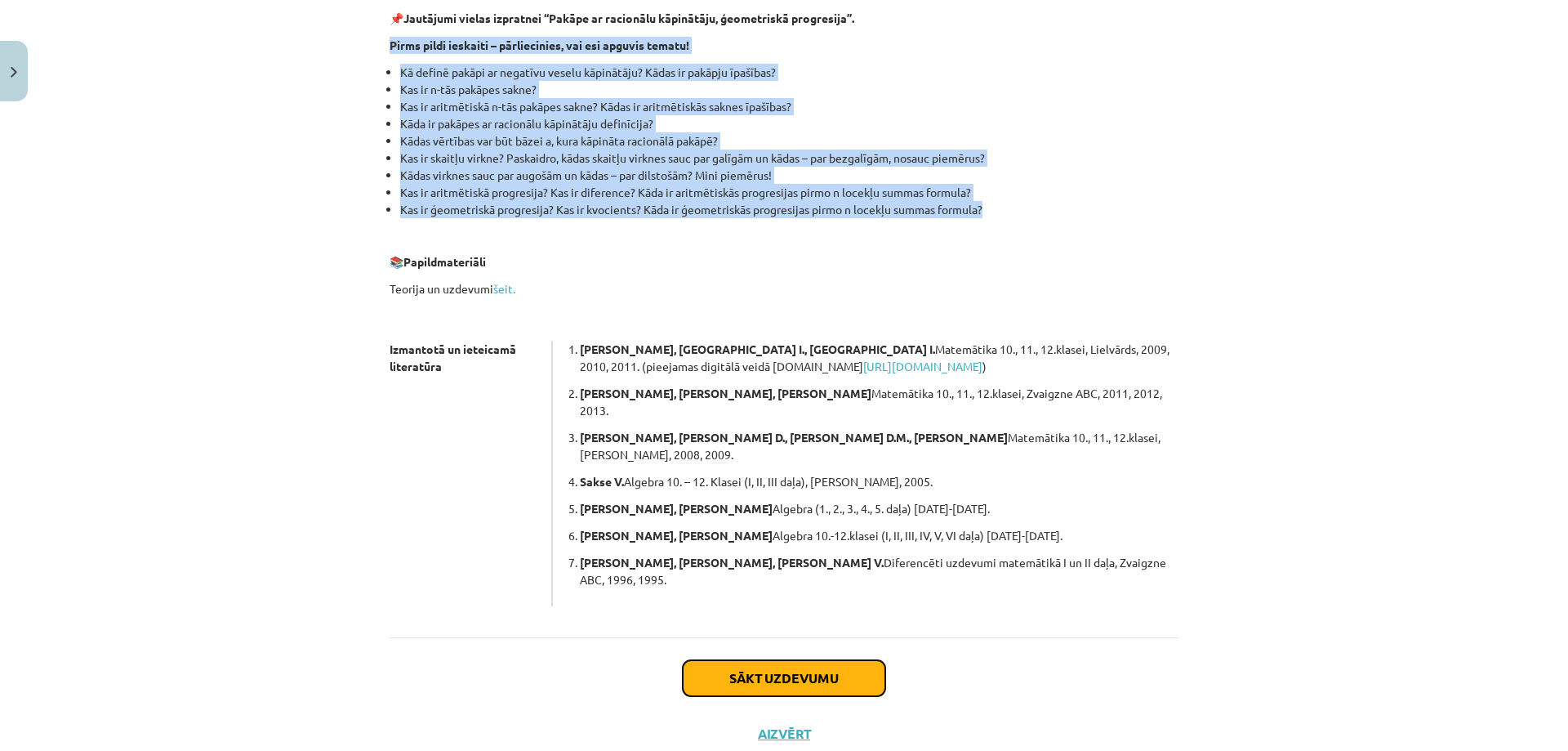
click at [796, 660] on button "Sākt uzdevumu" at bounding box center [784, 677] width 203 height 36
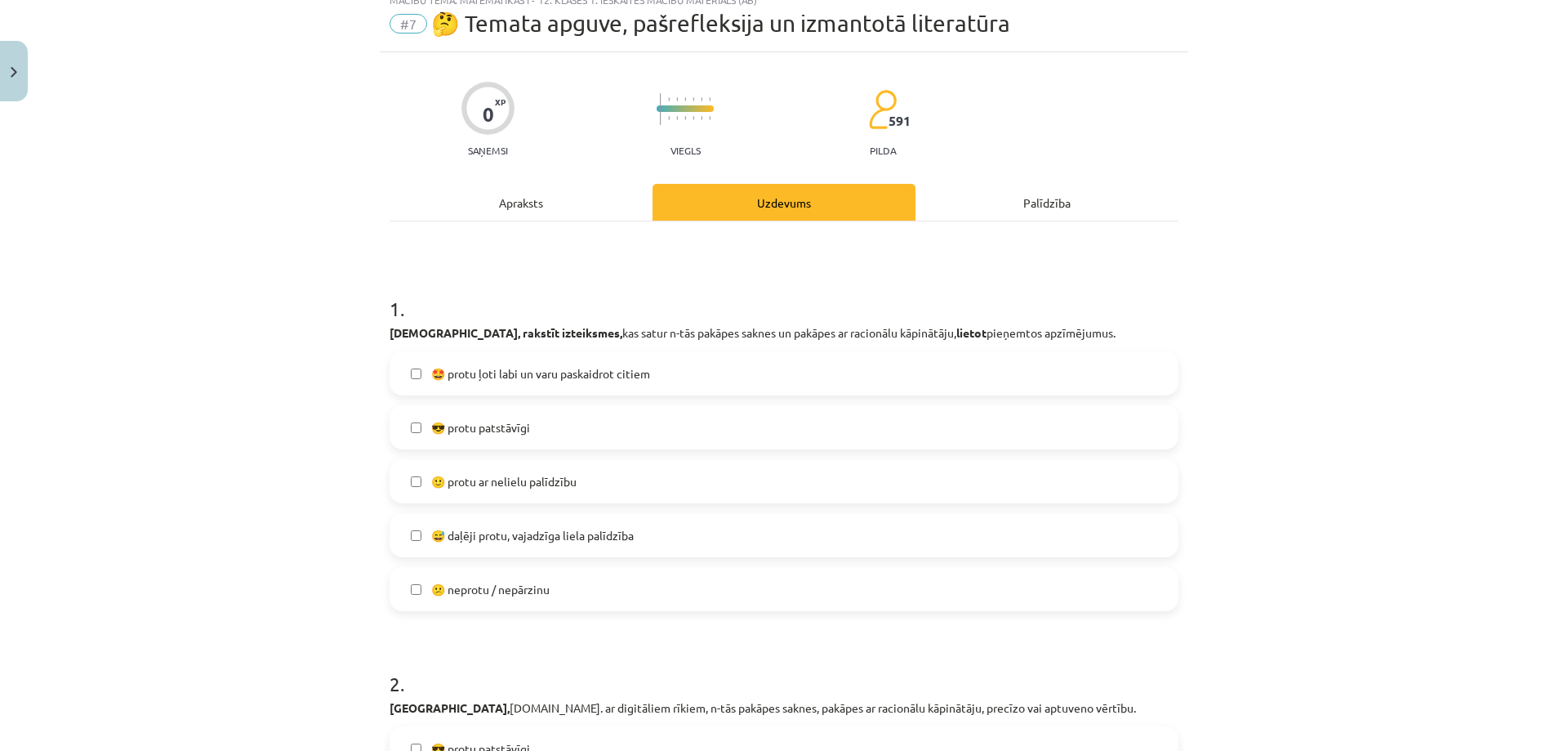
scroll to position [0, 0]
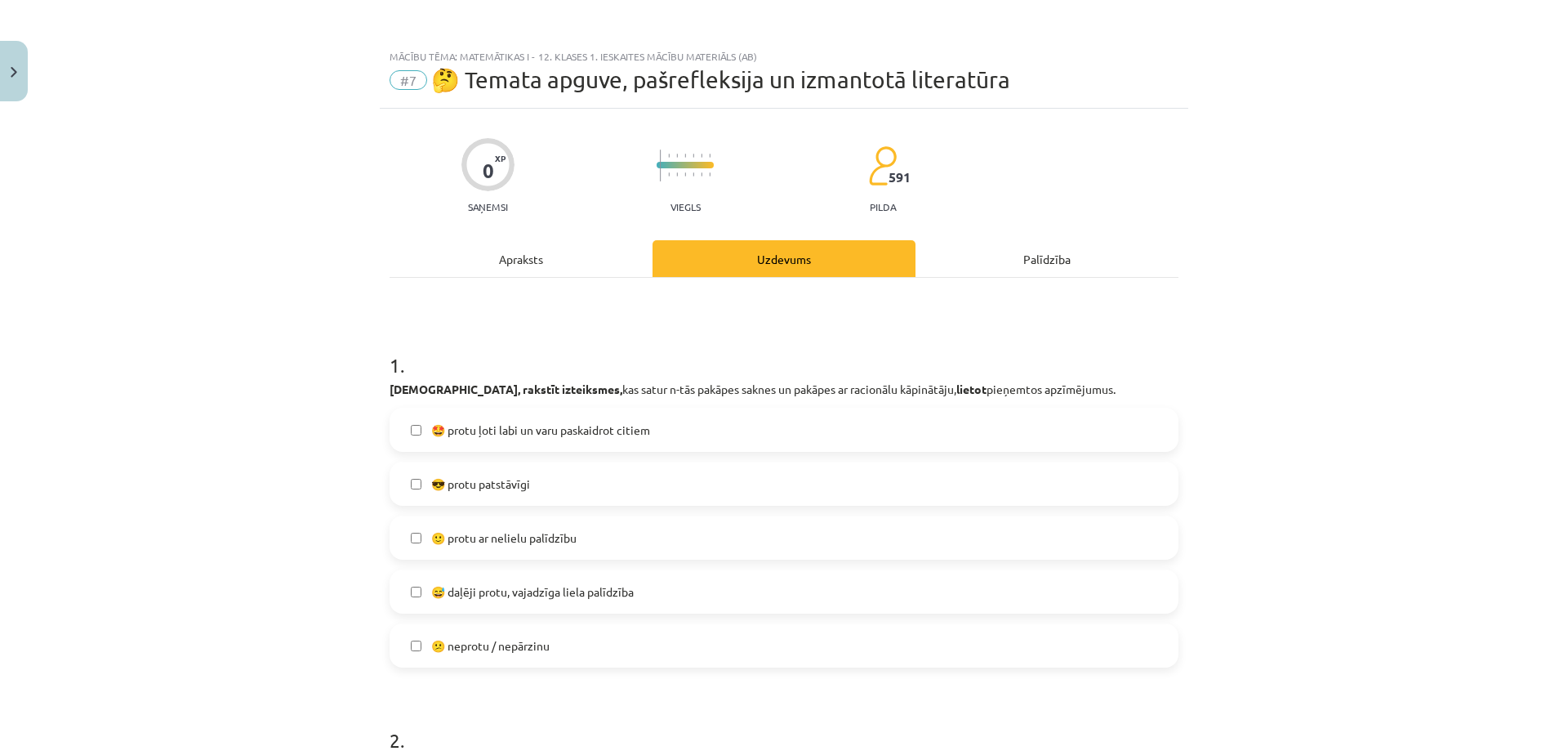
drag, startPoint x: 781, startPoint y: 391, endPoint x: 660, endPoint y: 357, distance: 125.7
click at [660, 357] on h1 "1 ." at bounding box center [783, 350] width 789 height 51
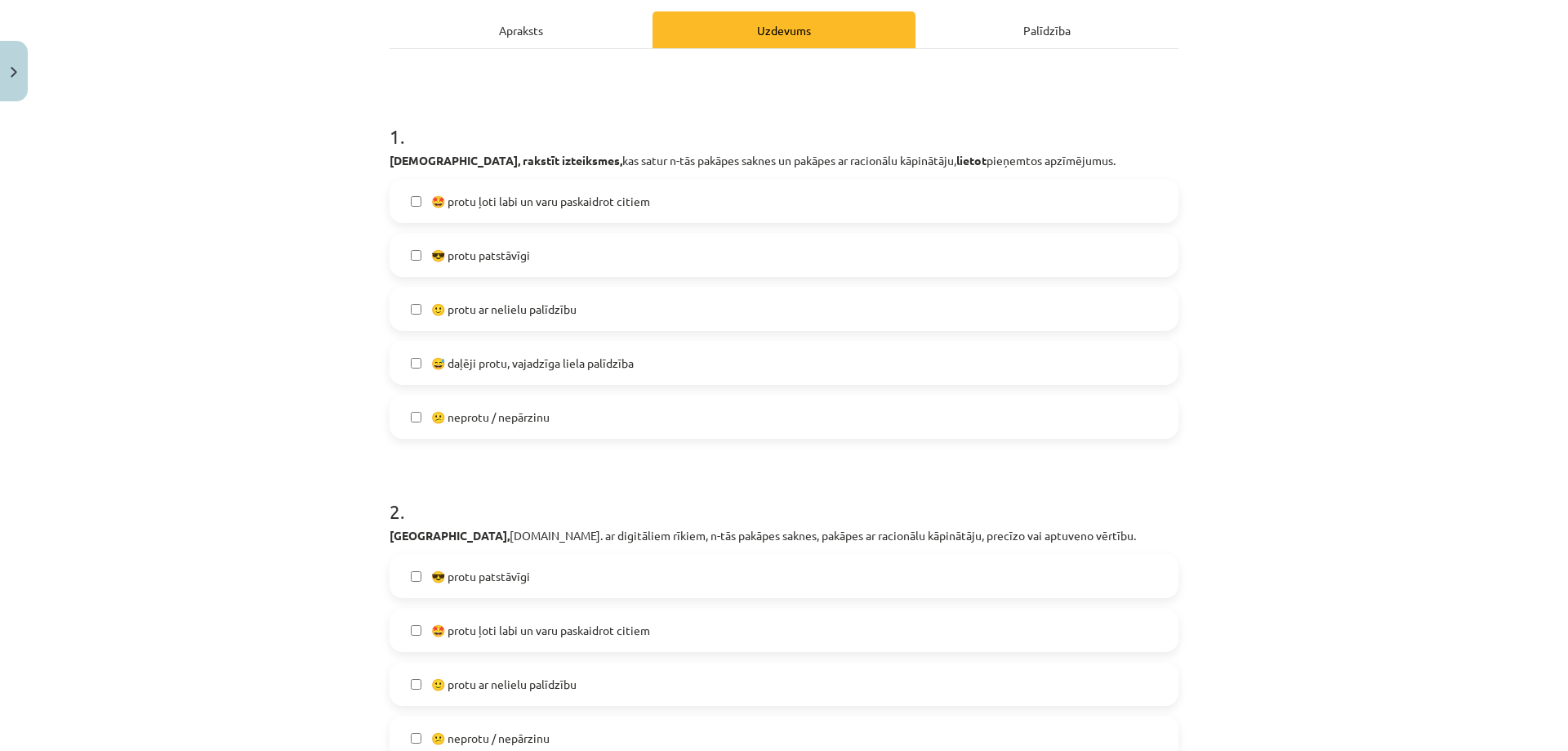
scroll to position [228, 0]
click at [513, 210] on span "🤩 protu ļoti labi un varu paskaidrot citiem" at bounding box center [540, 202] width 219 height 18
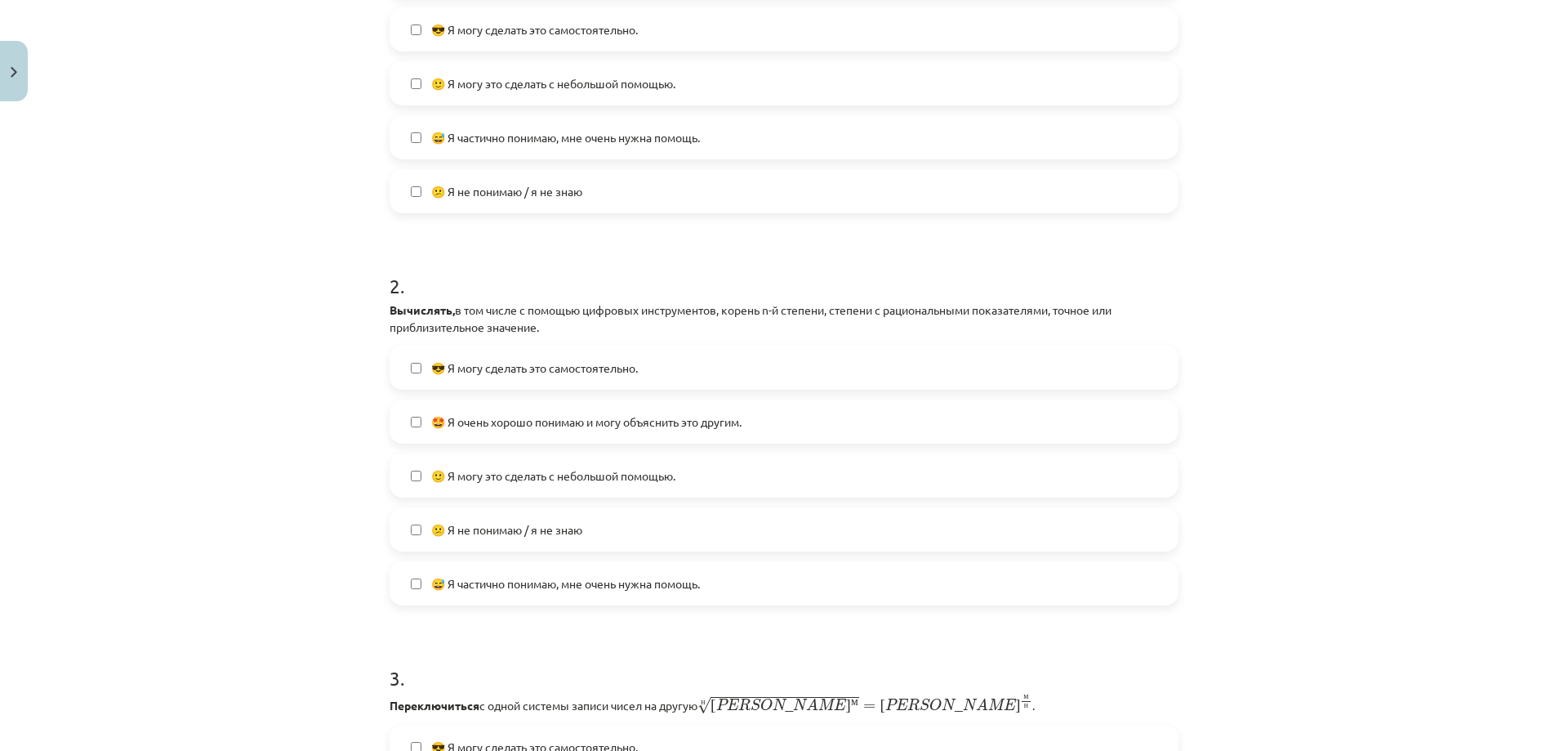
scroll to position [473, 0]
click at [602, 471] on font "🙂 Я могу это сделать с небольшой помощью." at bounding box center [553, 474] width 244 height 15
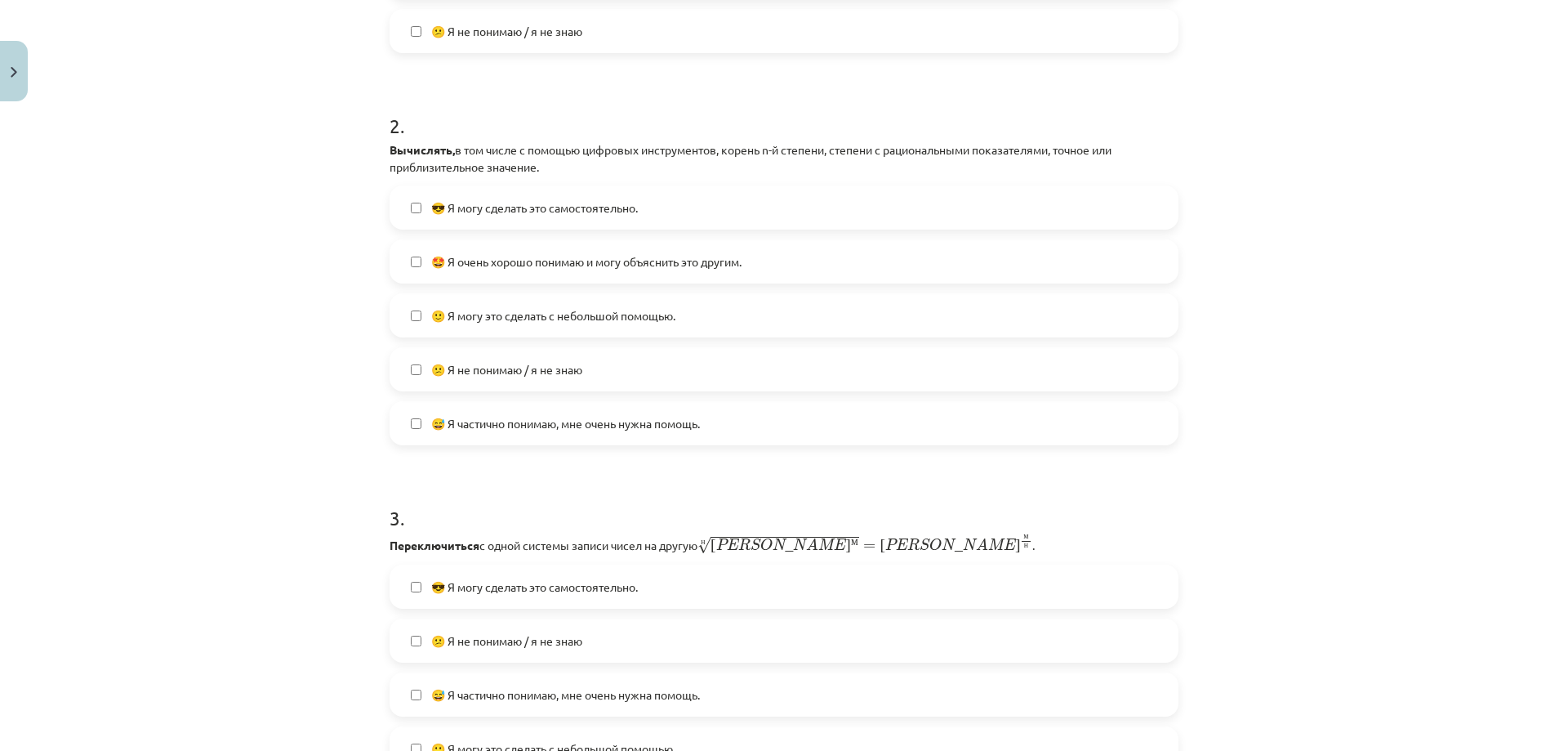
scroll to position [637, 0]
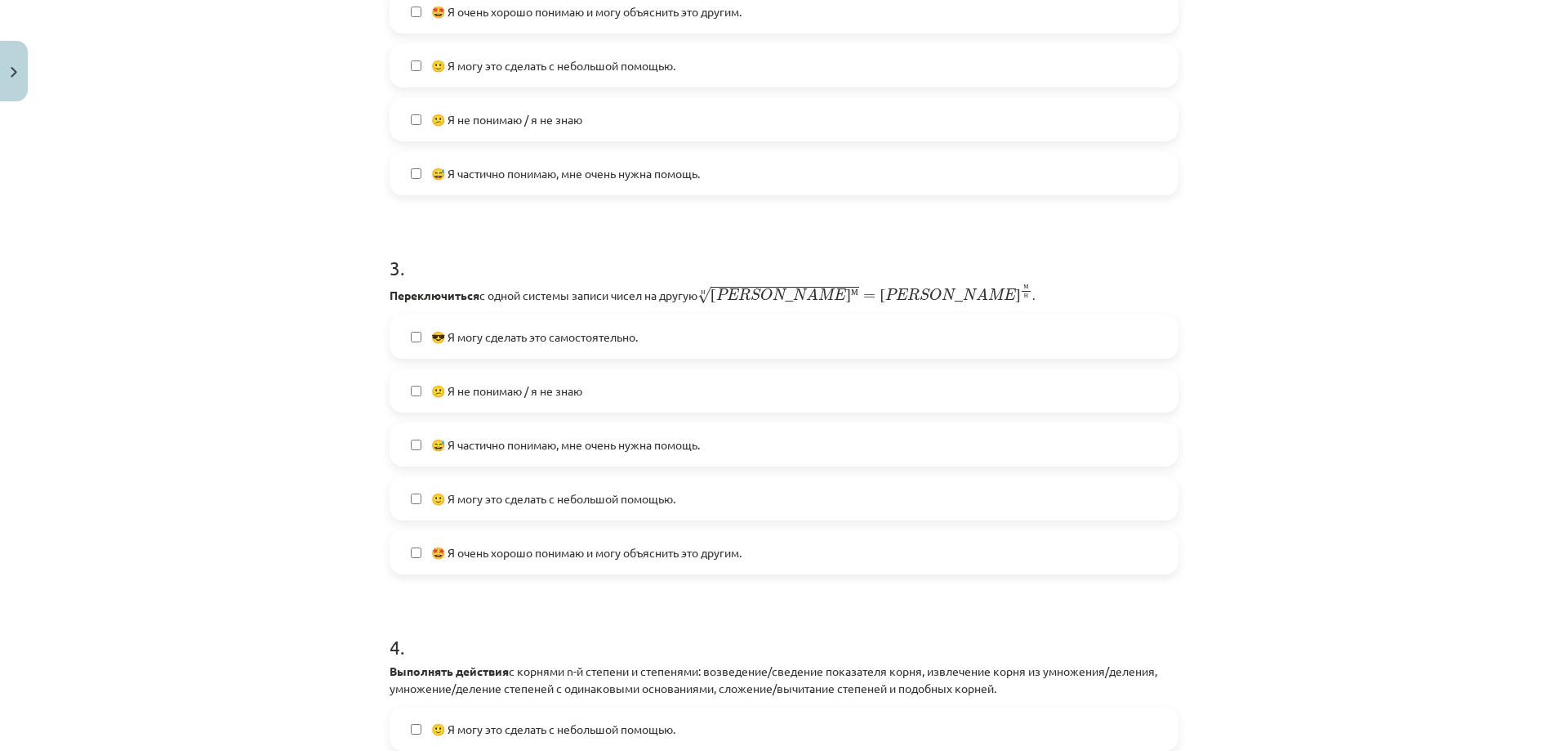
click at [579, 448] on font "😅 Я частично понимаю, мне очень нужна помощь." at bounding box center [565, 444] width 269 height 15
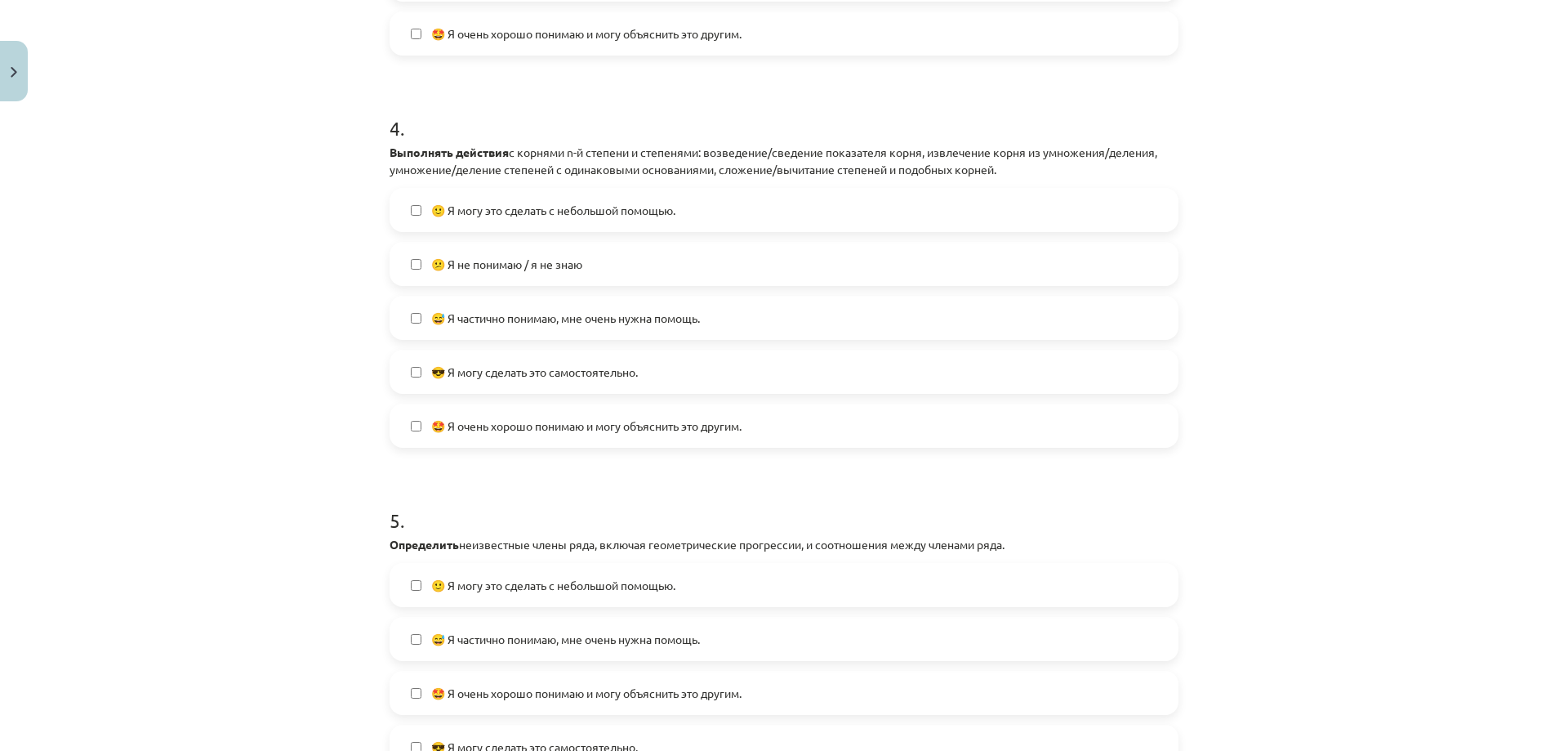
scroll to position [1237, 0]
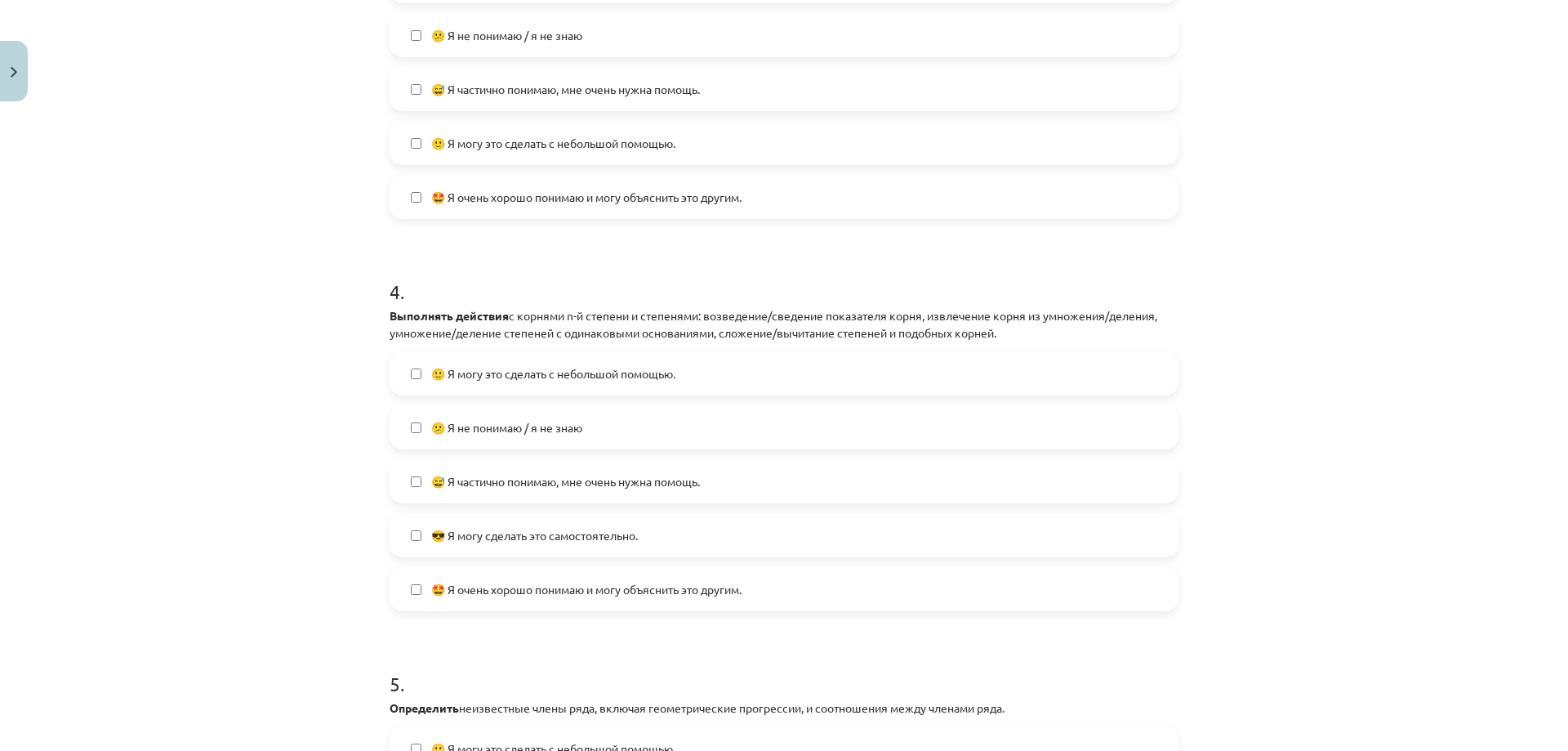
click at [542, 533] on font "😎 Я могу сделать это самостоятельно." at bounding box center [534, 535] width 206 height 15
click at [548, 528] on font "😎 Я могу сделать это самостоятельно." at bounding box center [534, 535] width 206 height 15
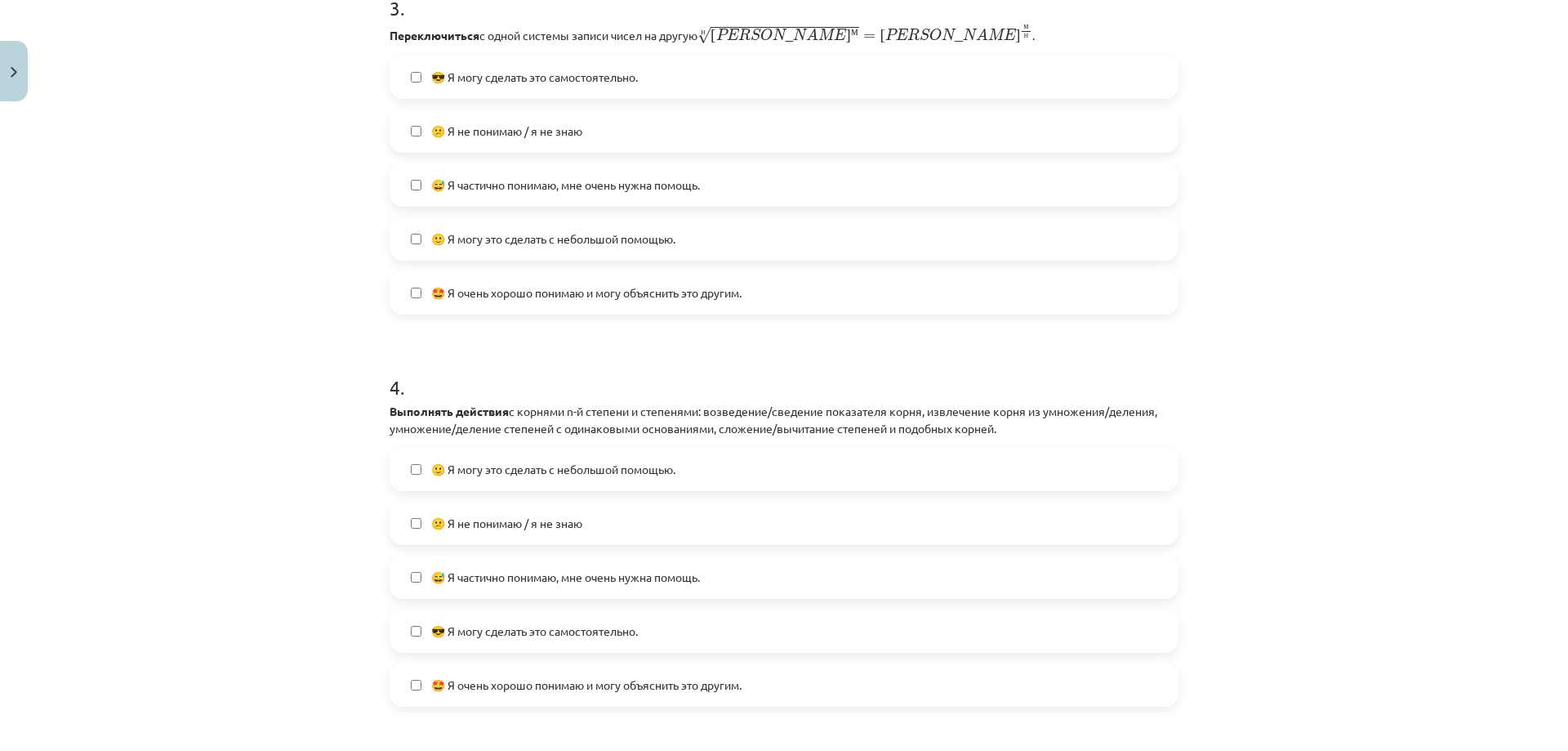
scroll to position [1155, 0]
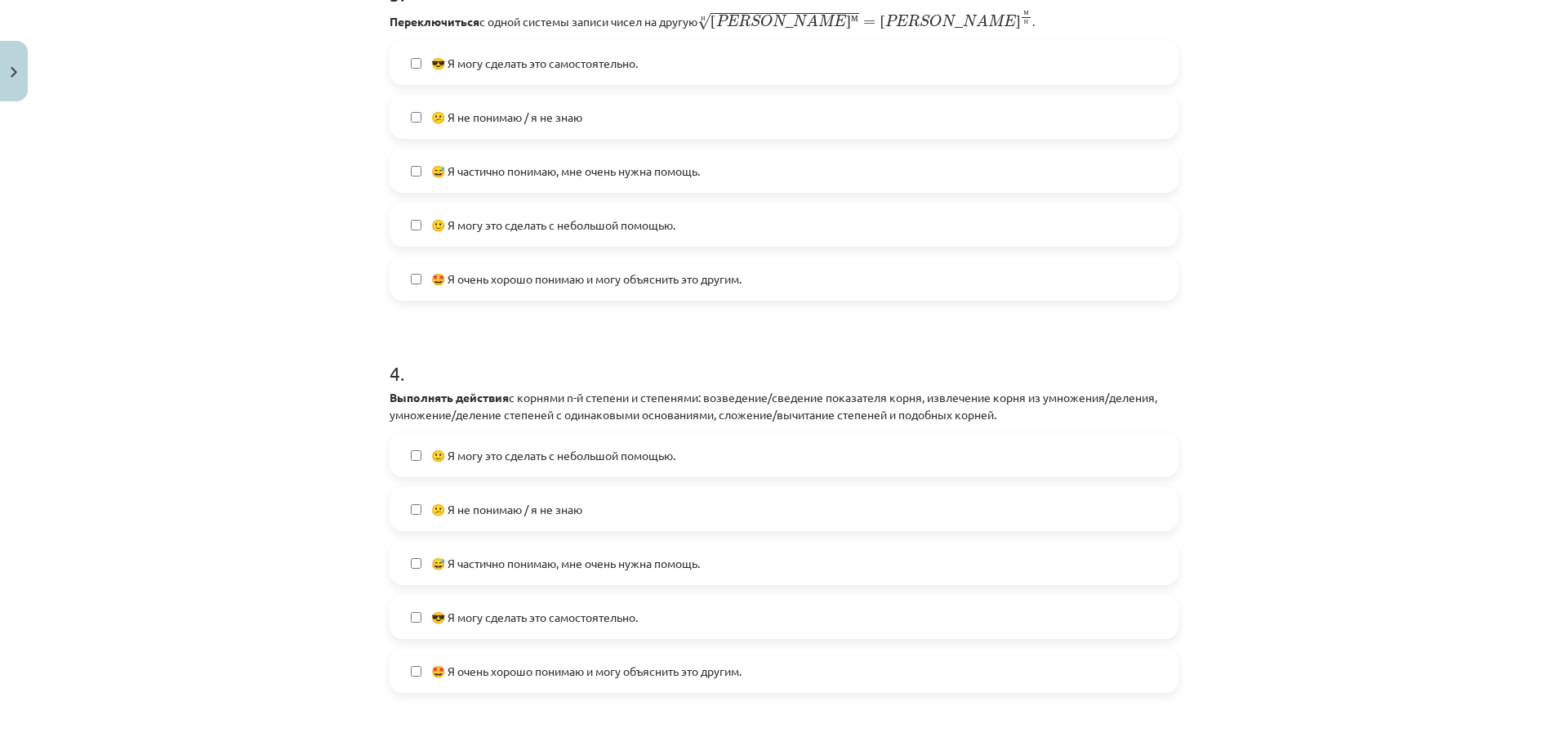
click at [589, 506] on label "😕 Я не понимаю / я не знаю" at bounding box center [783, 509] width 786 height 41
click at [597, 502] on label "😕 Я не понимаю / я не знаю" at bounding box center [783, 509] width 786 height 41
click at [615, 472] on label "🙂 Я могу это сделать с небольшой помощью." at bounding box center [783, 454] width 786 height 41
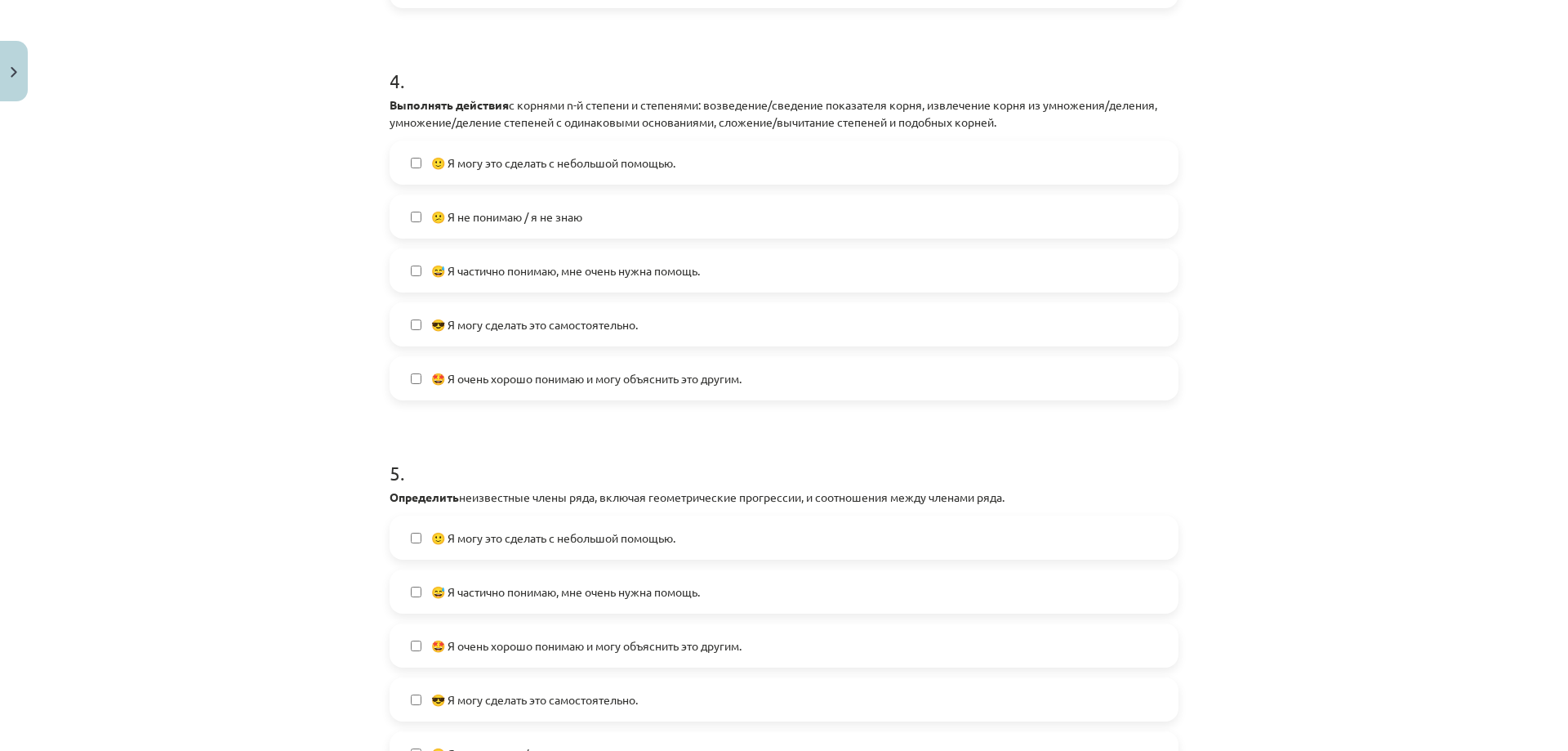
scroll to position [1482, 0]
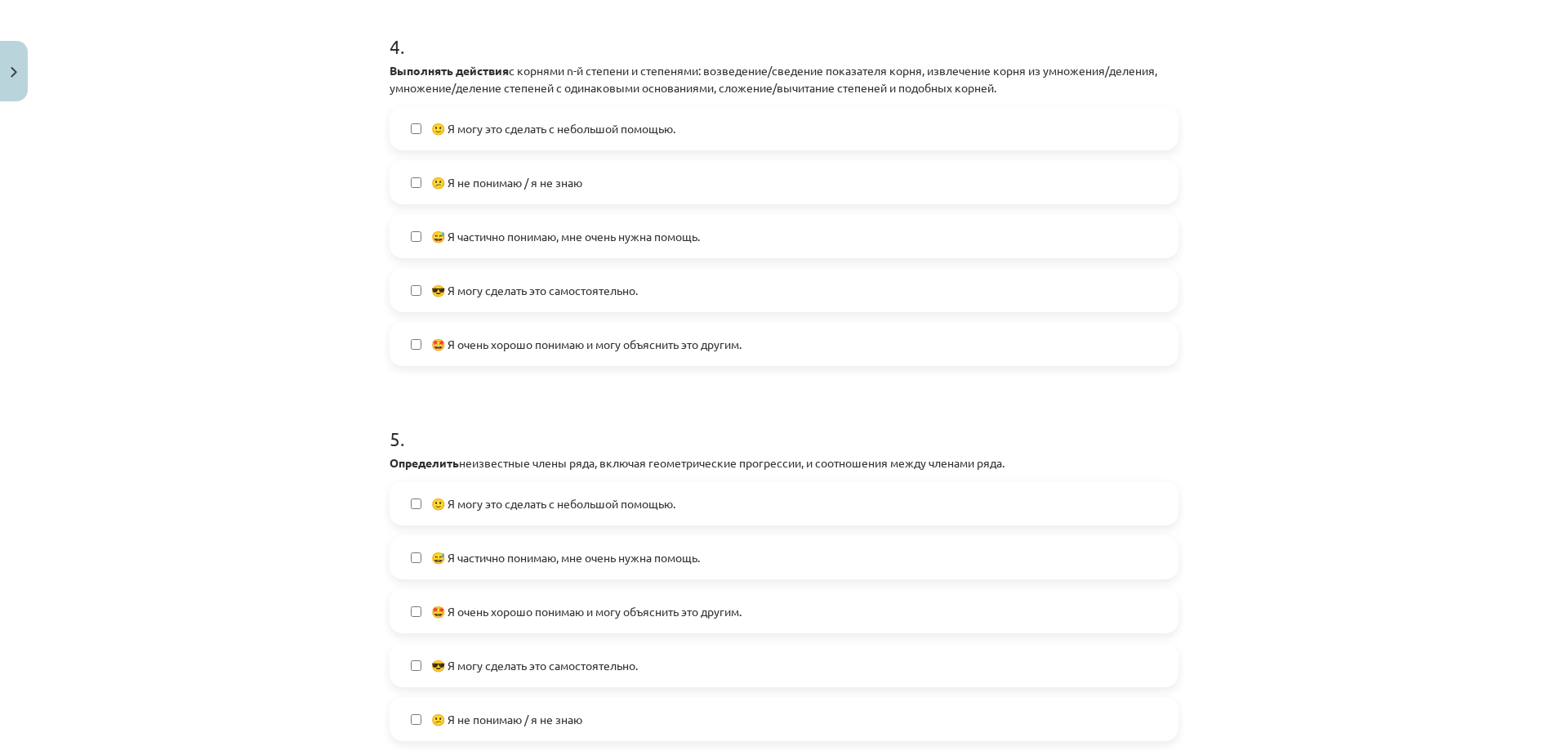
click at [556, 660] on font "😎 Я могу сделать это самостоятельно." at bounding box center [534, 665] width 206 height 15
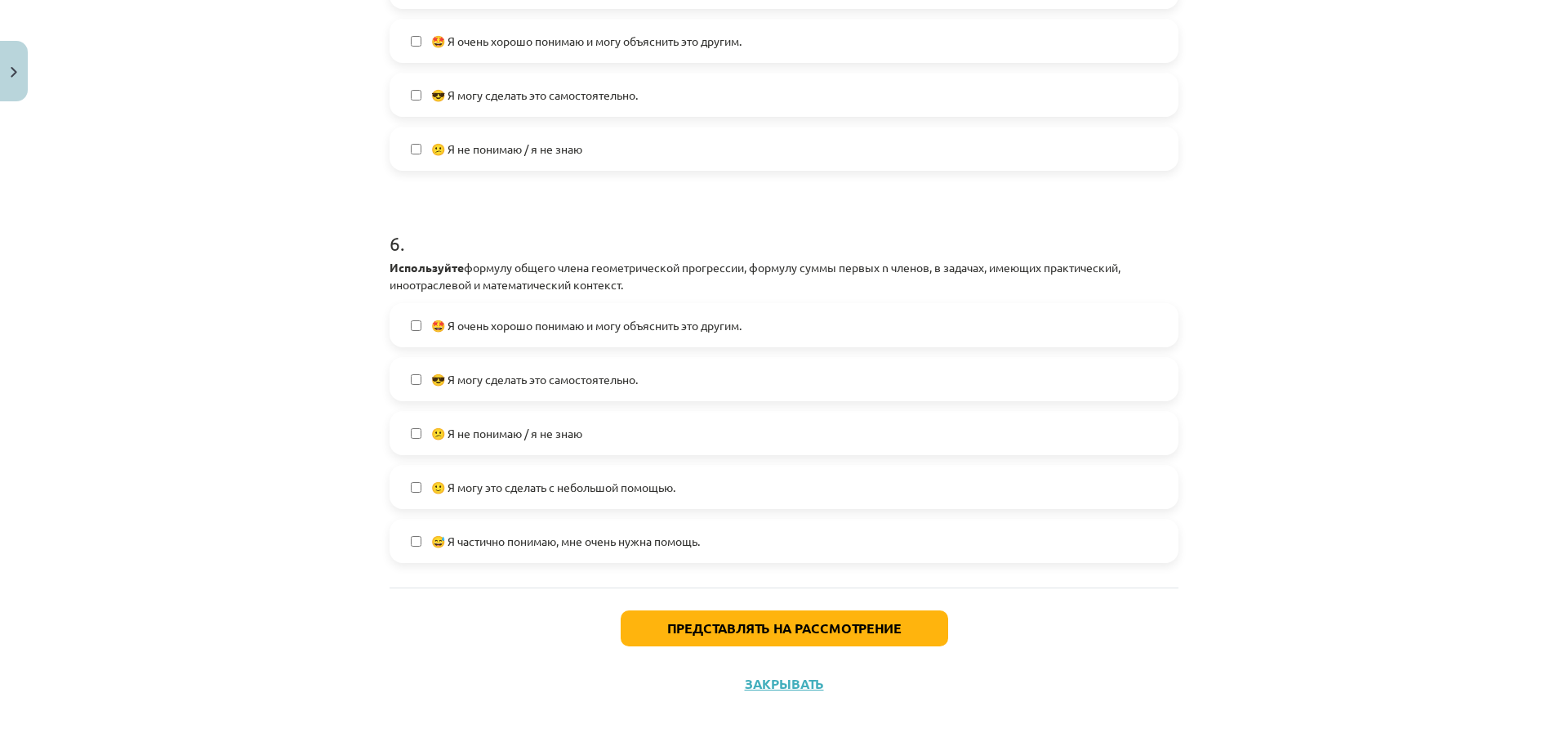
scroll to position [2053, 0]
click at [582, 388] on label "😎 Я могу сделать это самостоятельно." at bounding box center [783, 377] width 786 height 41
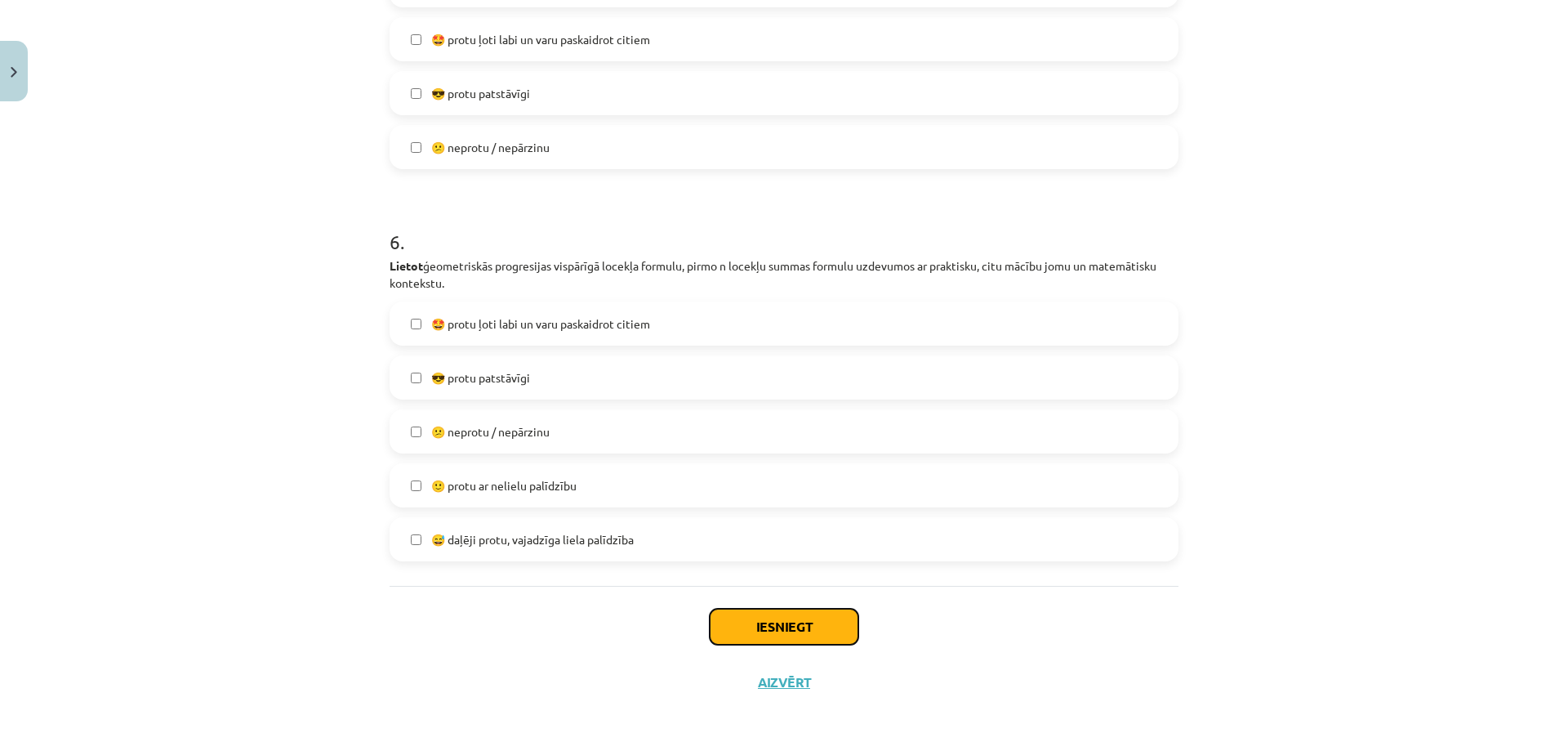
click at [757, 633] on button "Iesniegt" at bounding box center [784, 627] width 149 height 36
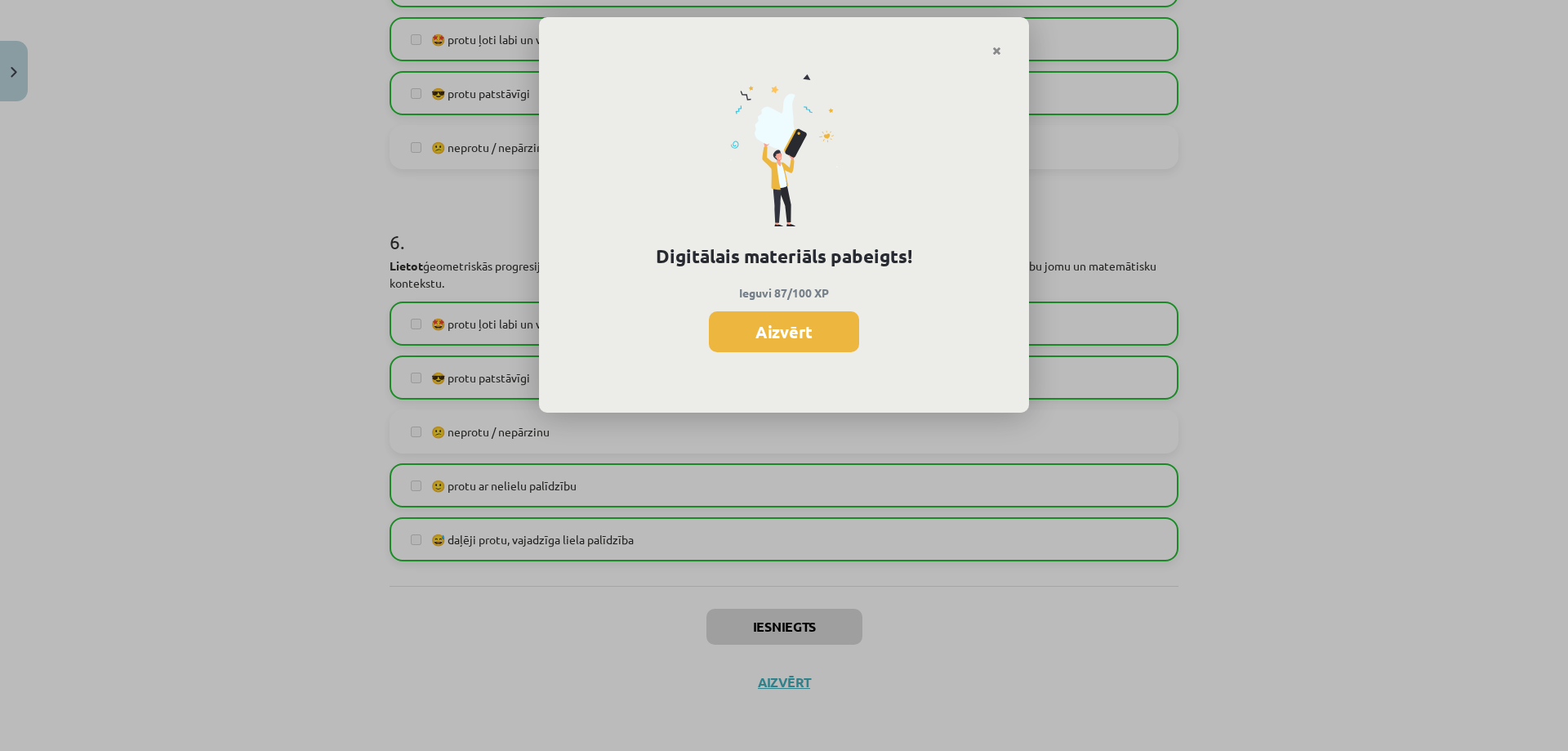
scroll to position [571, 0]
click at [780, 316] on button "Aizvērt" at bounding box center [784, 332] width 150 height 41
